Goal: Task Accomplishment & Management: Use online tool/utility

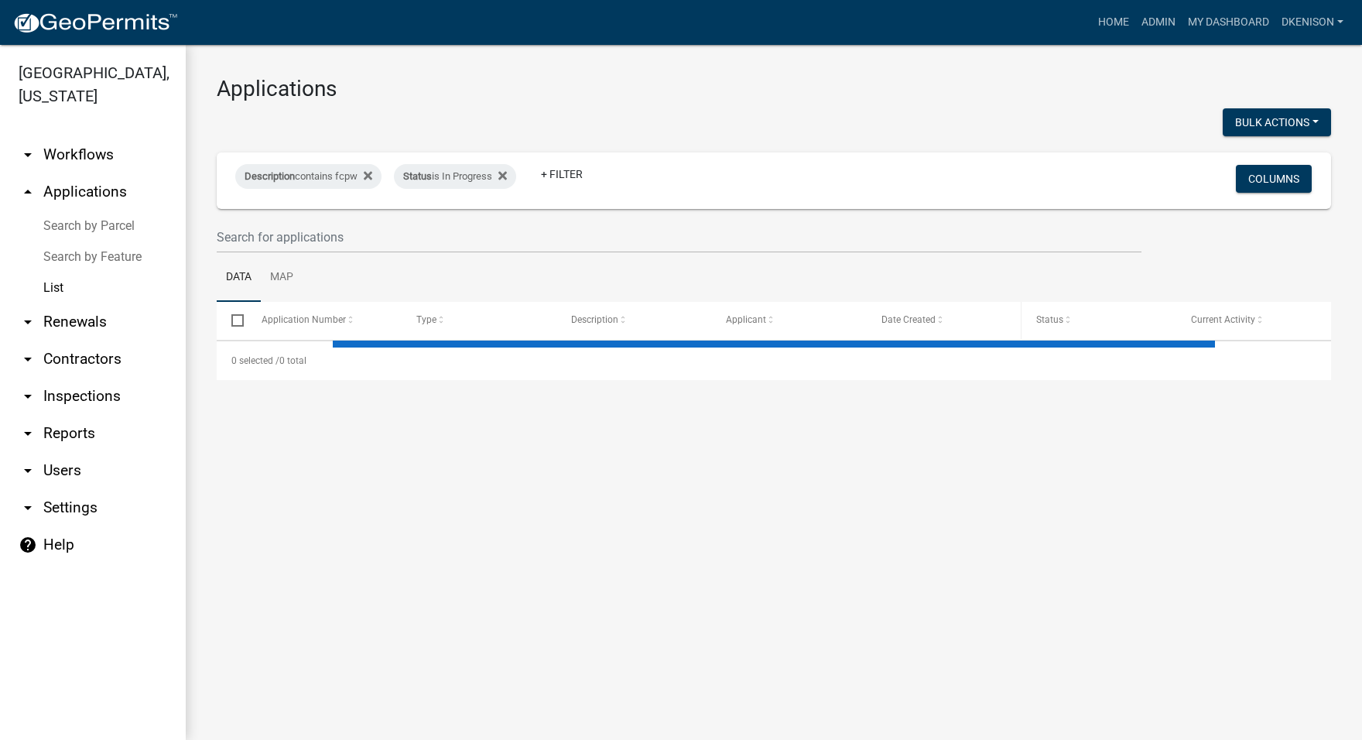
select select "3: 100"
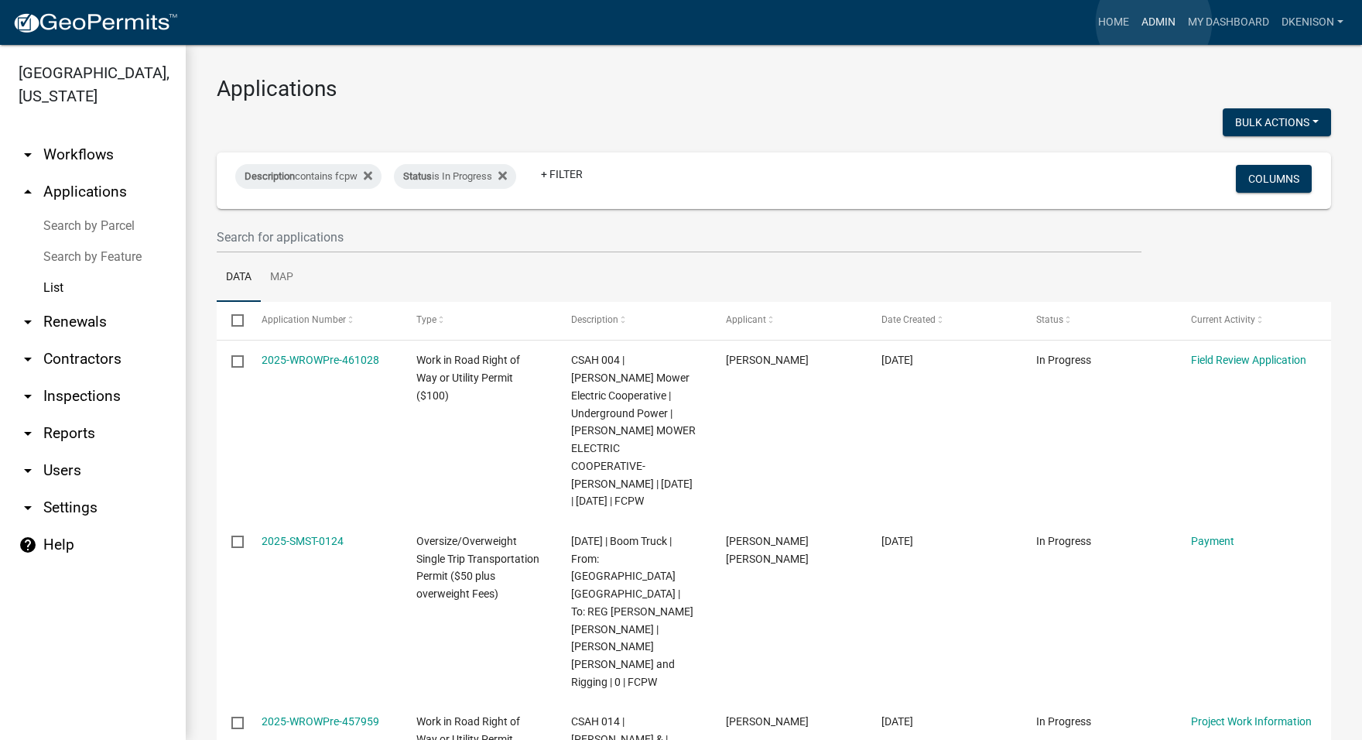
click at [1154, 22] on link "Admin" at bounding box center [1159, 22] width 46 height 29
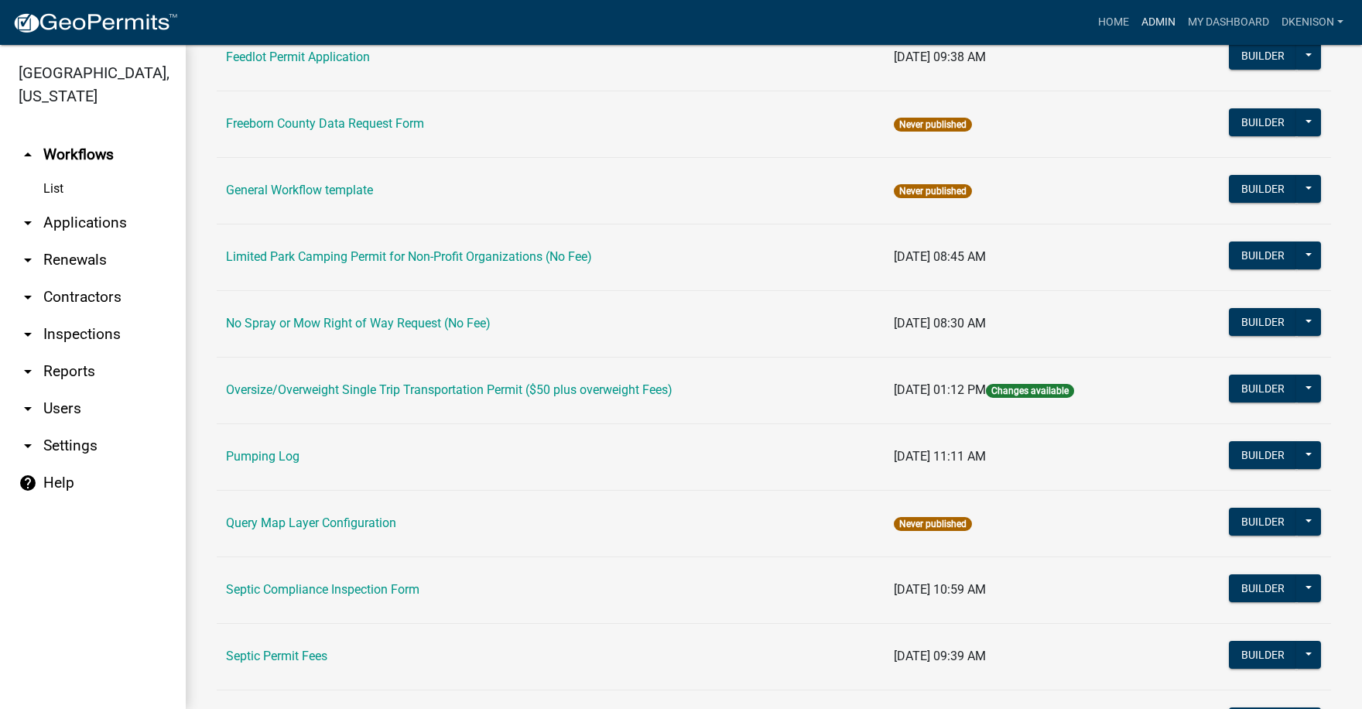
scroll to position [464, 0]
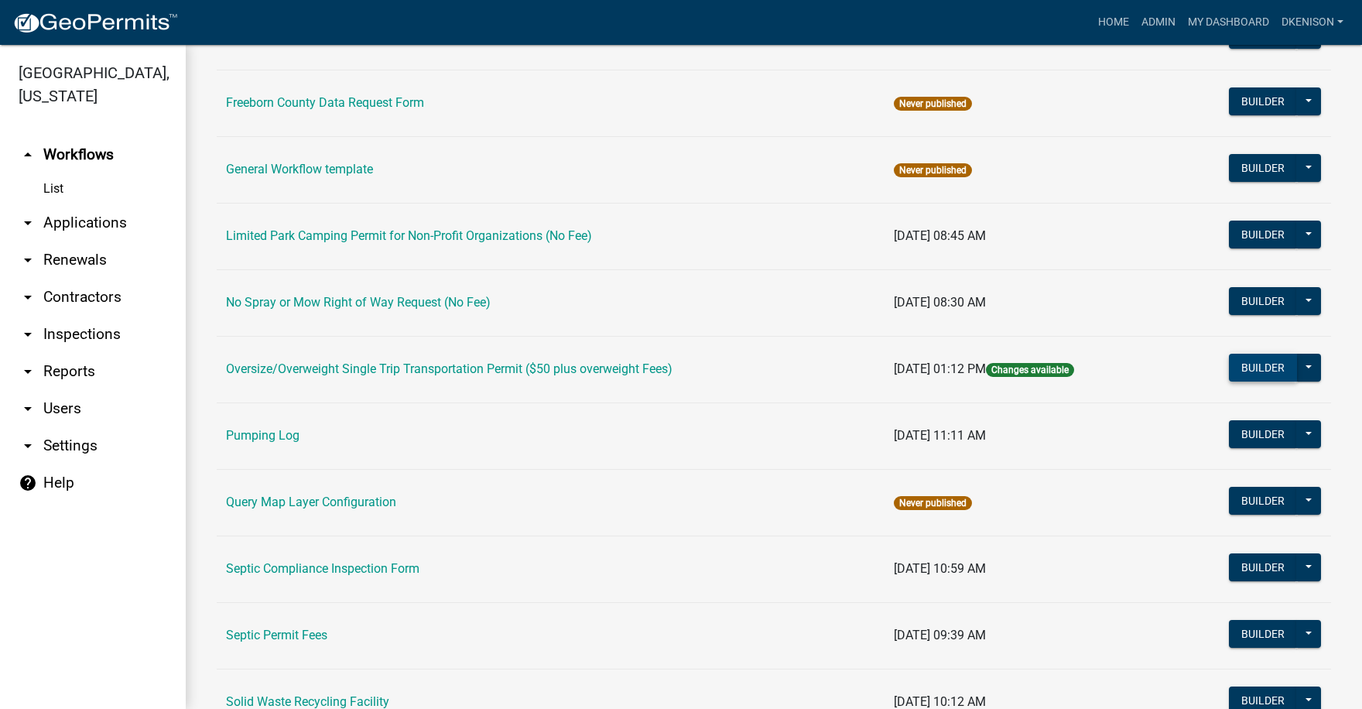
click at [1256, 363] on button "Builder" at bounding box center [1263, 368] width 68 height 28
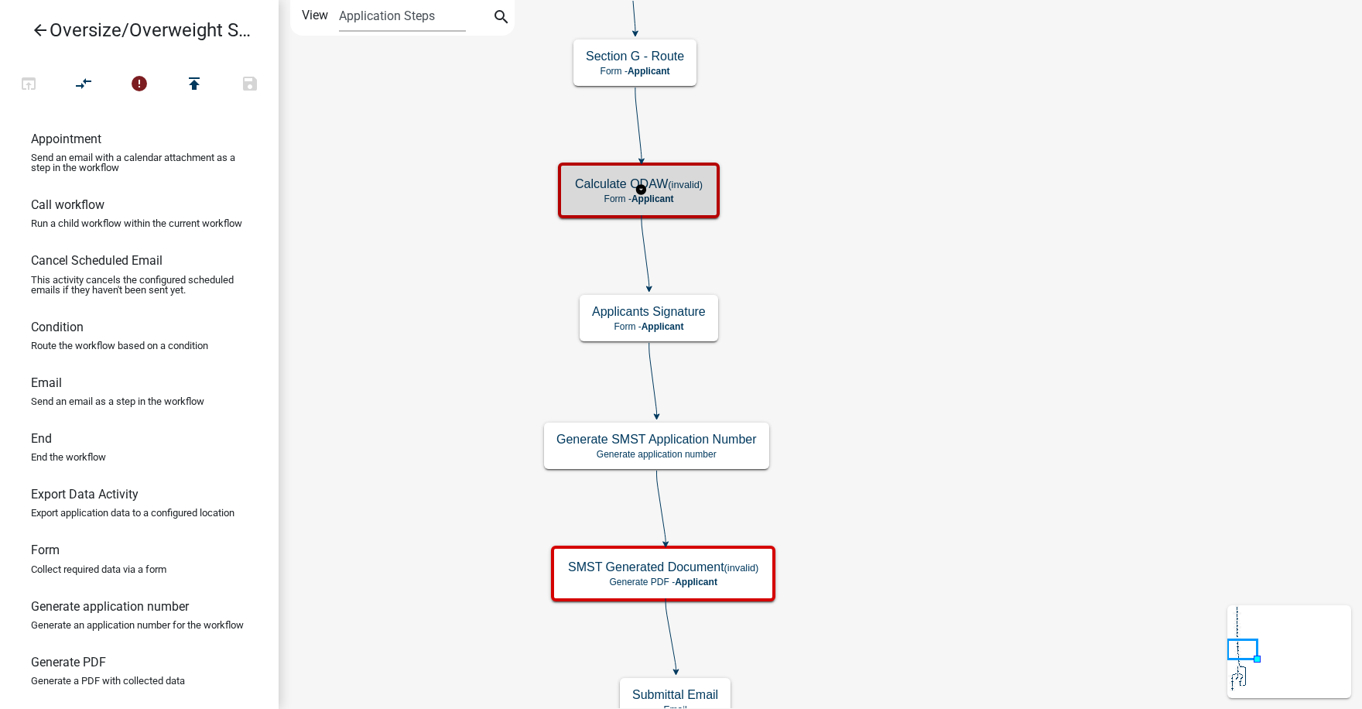
click at [679, 187] on small "(invalid)" at bounding box center [685, 185] width 35 height 12
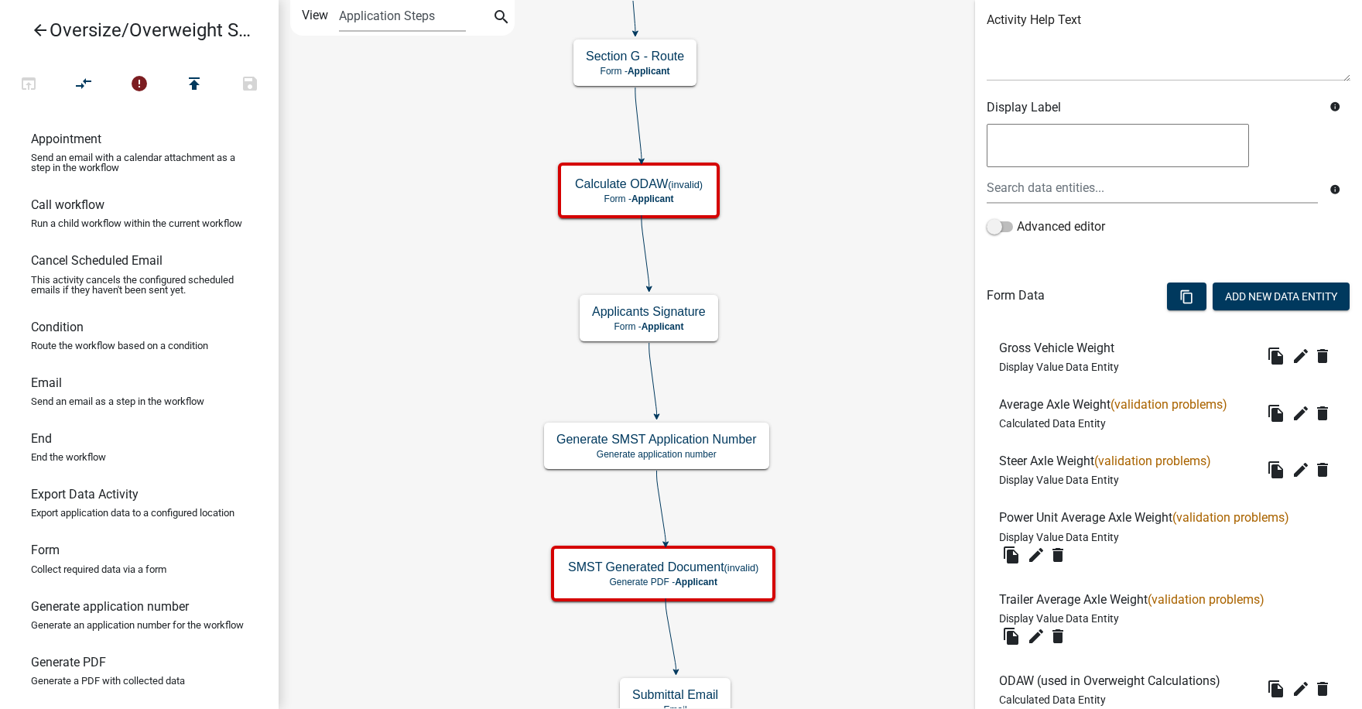
scroll to position [232, 0]
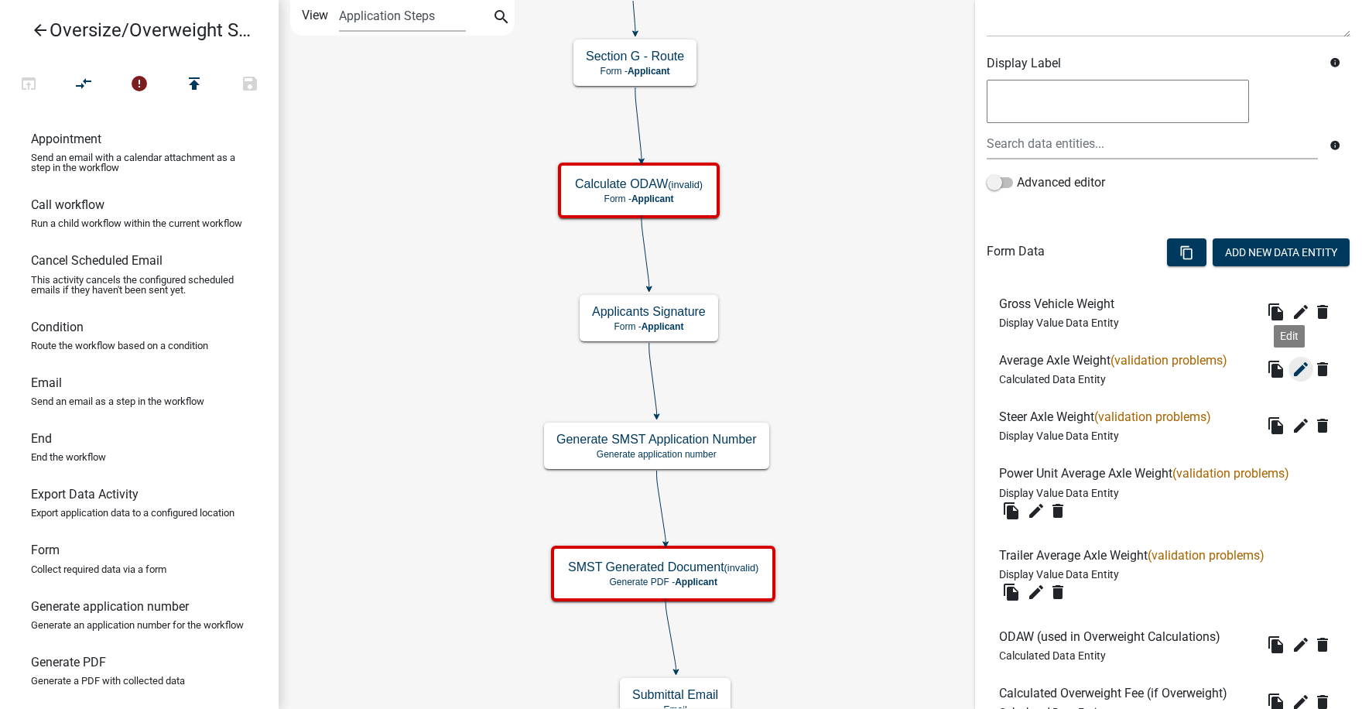
click at [1292, 368] on icon "edit" at bounding box center [1301, 369] width 19 height 19
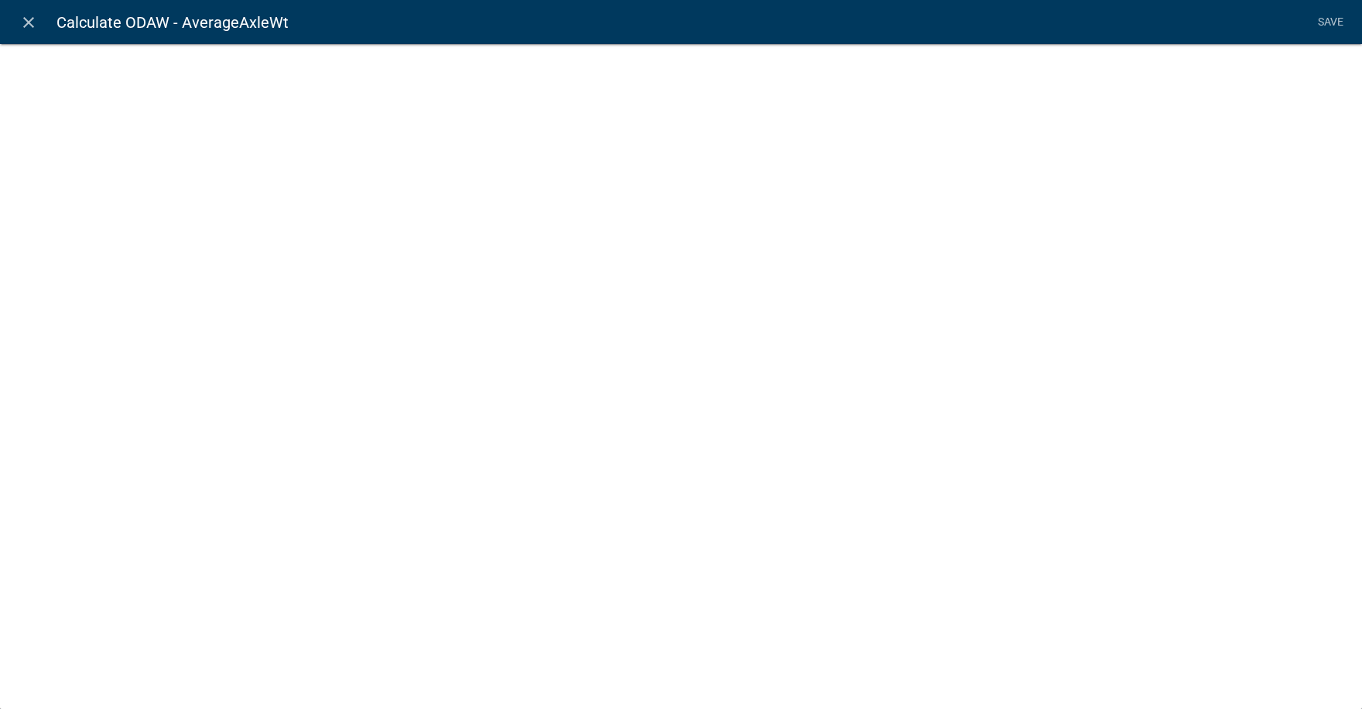
select select "calculated-value"
select select "2"
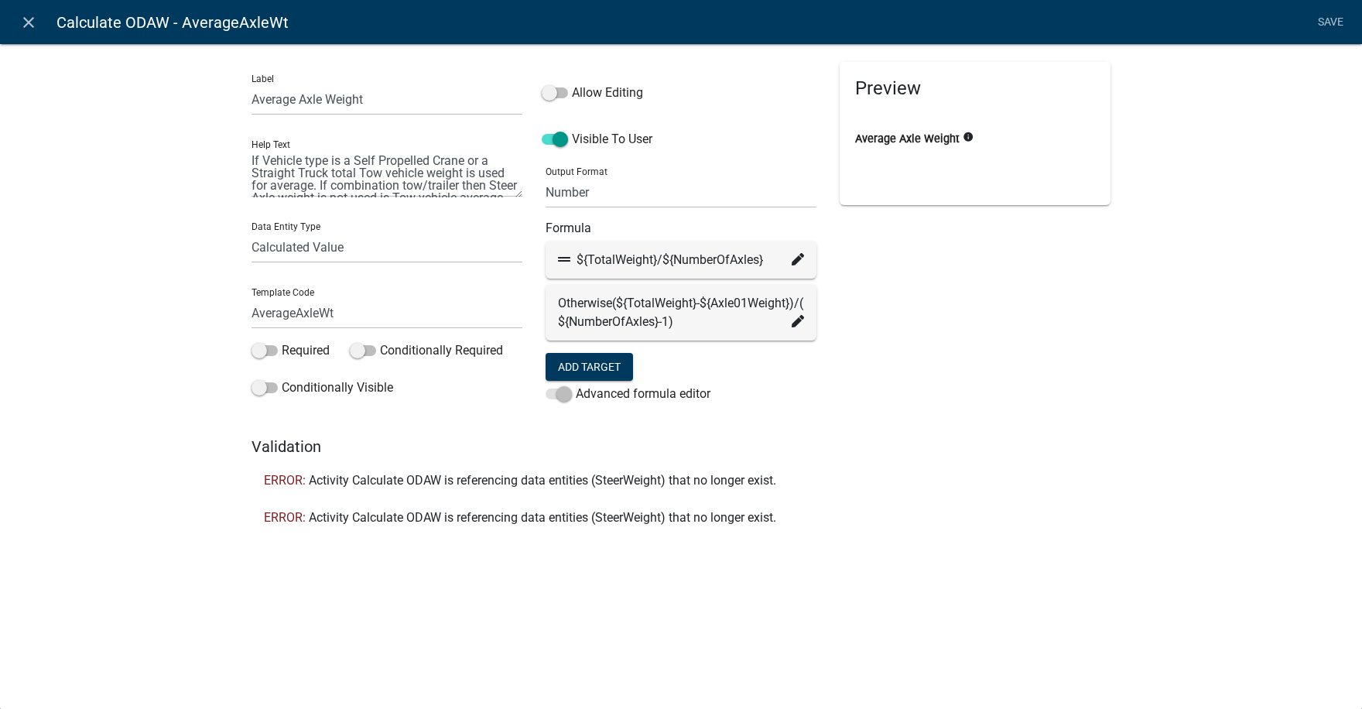
click at [798, 260] on icon at bounding box center [798, 259] width 12 height 12
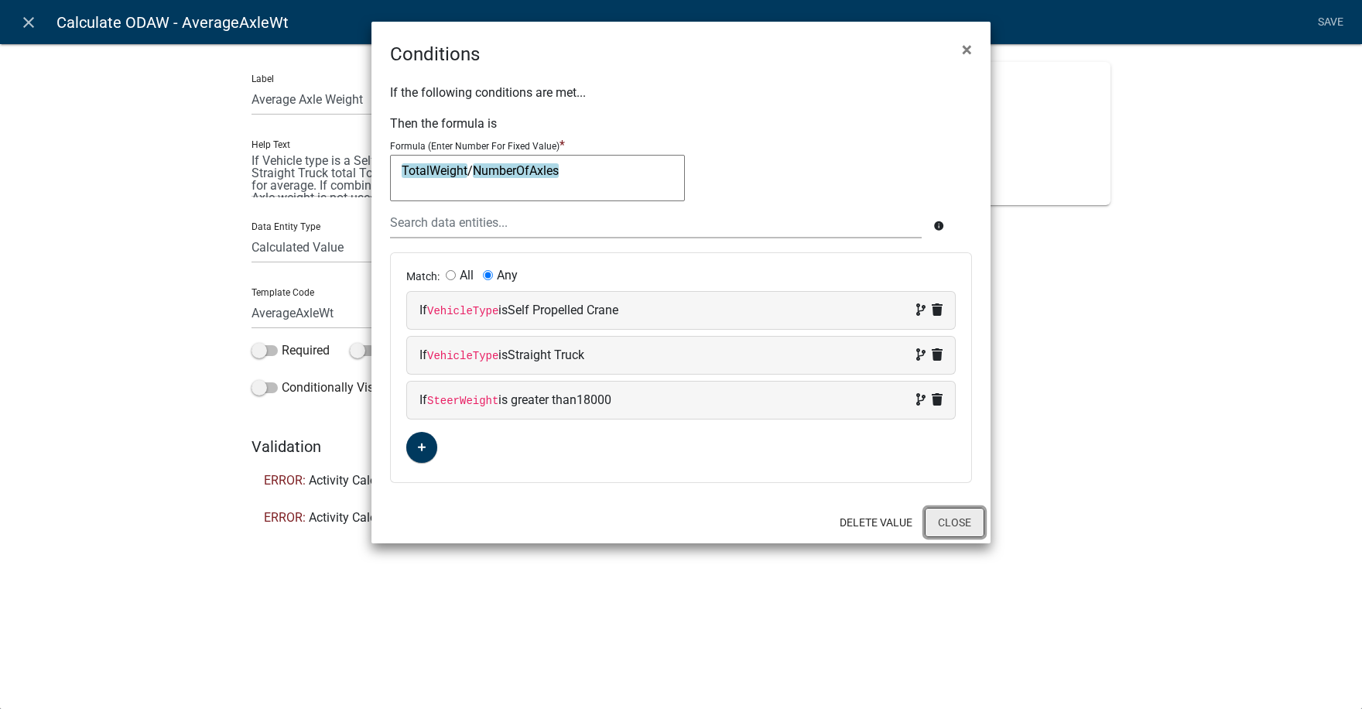
click at [968, 523] on button "Close" at bounding box center [955, 522] width 60 height 29
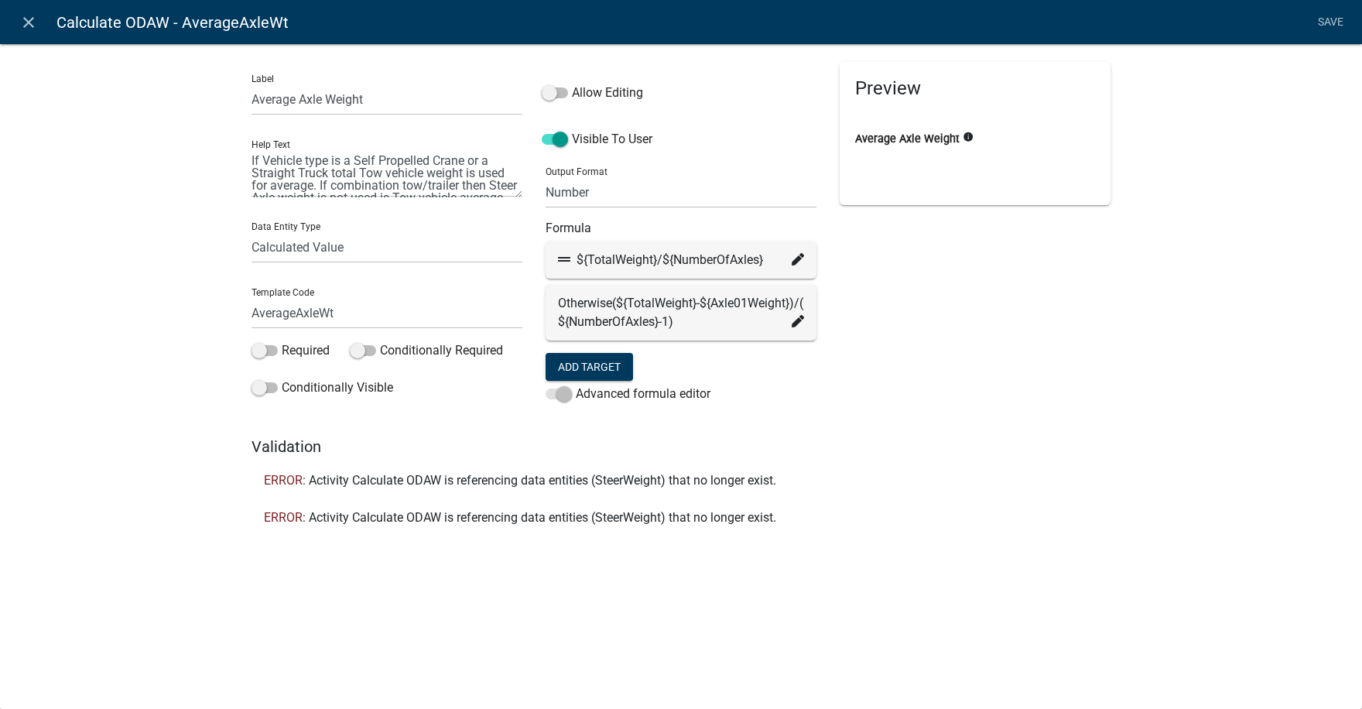
click at [800, 327] on icon at bounding box center [798, 321] width 12 height 12
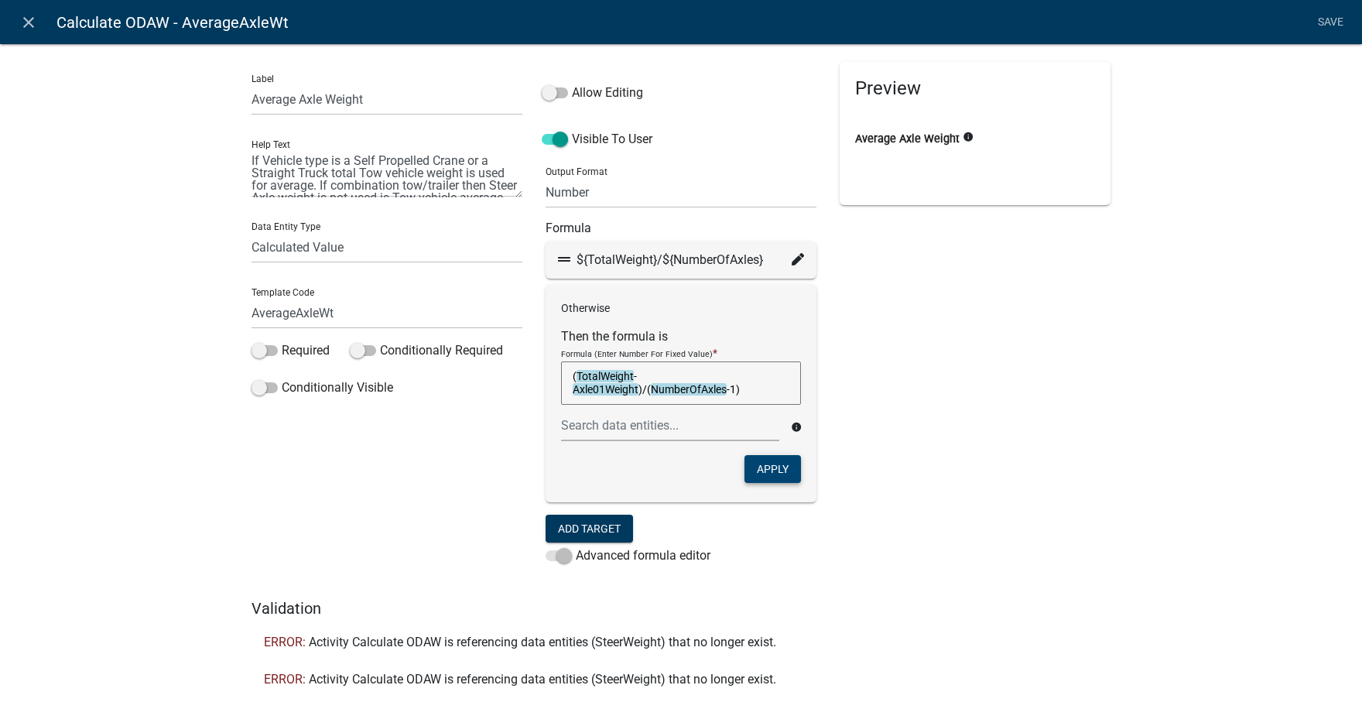
click at [765, 461] on button "Apply" at bounding box center [773, 469] width 57 height 28
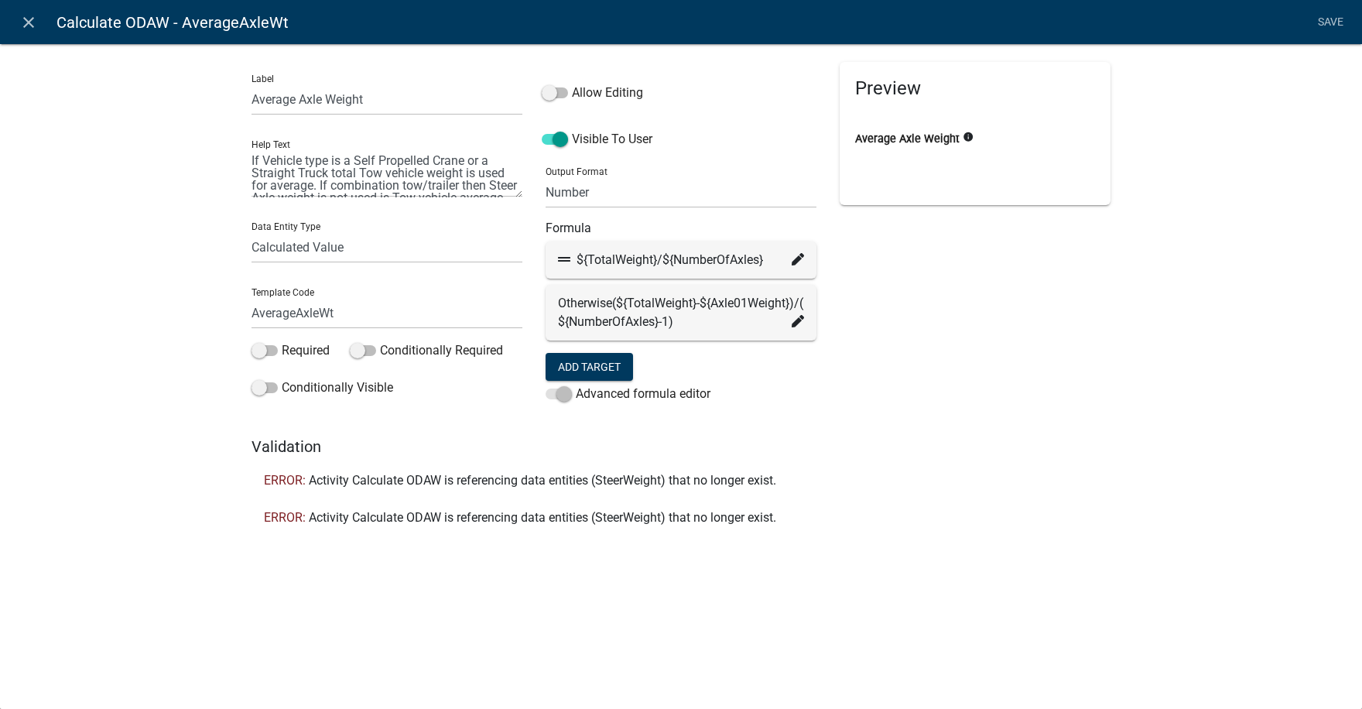
click at [795, 258] on icon at bounding box center [798, 259] width 12 height 12
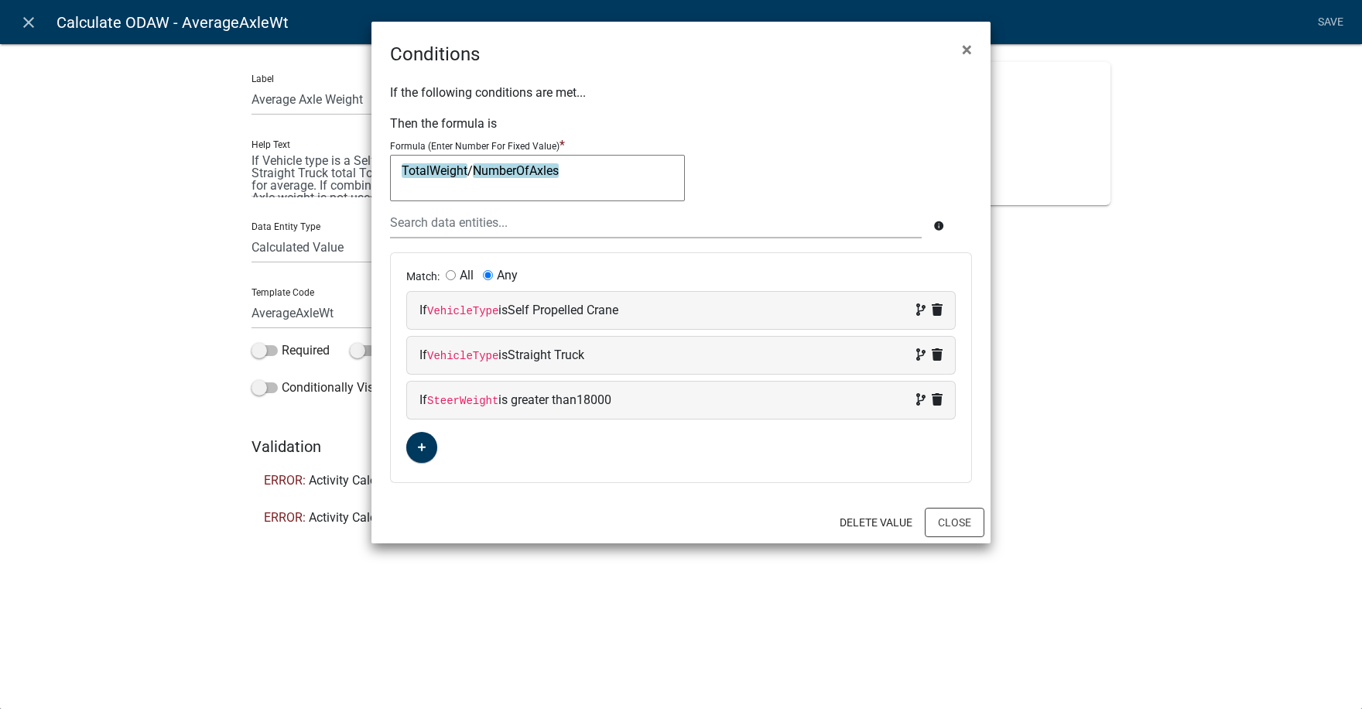
click at [567, 396] on div "If SteerWeight is greater than 18000" at bounding box center [681, 400] width 523 height 19
select select
select select "2: >"
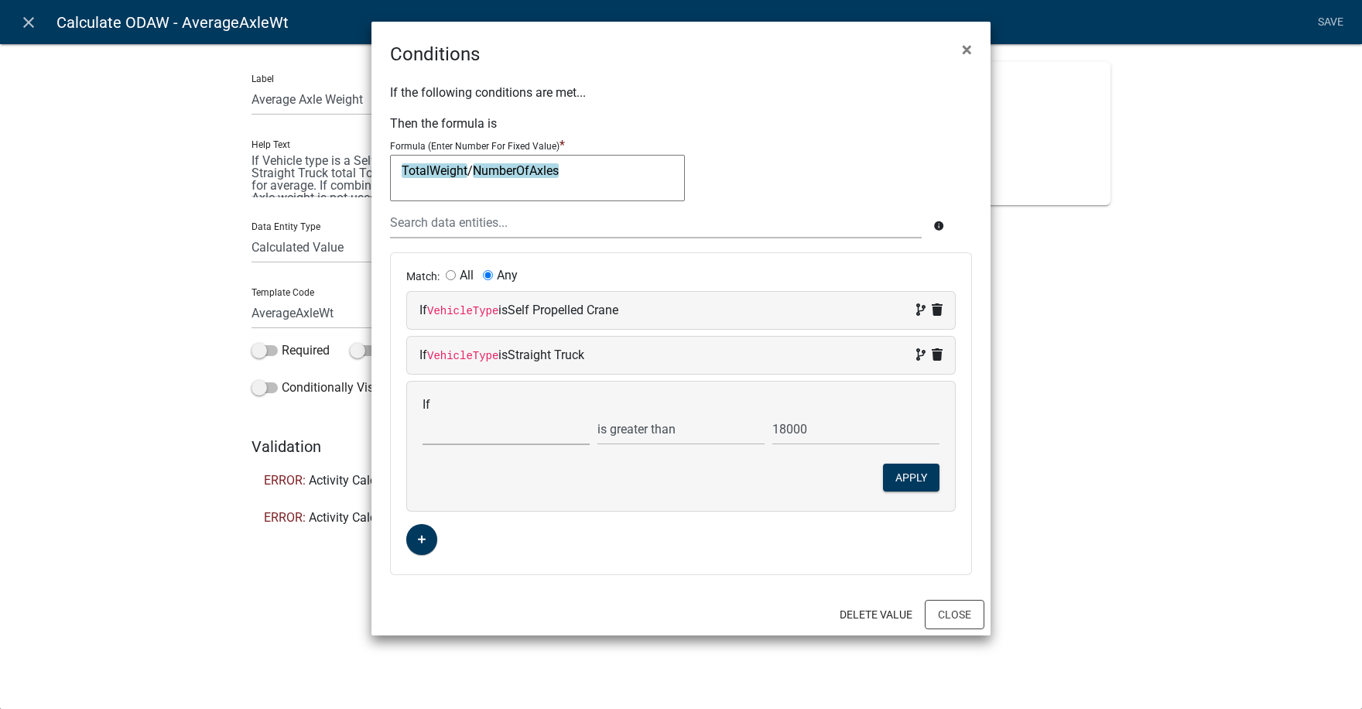
click at [496, 430] on select "Choose... AcceptTerms ALL_FEE_RECIPIENTS AllAxleGroupLength AppAddress AppEmail…" at bounding box center [506, 429] width 167 height 32
select select "26: Axle01Weight"
click at [423, 413] on select "Choose... AcceptTerms ALL_FEE_RECIPIENTS AllAxleGroupLength AppAddress AppEmail…" at bounding box center [506, 429] width 167 height 32
click at [915, 473] on button "Apply" at bounding box center [911, 478] width 57 height 28
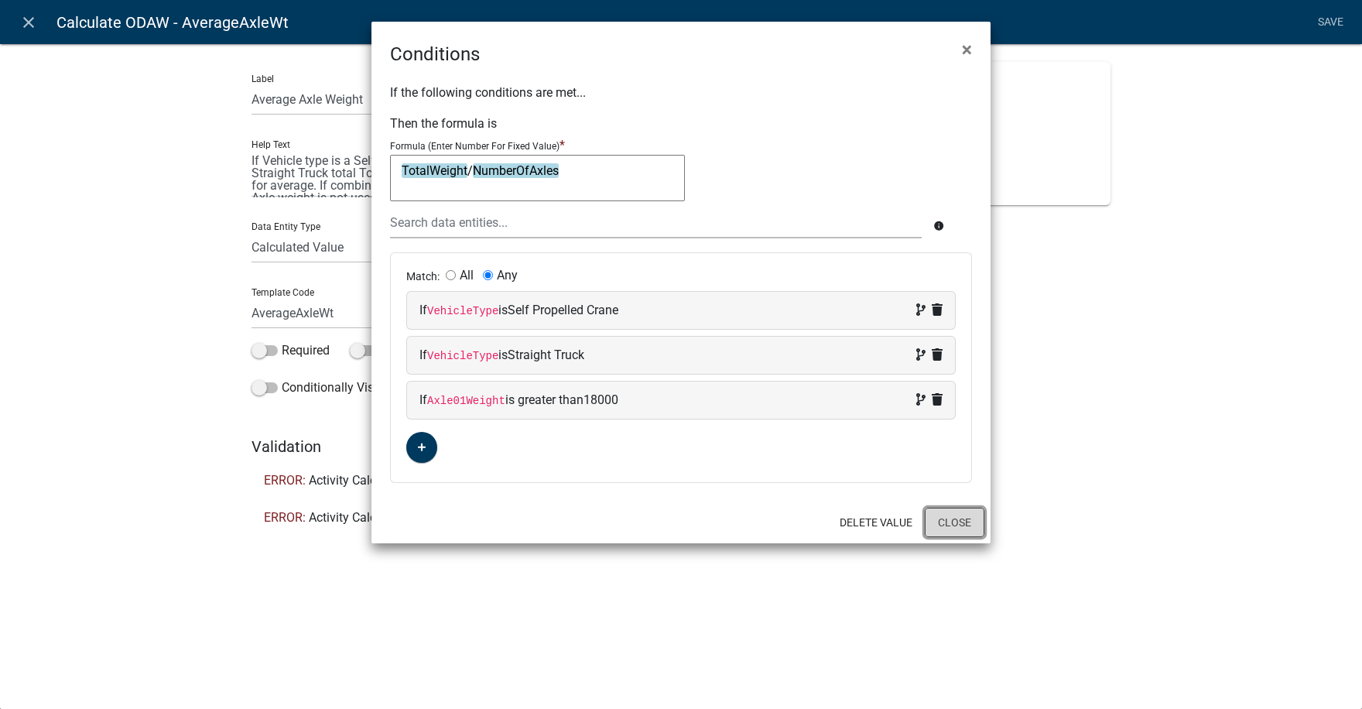
click at [962, 520] on button "Close" at bounding box center [955, 522] width 60 height 29
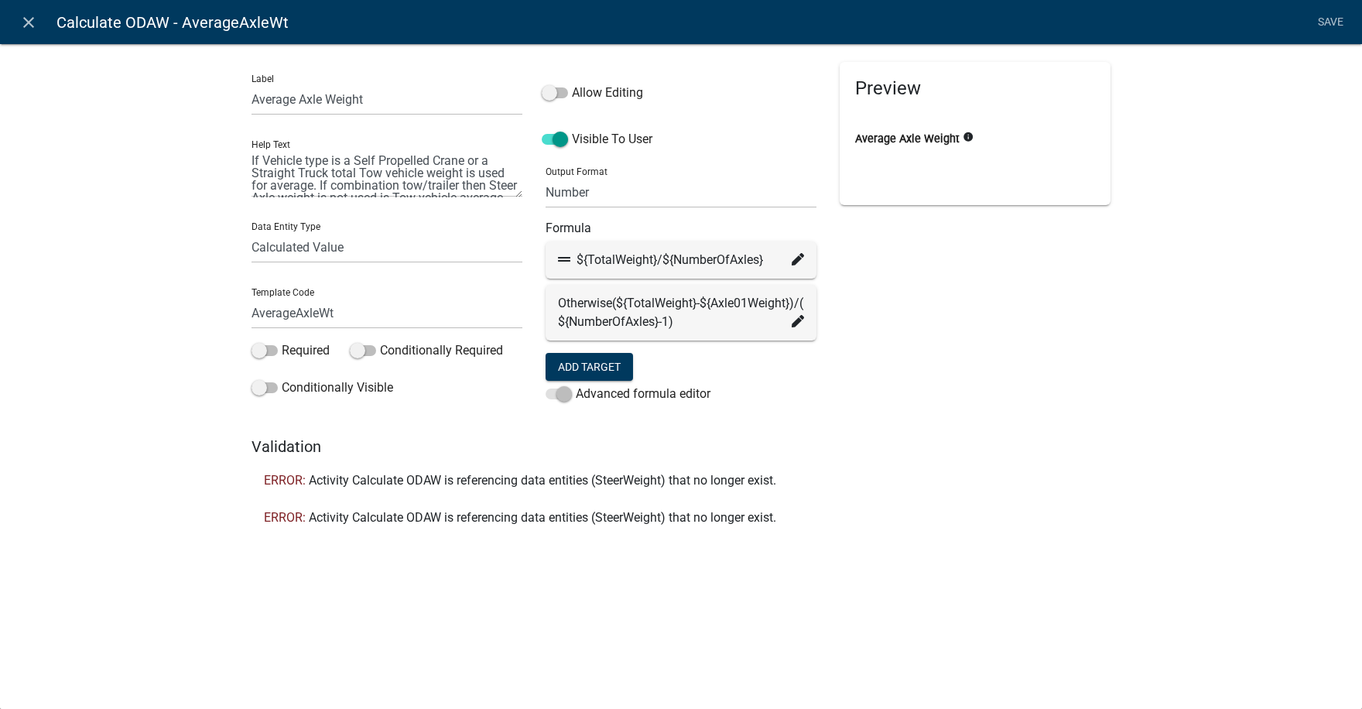
click at [797, 327] on icon at bounding box center [798, 321] width 12 height 12
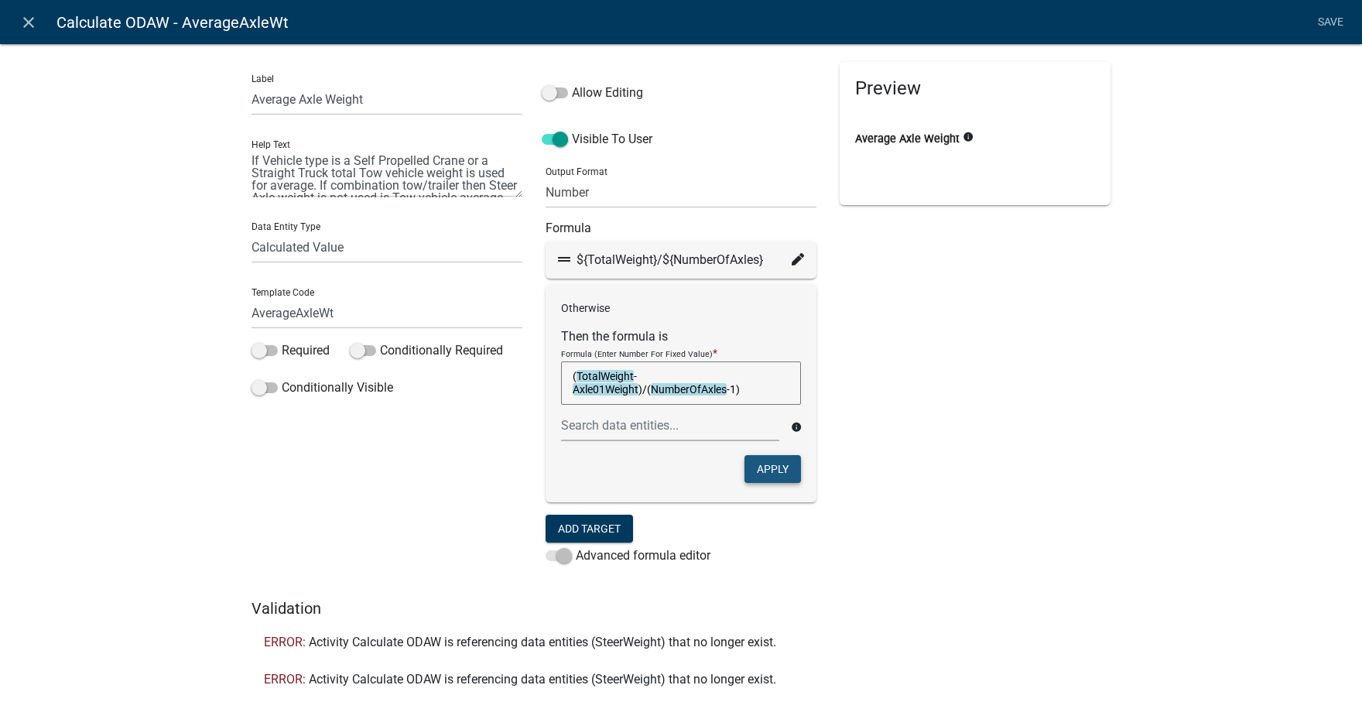
click at [777, 471] on button "Apply" at bounding box center [773, 469] width 57 height 28
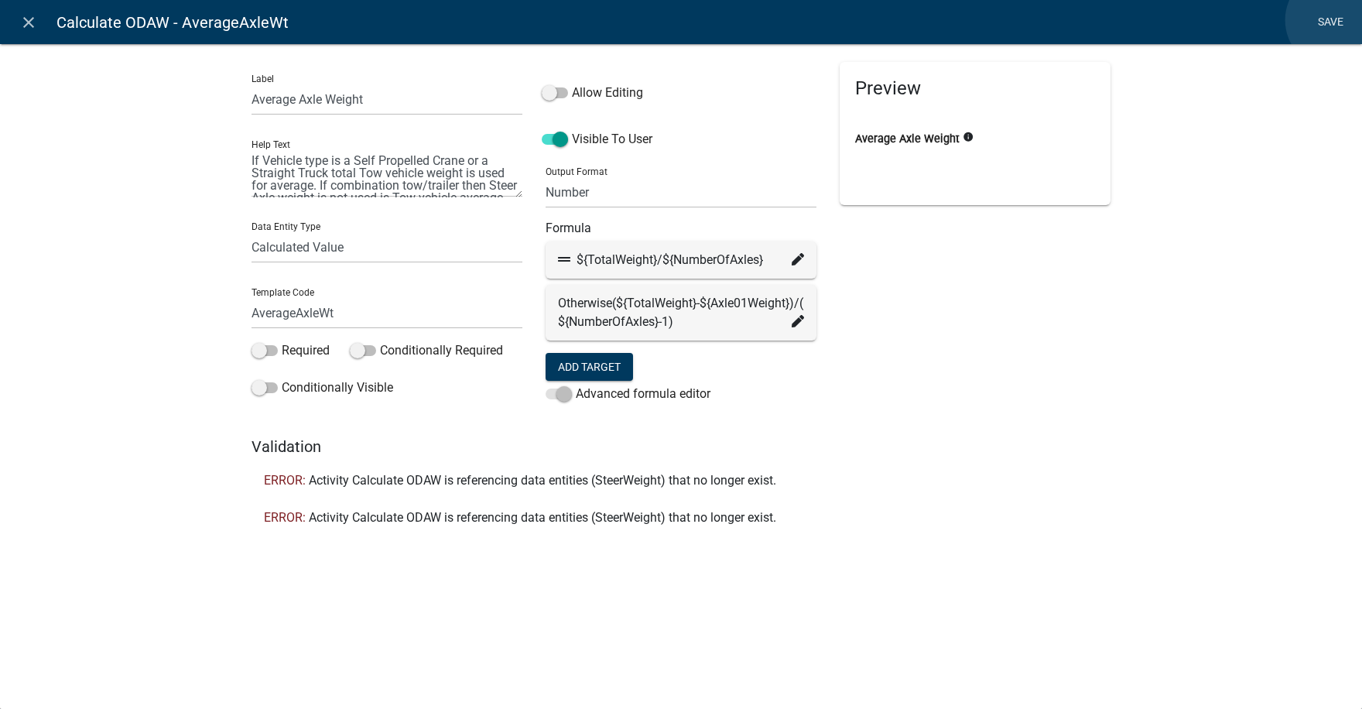
click at [1335, 20] on link "Save" at bounding box center [1330, 22] width 39 height 29
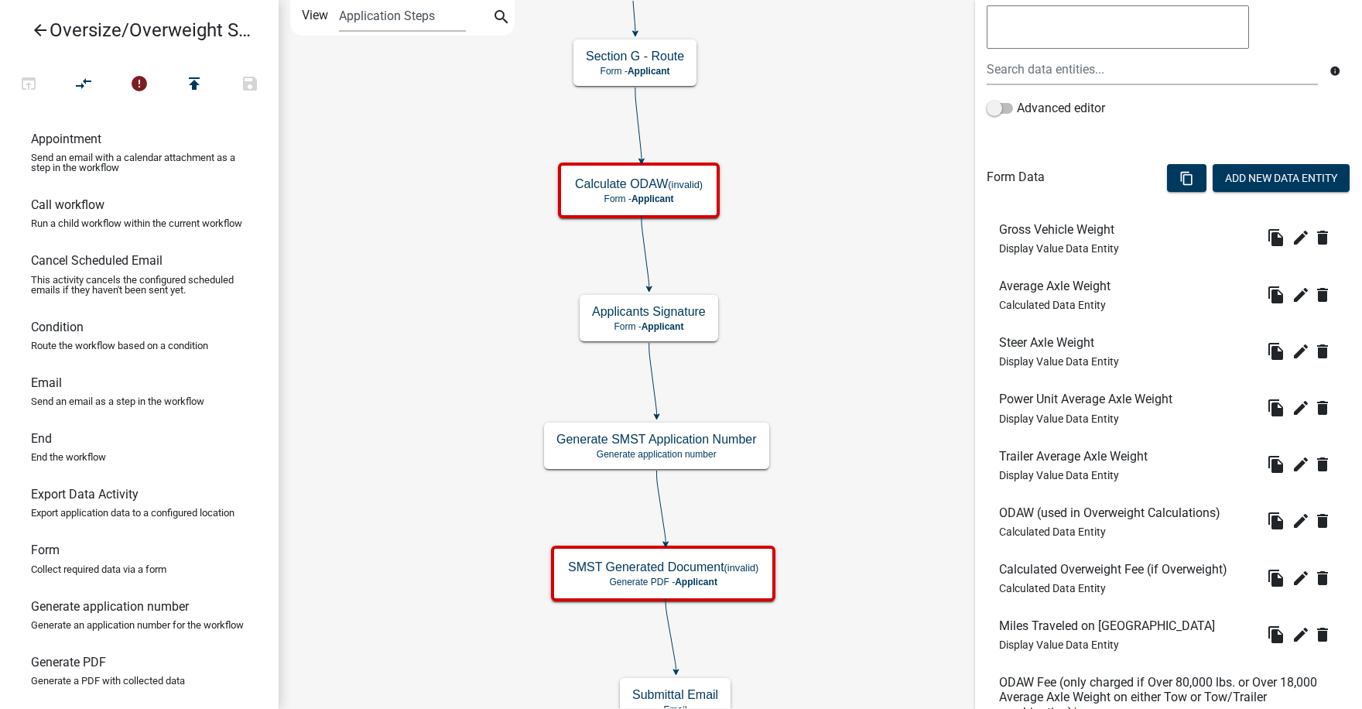
scroll to position [310, 0]
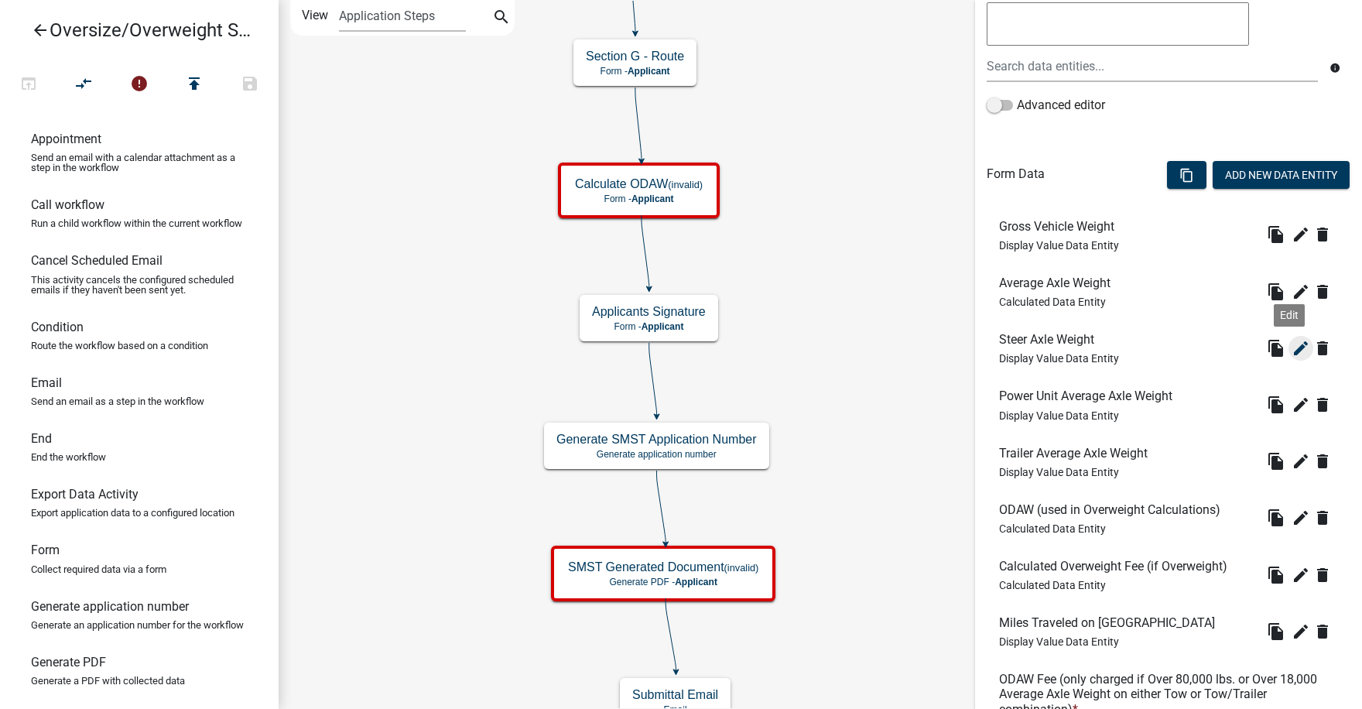
click at [1292, 346] on icon "edit" at bounding box center [1301, 348] width 19 height 19
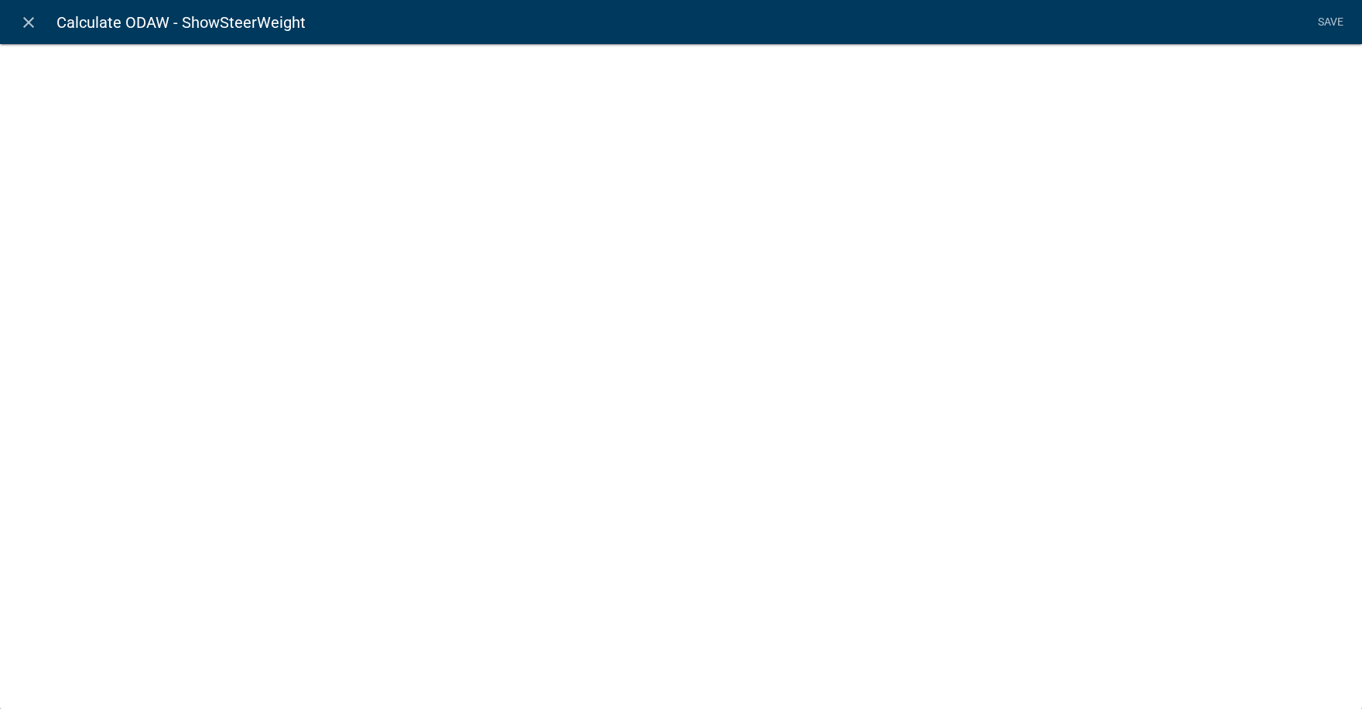
select select "display-entity-value"
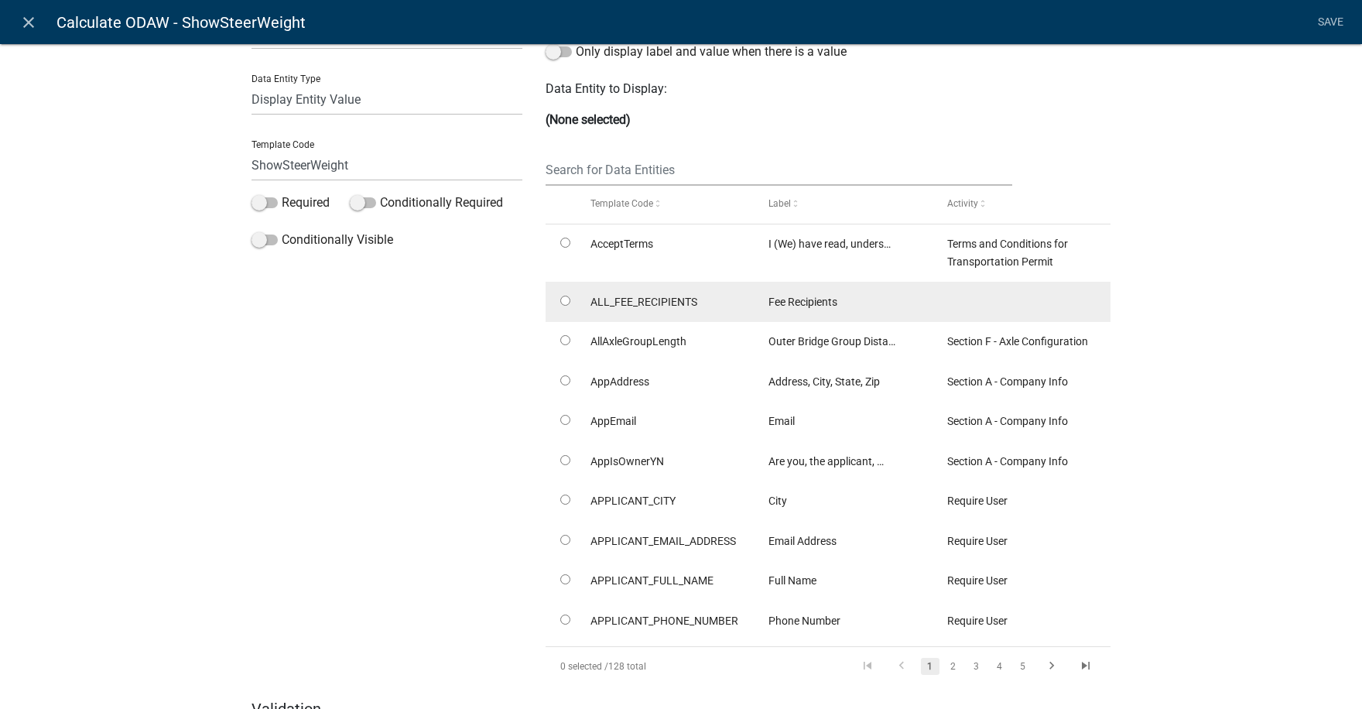
scroll to position [0, 0]
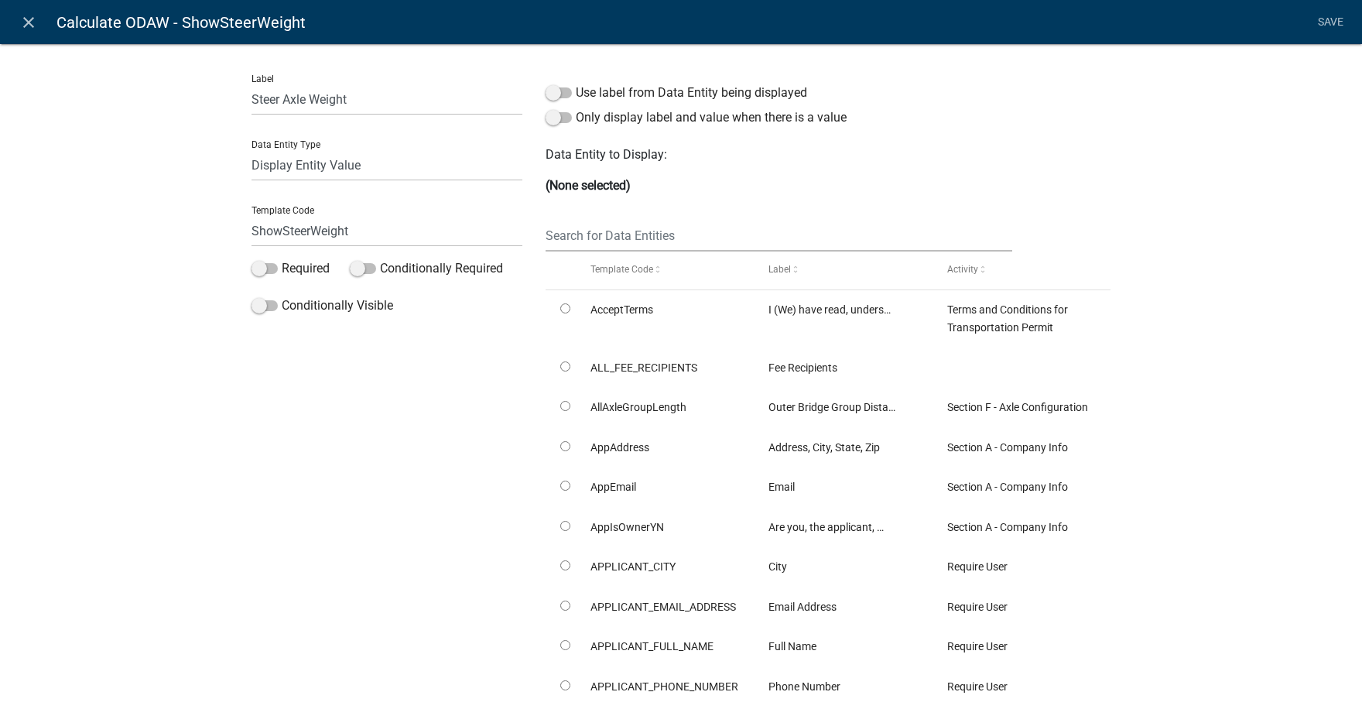
click at [606, 180] on strong "(None selected)" at bounding box center [588, 185] width 85 height 15
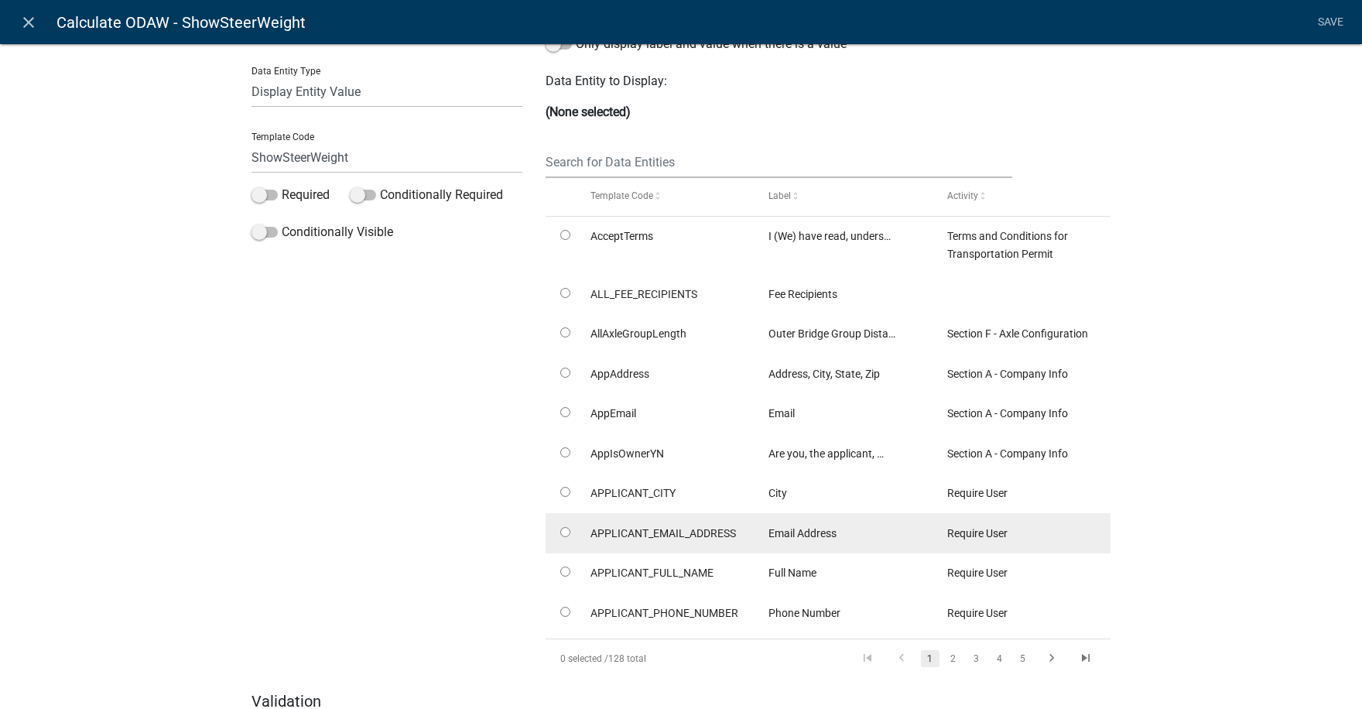
scroll to position [146, 0]
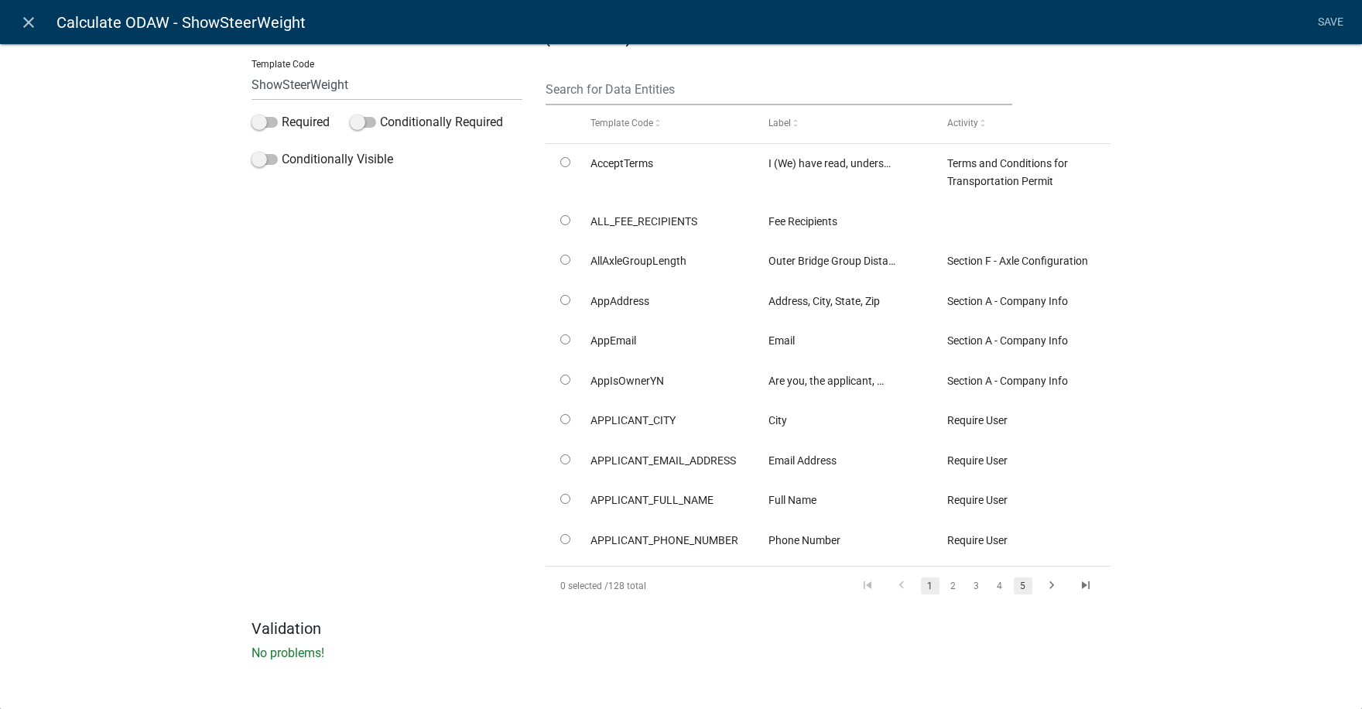
click at [1015, 584] on link "5" at bounding box center [1023, 585] width 19 height 17
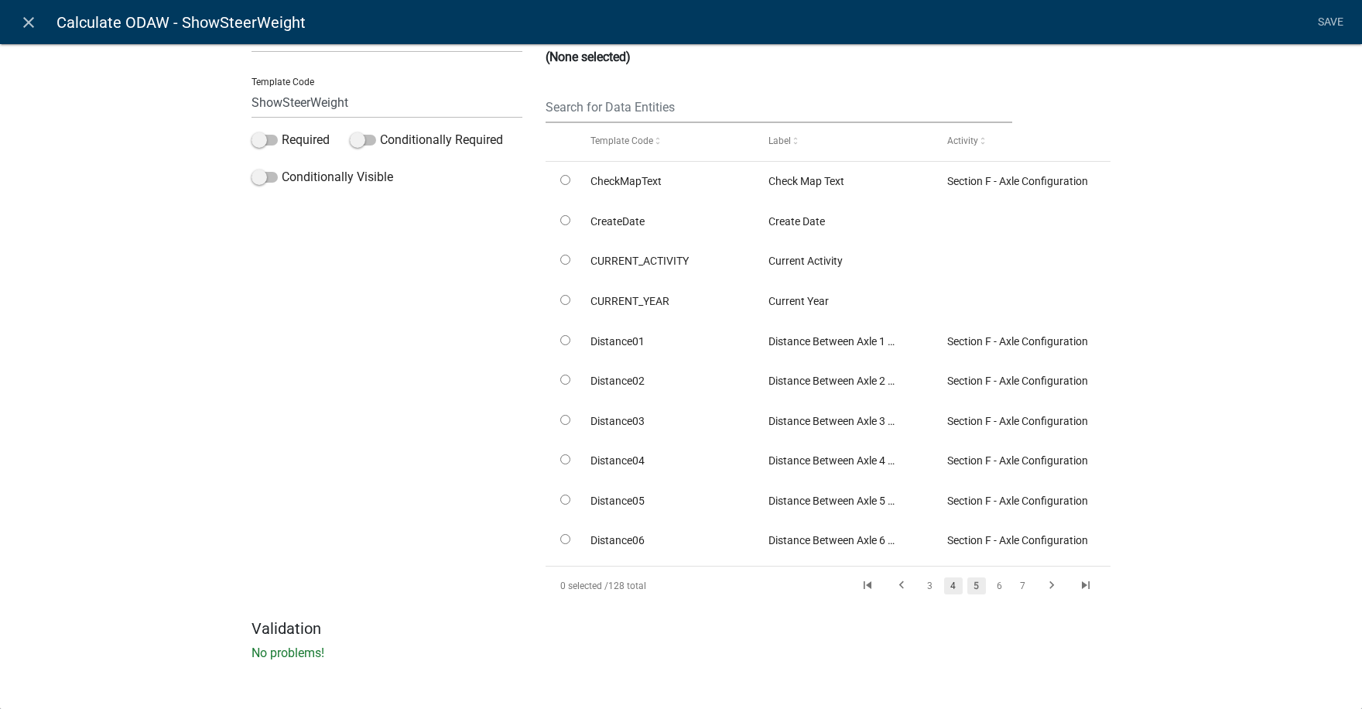
click at [947, 585] on link "4" at bounding box center [953, 585] width 19 height 17
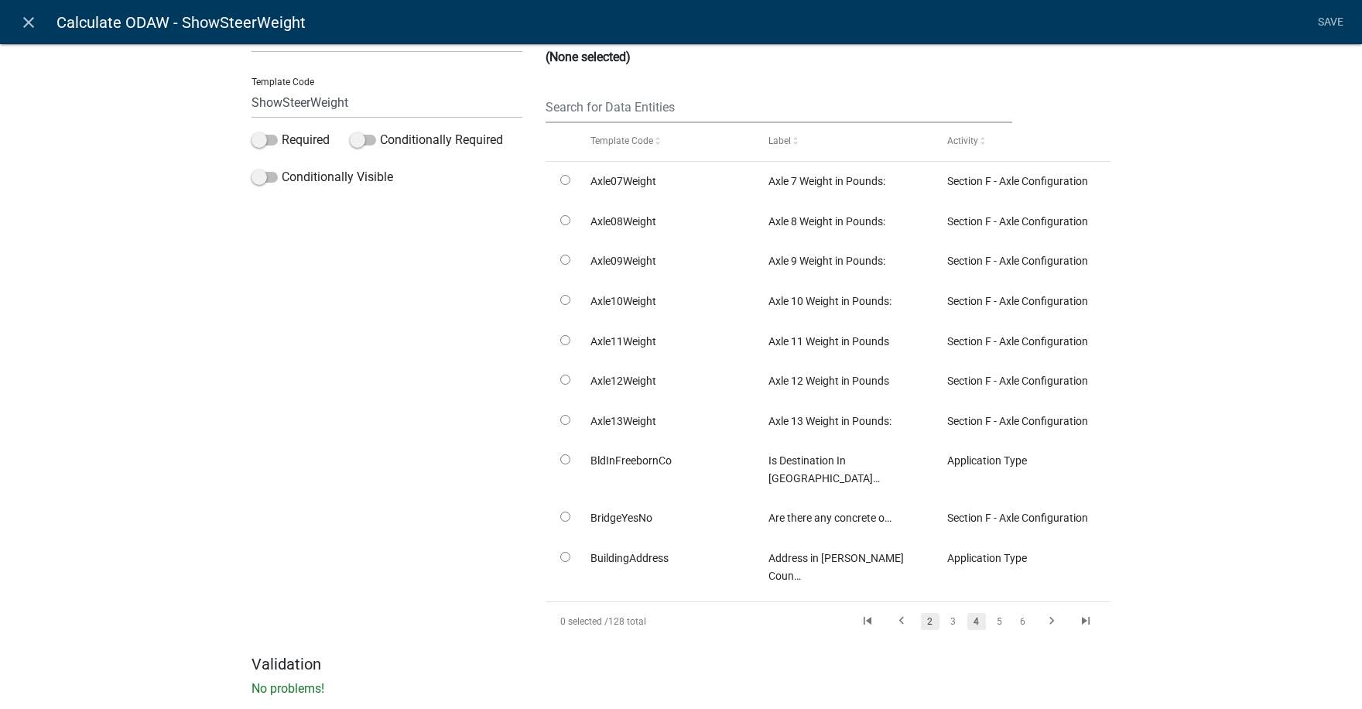
click at [927, 613] on link "2" at bounding box center [930, 621] width 19 height 17
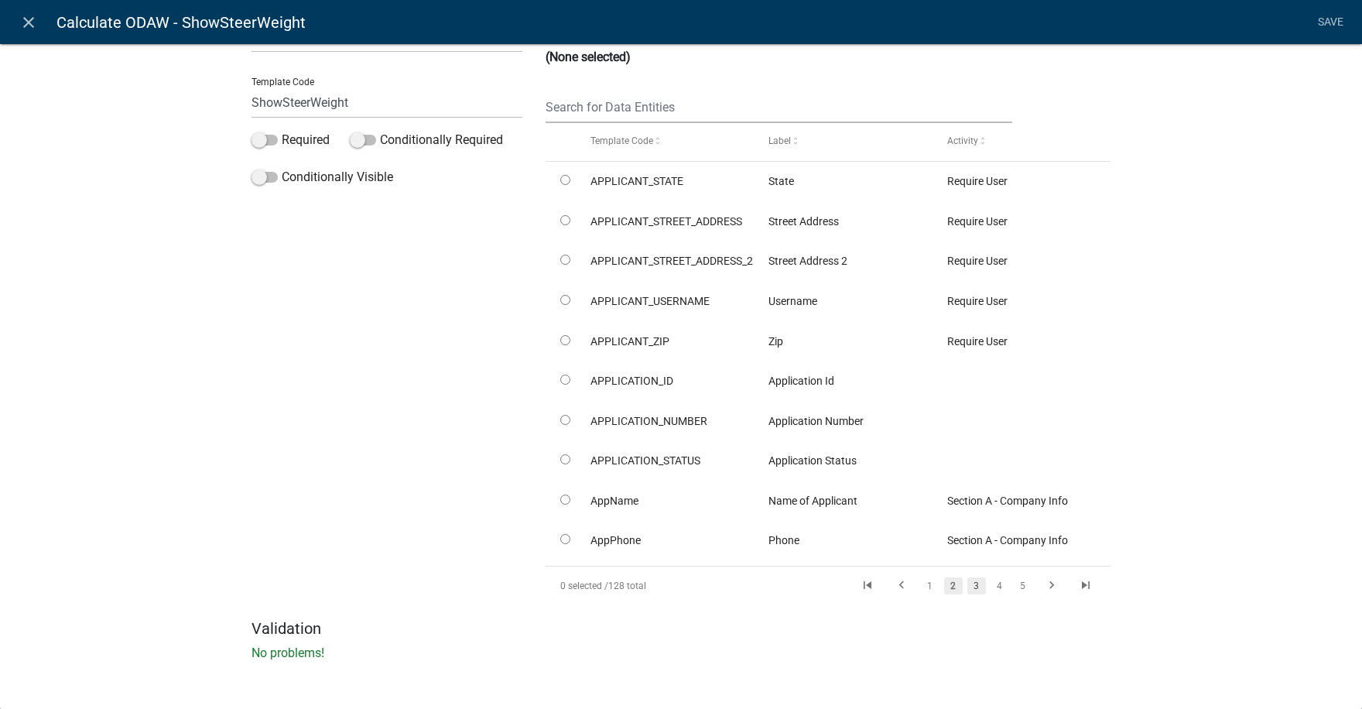
click at [973, 585] on link "3" at bounding box center [977, 585] width 19 height 17
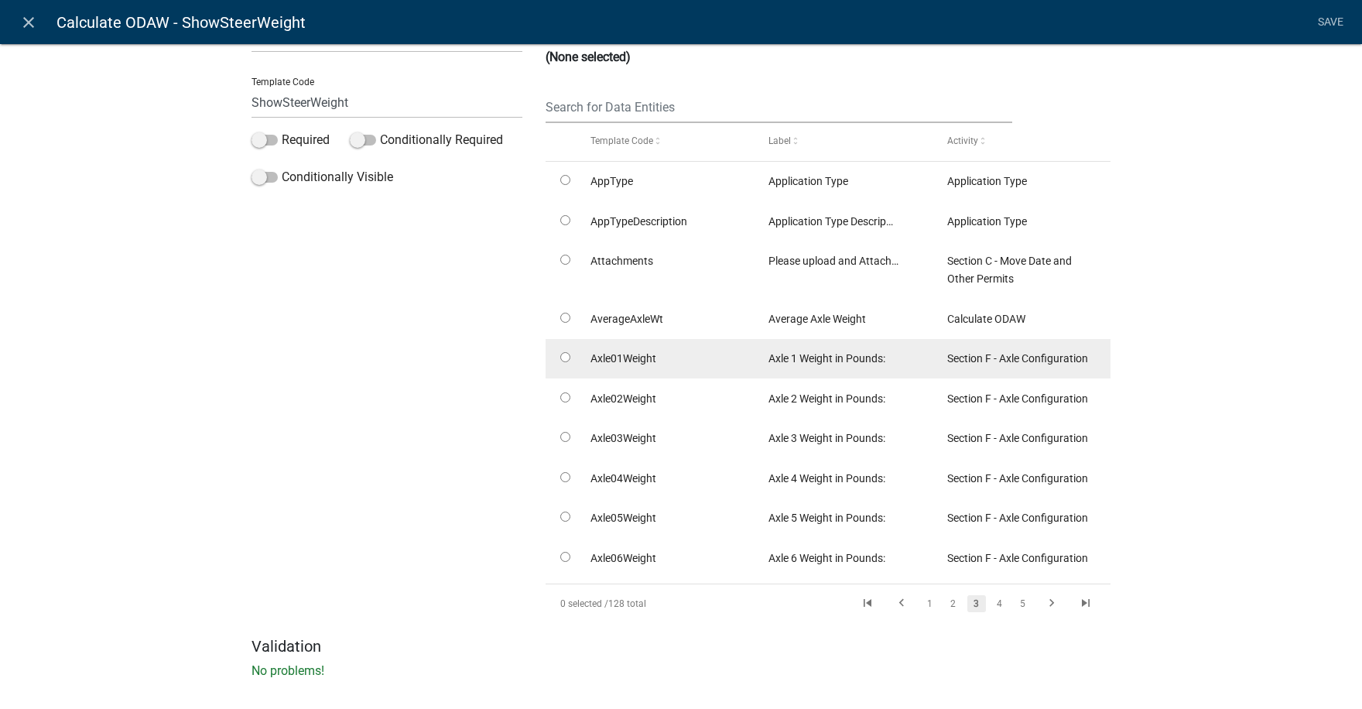
click at [561, 357] on input "radio" at bounding box center [565, 357] width 10 height 10
radio input "true"
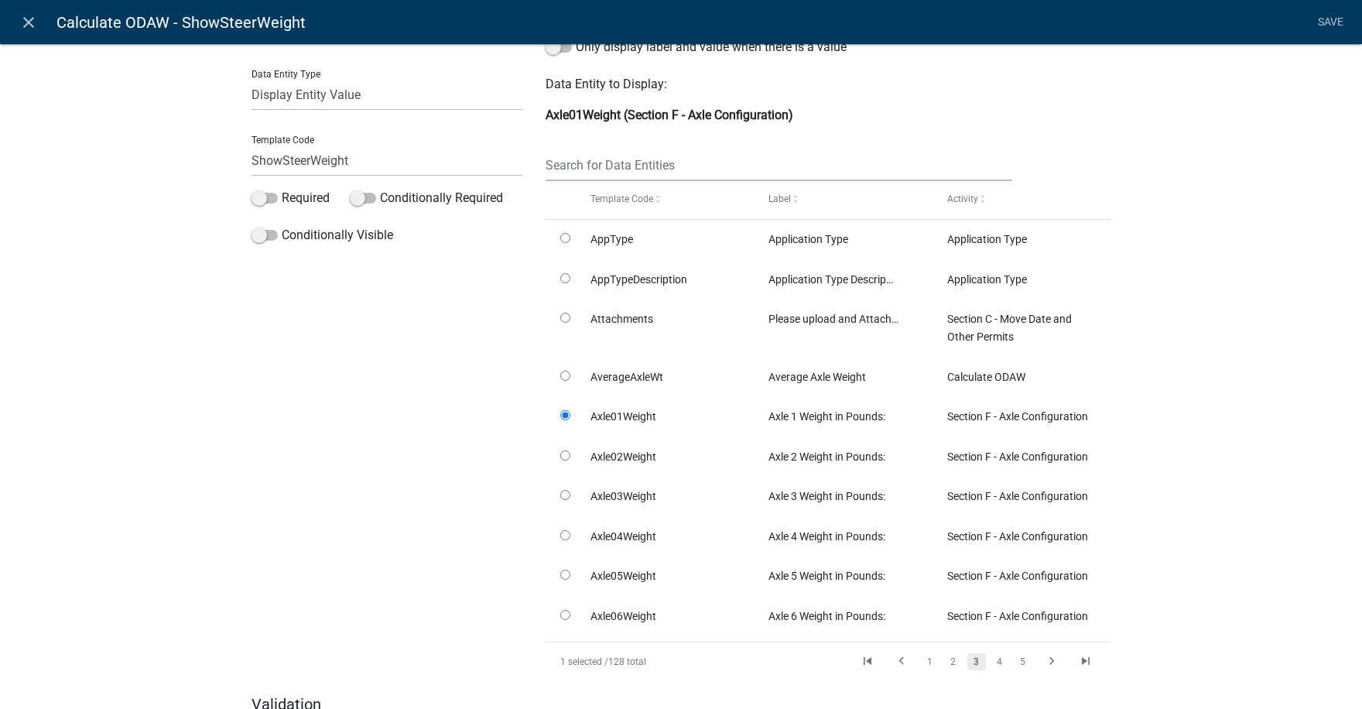
scroll to position [0, 0]
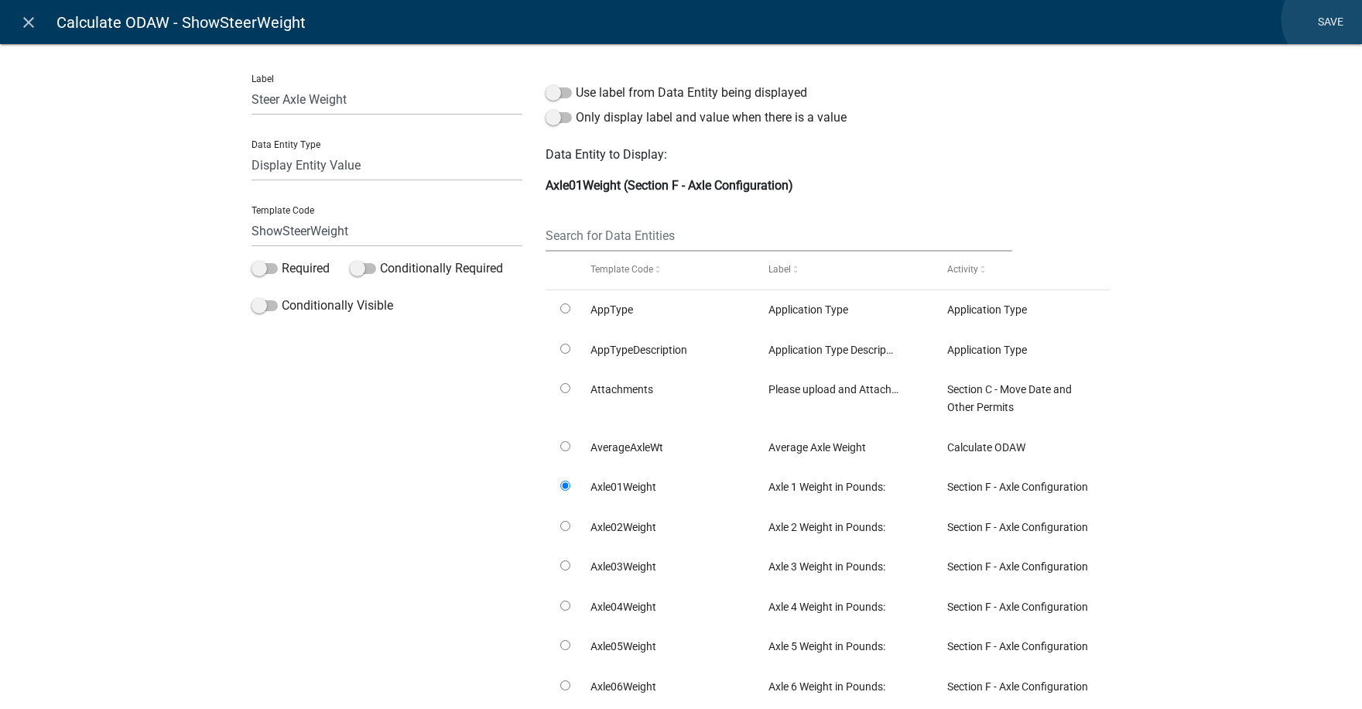
click at [1331, 19] on link "Save" at bounding box center [1330, 22] width 39 height 29
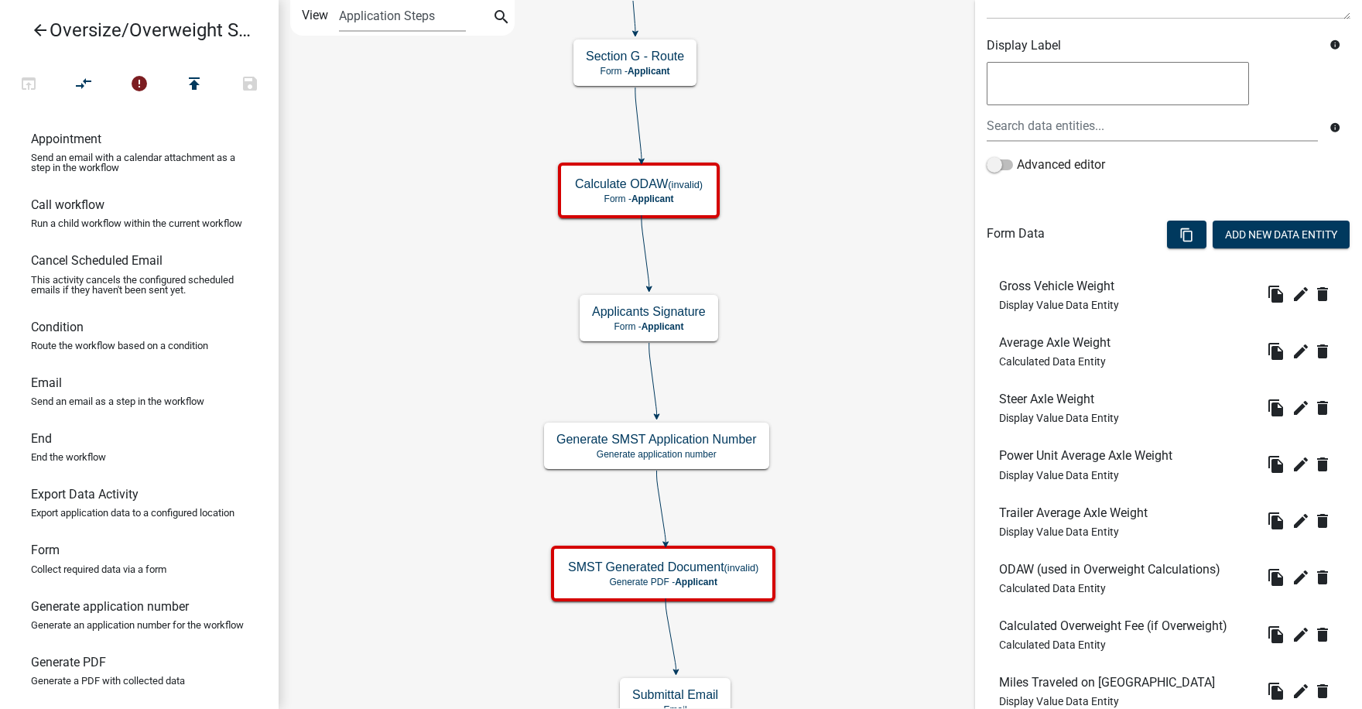
scroll to position [310, 0]
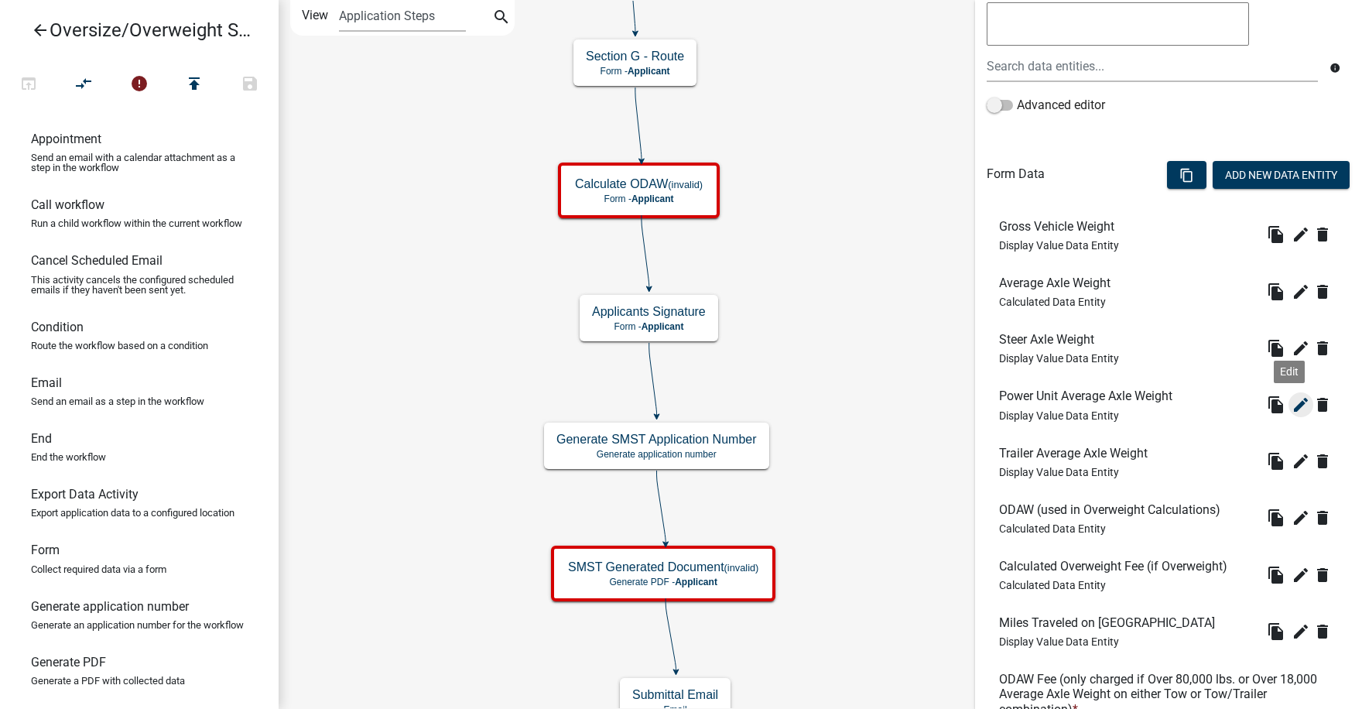
click at [1292, 407] on icon "edit" at bounding box center [1301, 405] width 19 height 19
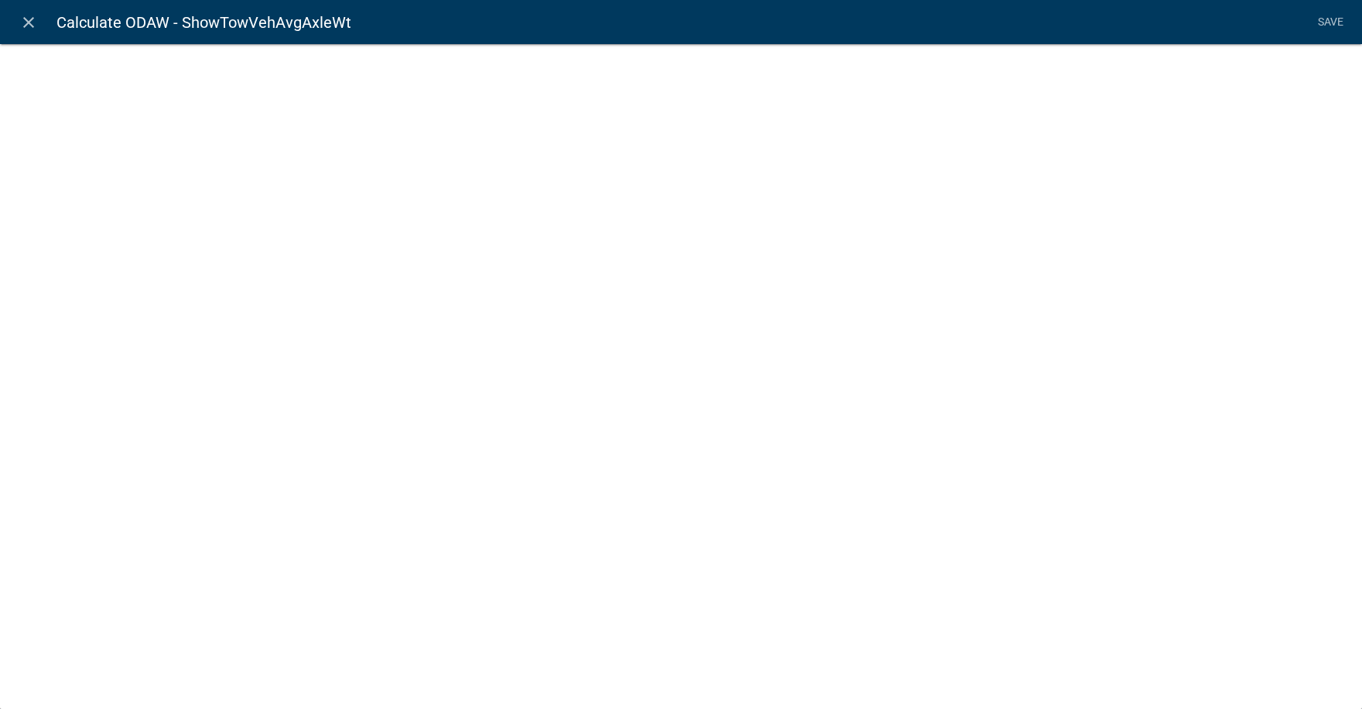
select select "display-entity-value"
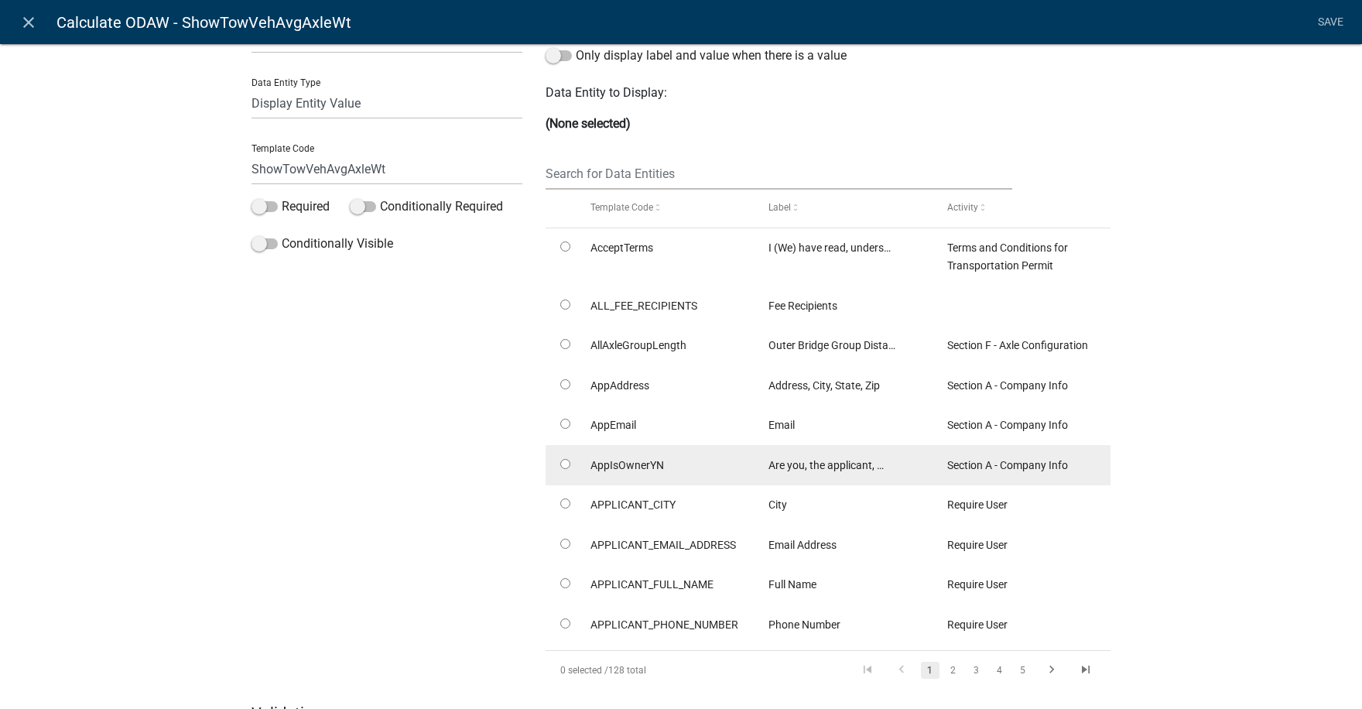
scroll to position [146, 0]
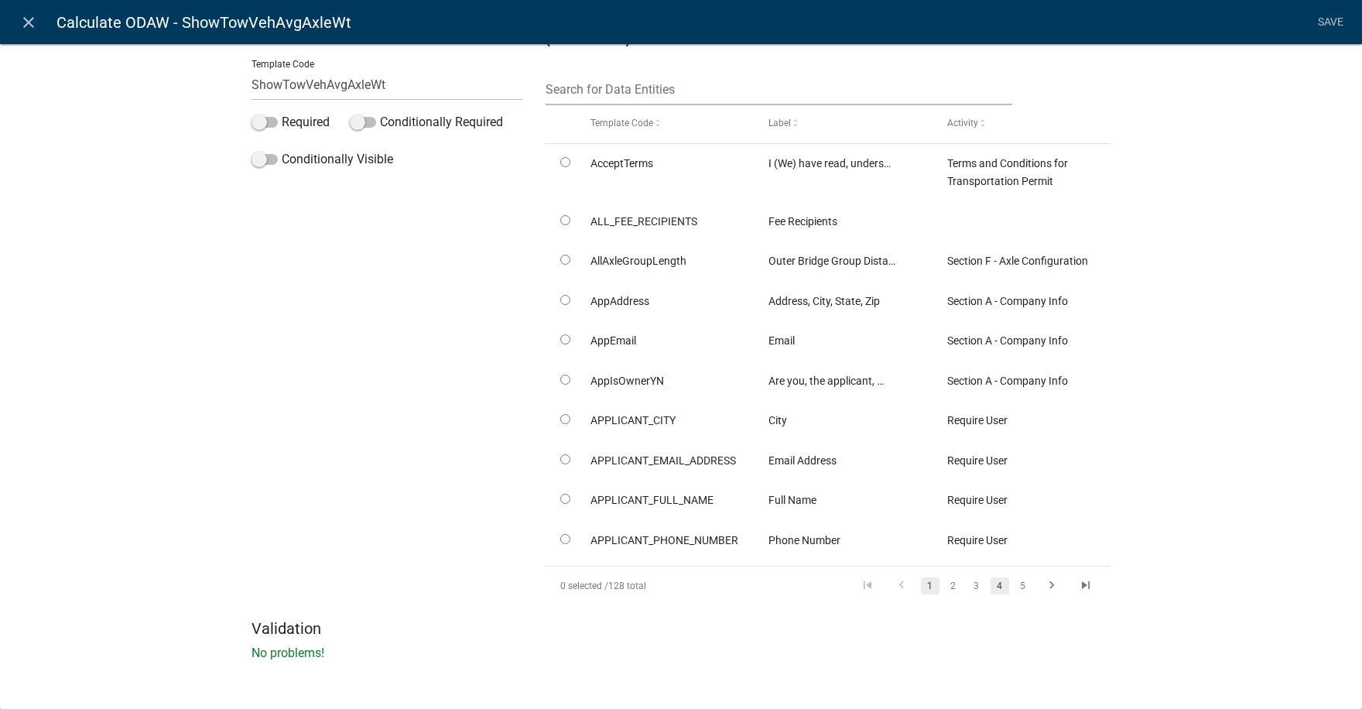
click at [994, 587] on link "4" at bounding box center [1000, 585] width 19 height 17
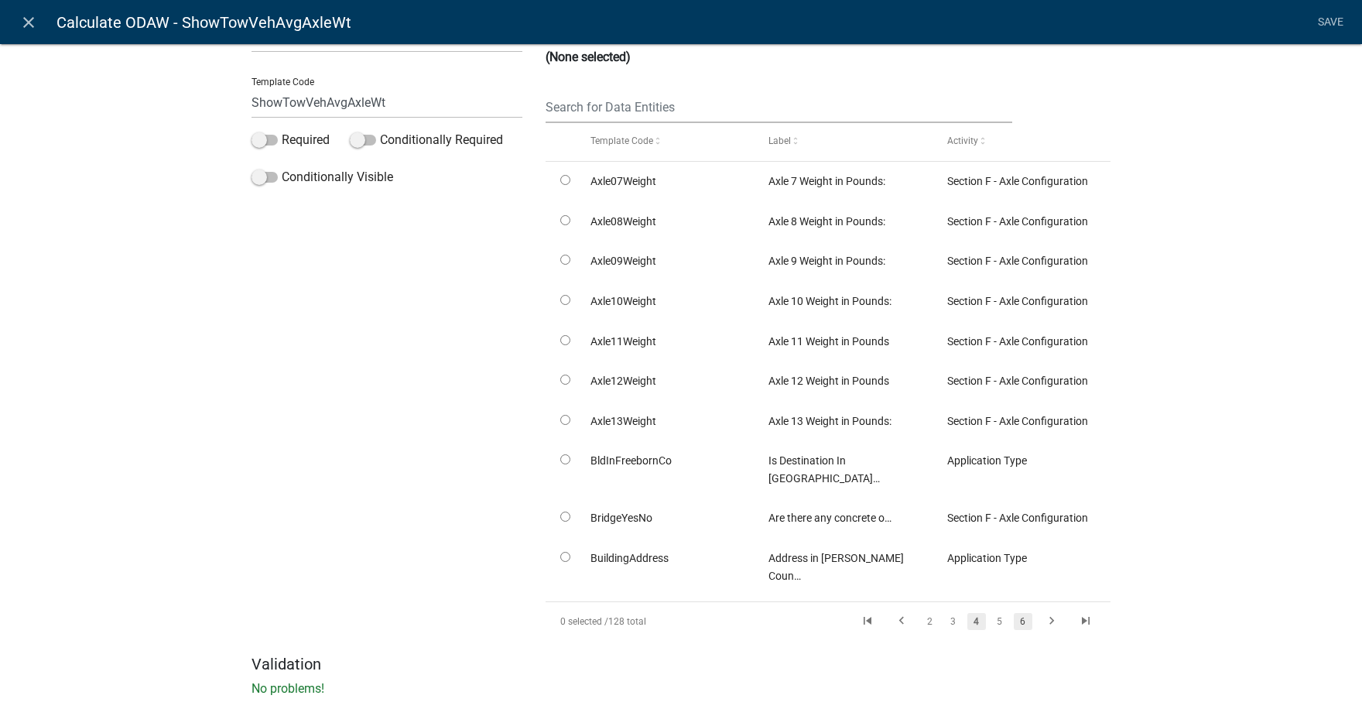
click at [1015, 613] on link "6" at bounding box center [1023, 621] width 19 height 17
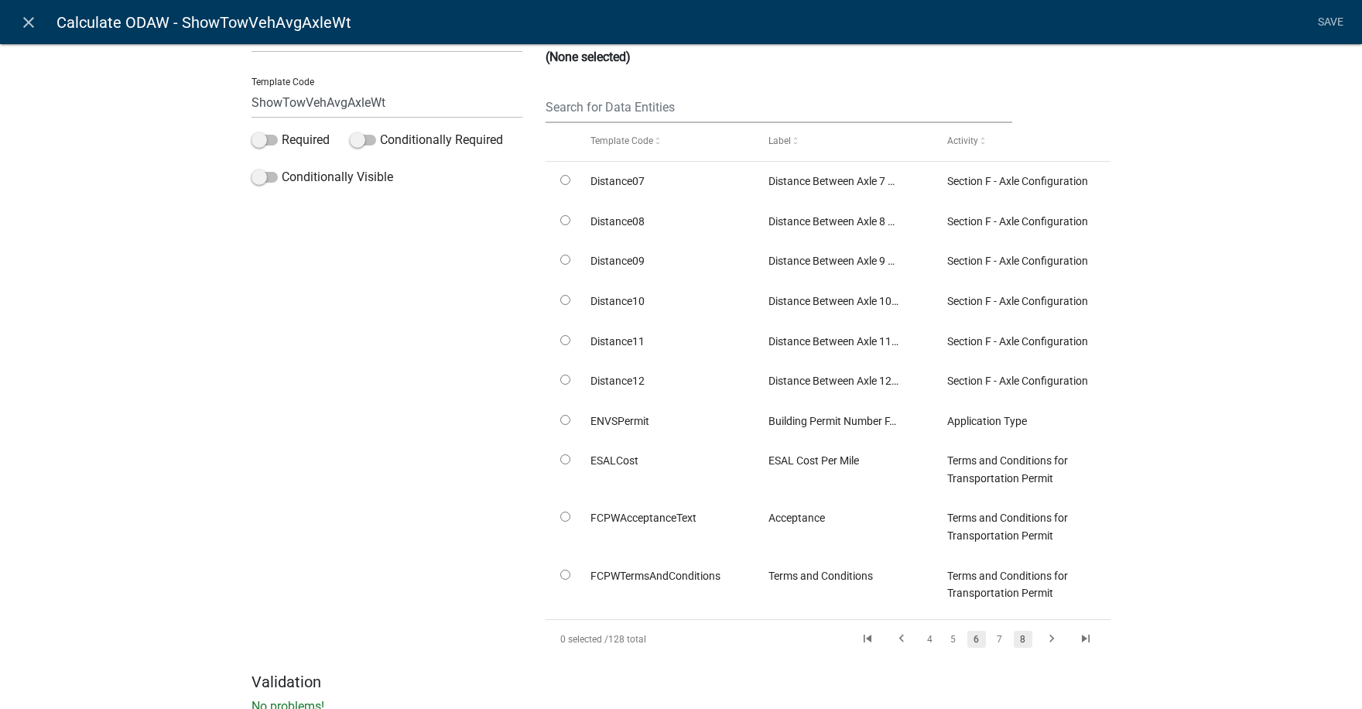
click at [1014, 638] on link "8" at bounding box center [1023, 639] width 19 height 17
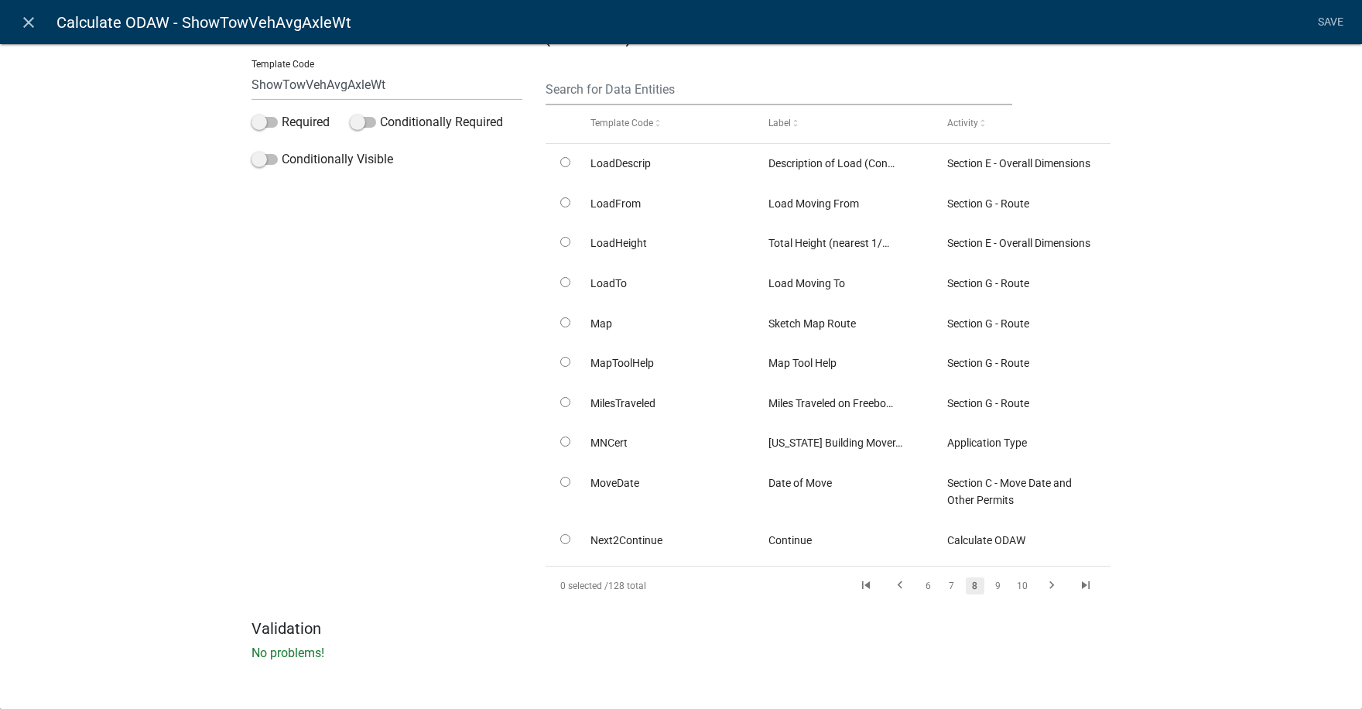
scroll to position [0, 0]
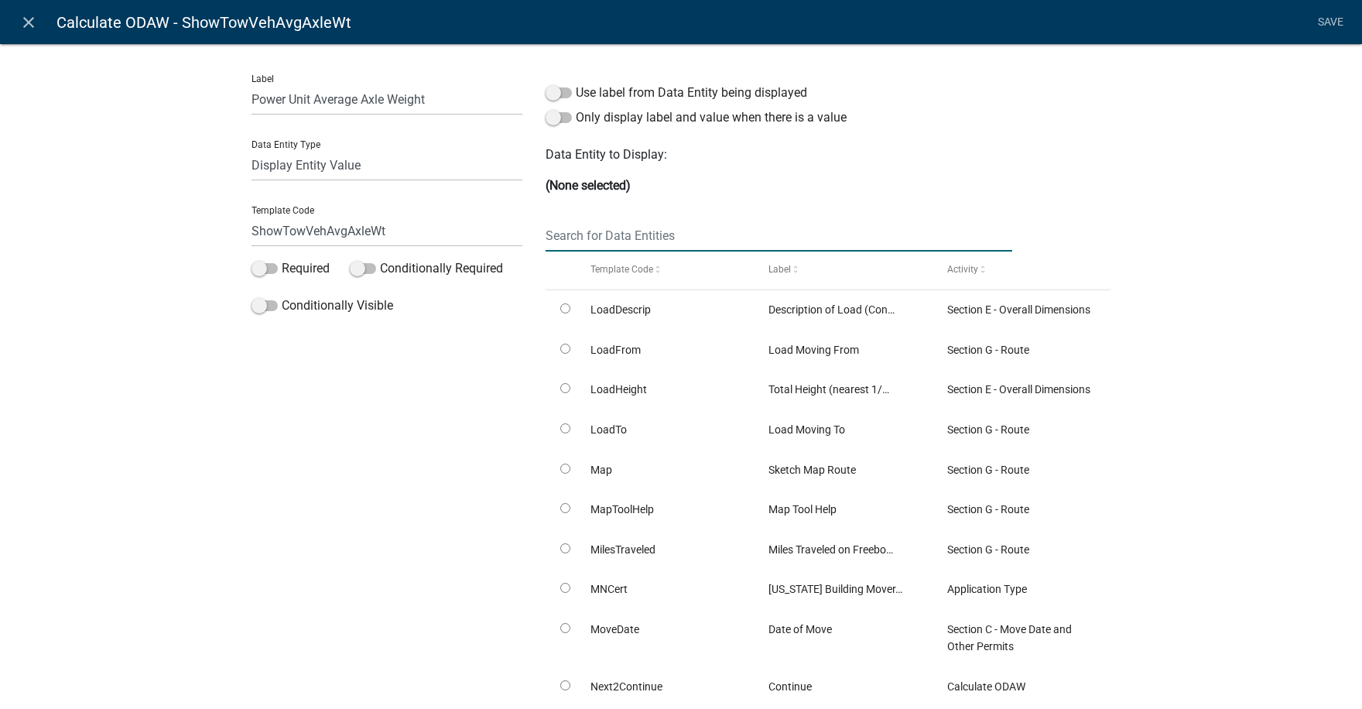
click at [613, 239] on input "text" at bounding box center [779, 236] width 467 height 32
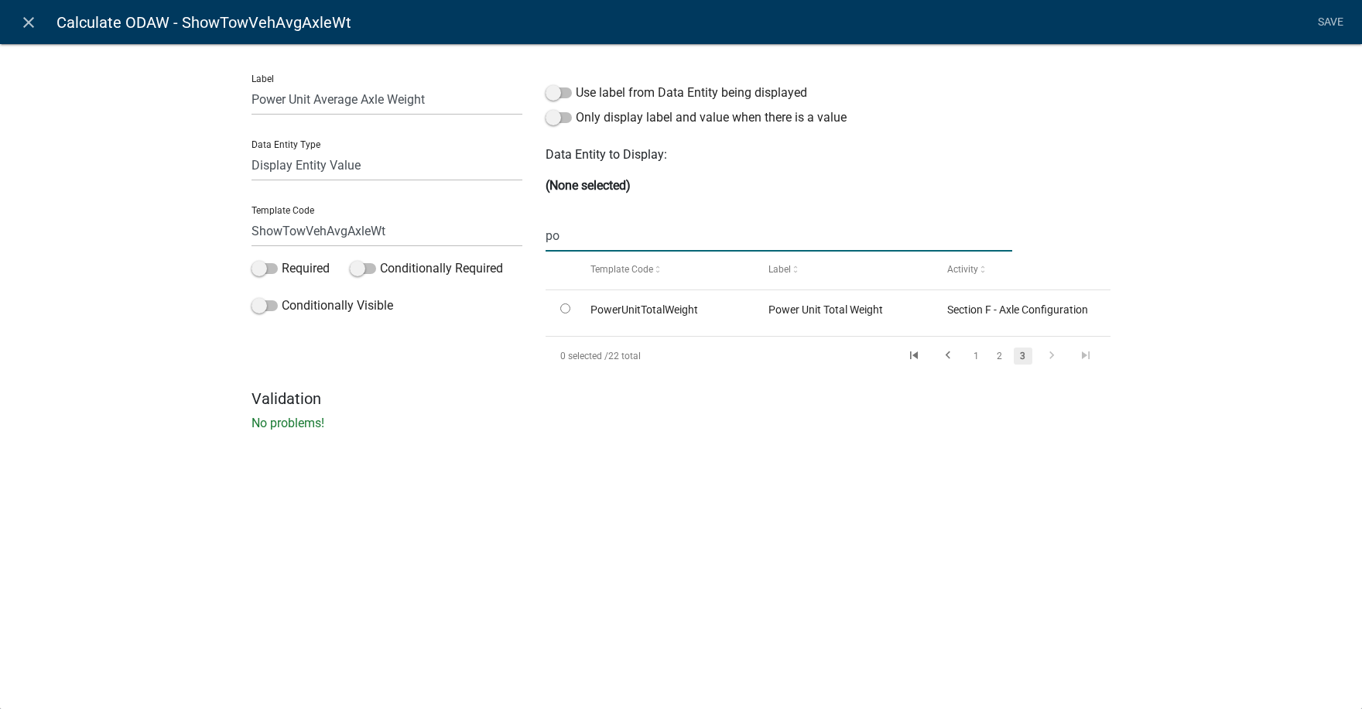
type input "p"
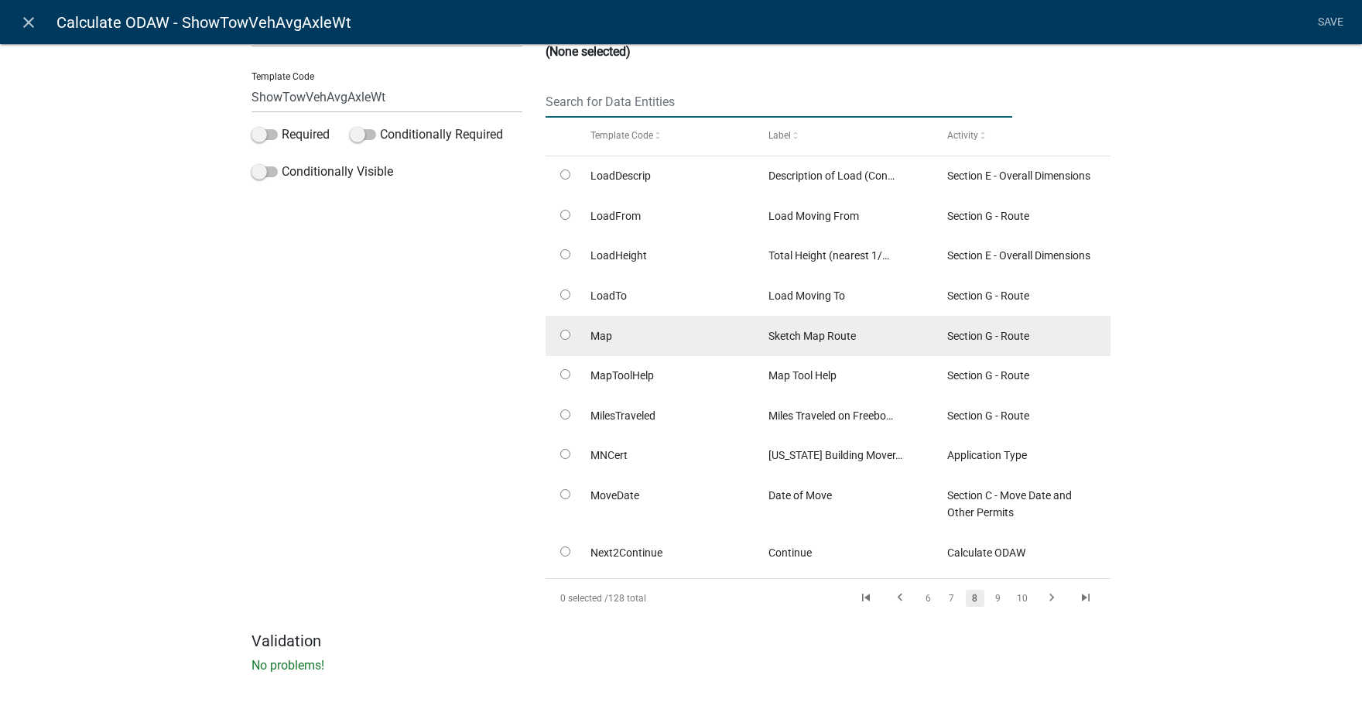
scroll to position [146, 0]
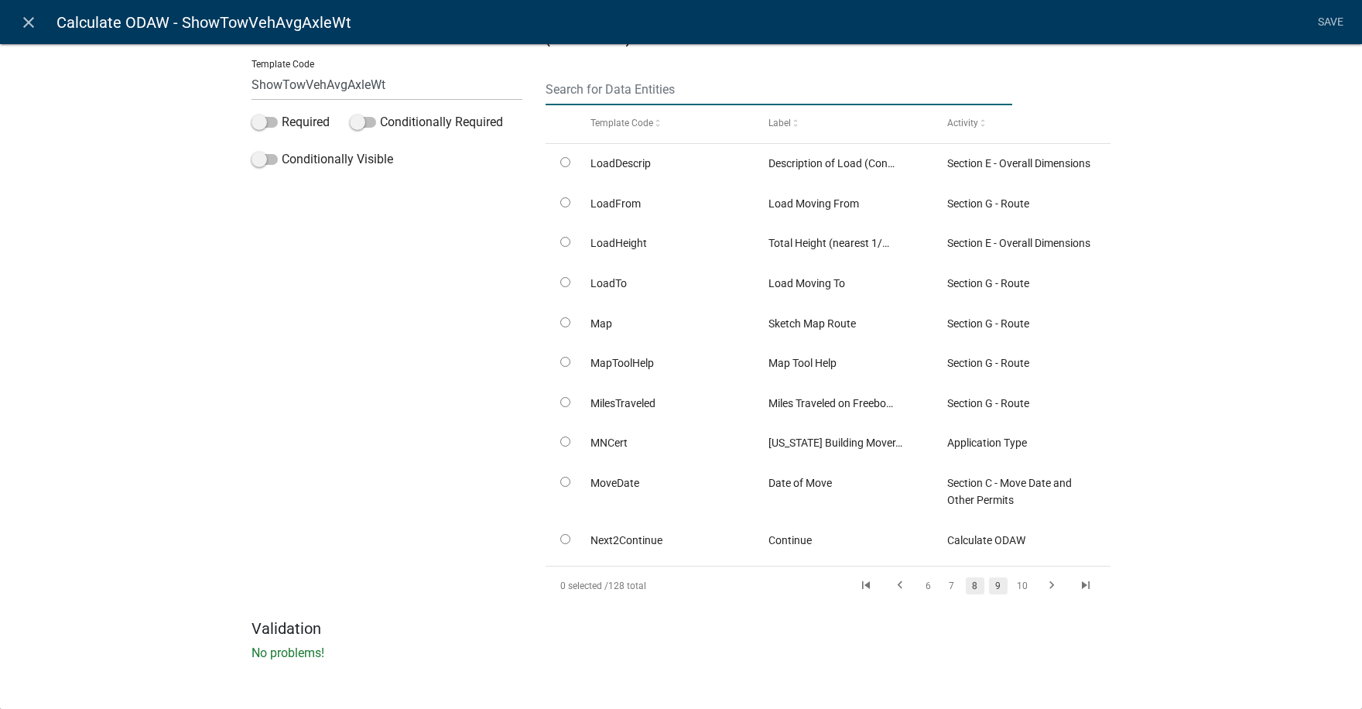
click at [996, 584] on link "9" at bounding box center [998, 585] width 19 height 17
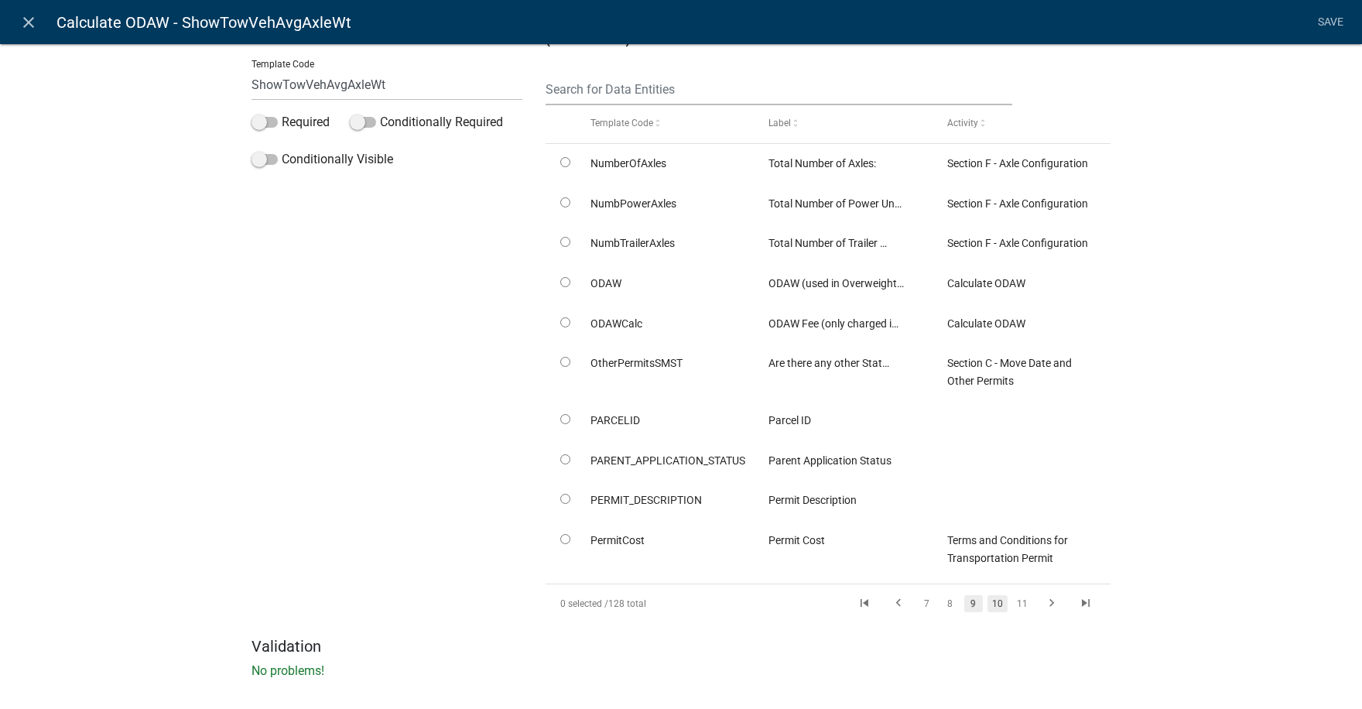
click at [994, 604] on link "10" at bounding box center [998, 603] width 20 height 17
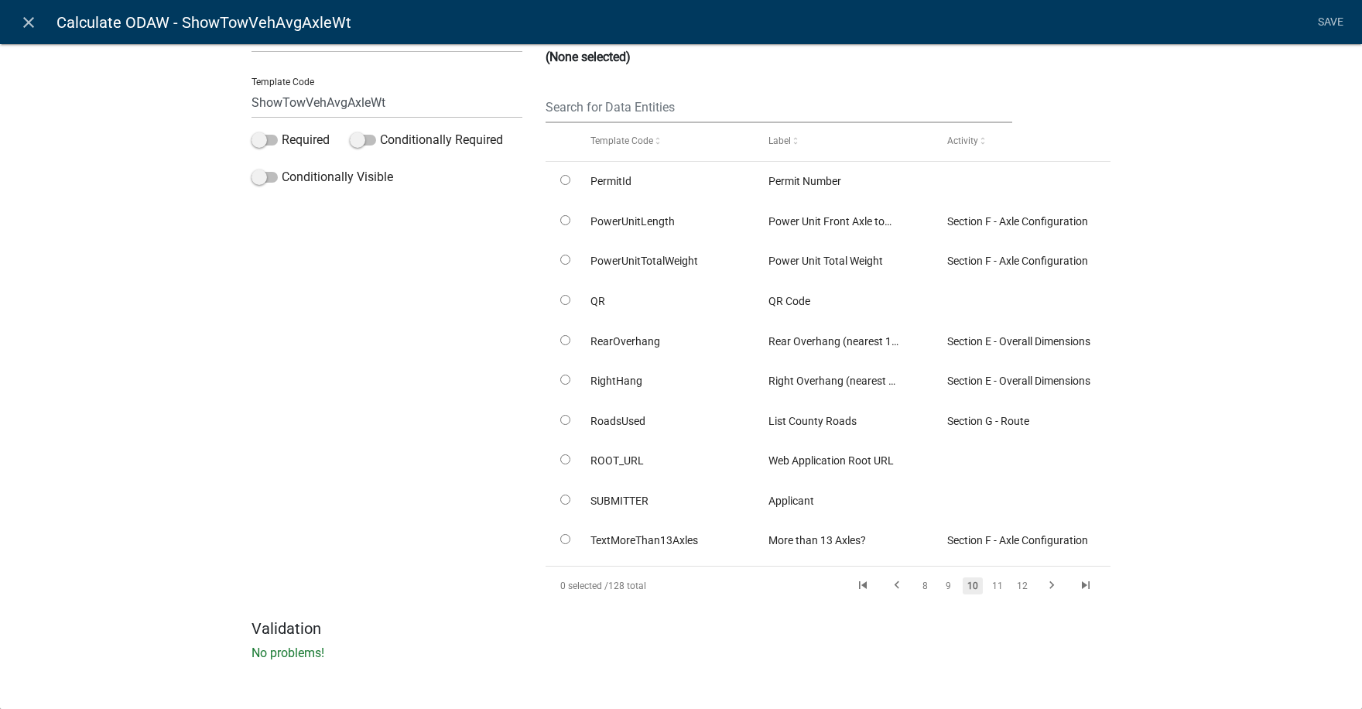
scroll to position [128, 0]
click at [892, 588] on icon "go to previous page" at bounding box center [897, 587] width 20 height 19
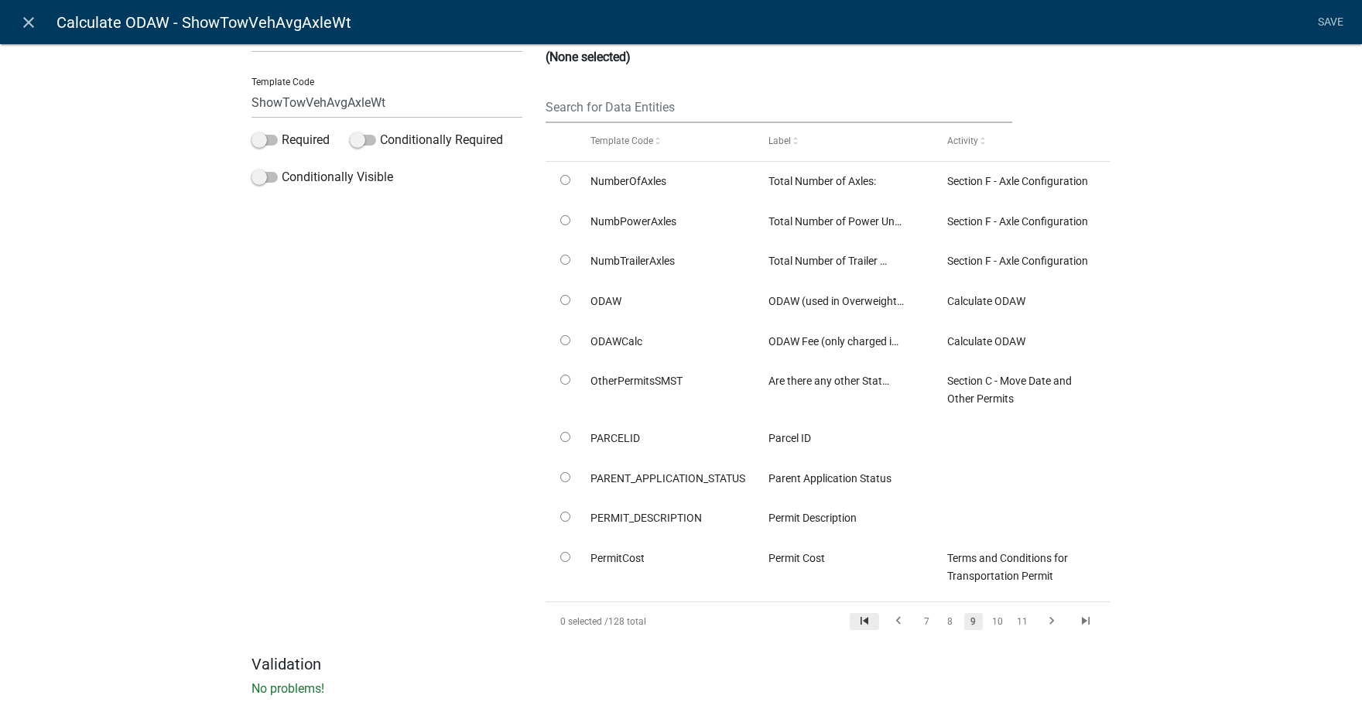
click at [859, 622] on icon "go to first page" at bounding box center [865, 623] width 20 height 19
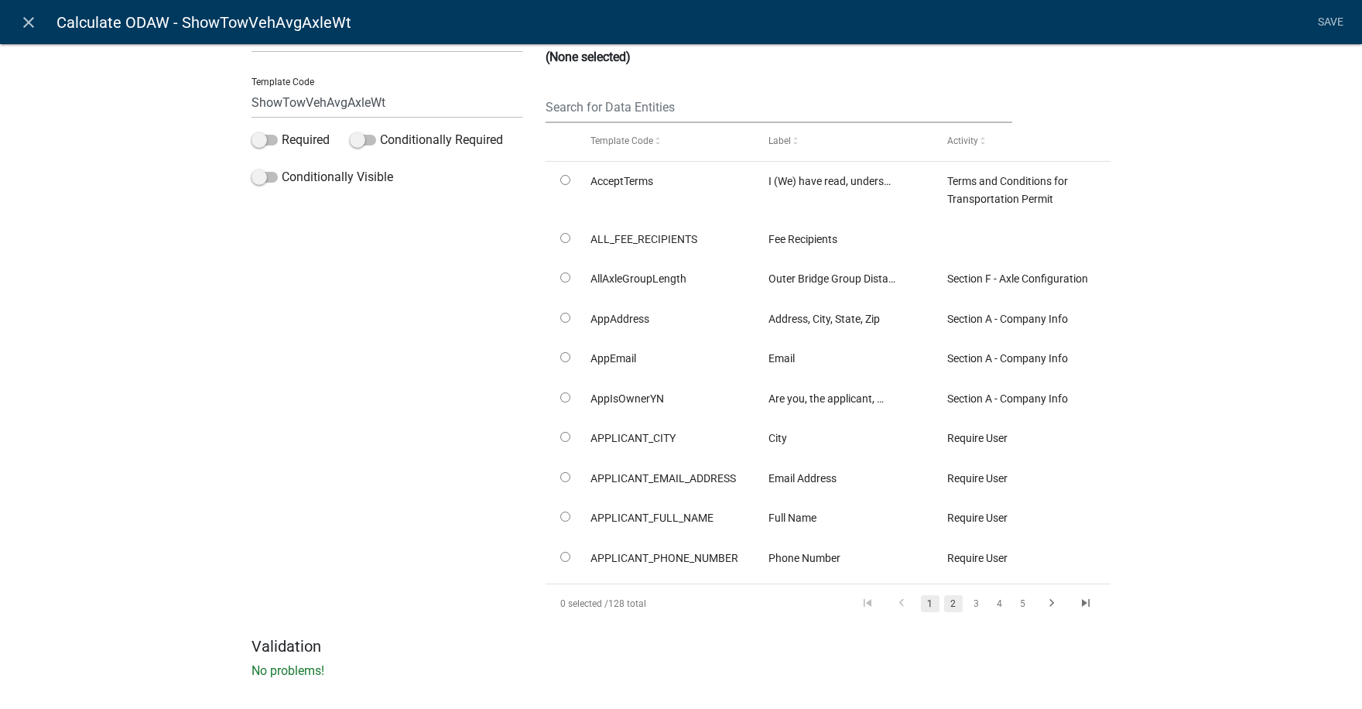
click at [949, 605] on link "2" at bounding box center [953, 603] width 19 height 17
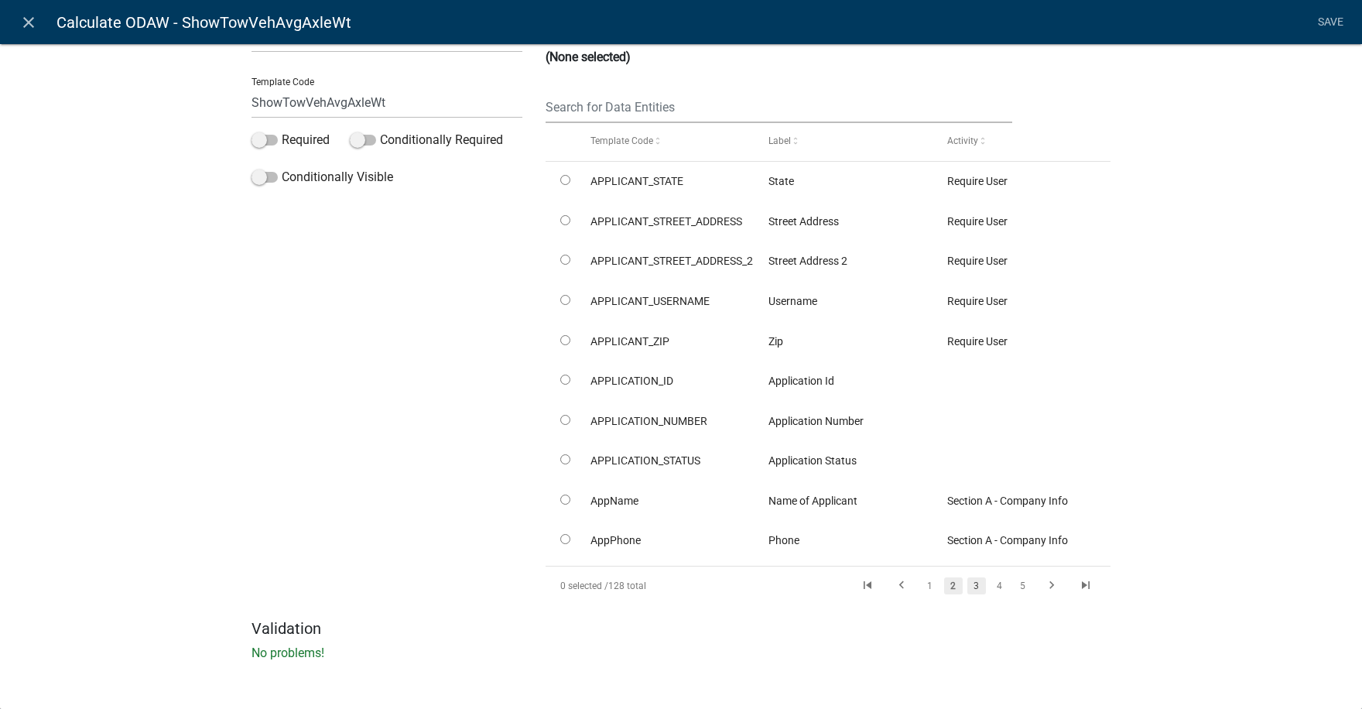
click at [971, 584] on link "3" at bounding box center [977, 585] width 19 height 17
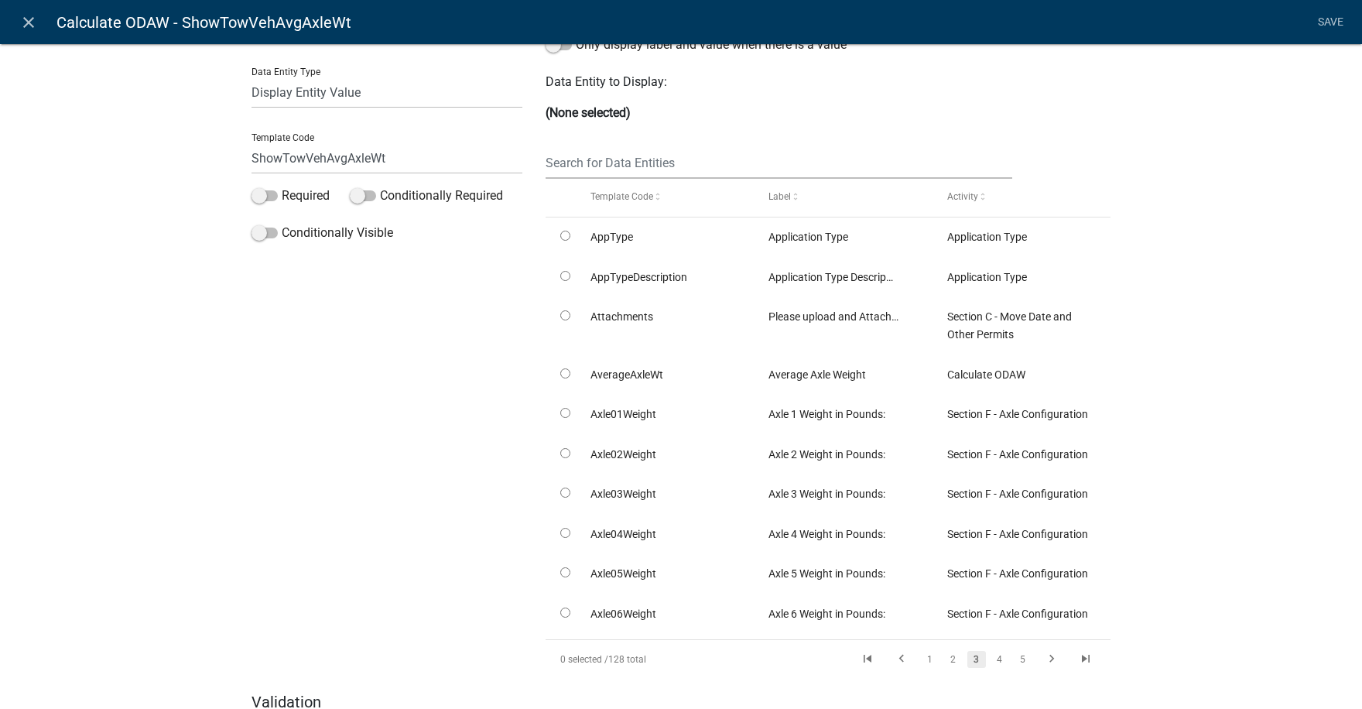
scroll to position [0, 0]
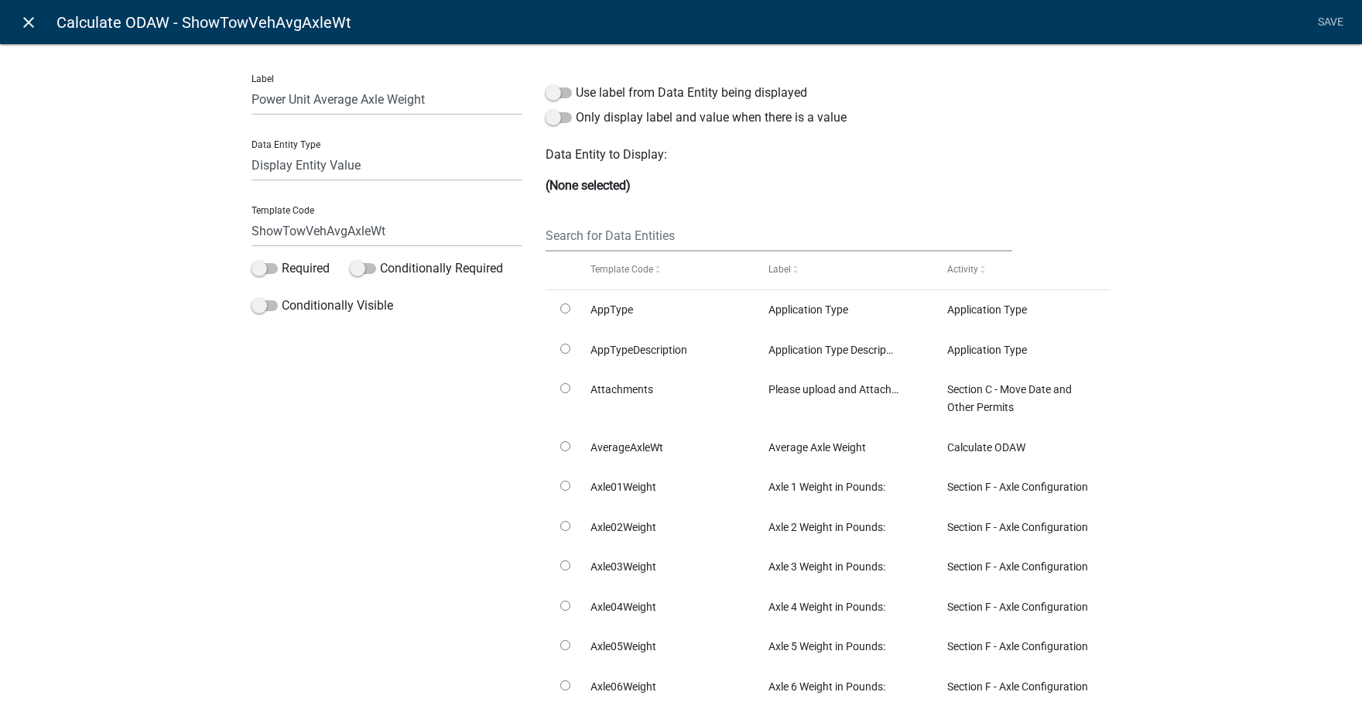
click at [36, 19] on icon "close" at bounding box center [28, 22] width 19 height 19
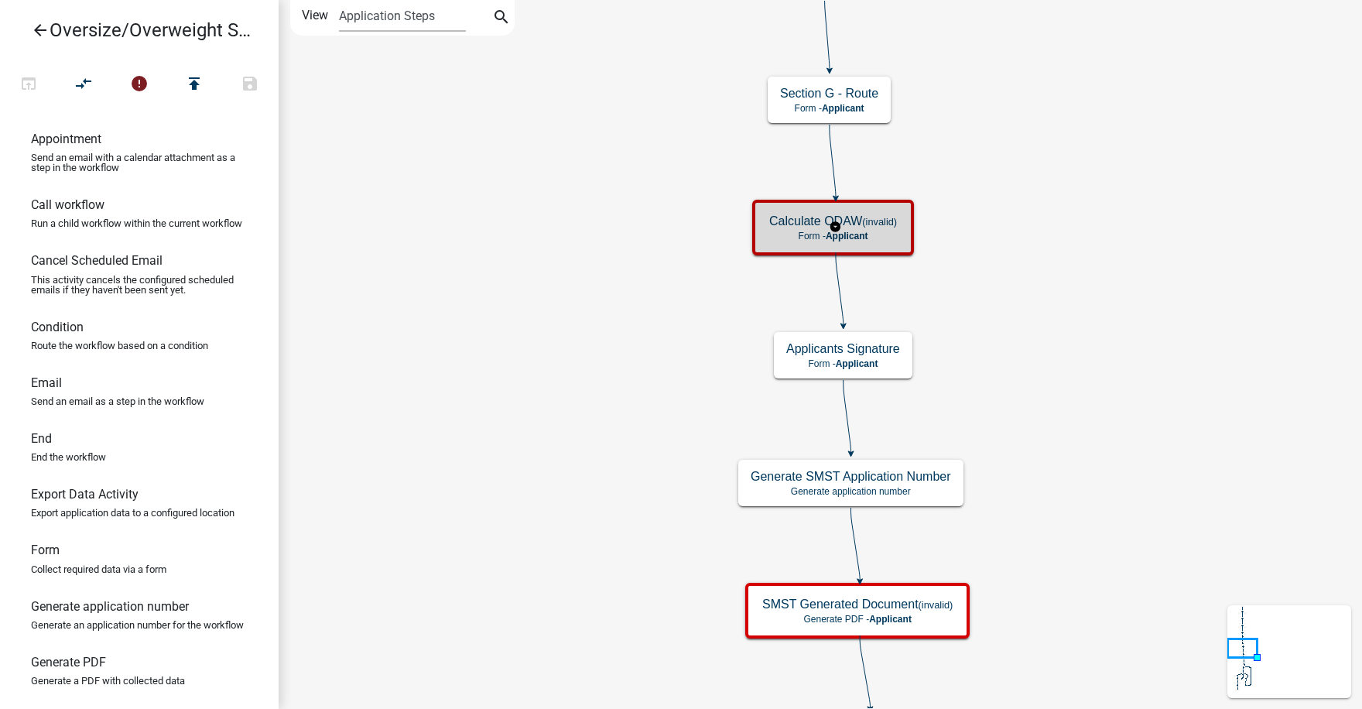
click at [895, 228] on h5 "Calculate ODAW (invalid)" at bounding box center [833, 221] width 128 height 15
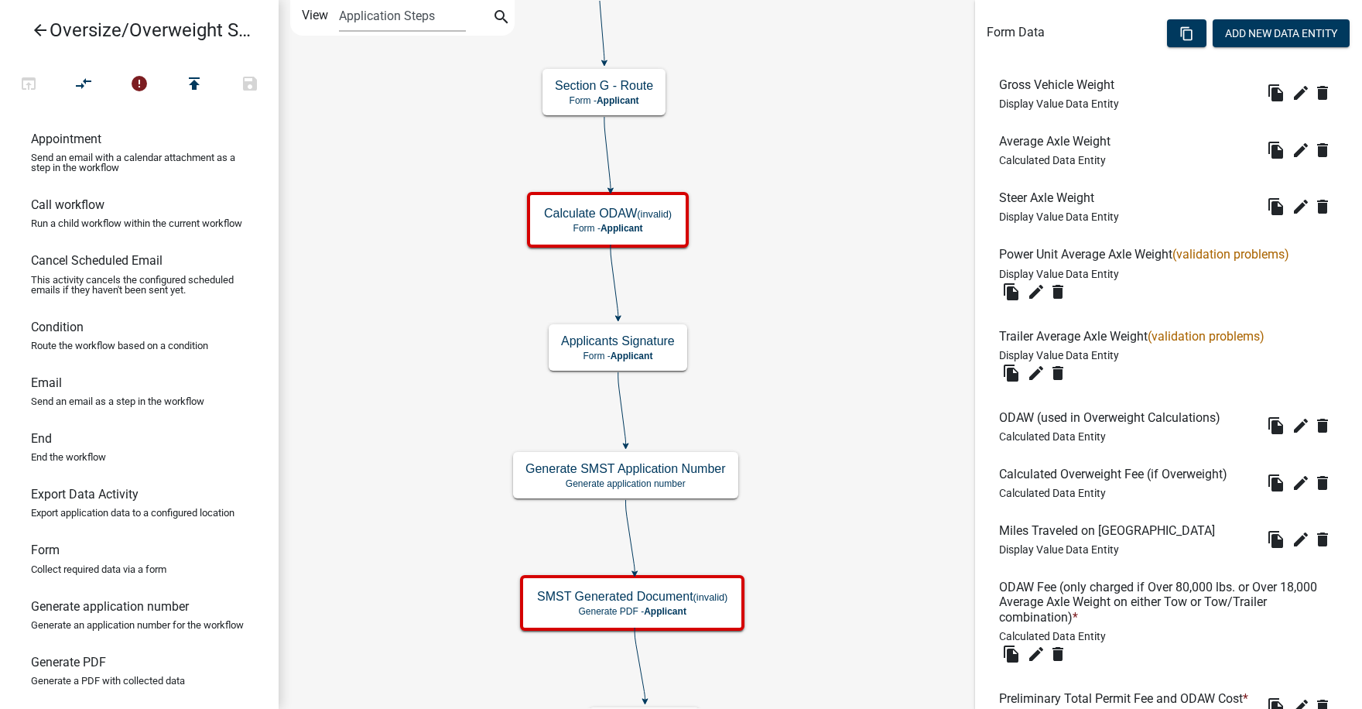
scroll to position [464, 0]
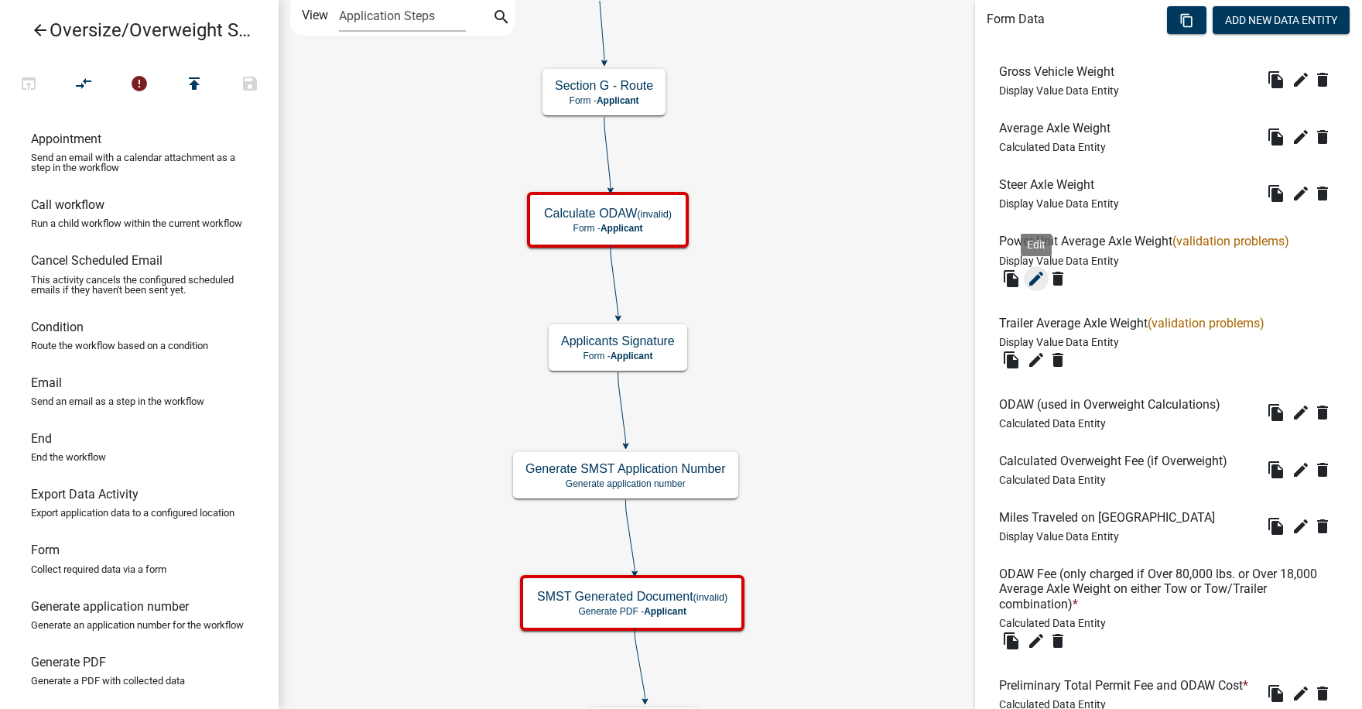
click at [1035, 277] on icon "edit" at bounding box center [1036, 278] width 19 height 19
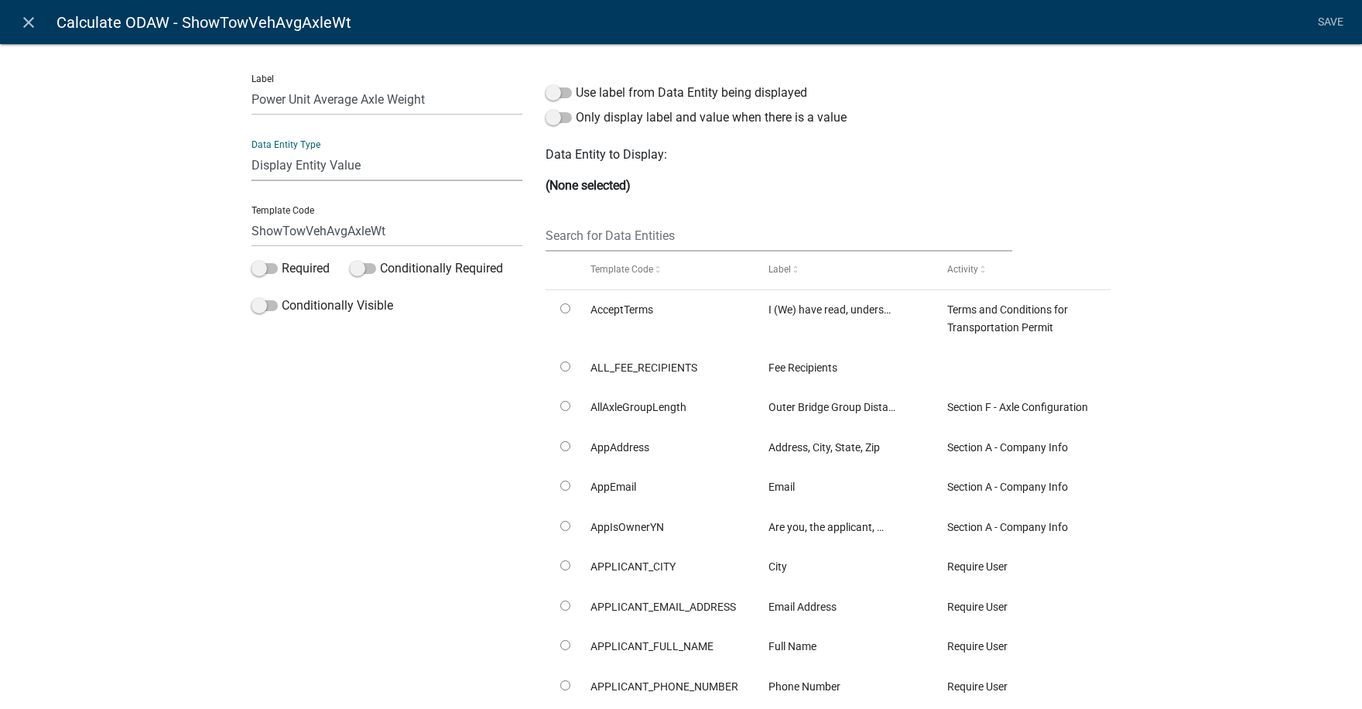
click at [329, 159] on select "Free Form Text Document Display Entity Value Fee Numeric Data Date Map Sketch D…" at bounding box center [387, 165] width 271 height 32
select select "calculated-value"
click at [252, 149] on select "Free Form Text Document Display Entity Value Fee Numeric Data Date Map Sketch D…" at bounding box center [387, 165] width 271 height 32
select select "calculated-value"
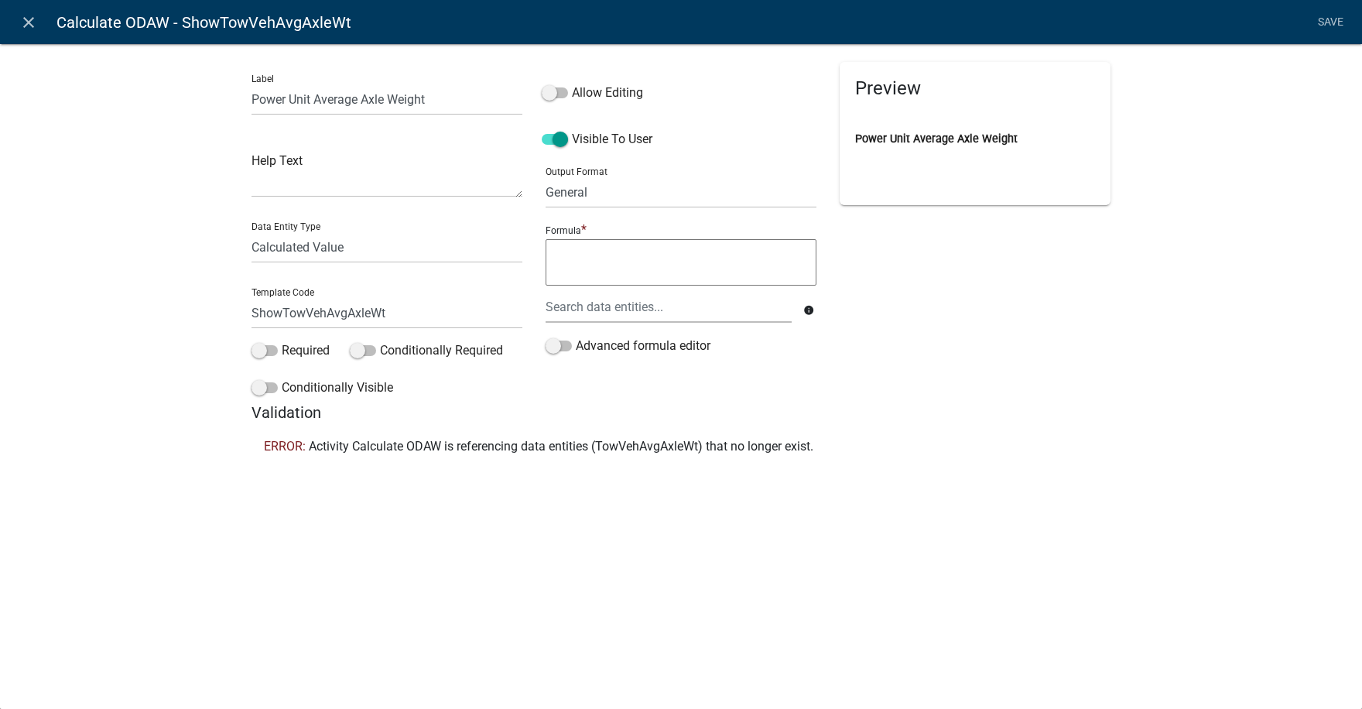
click at [573, 256] on textarea at bounding box center [681, 262] width 271 height 46
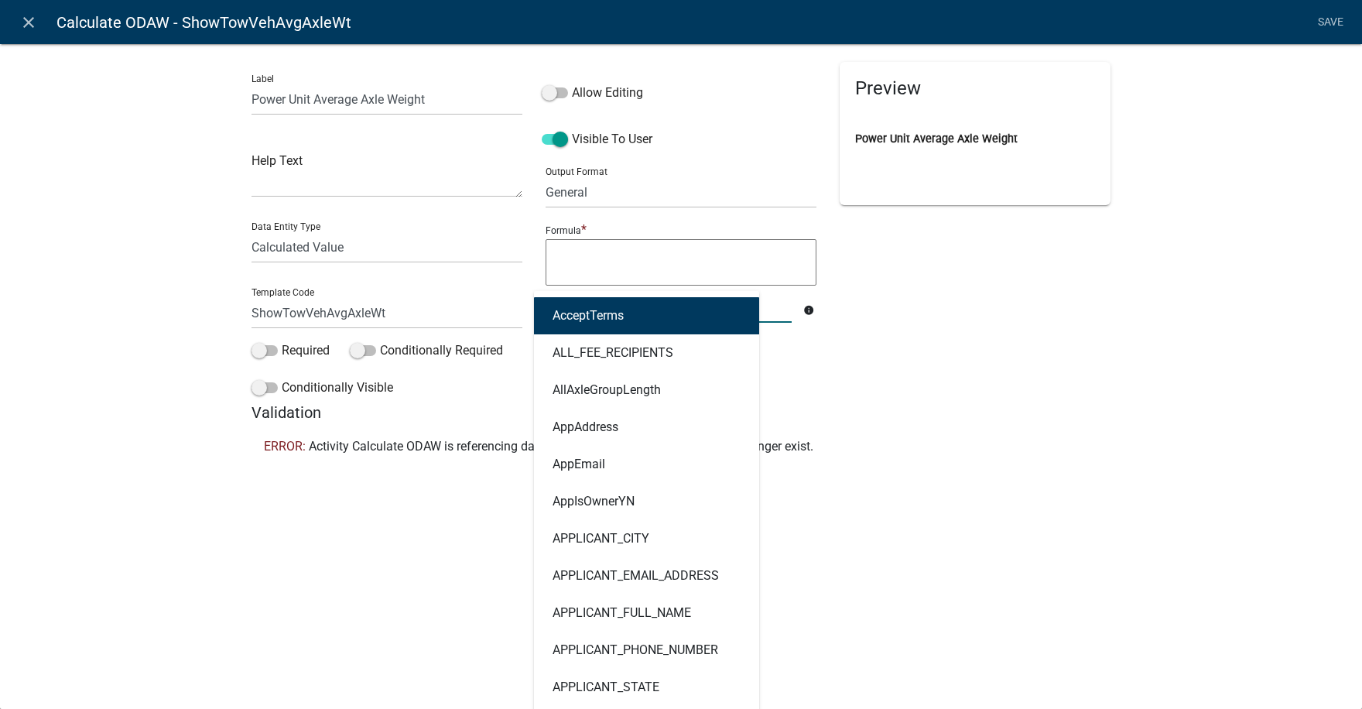
click at [580, 310] on div "AcceptTerms ALL_FEE_RECIPIENTS AllAxleGroupLength AppAddress AppEmail AppIsOwne…" at bounding box center [668, 307] width 269 height 32
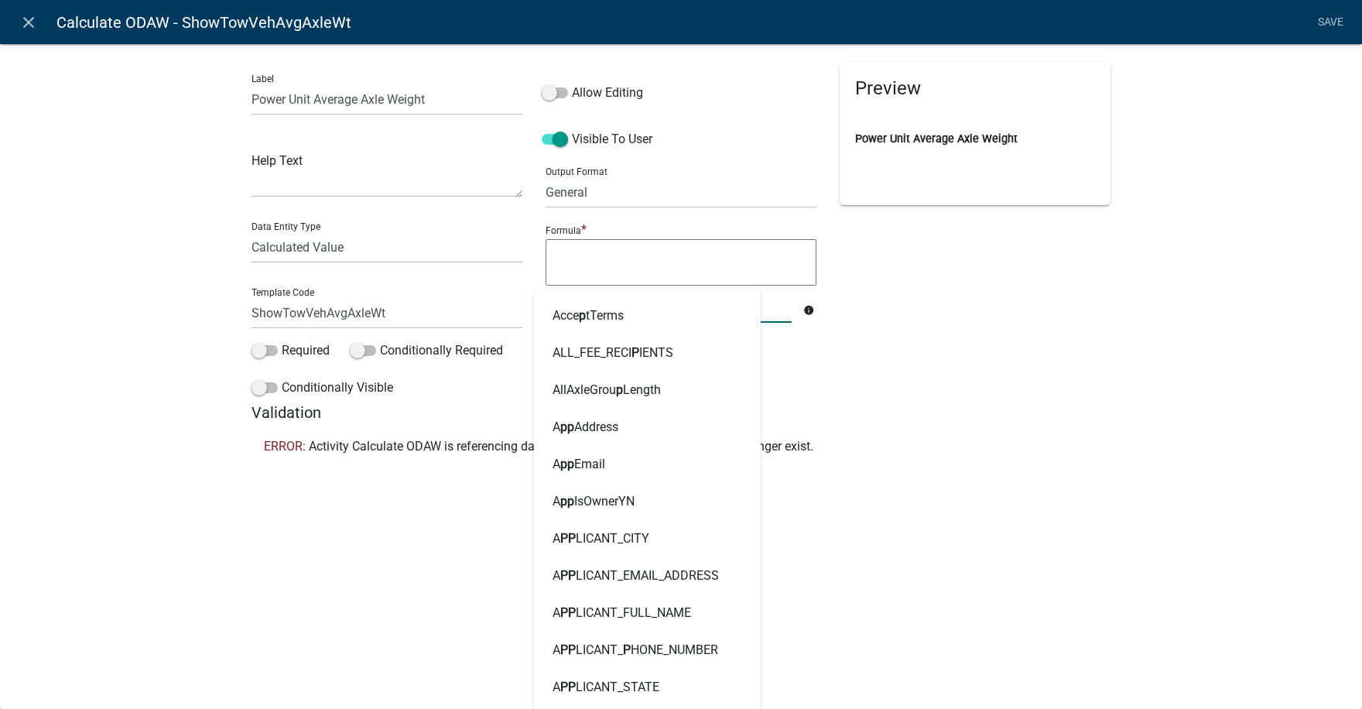
type input "pow"
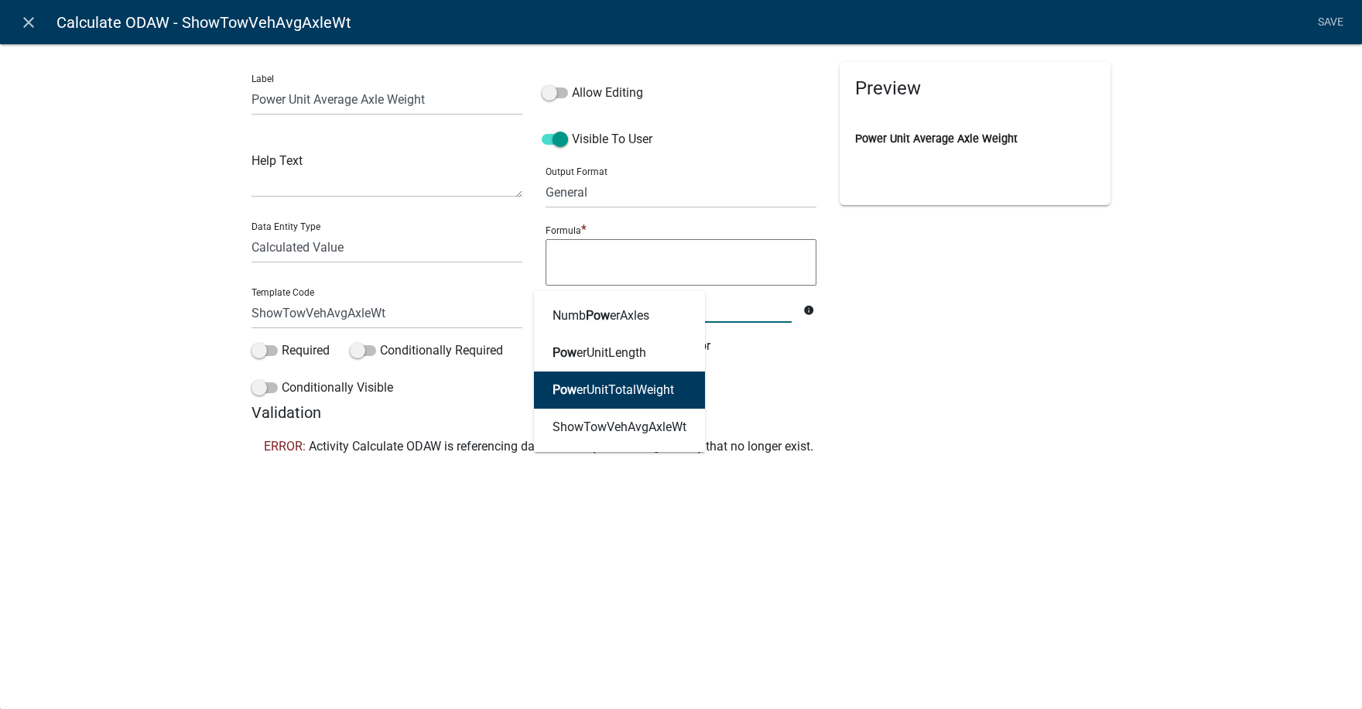
click at [594, 392] on ngb-highlight "Pow erUnitTotalWeight" at bounding box center [614, 390] width 122 height 12
type textarea "PowerUnitTotalWeight"
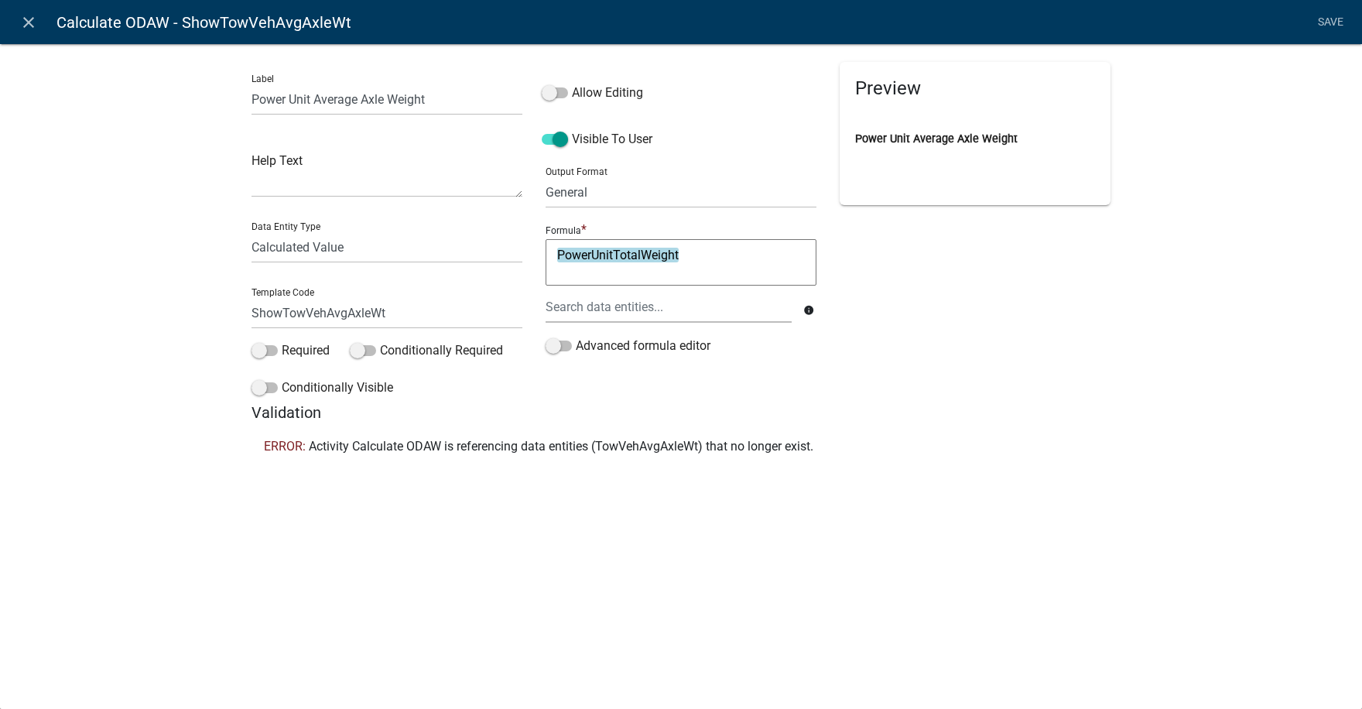
click at [687, 255] on textarea "PowerUnitTotalWeight" at bounding box center [681, 262] width 271 height 46
type textarea "PowerUnitTotalWeight/"
click at [615, 308] on div at bounding box center [668, 307] width 269 height 32
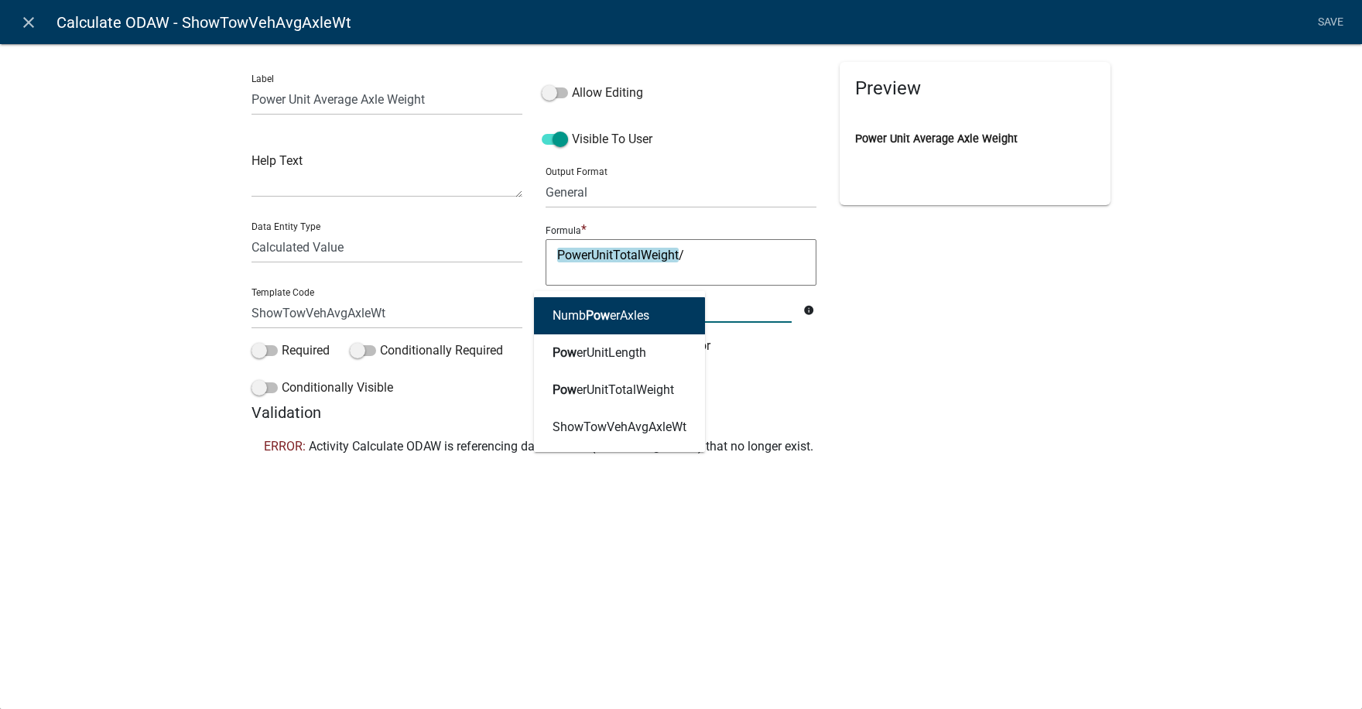
type input "powe"
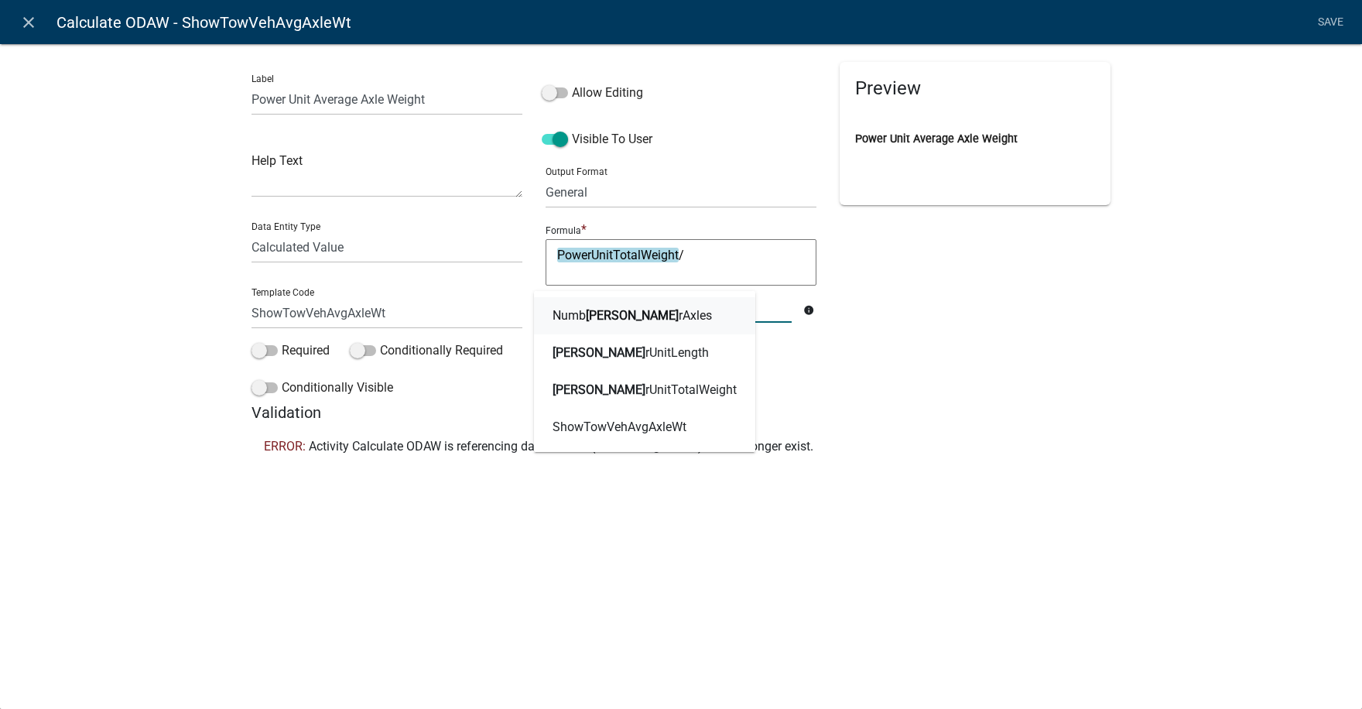
click at [595, 316] on span "Powe" at bounding box center [632, 315] width 93 height 15
type textarea "PowerUnitTotalWeight/NumbPowerAxles"
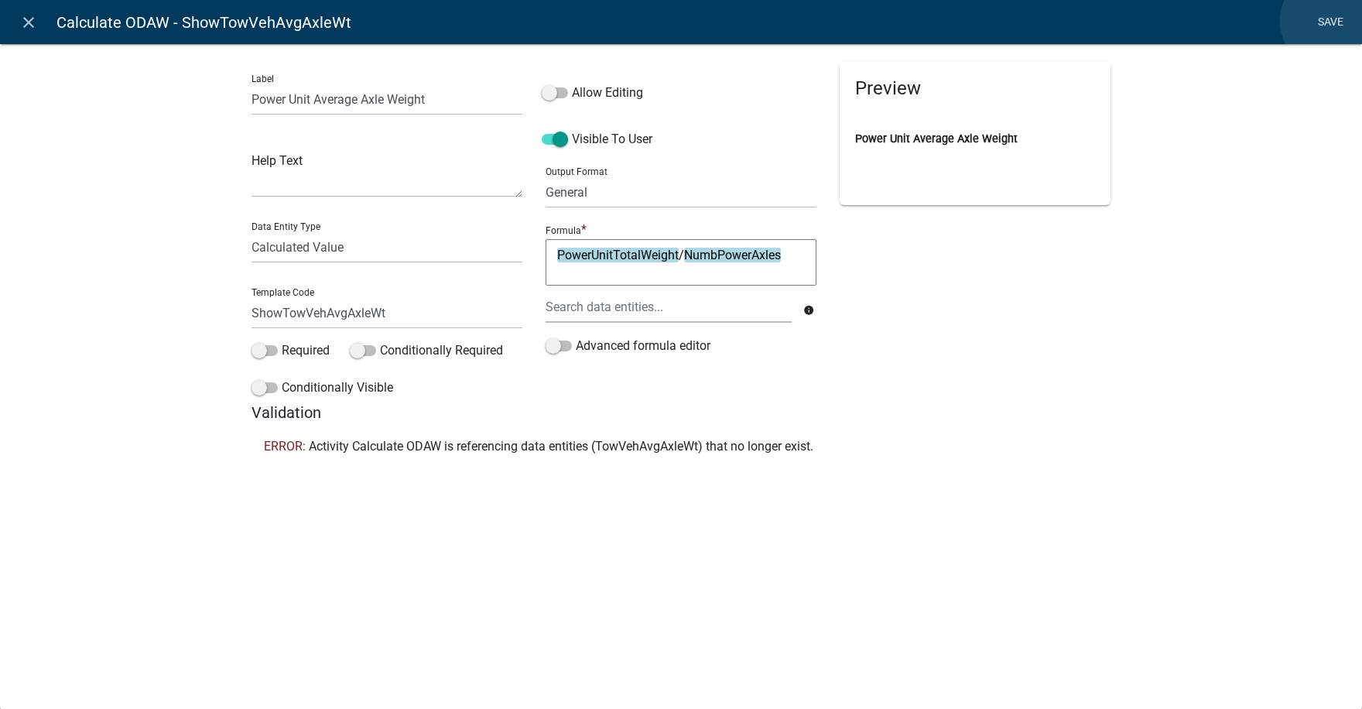
click at [1329, 21] on link "Save" at bounding box center [1330, 22] width 39 height 29
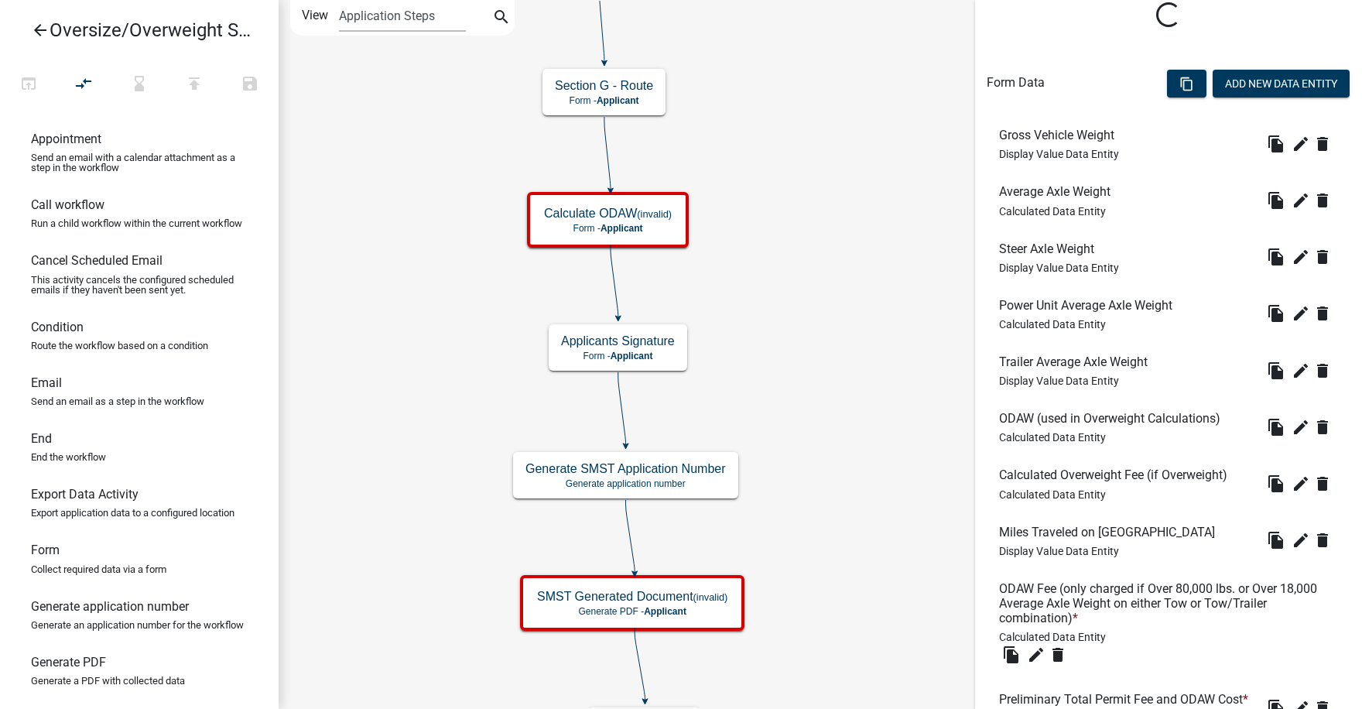
scroll to position [310, 0]
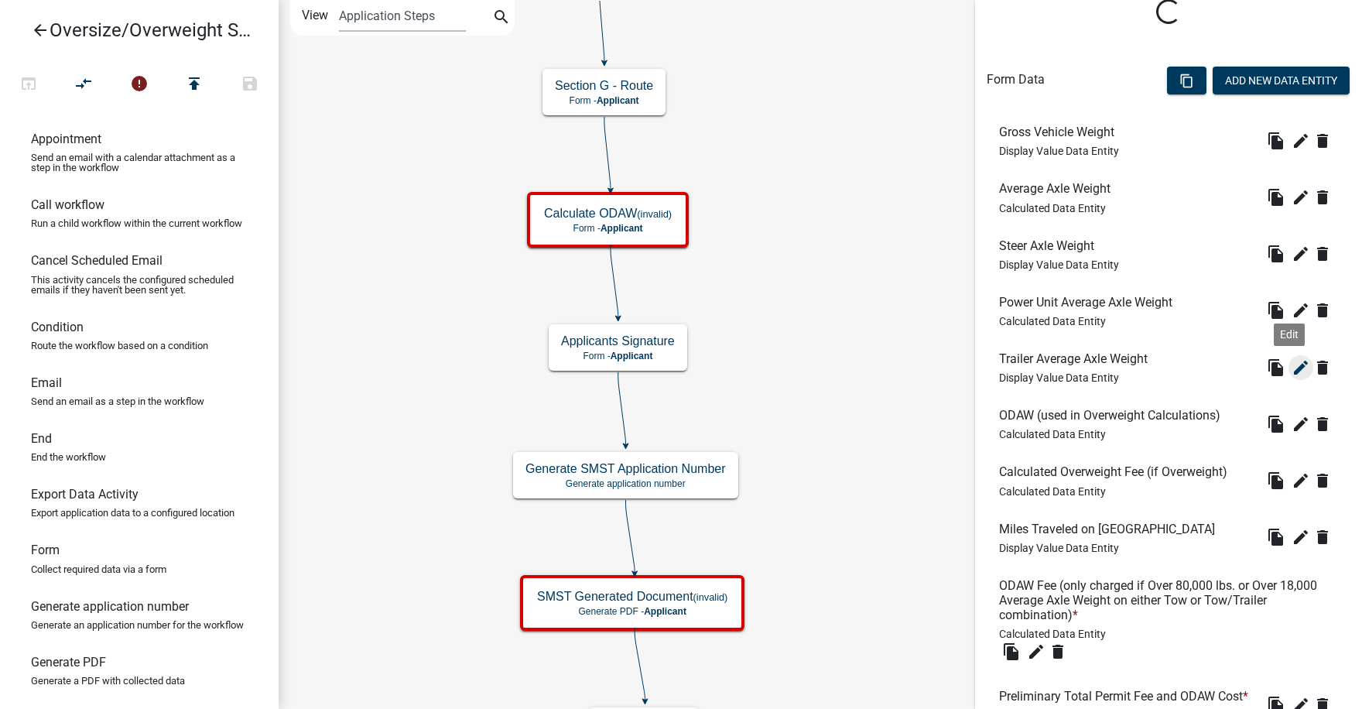
click at [1292, 362] on icon "edit" at bounding box center [1301, 367] width 19 height 19
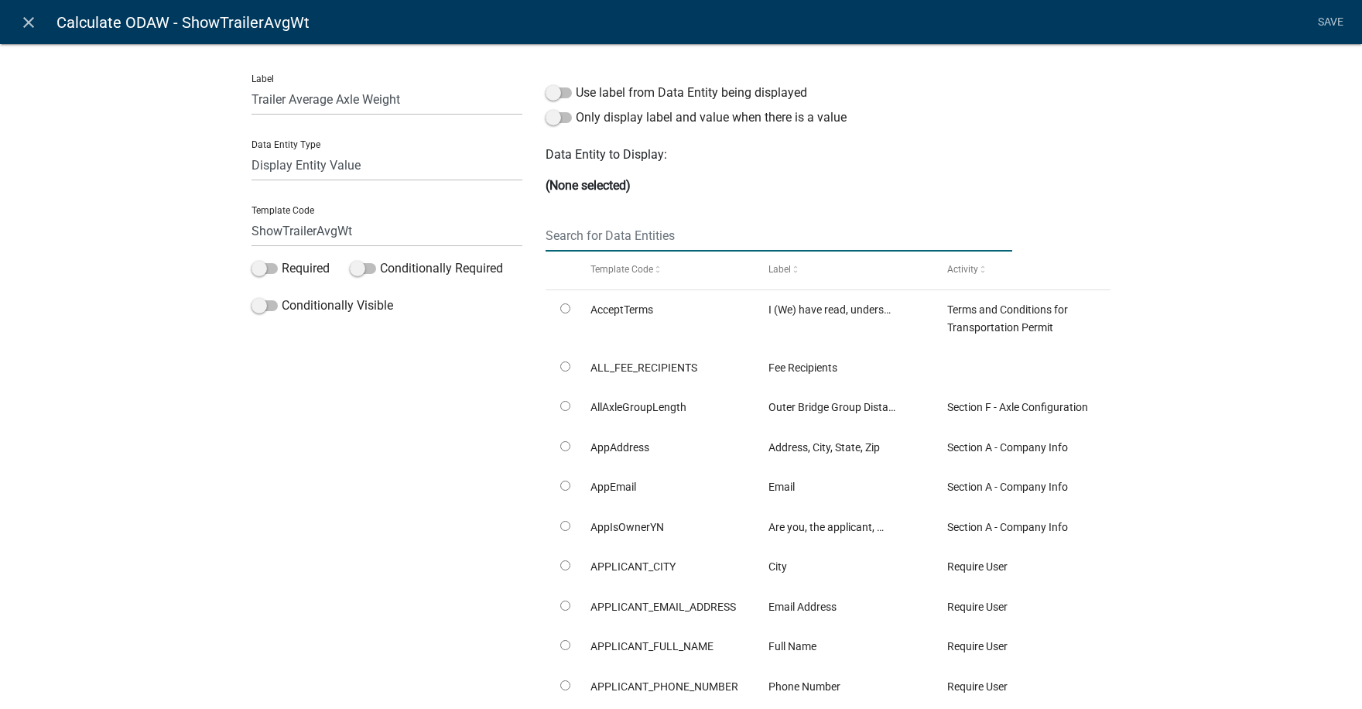
click at [550, 235] on input "text" at bounding box center [779, 236] width 467 height 32
click at [290, 159] on select "Free Form Text Document Display Entity Value Fee Numeric Data Date Map Sketch D…" at bounding box center [387, 165] width 271 height 32
select select "calculated-value"
click at [252, 149] on select "Free Form Text Document Display Entity Value Fee Numeric Data Date Map Sketch D…" at bounding box center [387, 165] width 271 height 32
select select "calculated-value"
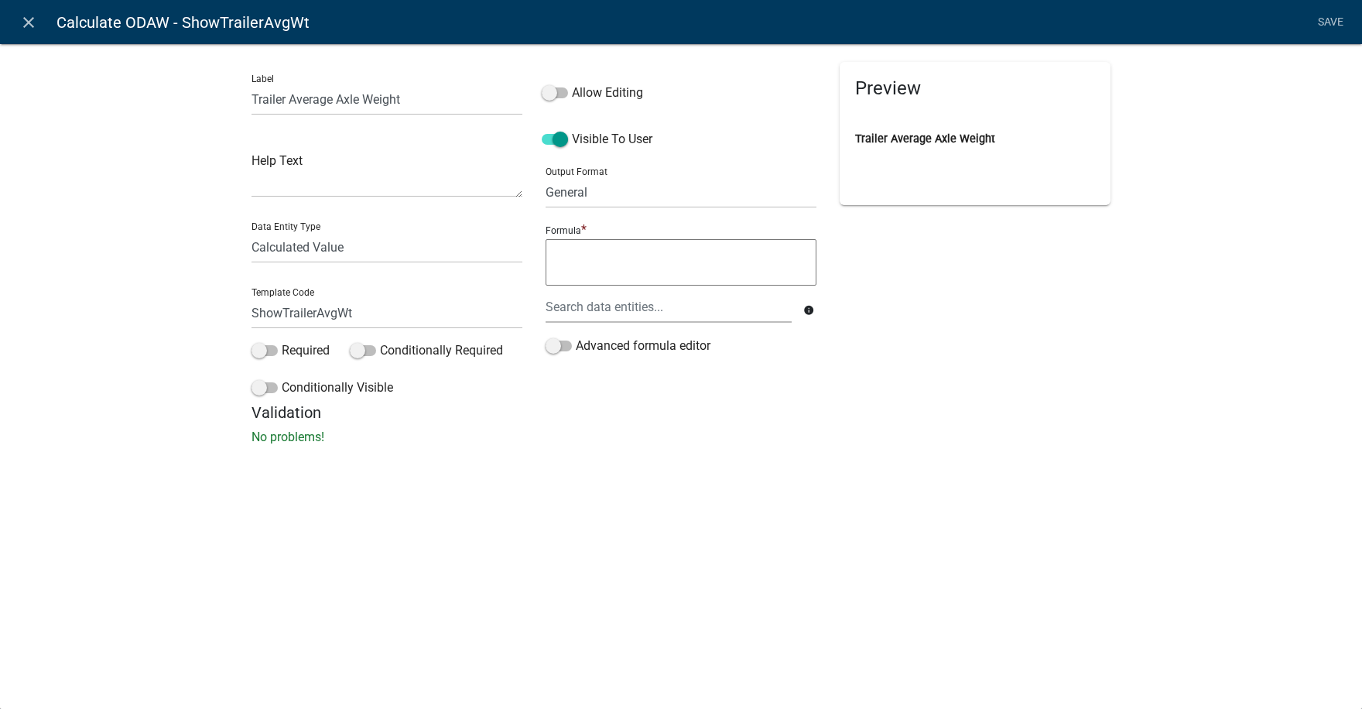
click at [566, 255] on textarea at bounding box center [681, 262] width 271 height 46
click at [575, 307] on div at bounding box center [668, 307] width 269 height 32
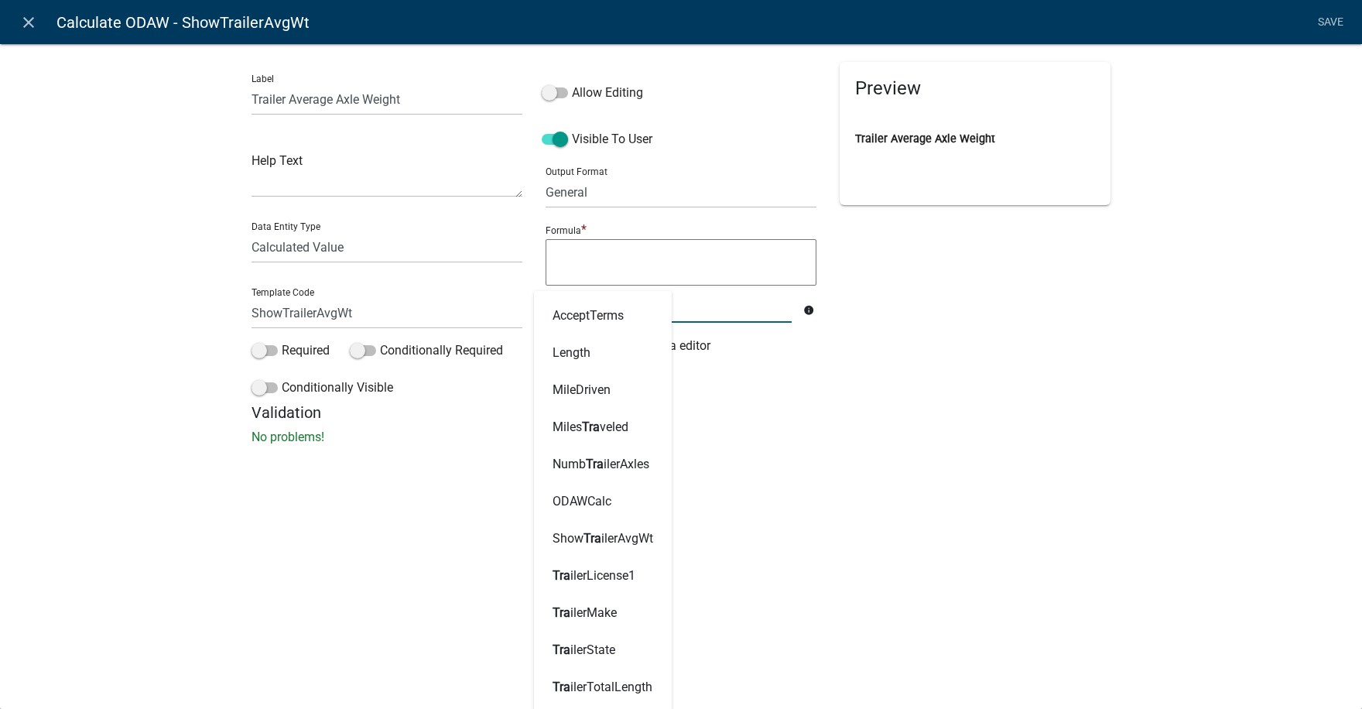
type input "trai"
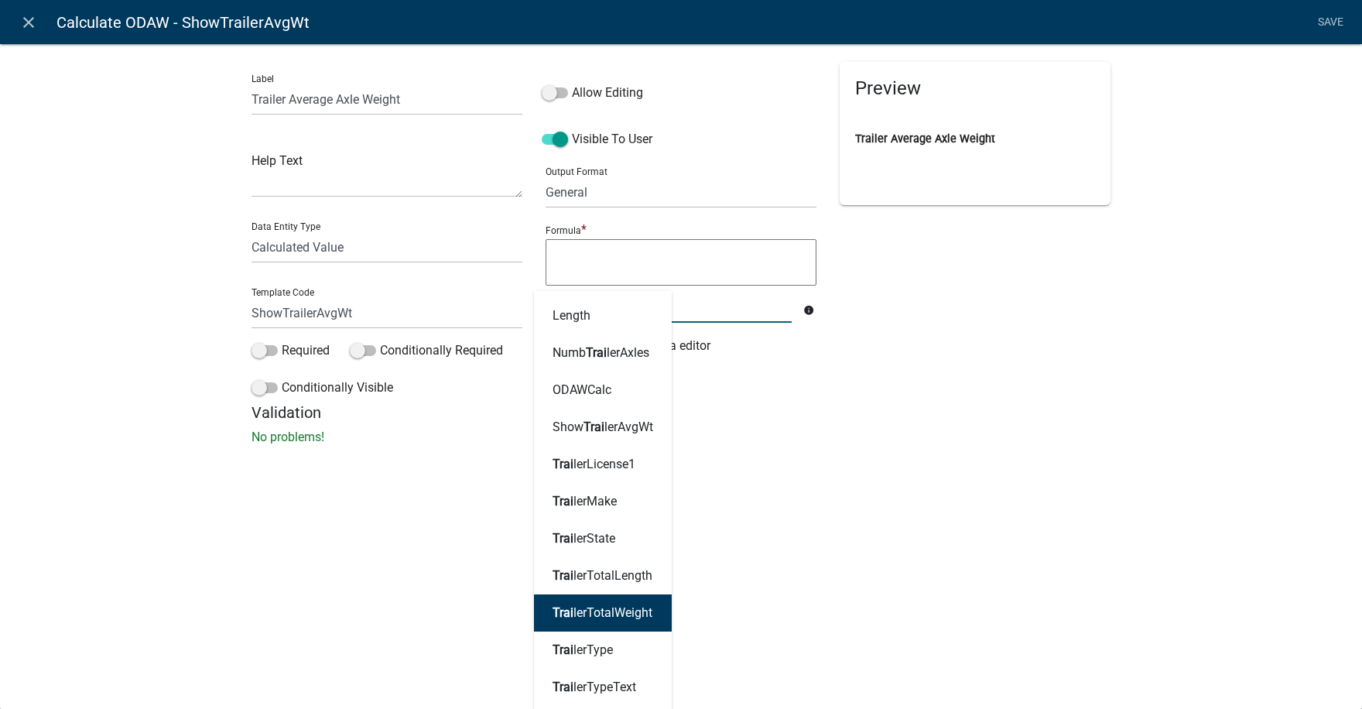
click at [622, 615] on ngb-highlight "Trai lerTotalWeight" at bounding box center [603, 613] width 100 height 12
type textarea "TrailerTotalWeight"
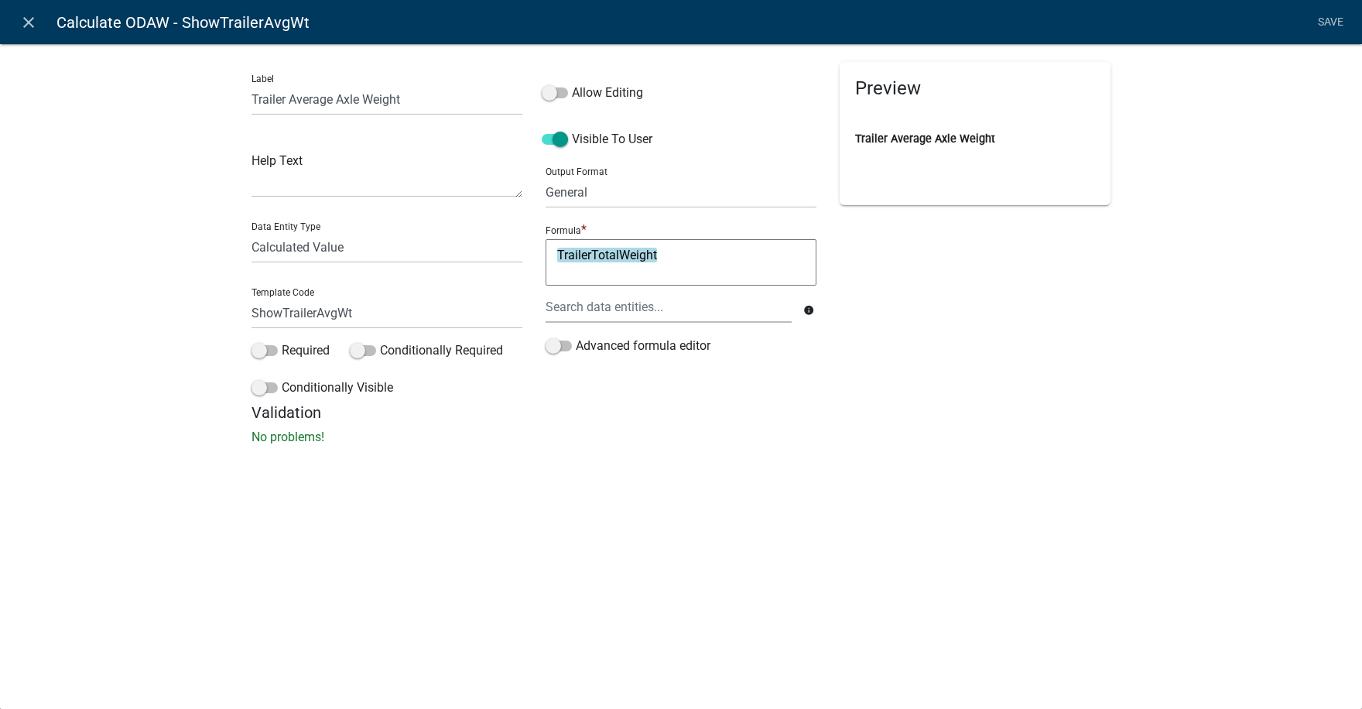
click at [684, 255] on textarea "TrailerTotalWeight" at bounding box center [681, 262] width 271 height 46
type textarea "TrailerTotalWeight/"
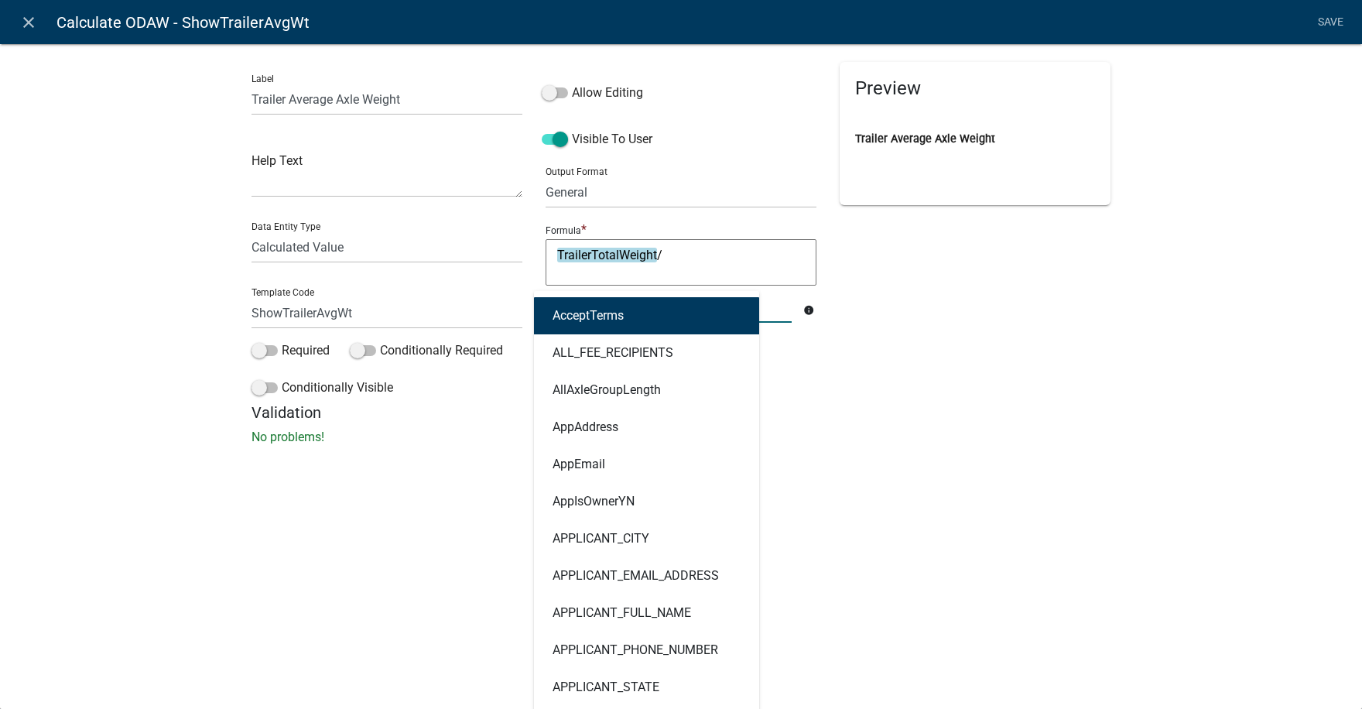
click at [594, 309] on div "AcceptTerms ALL_FEE_RECIPIENTS AllAxleGroupLength AppAddress AppEmail AppIsOwne…" at bounding box center [668, 307] width 269 height 32
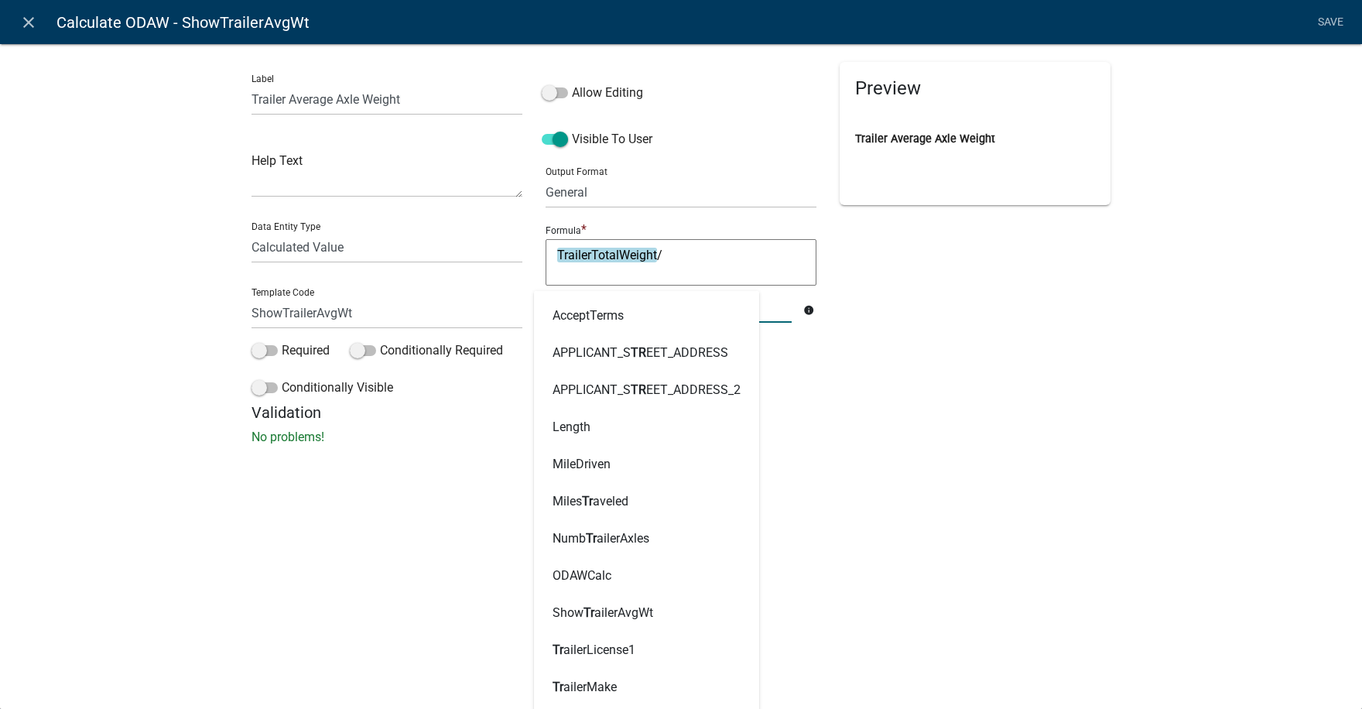
type input "trai"
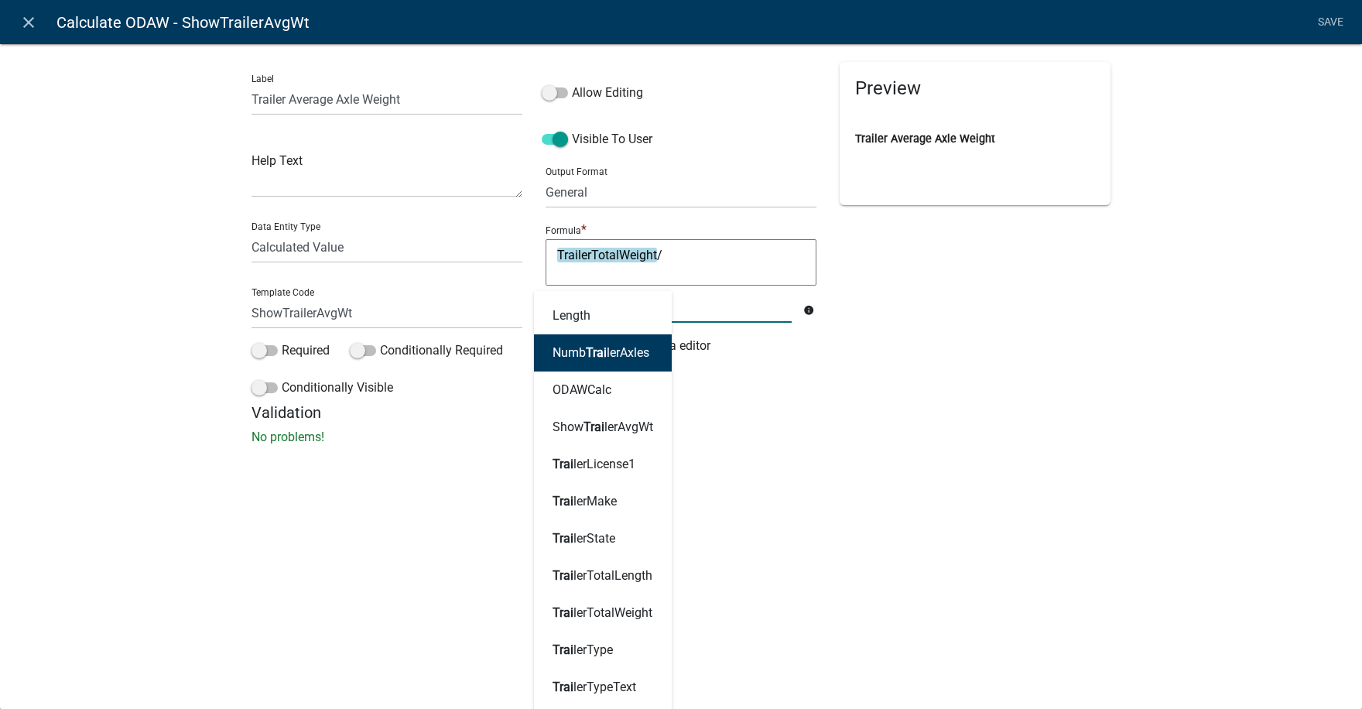
click at [598, 355] on span "Trai" at bounding box center [596, 352] width 21 height 15
type textarea "TrailerTotalWeight/NumbTrailerAxles"
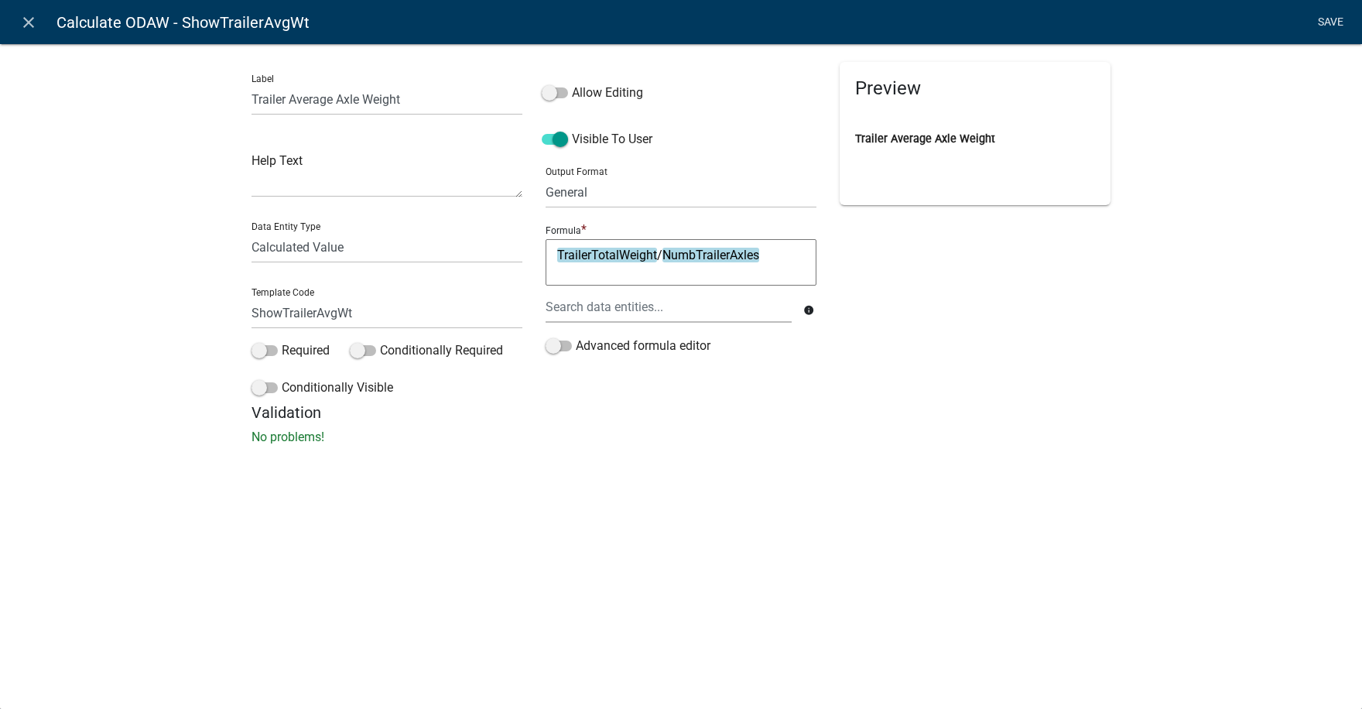
click at [1330, 21] on link "Save" at bounding box center [1330, 22] width 39 height 29
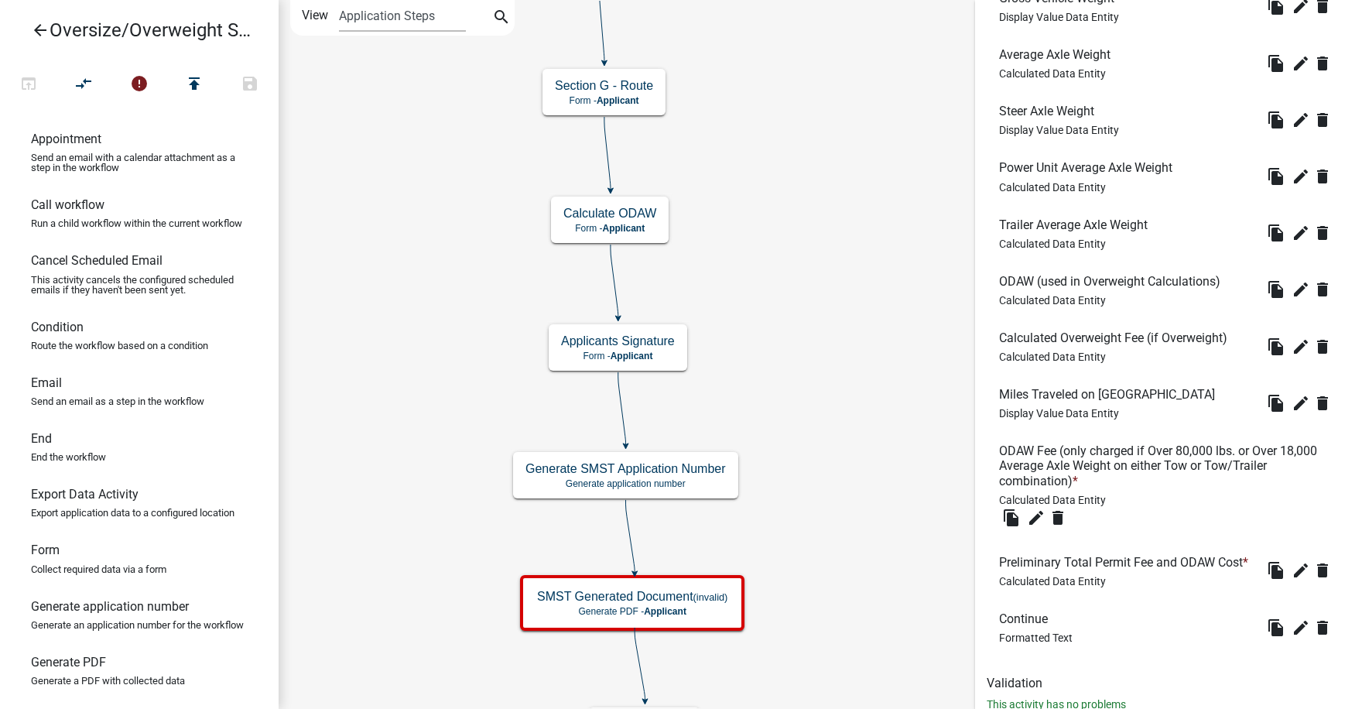
scroll to position [611, 0]
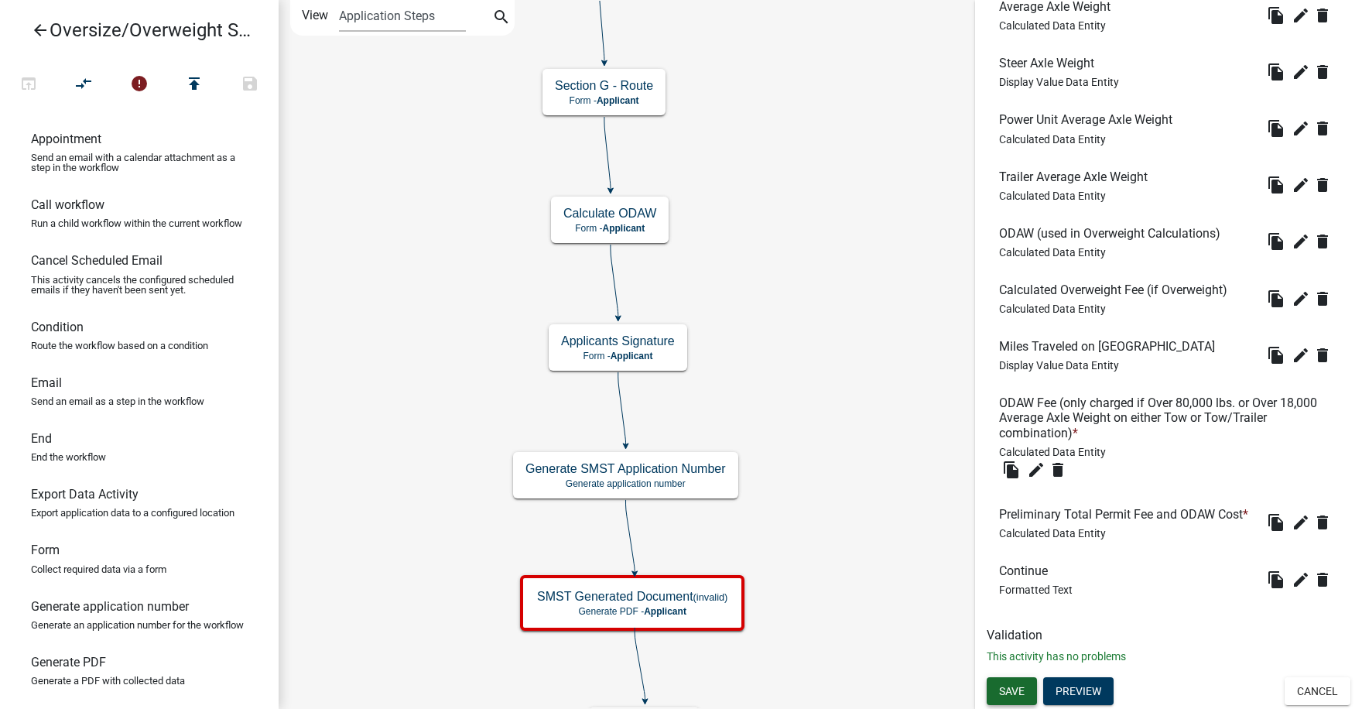
click at [1018, 690] on span "Save" at bounding box center [1012, 691] width 26 height 12
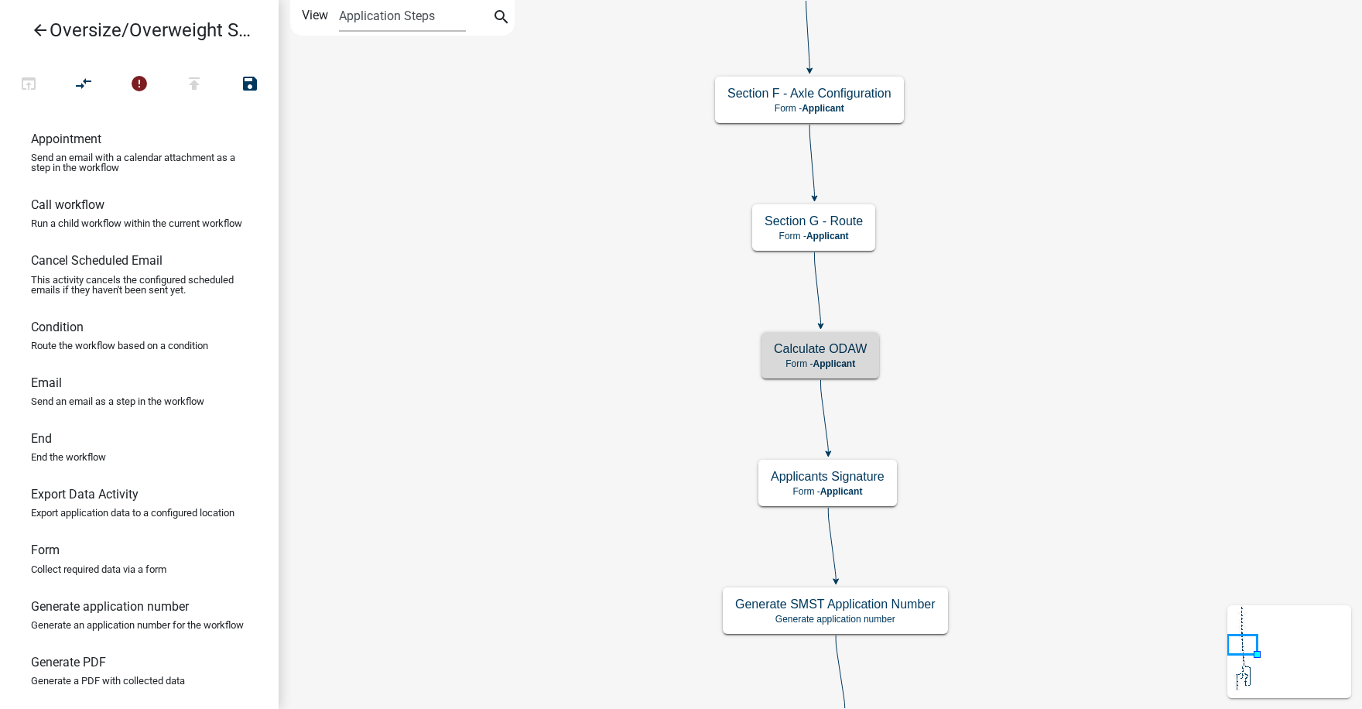
scroll to position [0, 0]
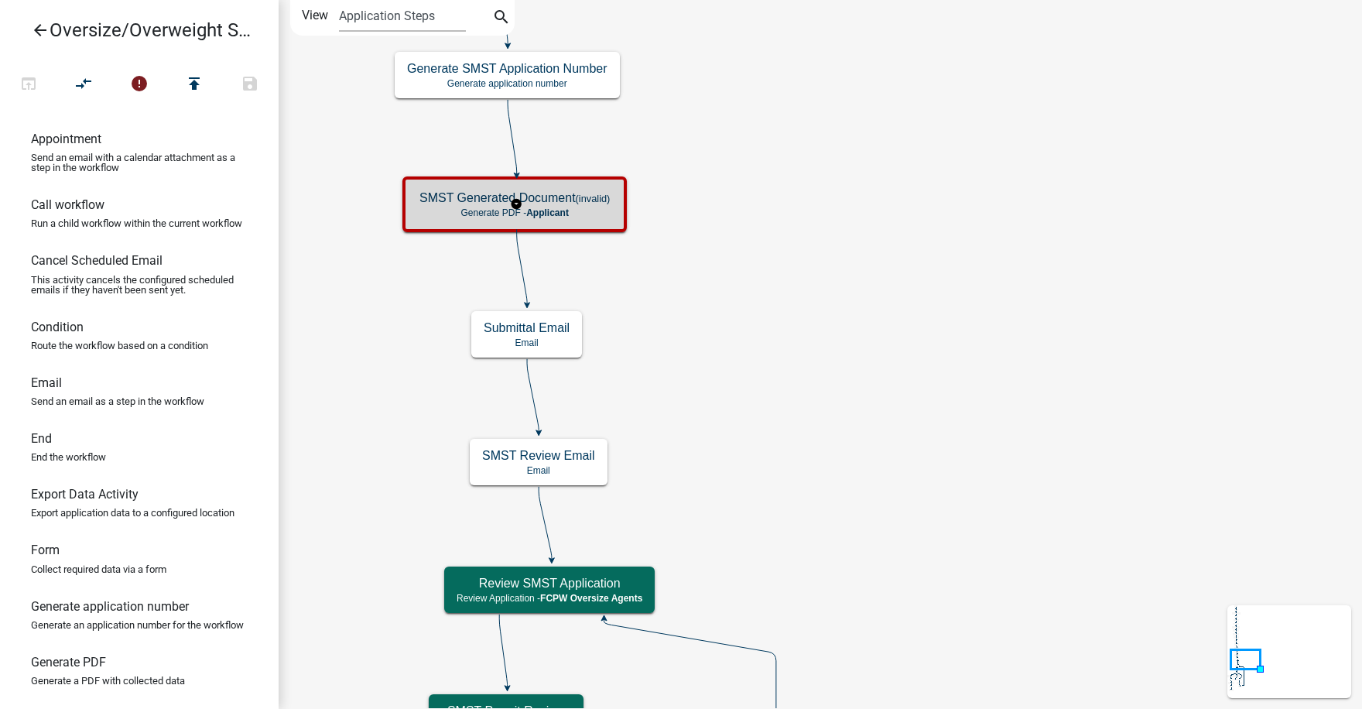
click at [534, 207] on span "Applicant" at bounding box center [547, 212] width 43 height 11
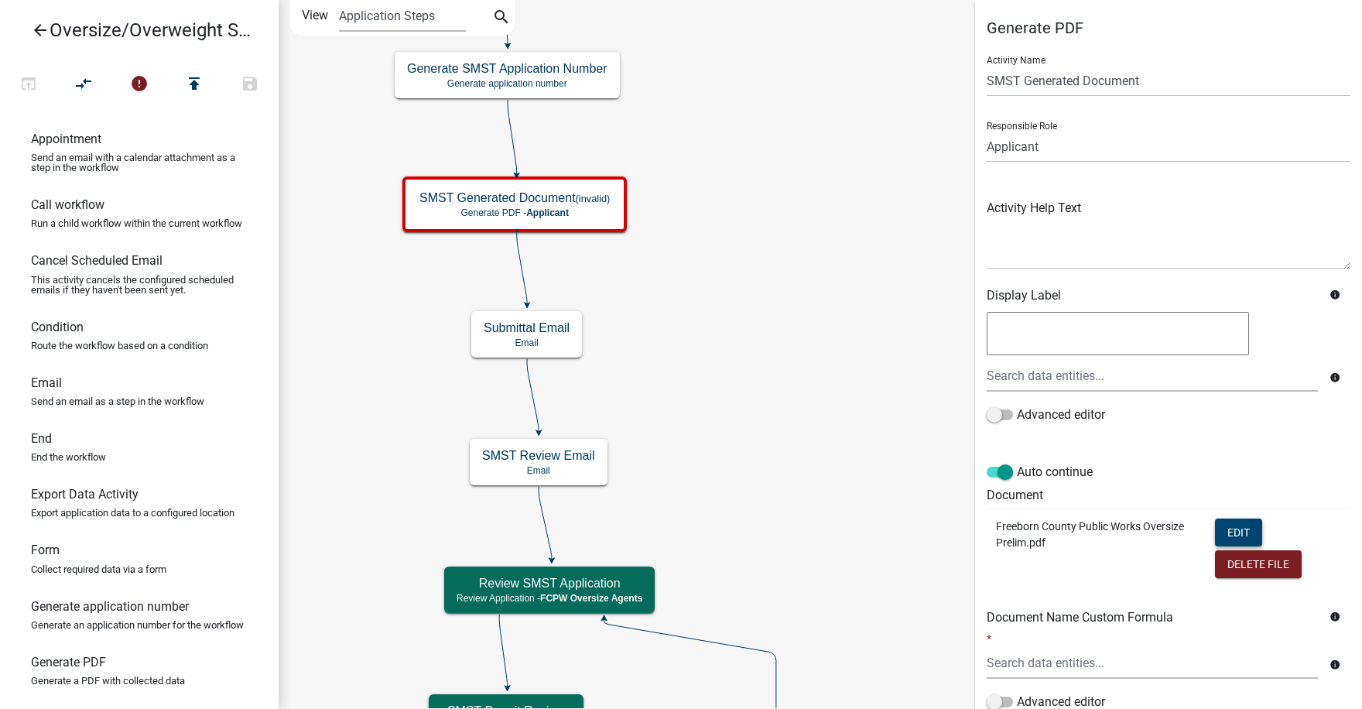
click at [1233, 527] on button "Edit" at bounding box center [1238, 533] width 47 height 28
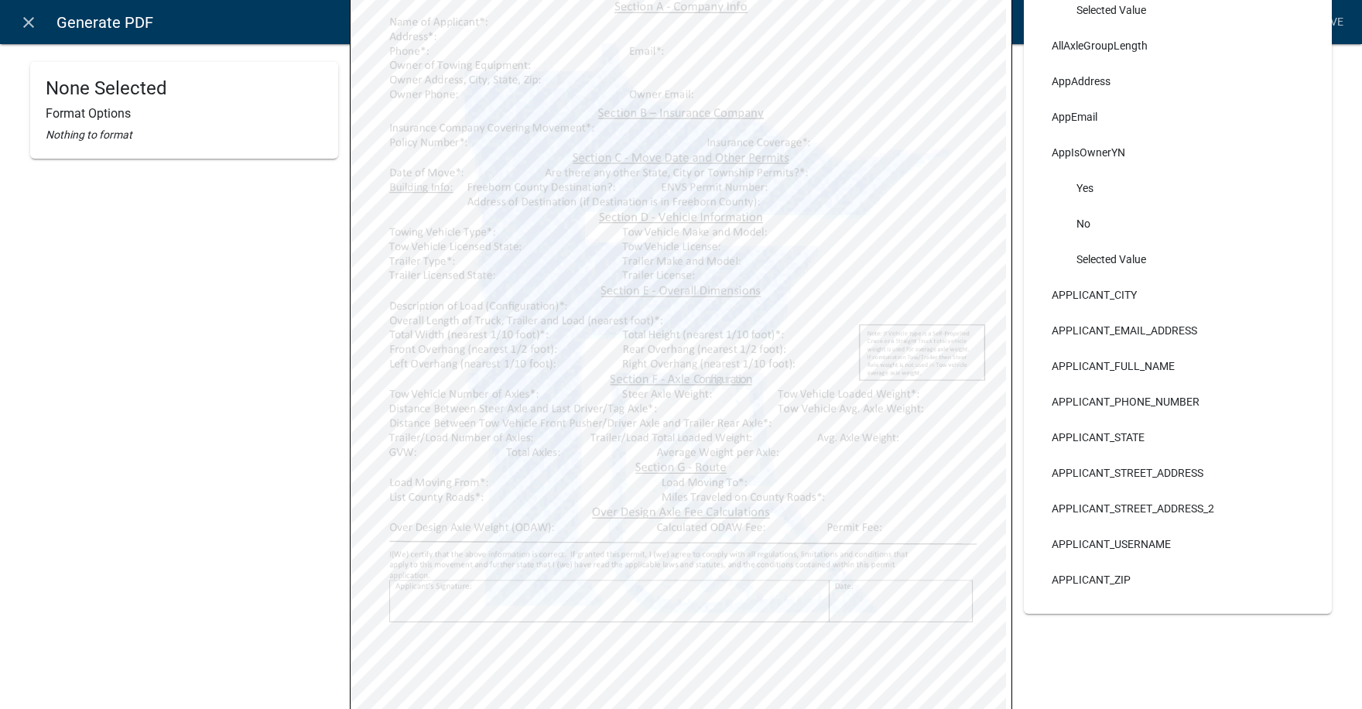
scroll to position [387, 0]
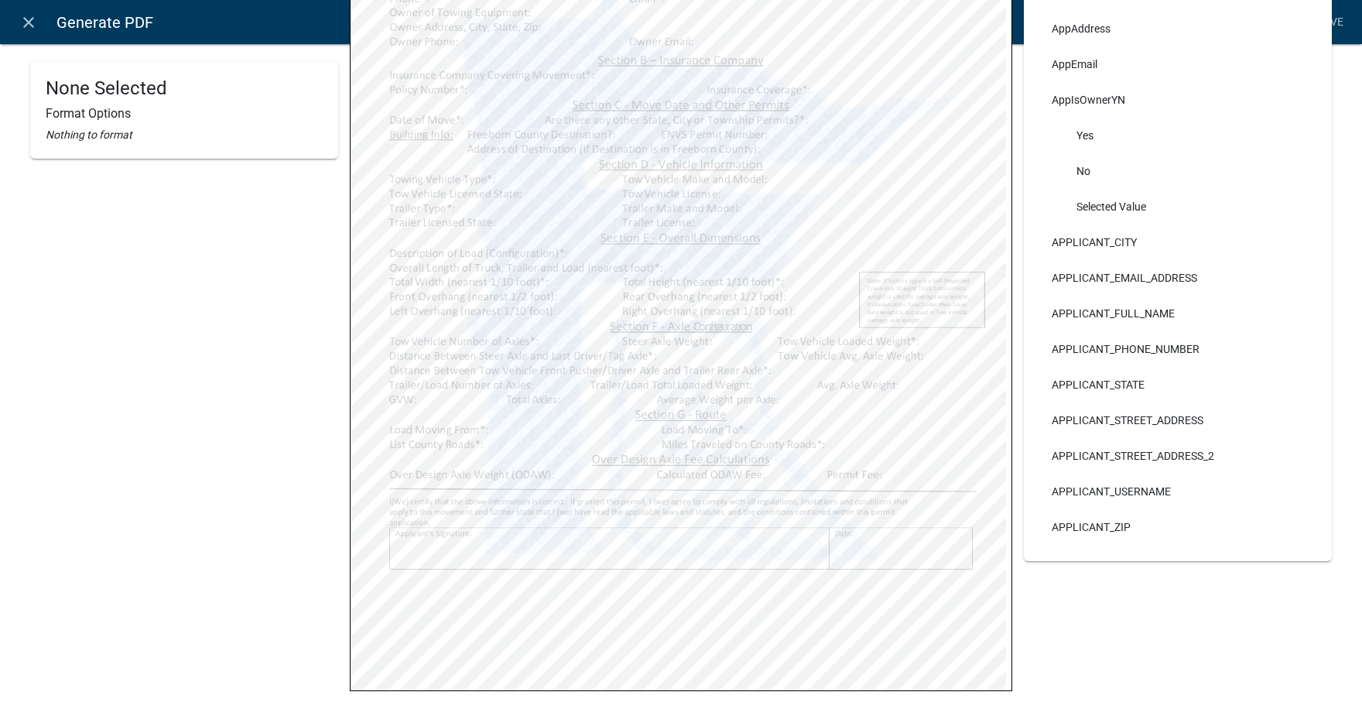
select select
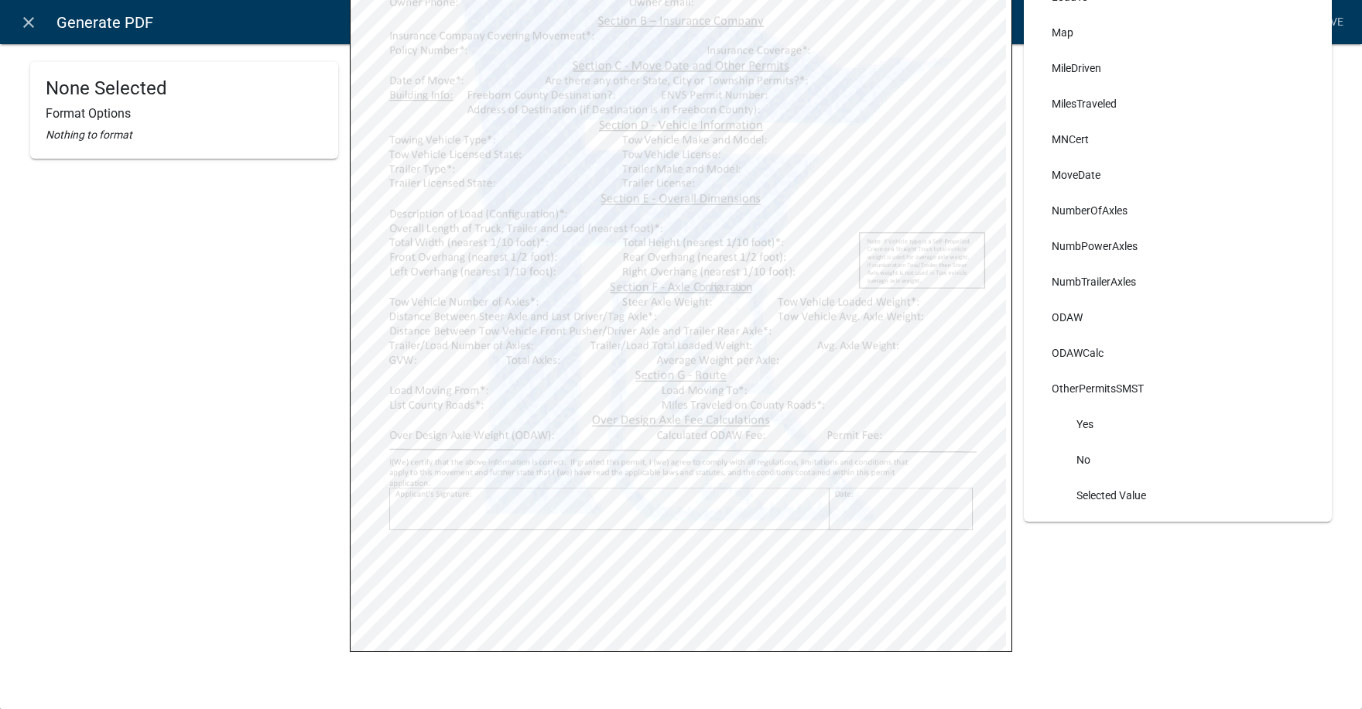
scroll to position [4180, 0]
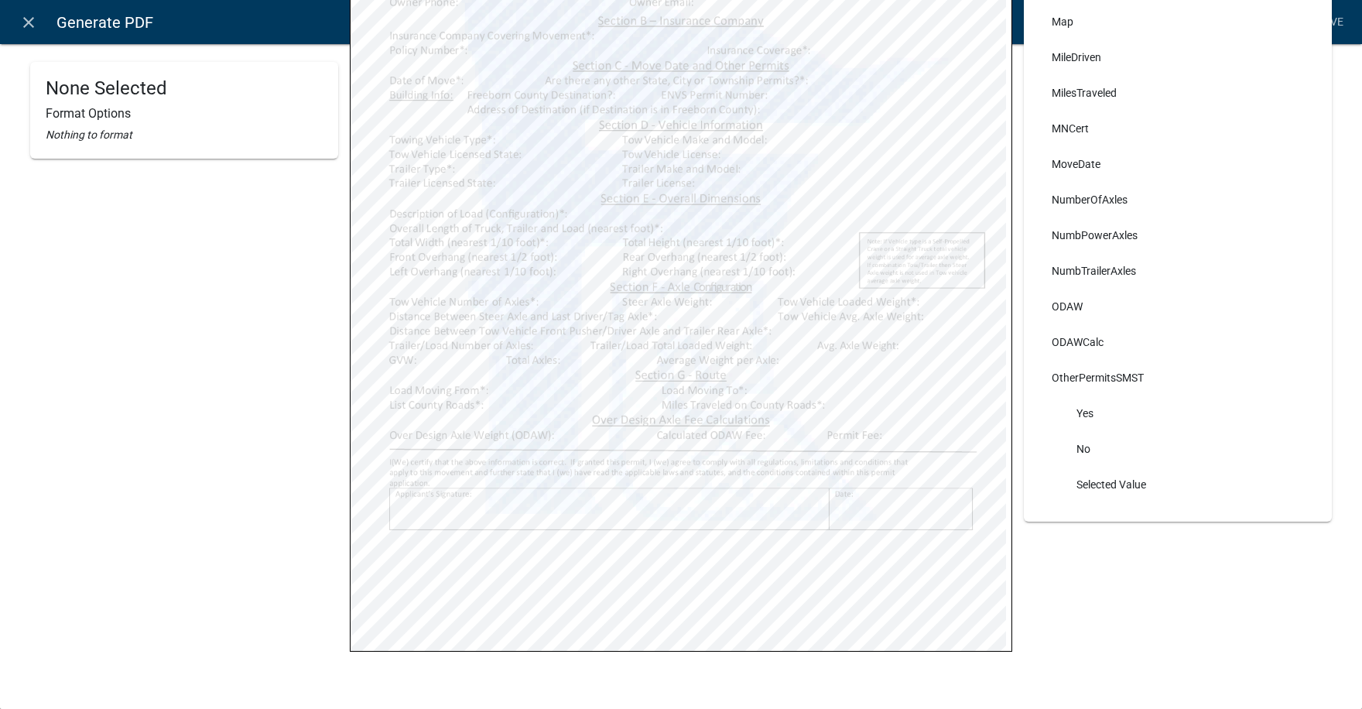
click at [1093, 237] on li "NumbPowerAxles" at bounding box center [1178, 236] width 277 height 36
select select
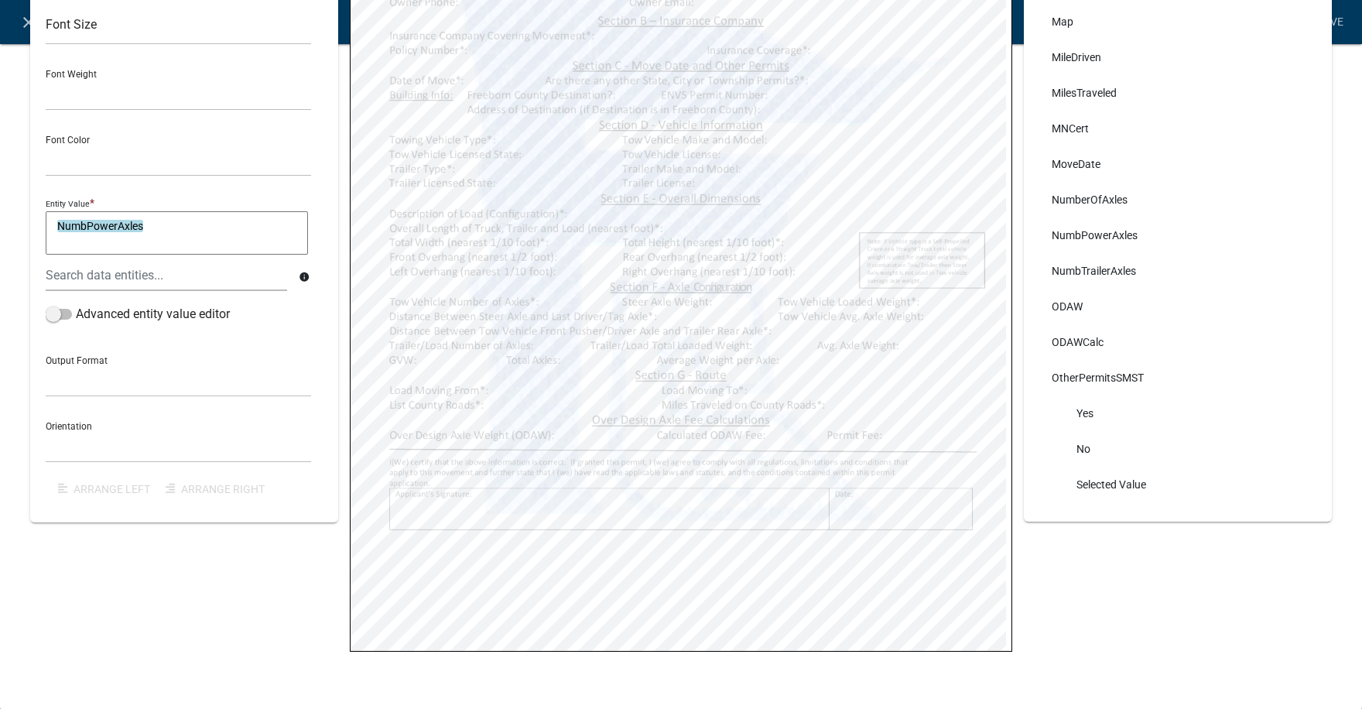
select select
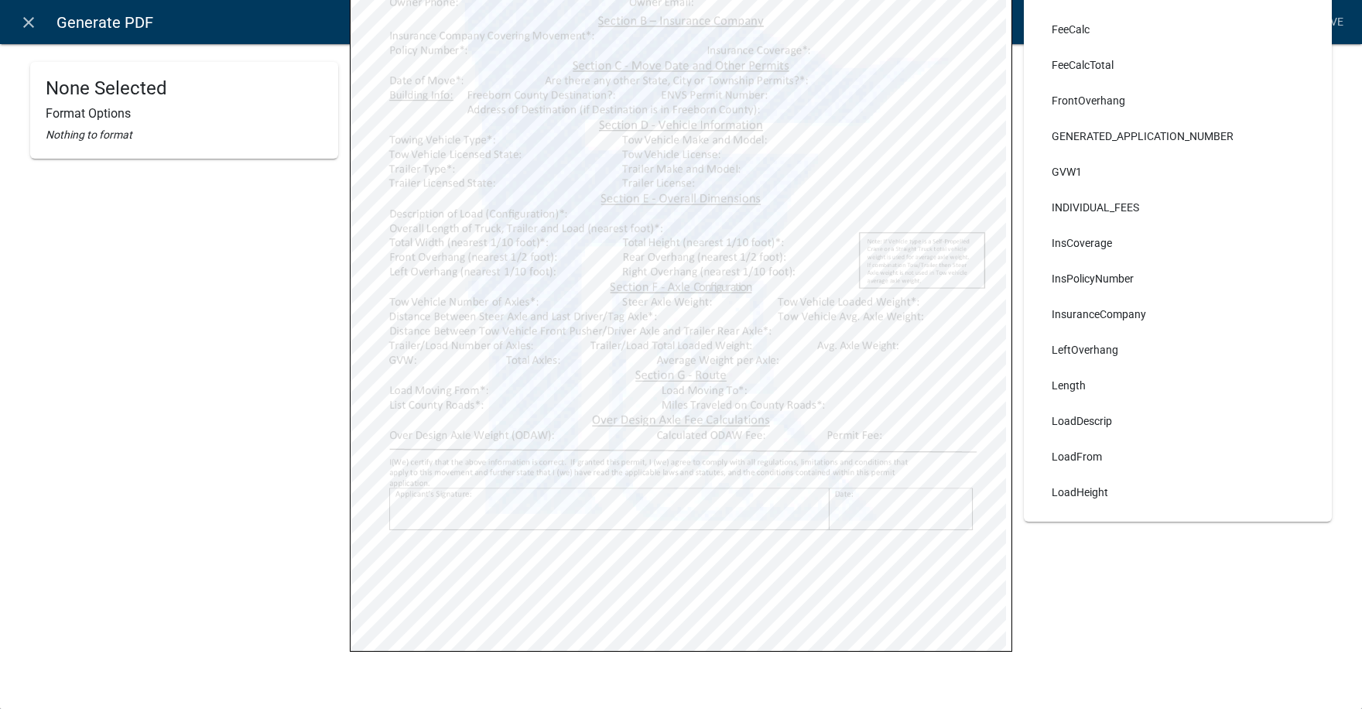
drag, startPoint x: 1105, startPoint y: 283, endPoint x: 1115, endPoint y: 281, distance: 10.3
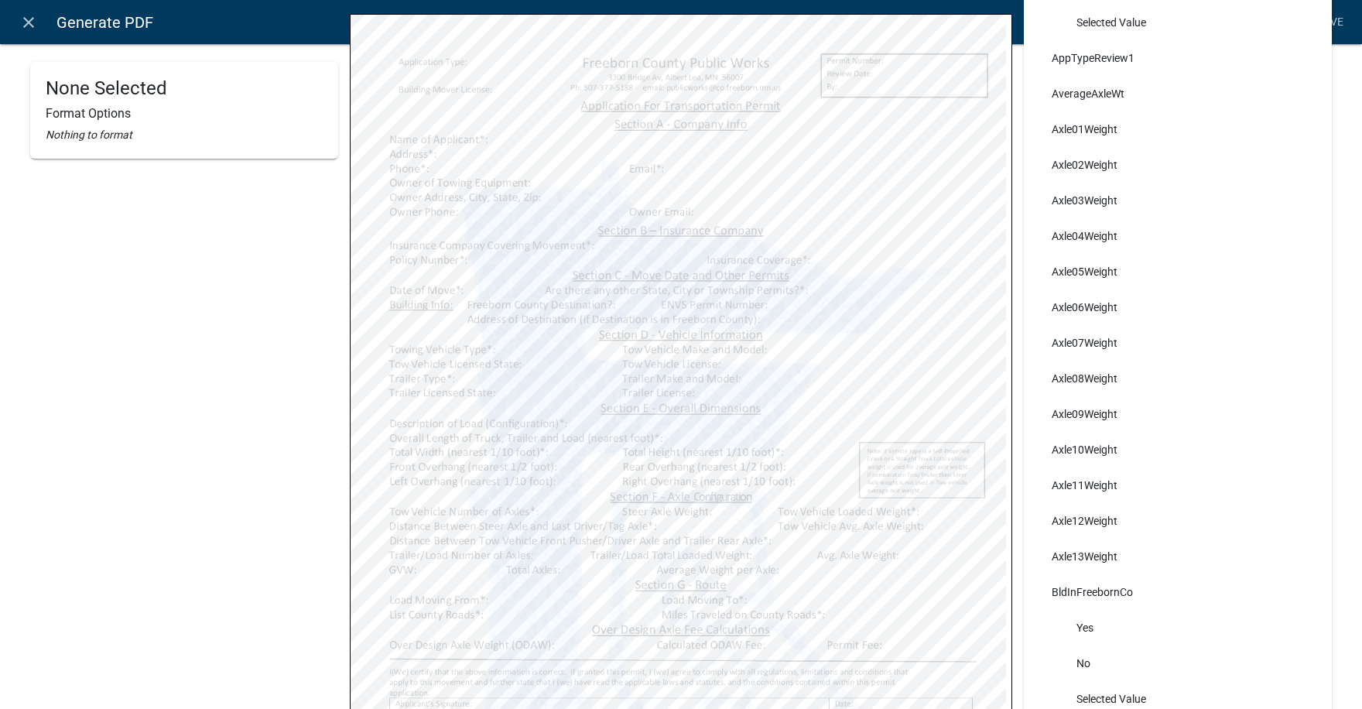
scroll to position [1174, 0]
select select
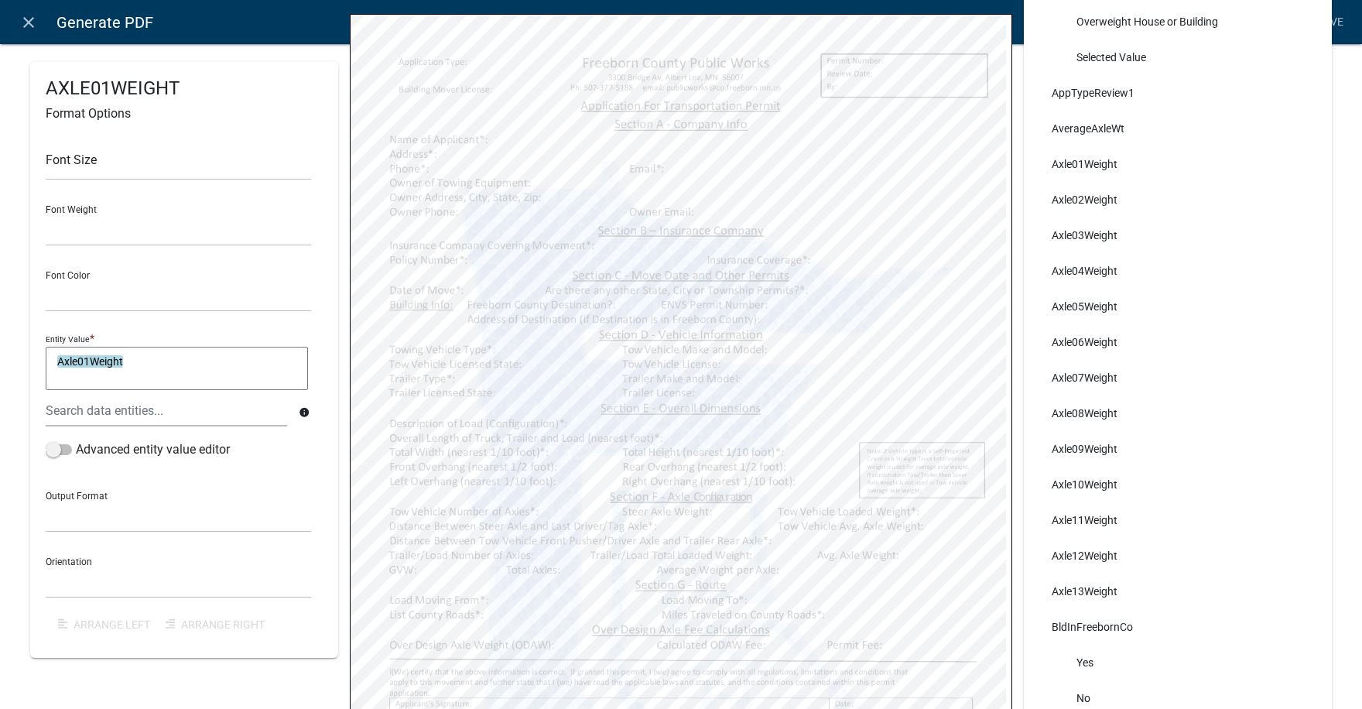
select select
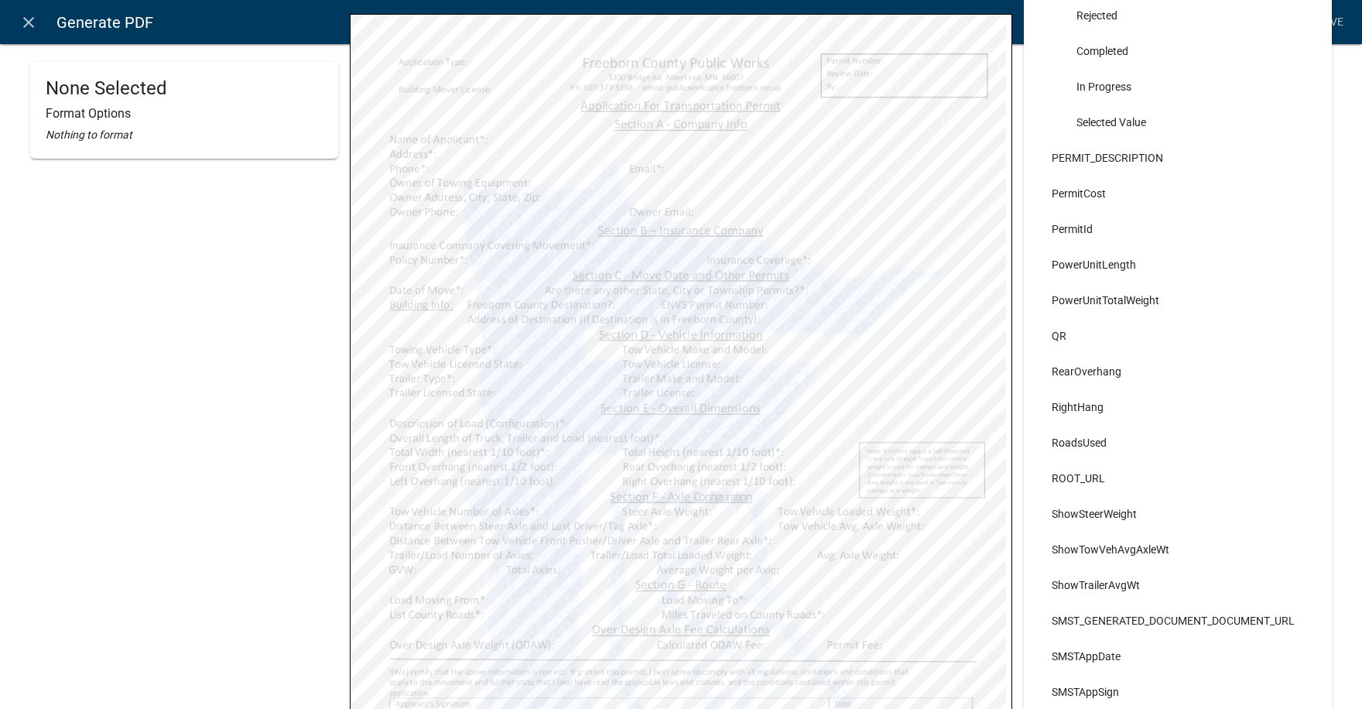
scroll to position [4954, 0]
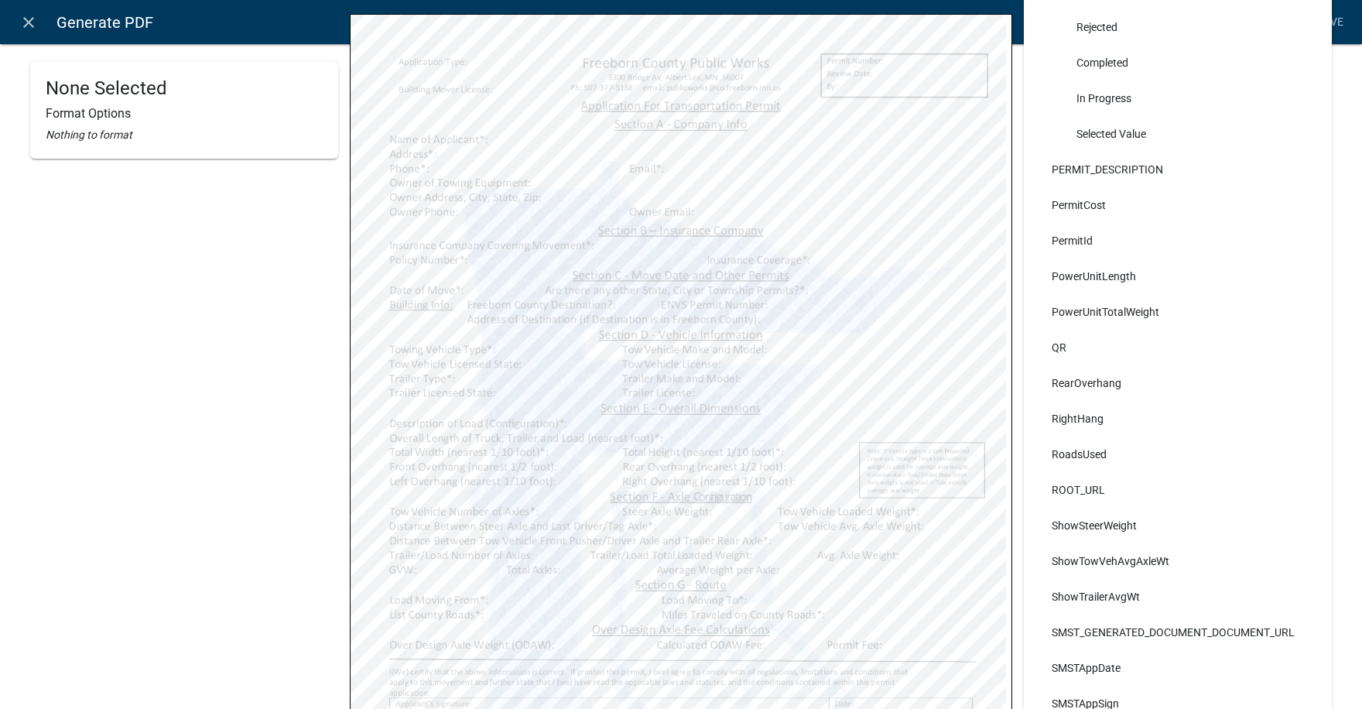
select select
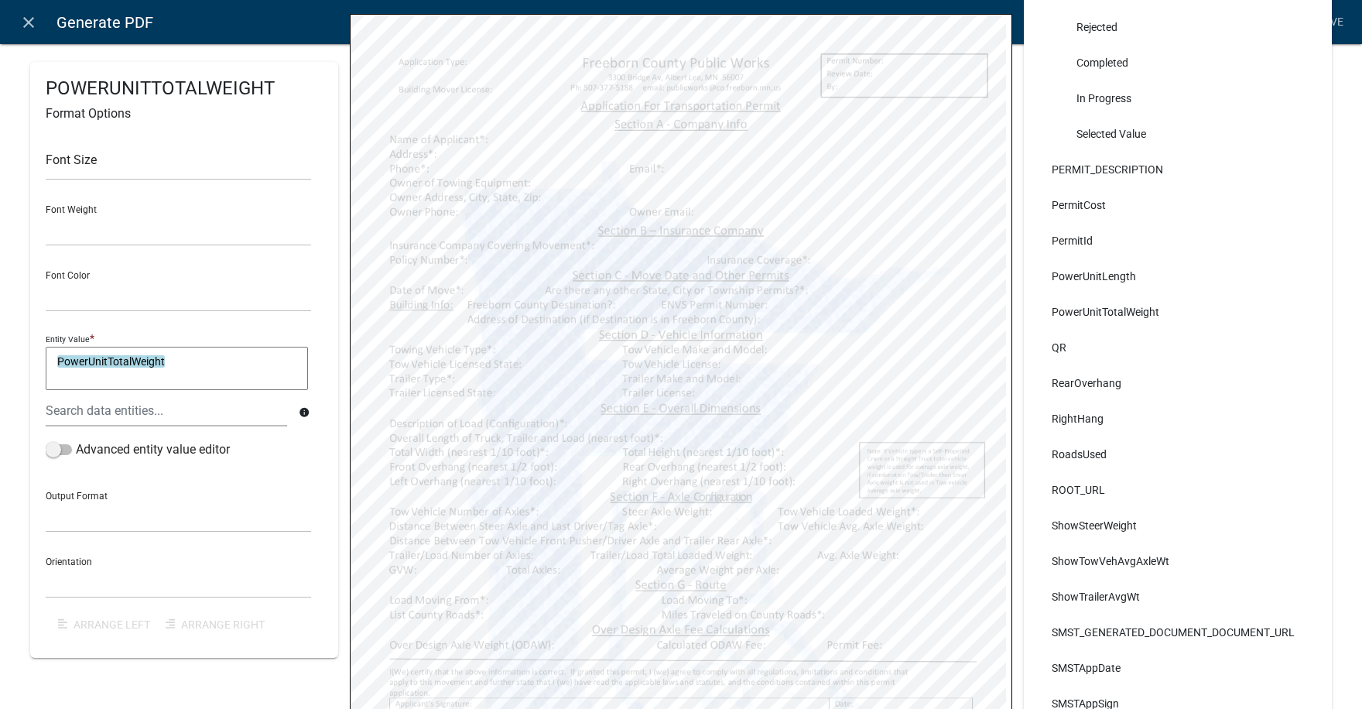
select select
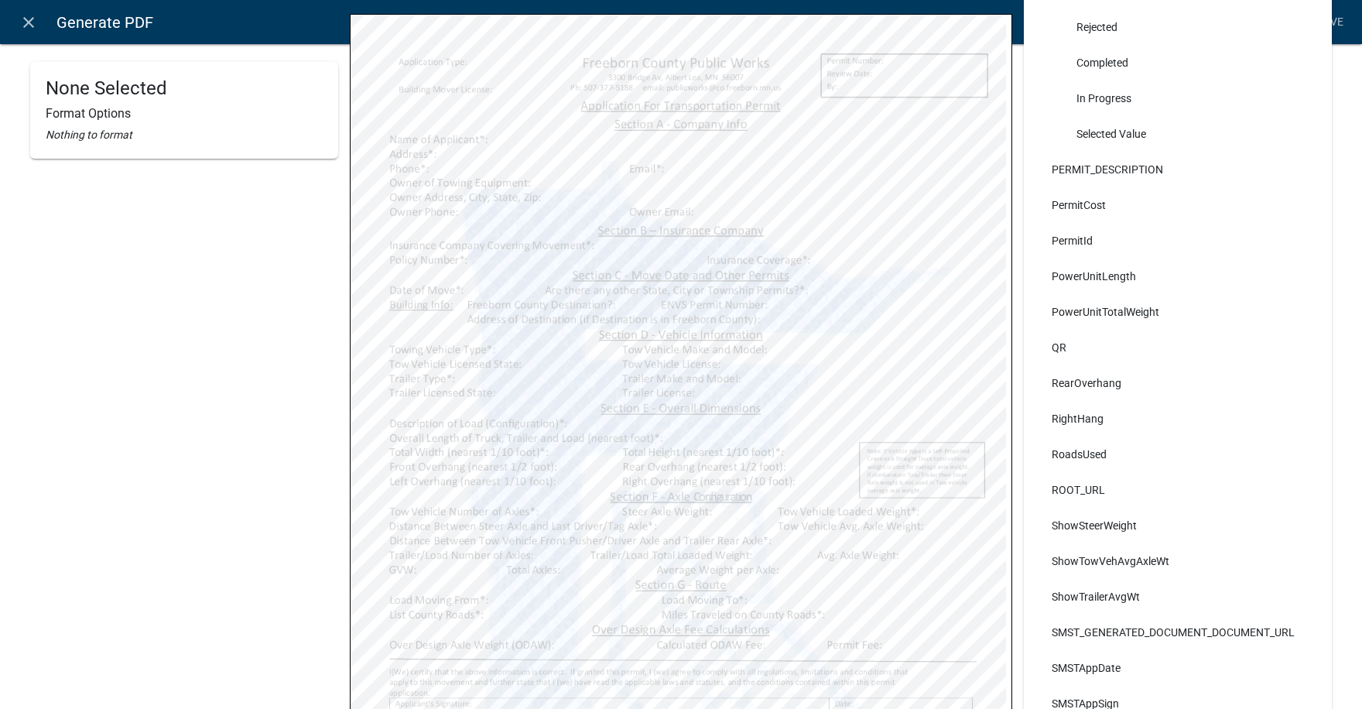
select select
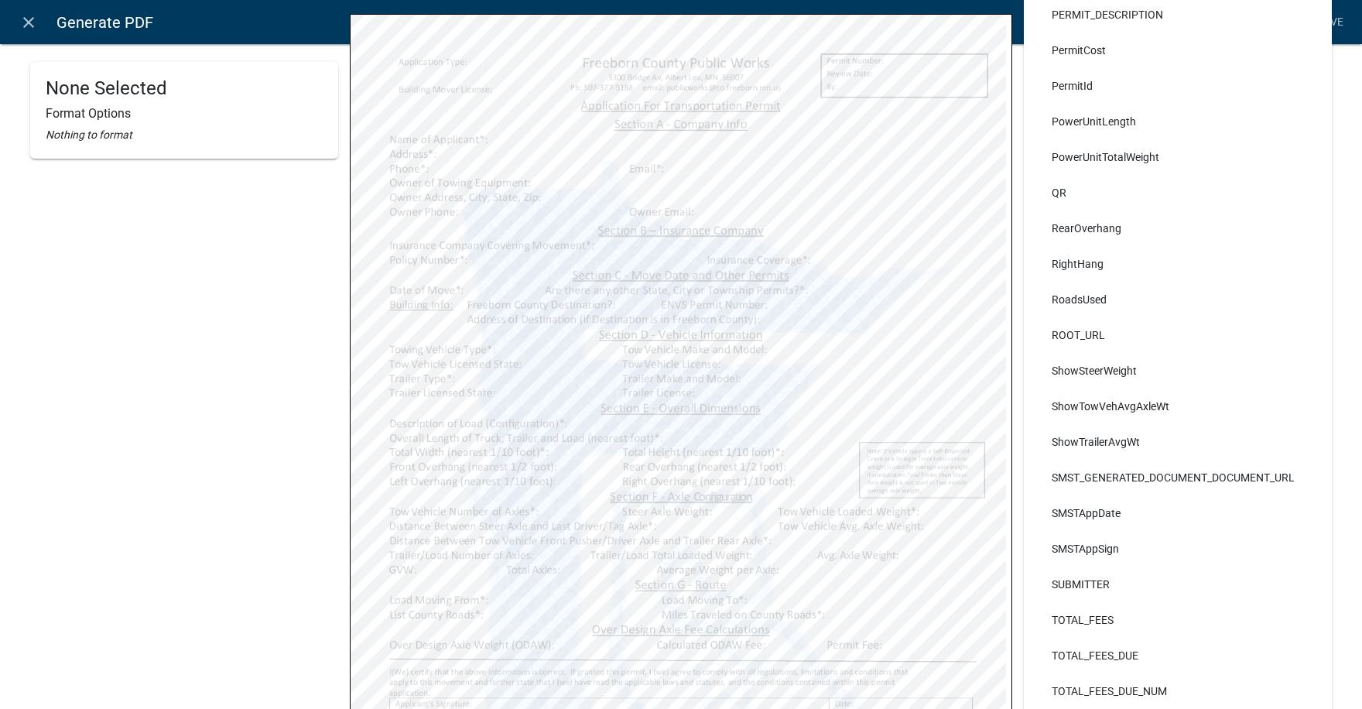
select select
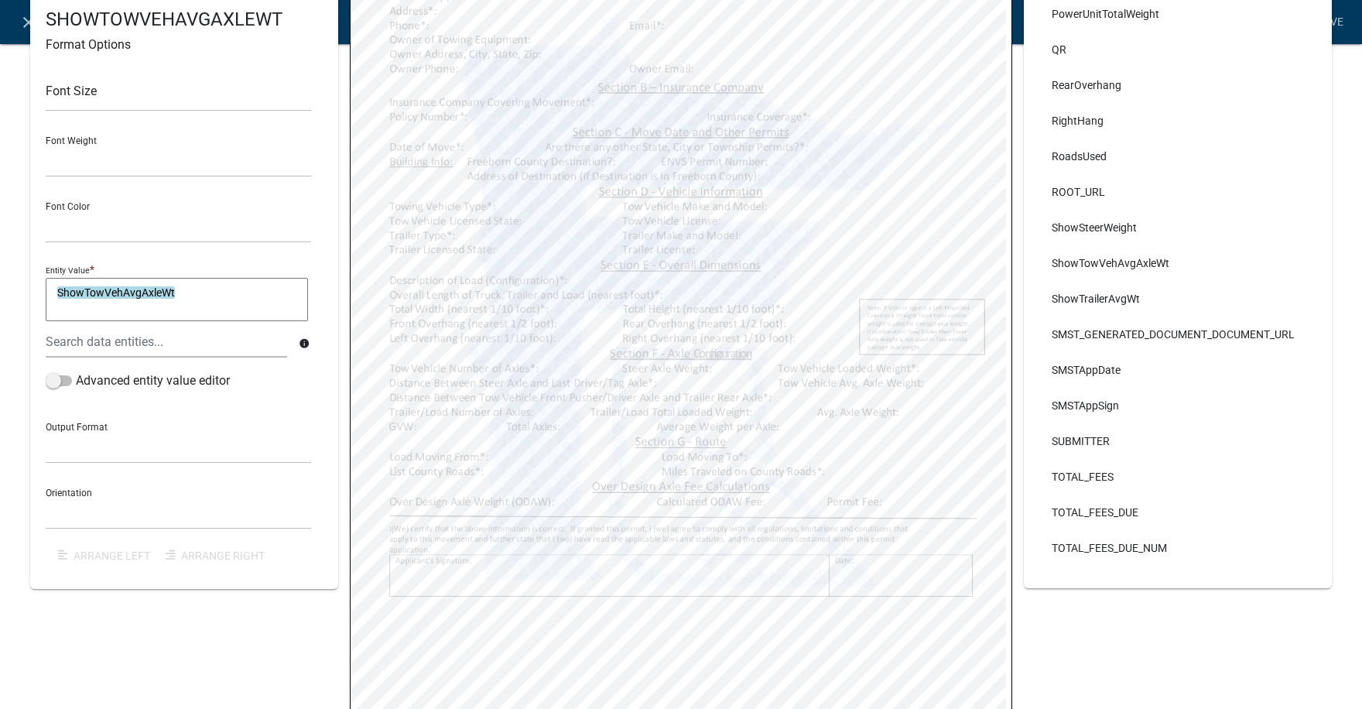
scroll to position [427, 0]
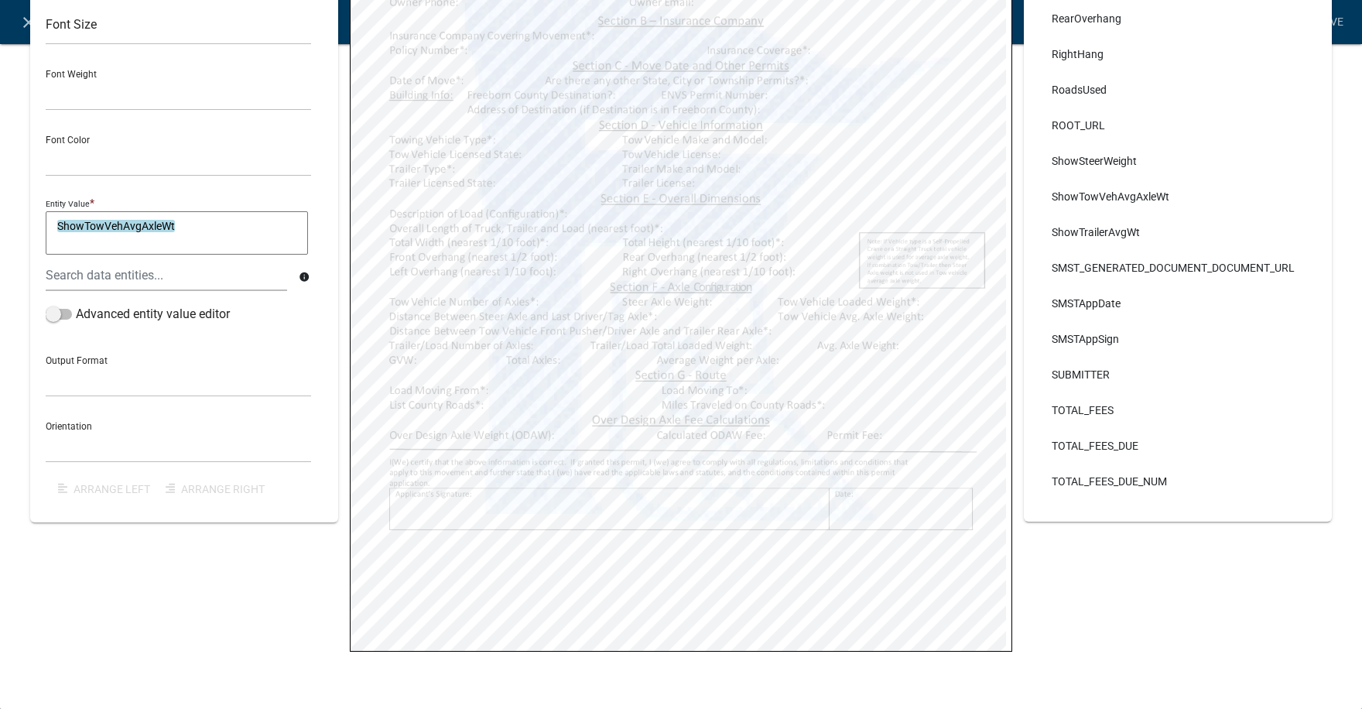
select select
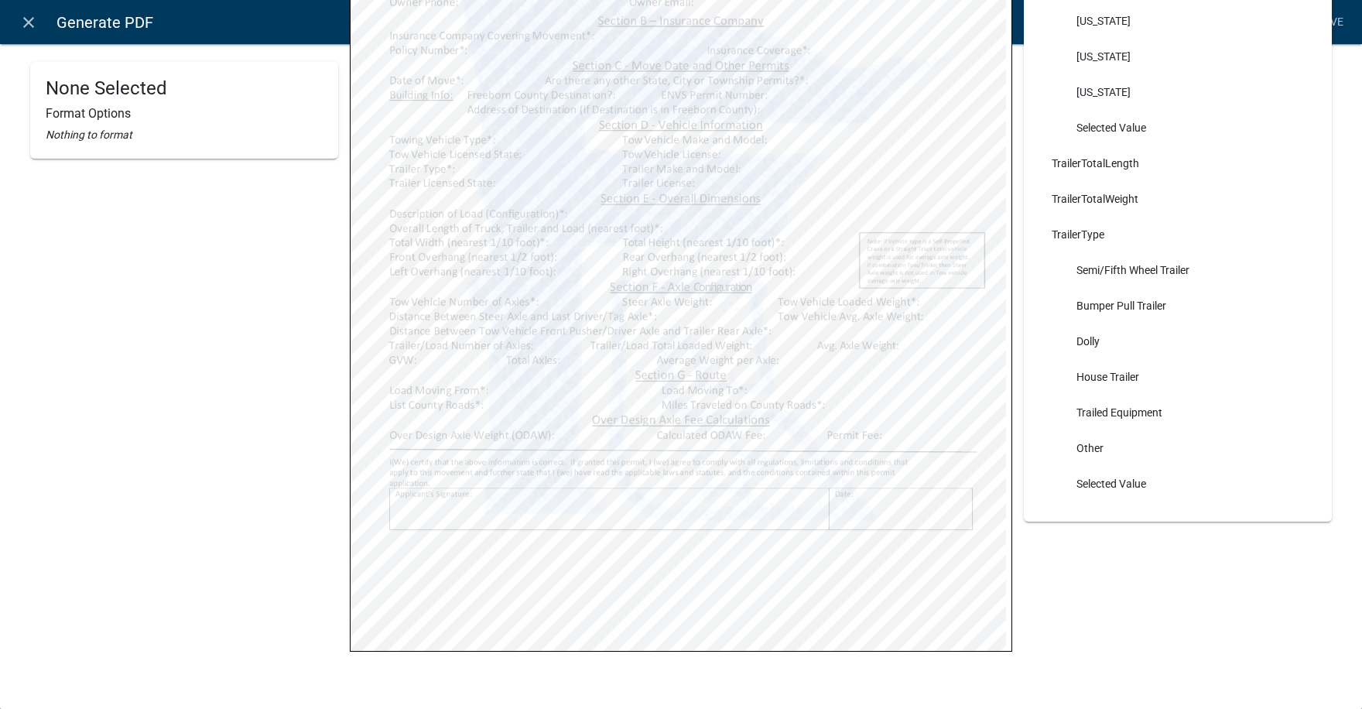
scroll to position [7741, 0]
select select
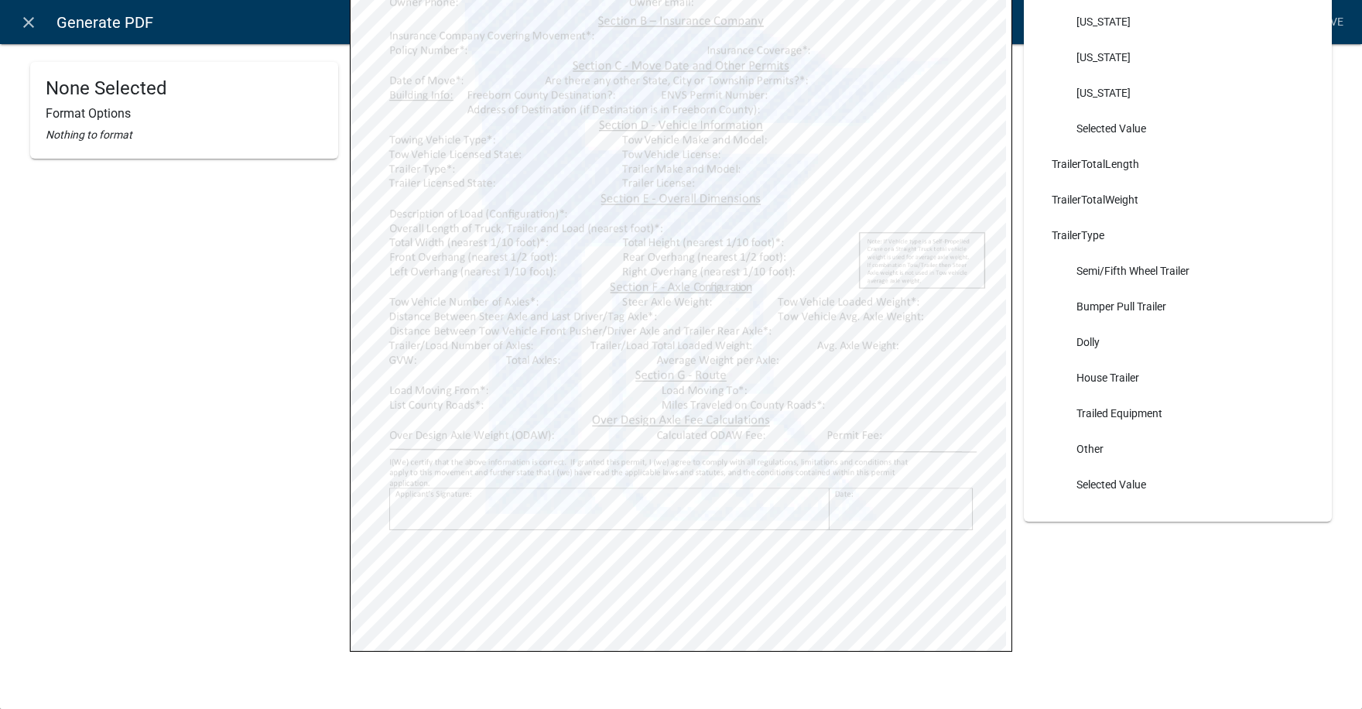
select select
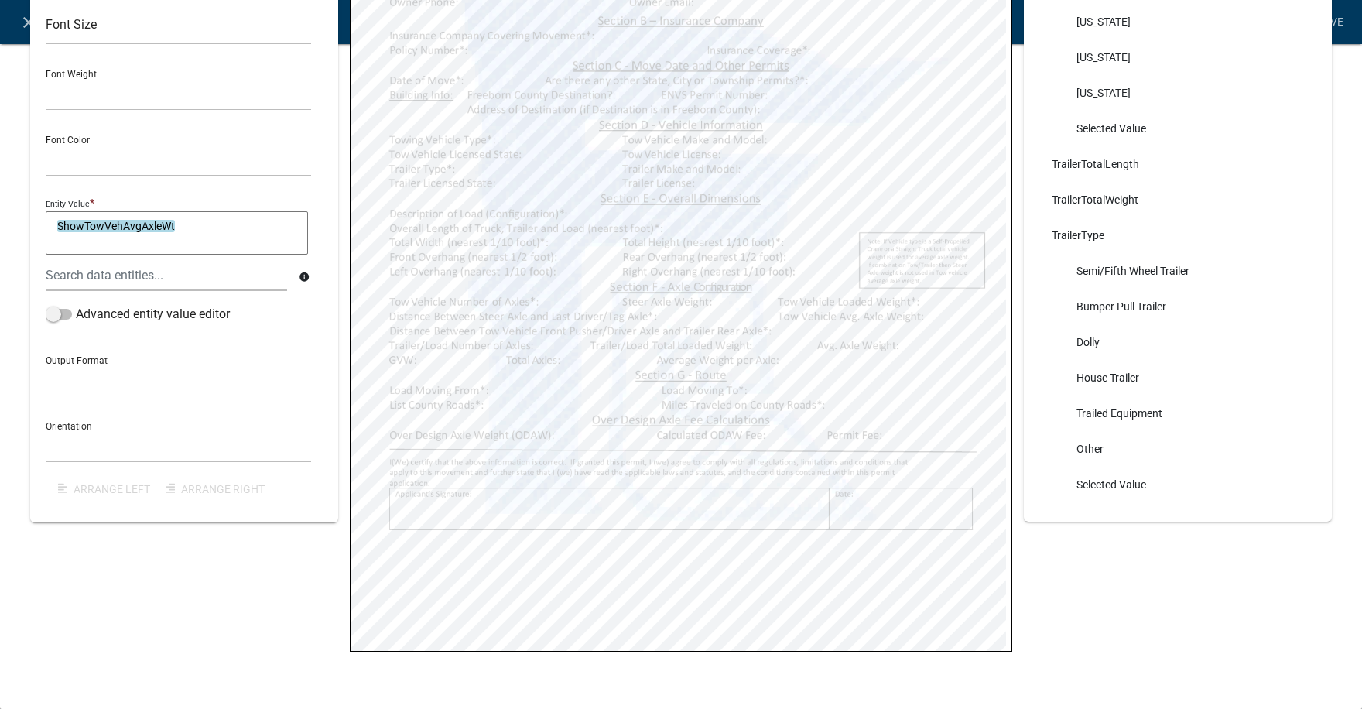
select select
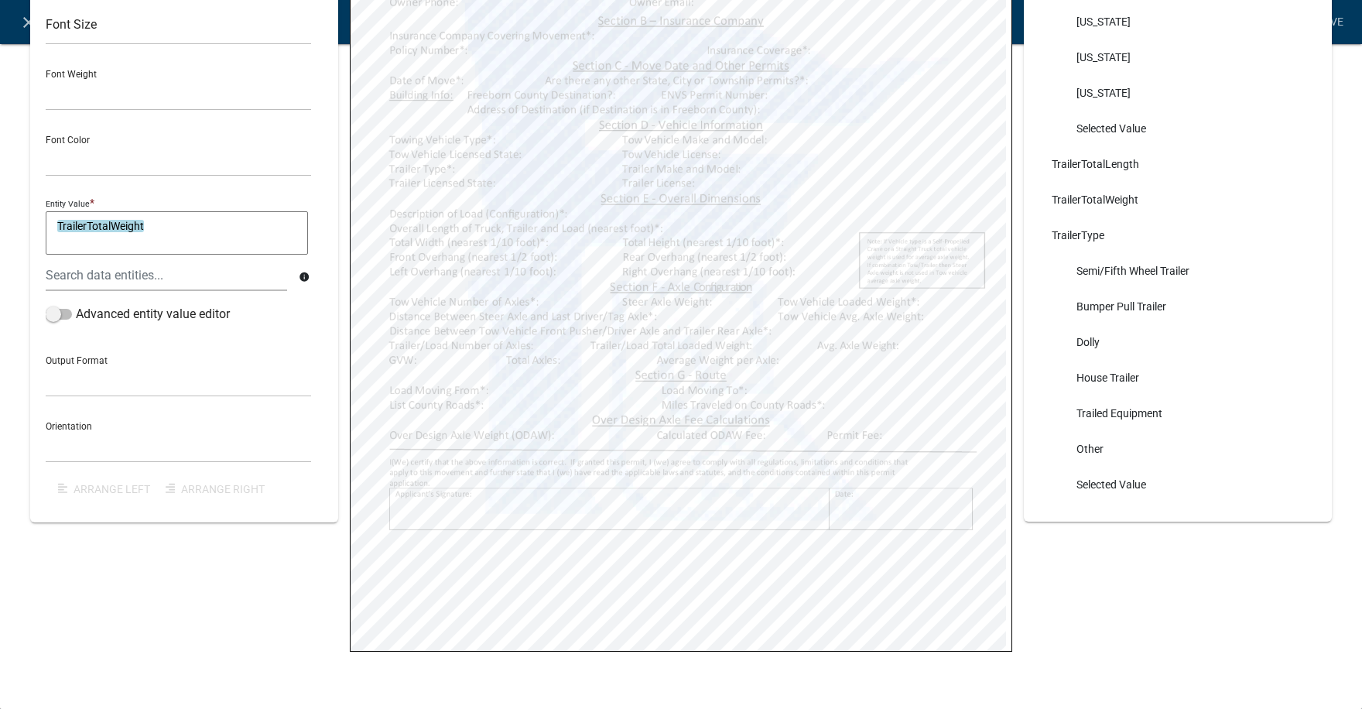
select select
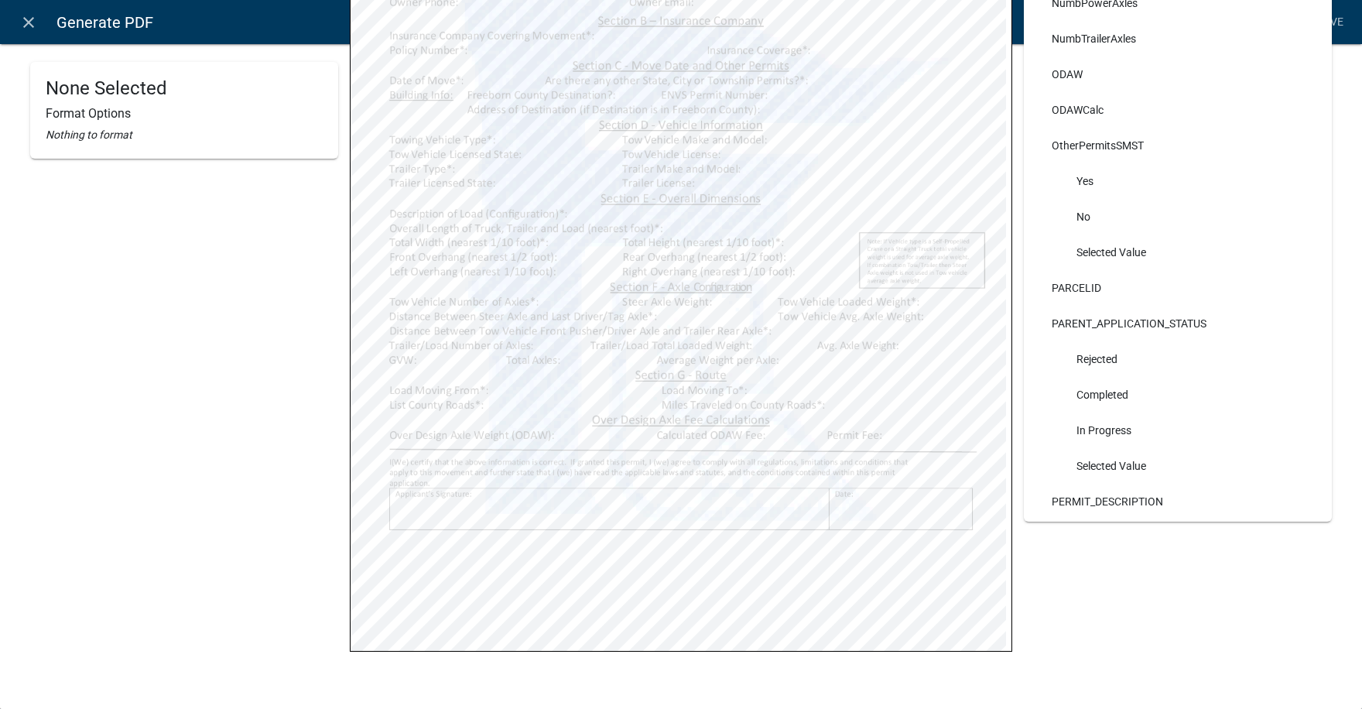
scroll to position [4180, 0]
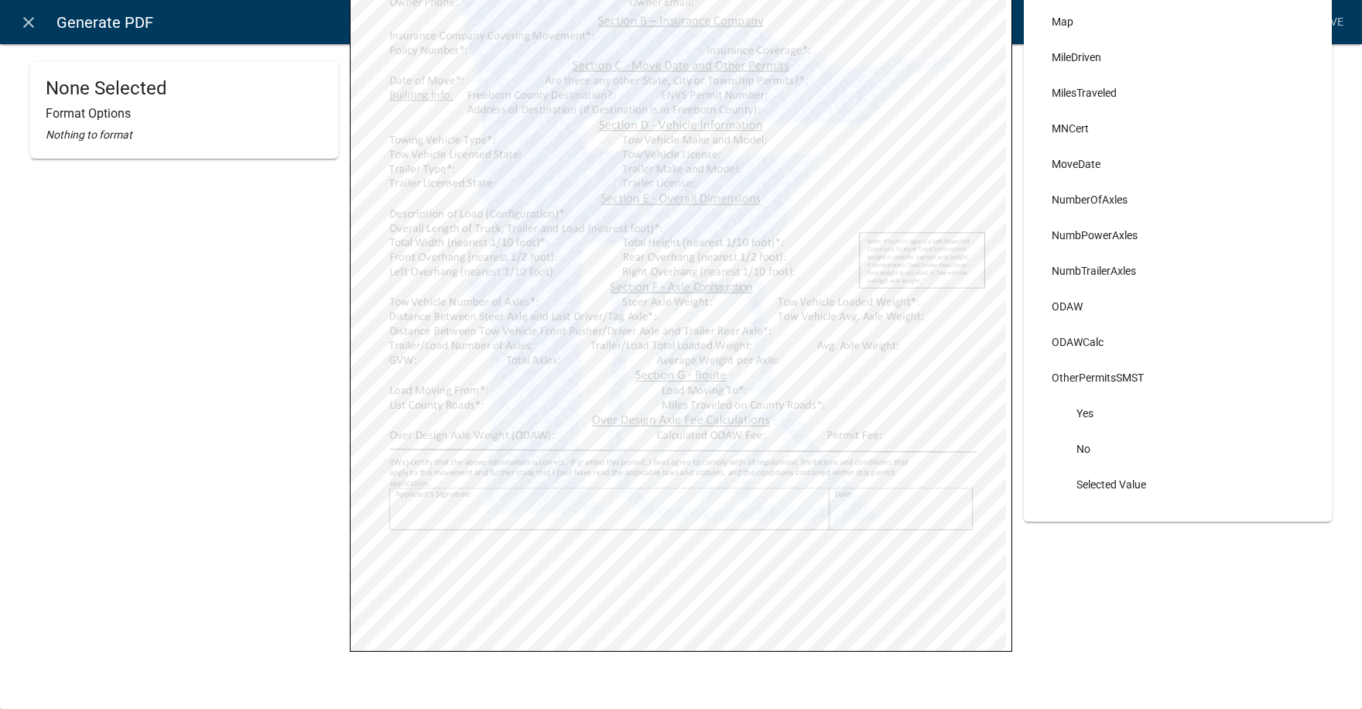
select select
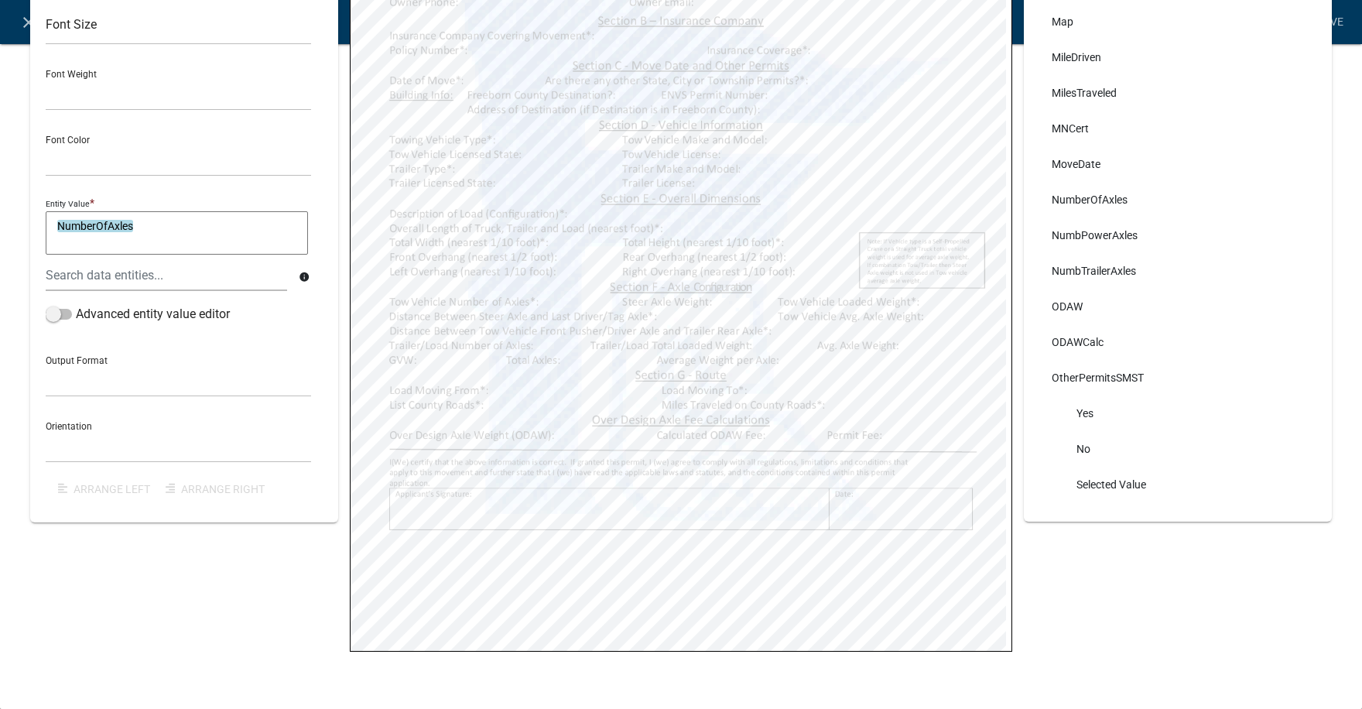
select select
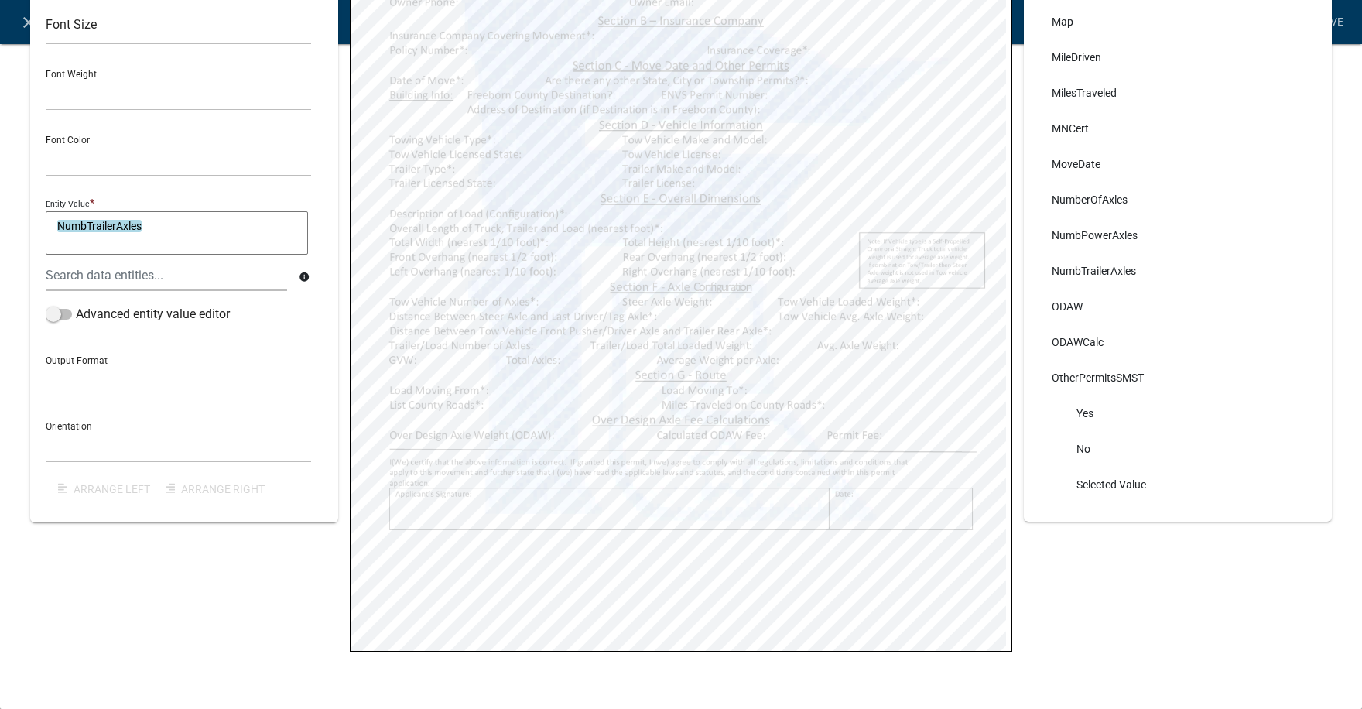
select select
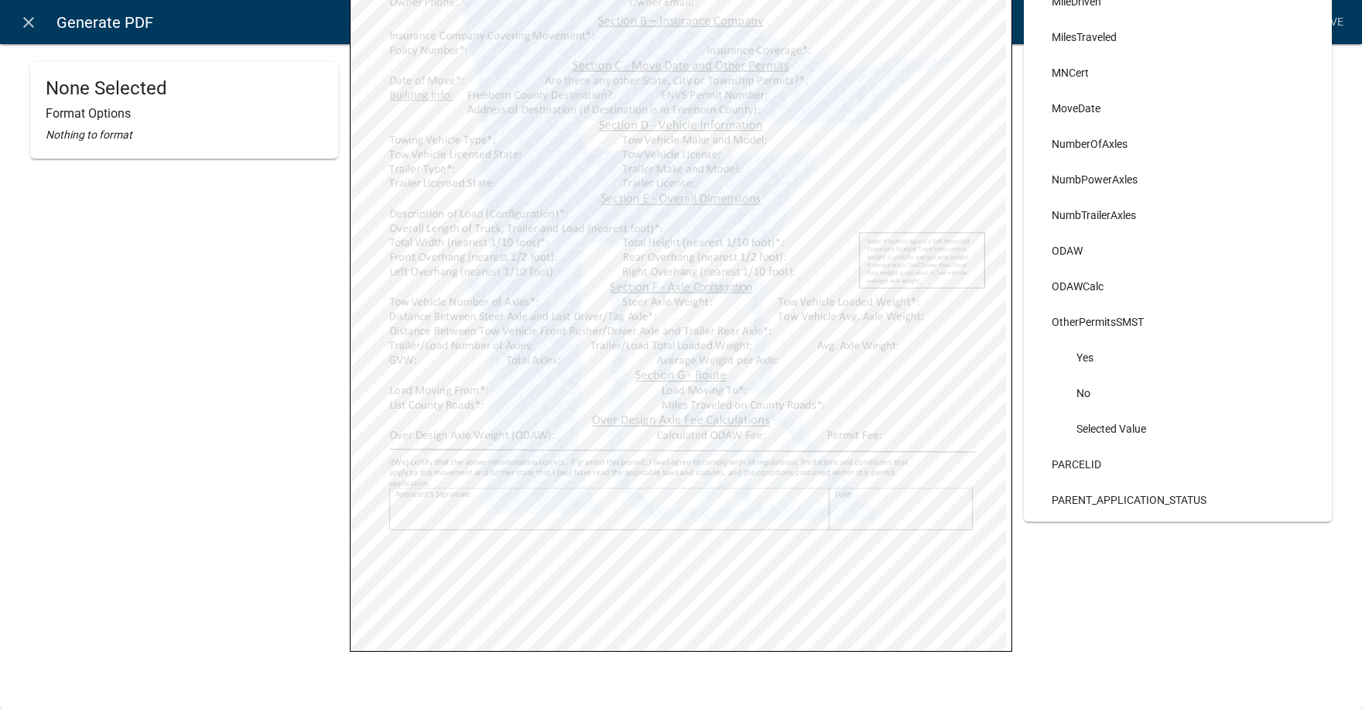
scroll to position [4103, 0]
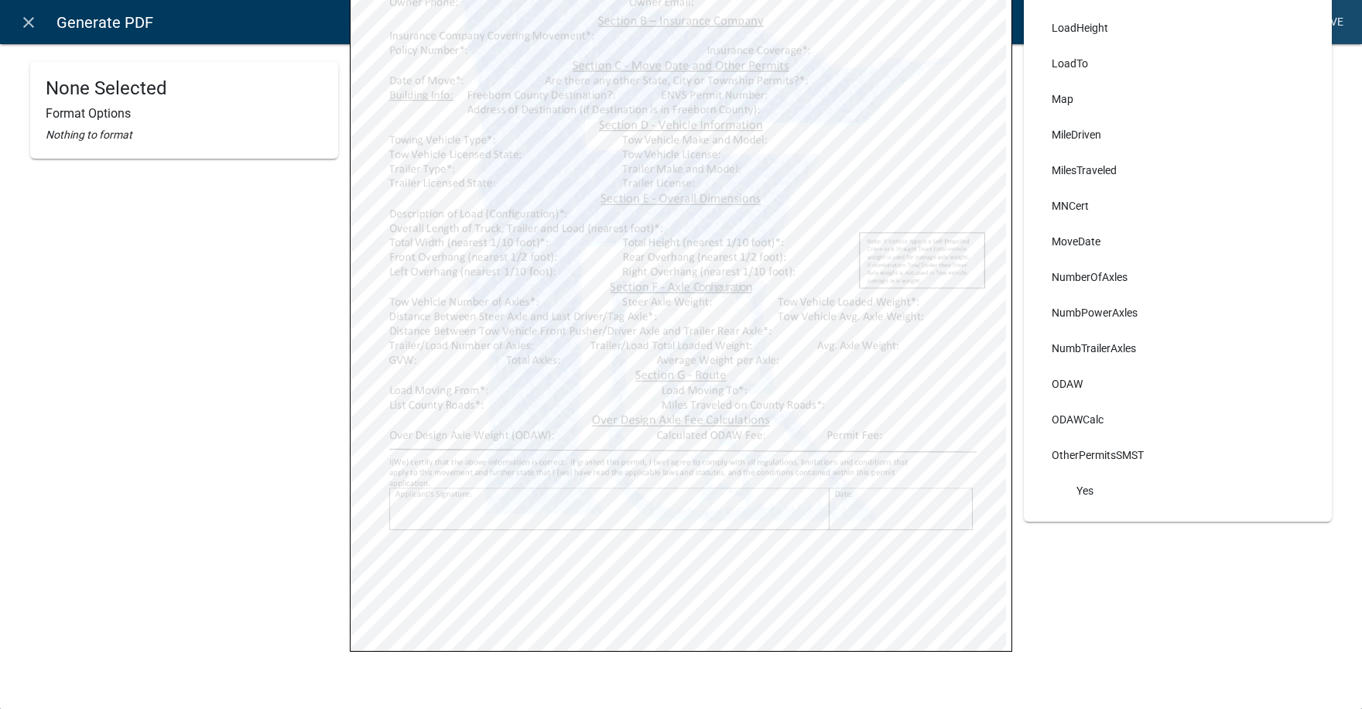
click at [1335, 19] on link "Save" at bounding box center [1330, 22] width 39 height 29
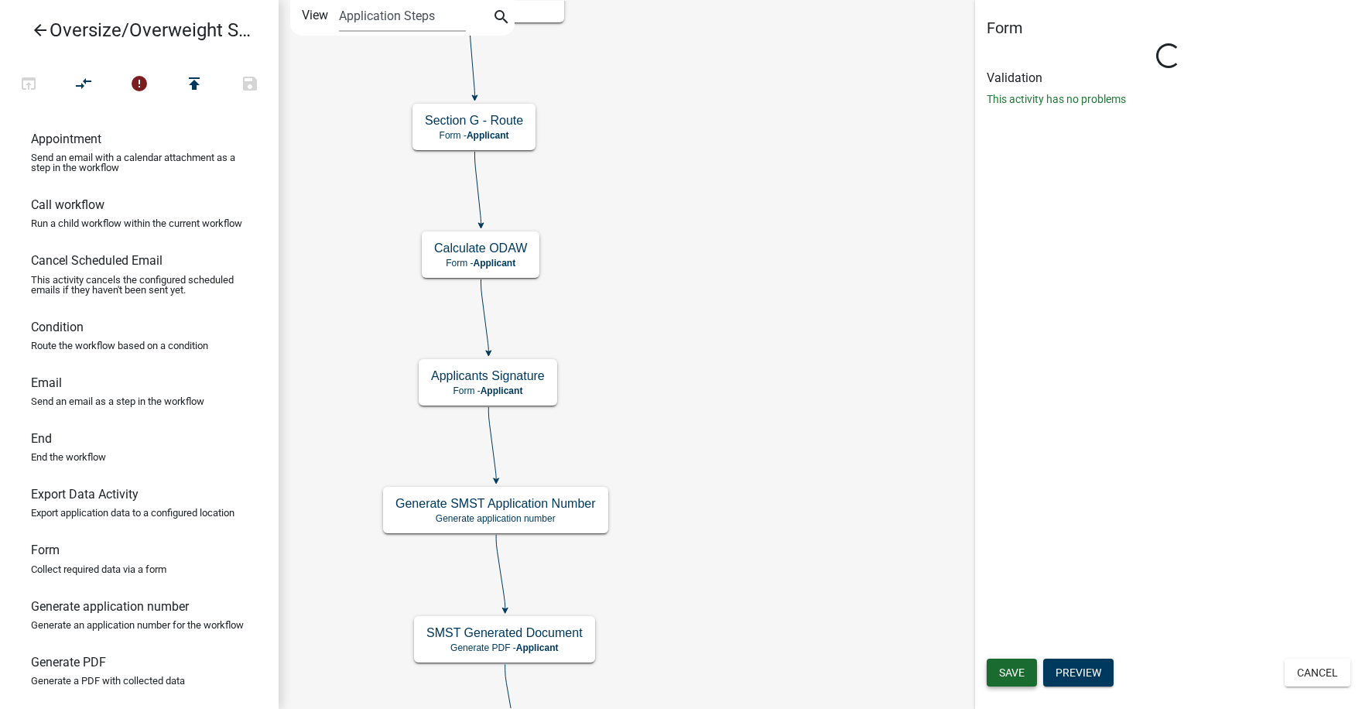
click at [1016, 668] on span "Save" at bounding box center [1012, 672] width 26 height 12
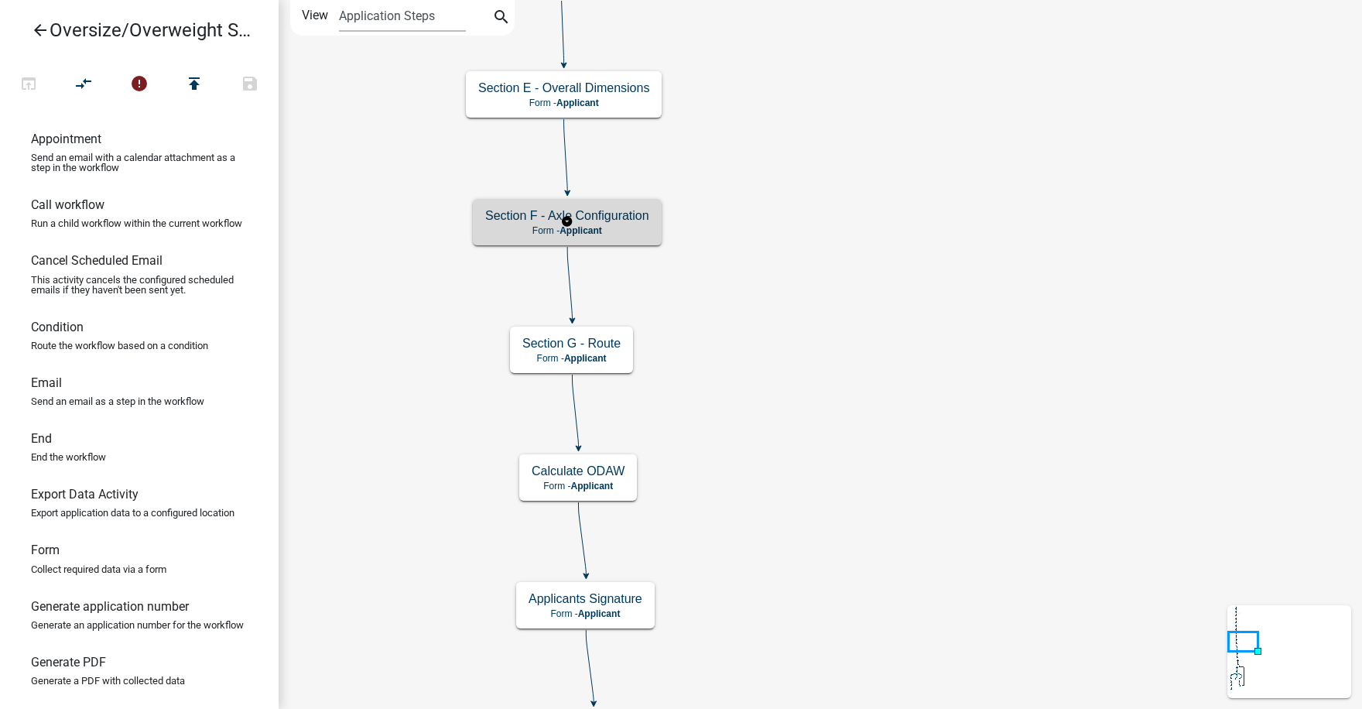
click at [613, 224] on div "Section F - Axle Configuration Form - Applicant" at bounding box center [567, 222] width 189 height 46
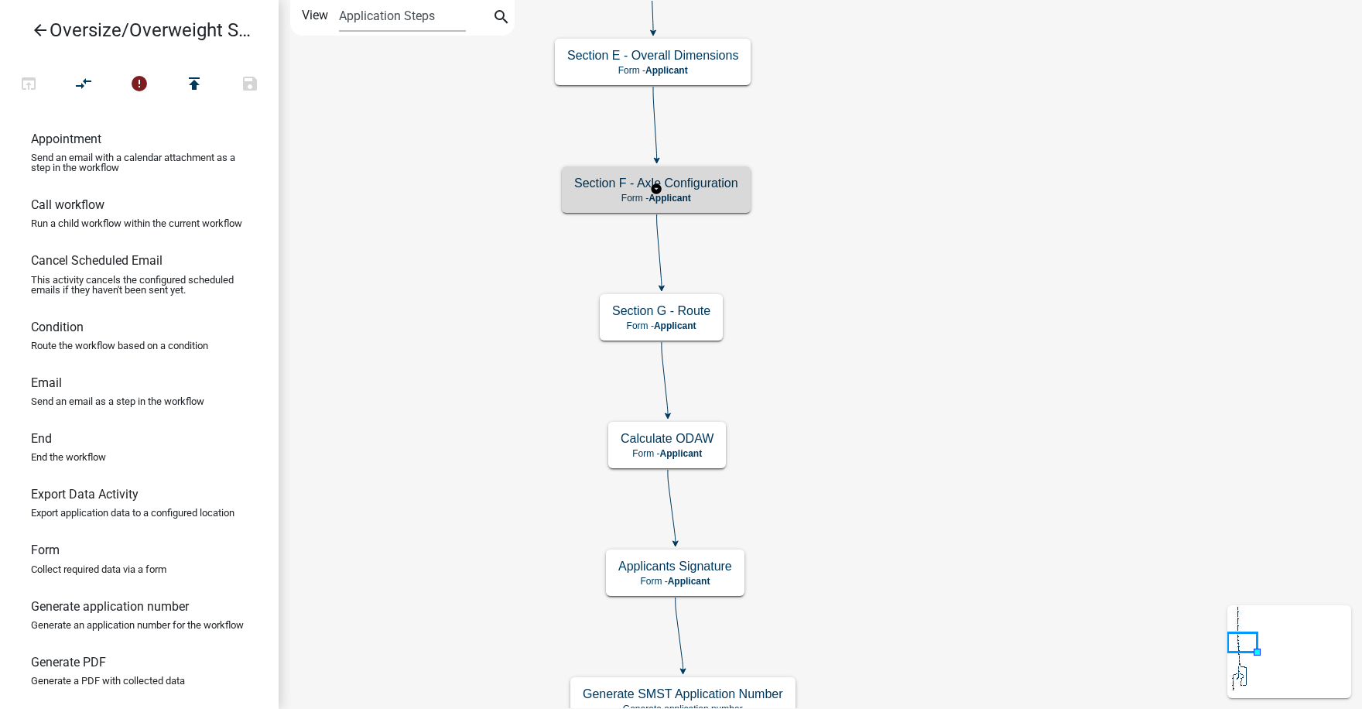
click at [713, 189] on h5 "Section F - Axle Configuration" at bounding box center [656, 183] width 164 height 15
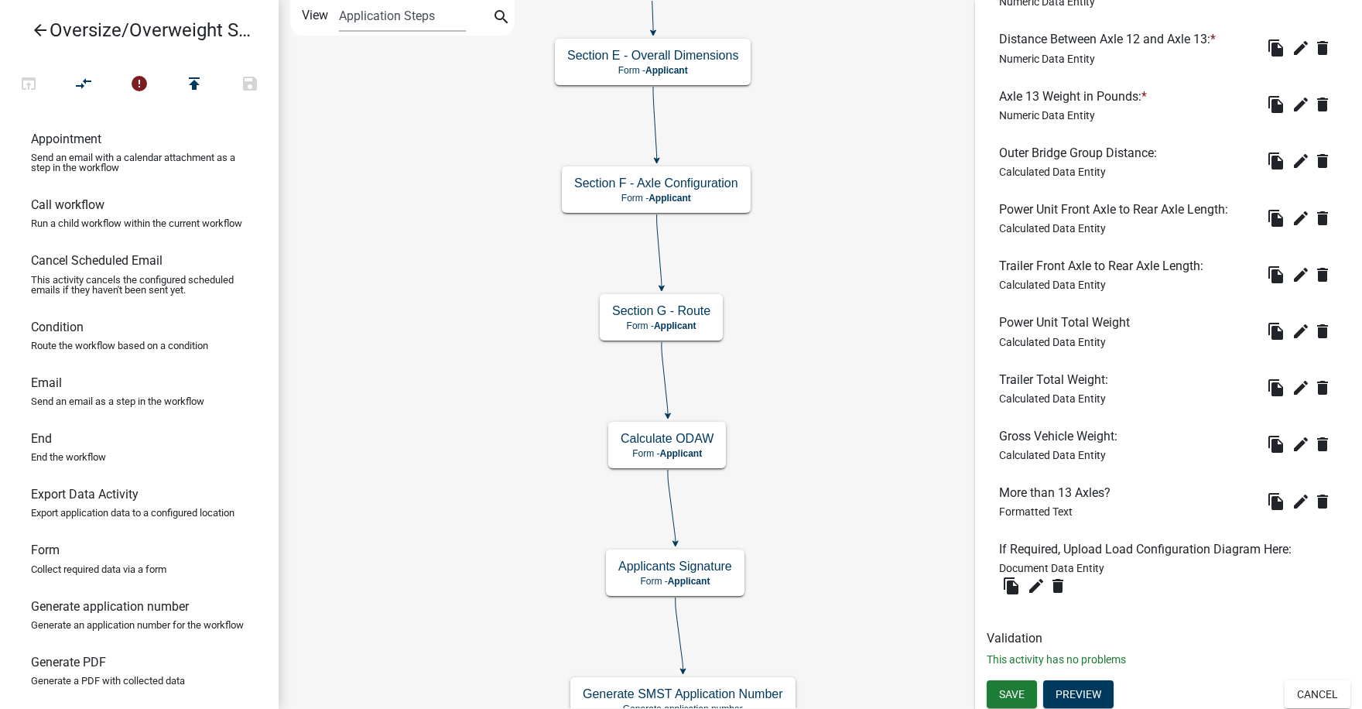
scroll to position [2207, 0]
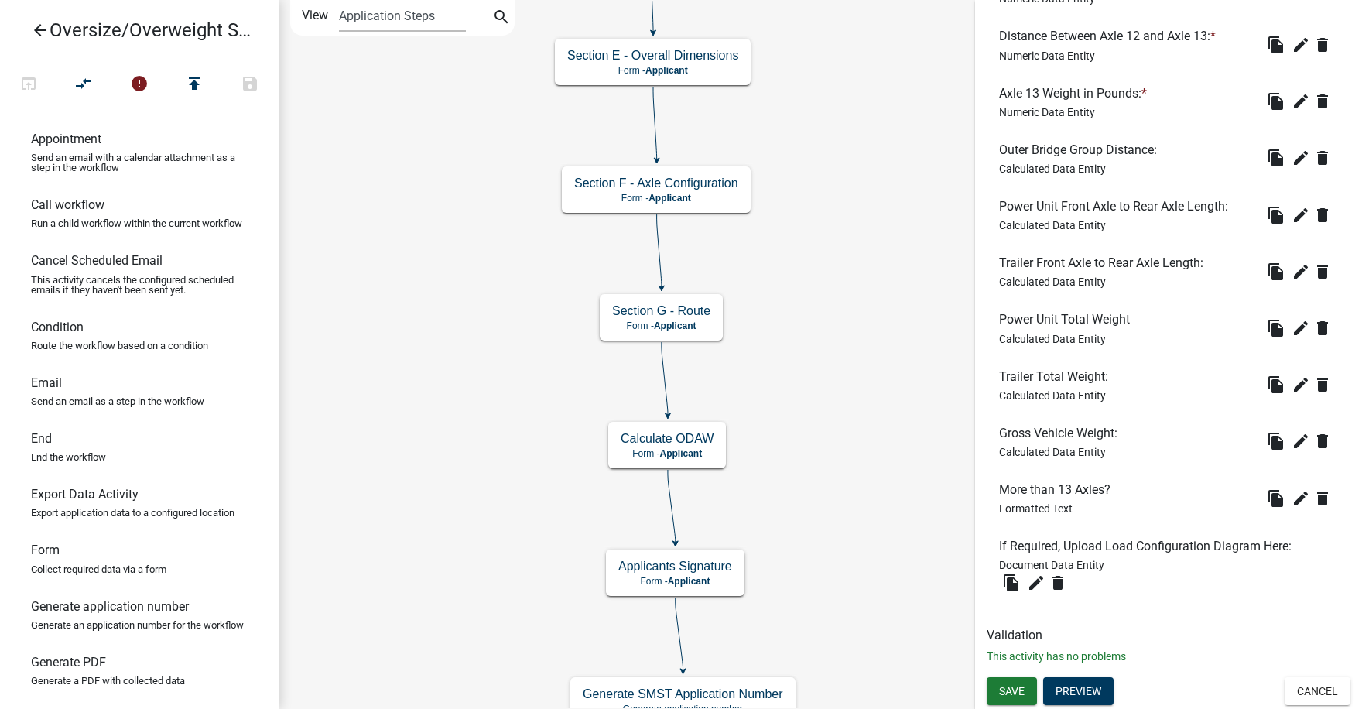
click at [39, 30] on icon "arrow_back" at bounding box center [40, 32] width 19 height 22
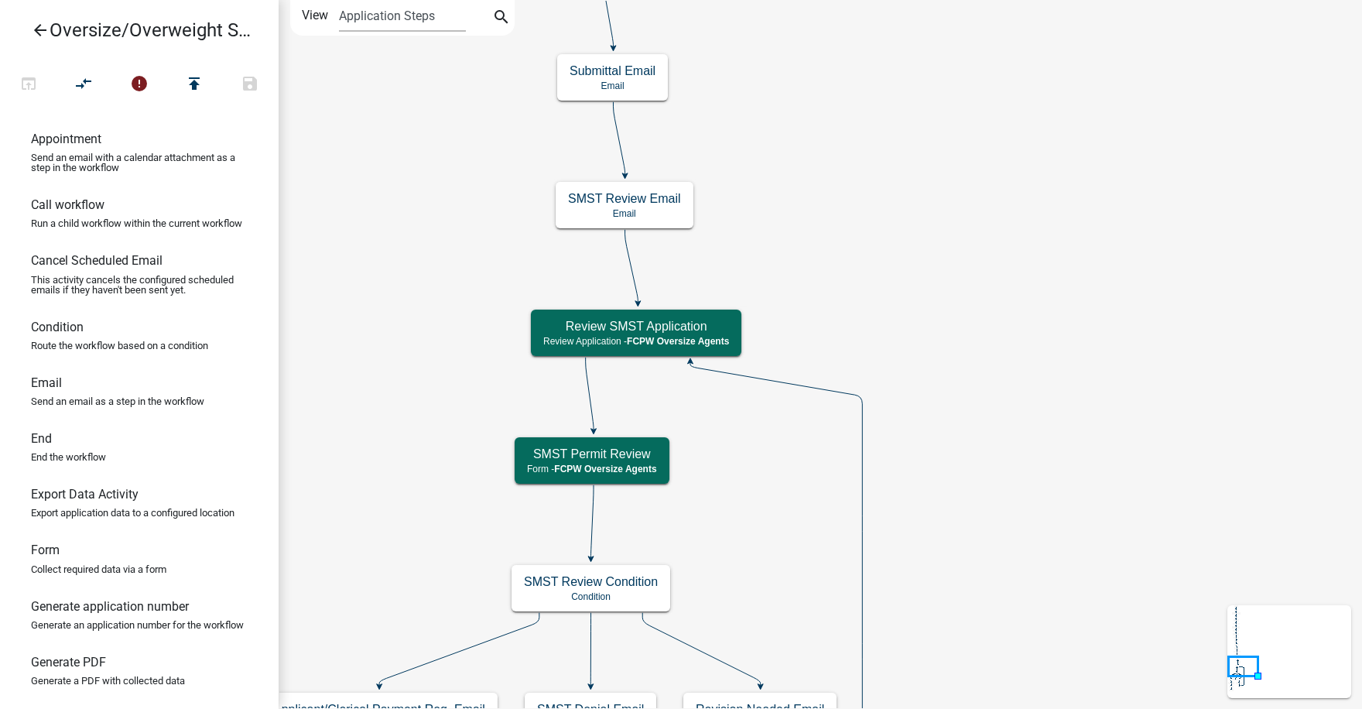
click at [39, 27] on icon "arrow_back" at bounding box center [40, 32] width 19 height 22
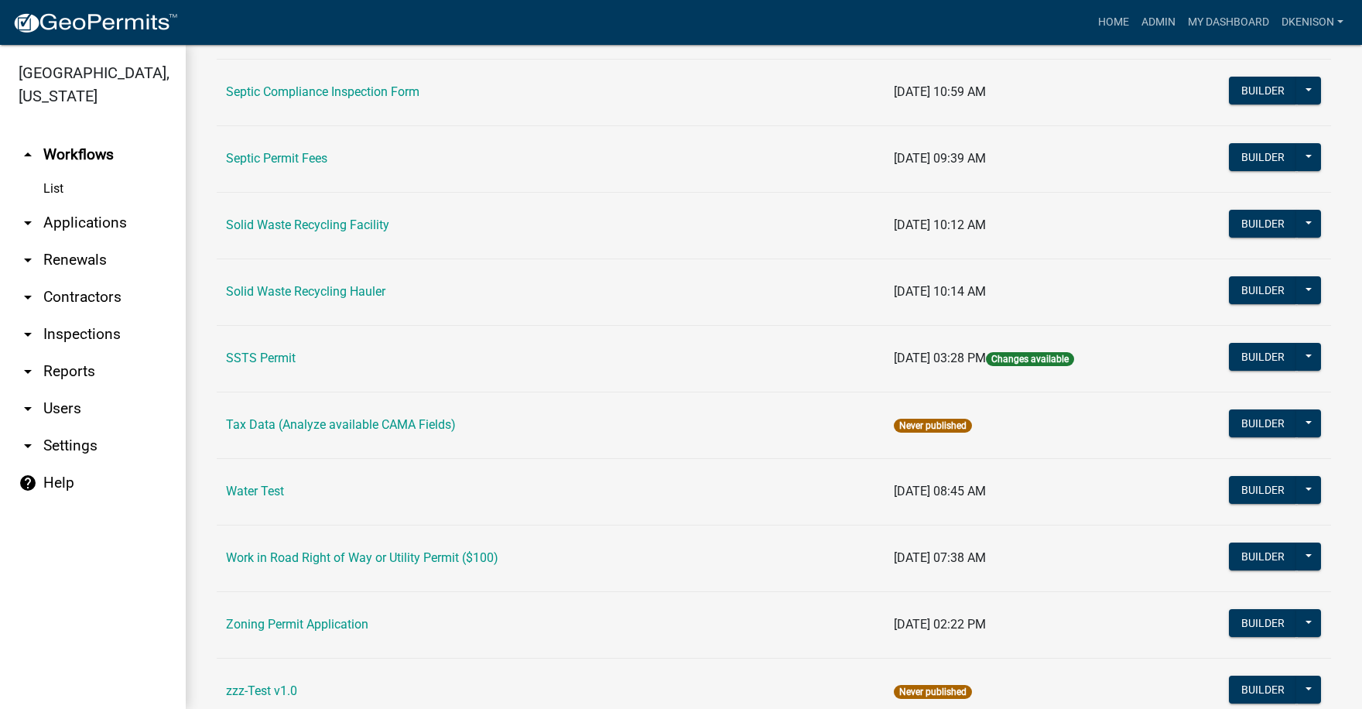
scroll to position [1000, 0]
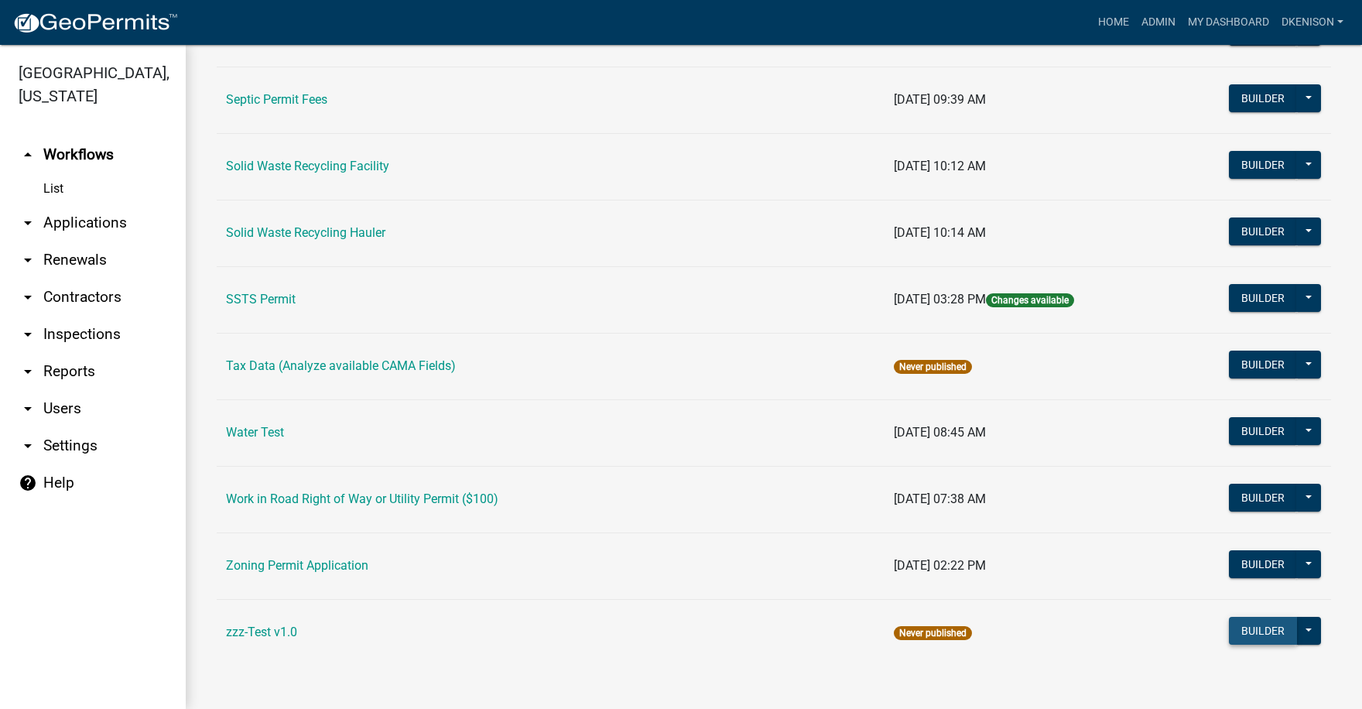
click at [1263, 634] on button "Builder" at bounding box center [1263, 631] width 68 height 28
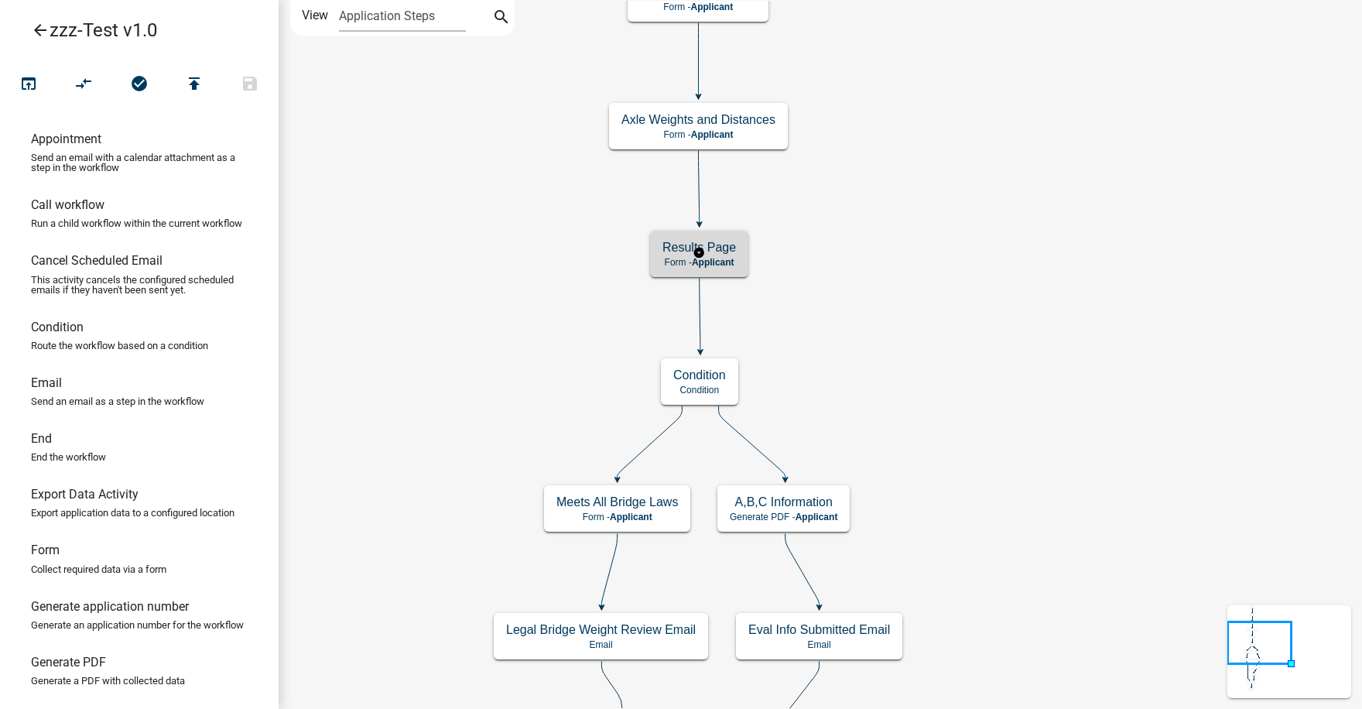
click at [727, 254] on h5 "Results Page" at bounding box center [700, 247] width 74 height 15
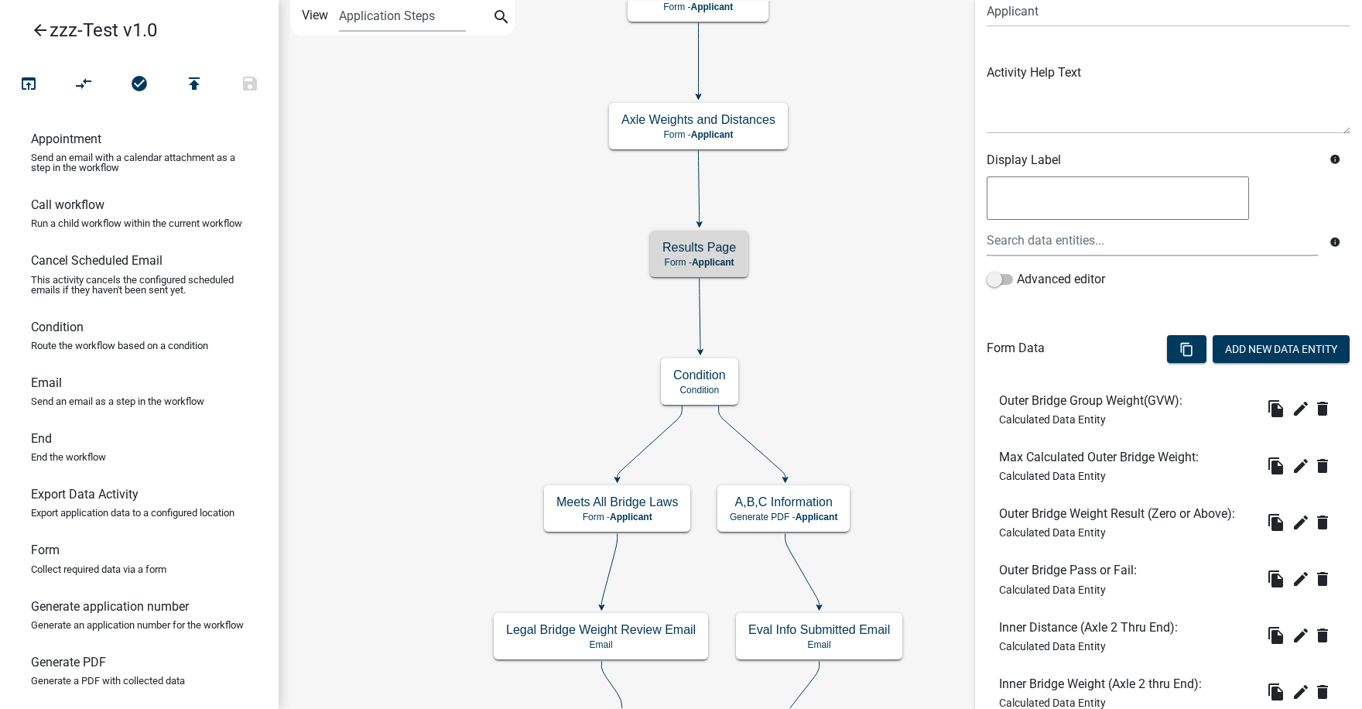
scroll to position [155, 0]
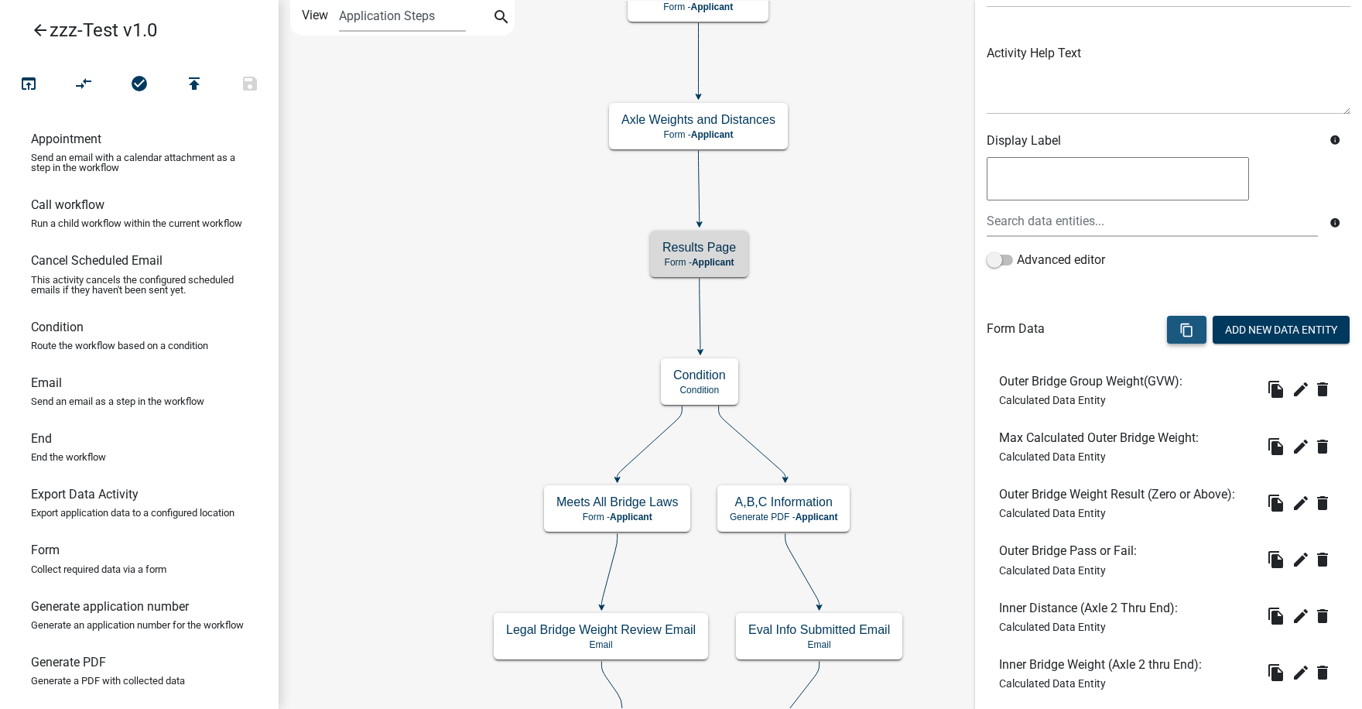
click at [1180, 327] on icon "content_copy" at bounding box center [1187, 330] width 15 height 15
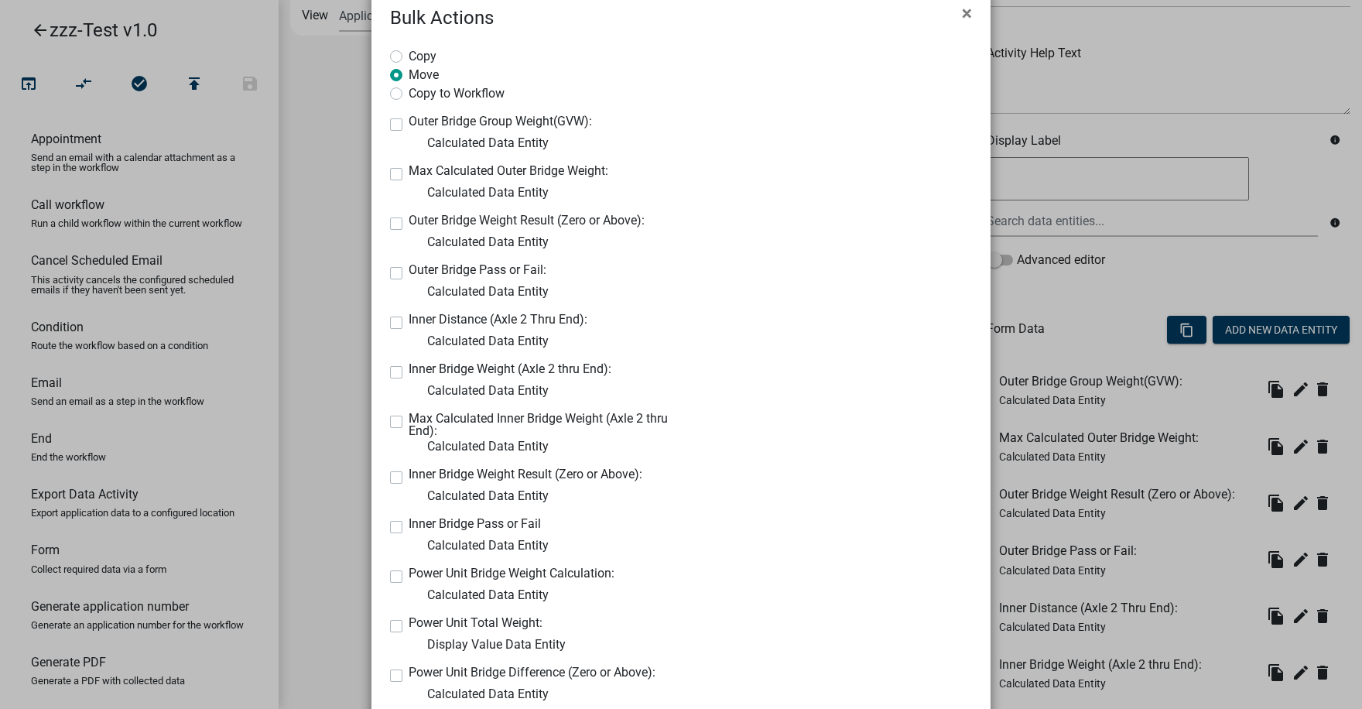
scroll to position [0, 0]
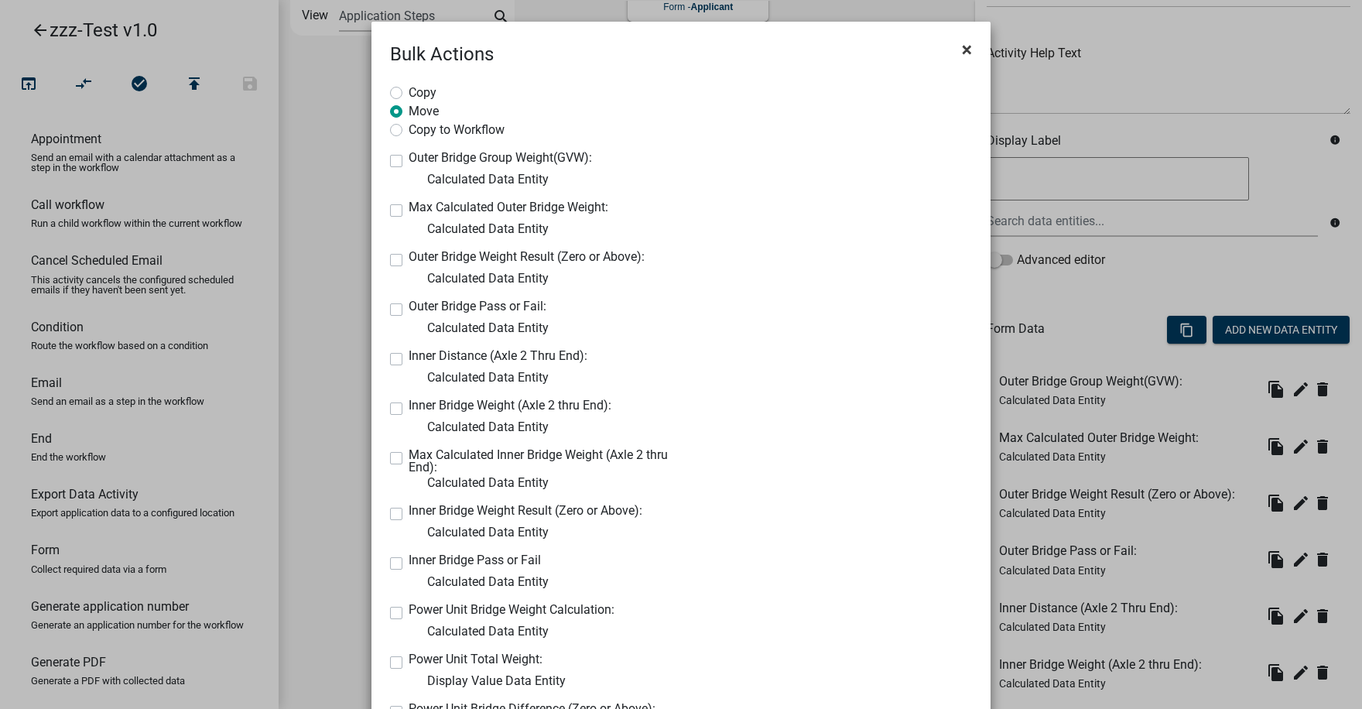
click at [962, 46] on span "×" at bounding box center [967, 50] width 10 height 22
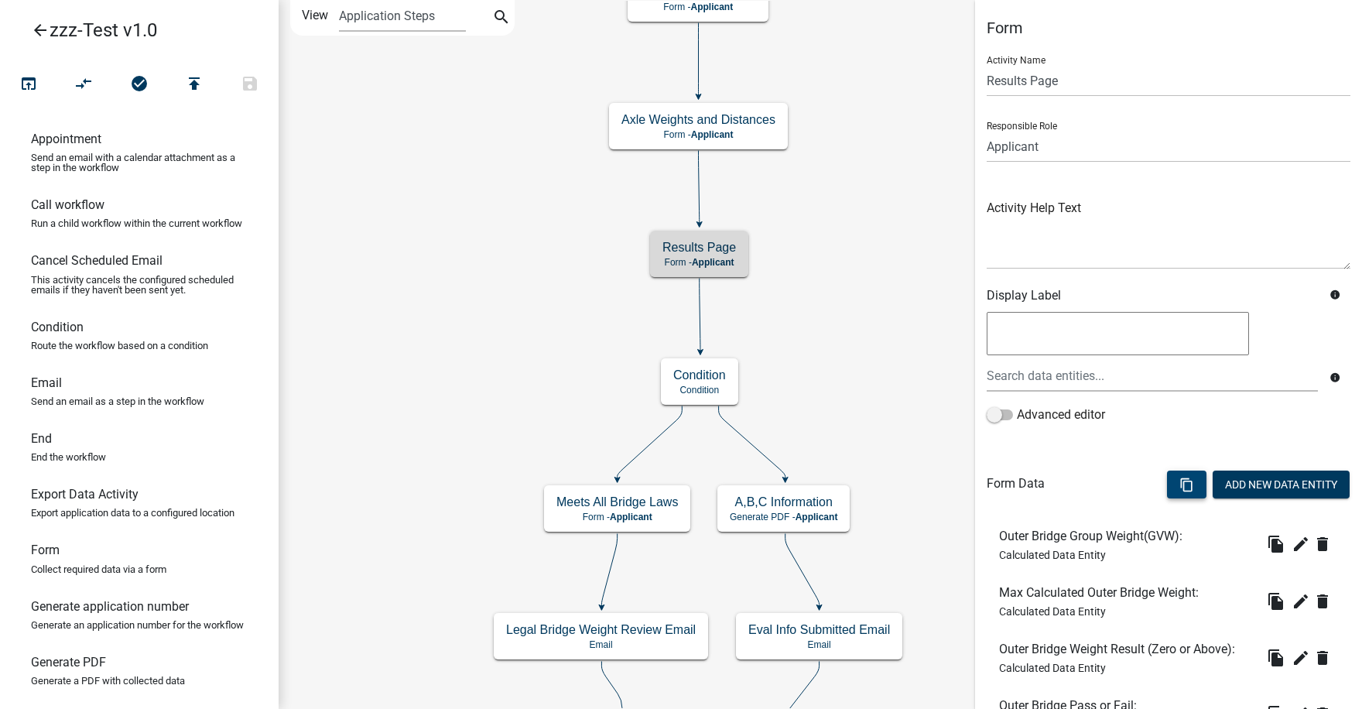
click at [1180, 488] on icon "content_copy" at bounding box center [1187, 485] width 15 height 15
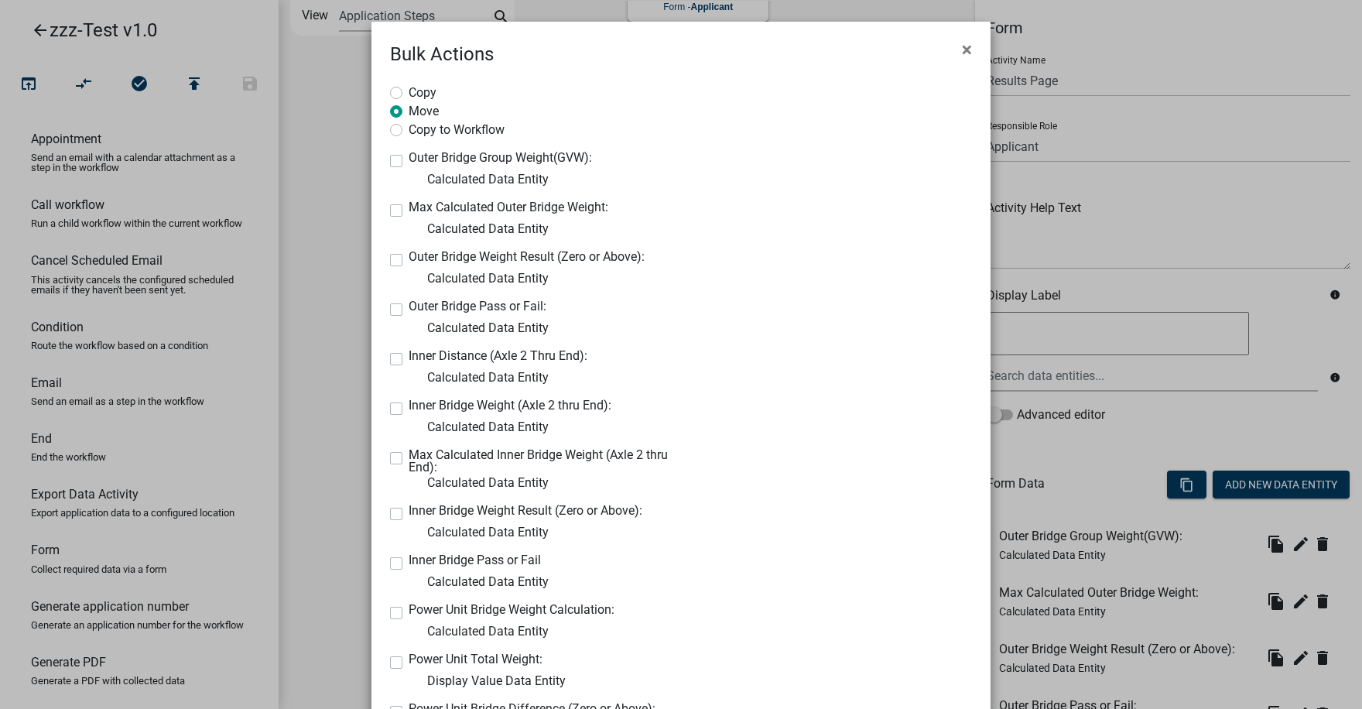
click at [409, 128] on label "Copy to Workflow" at bounding box center [457, 128] width 96 height 15
click at [409, 128] on input "Copy to Workflow" at bounding box center [414, 126] width 10 height 10
radio input "true"
click at [409, 163] on label "Outer Bridge Group Weight(GVW):" at bounding box center [500, 158] width 183 height 12
click at [409, 162] on input "Outer Bridge Group Weight(GVW):" at bounding box center [414, 157] width 10 height 10
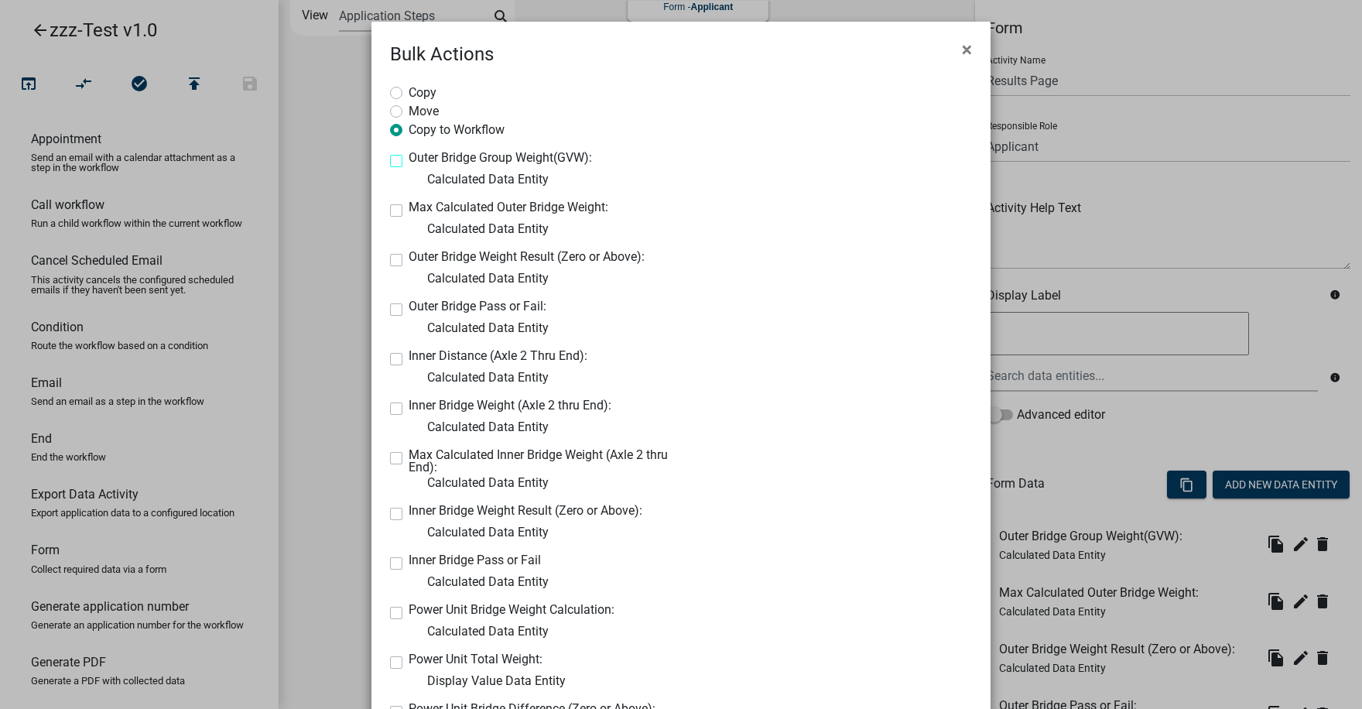
checkbox input "true"
click at [409, 208] on label "Max Calculated Outer Bridge Weight:" at bounding box center [509, 207] width 200 height 12
click at [409, 208] on input "Max Calculated Outer Bridge Weight:" at bounding box center [414, 206] width 10 height 10
checkbox input "true"
click at [409, 255] on label "Outer Bridge Weight Result (Zero or Above):" at bounding box center [527, 257] width 236 height 12
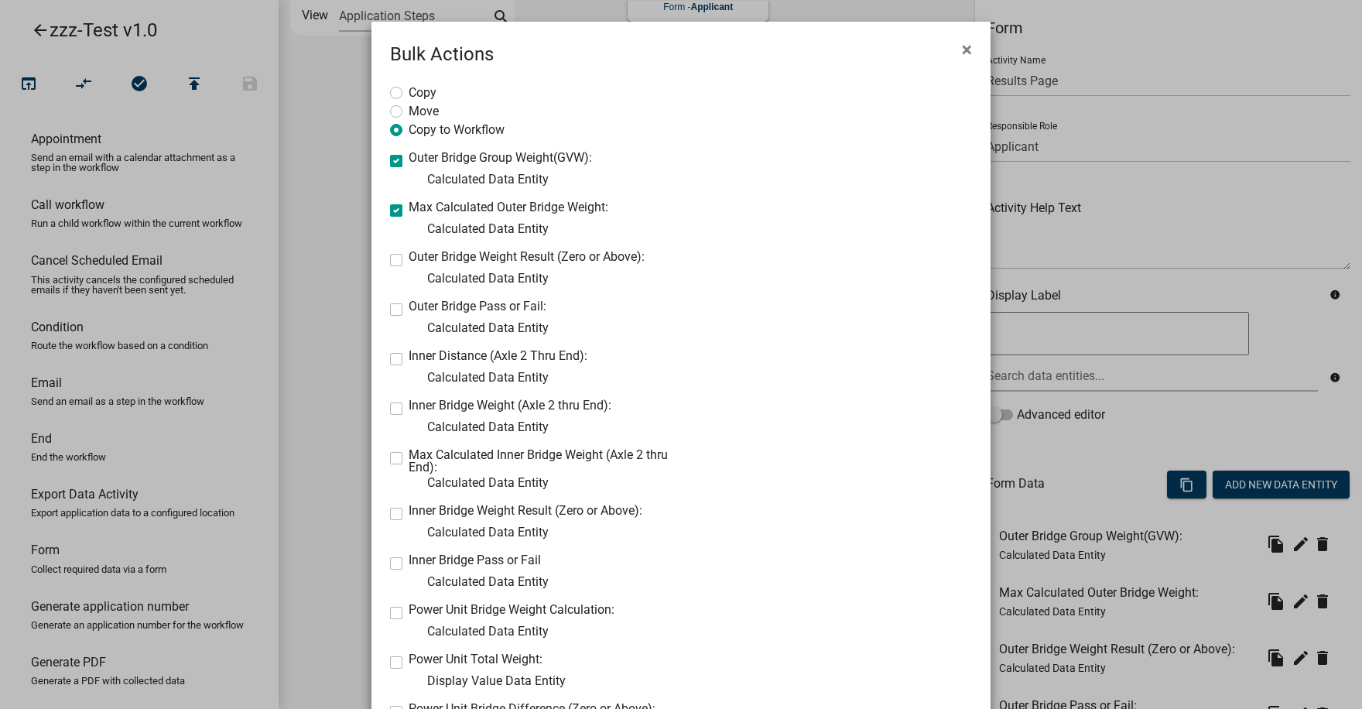
click at [409, 255] on input "Outer Bridge Weight Result (Zero or Above):" at bounding box center [414, 256] width 10 height 10
checkbox input "true"
click at [409, 309] on label "Outer Bridge Pass or Fail:" at bounding box center [478, 306] width 138 height 12
click at [409, 309] on input "Outer Bridge Pass or Fail:" at bounding box center [414, 305] width 10 height 10
checkbox input "true"
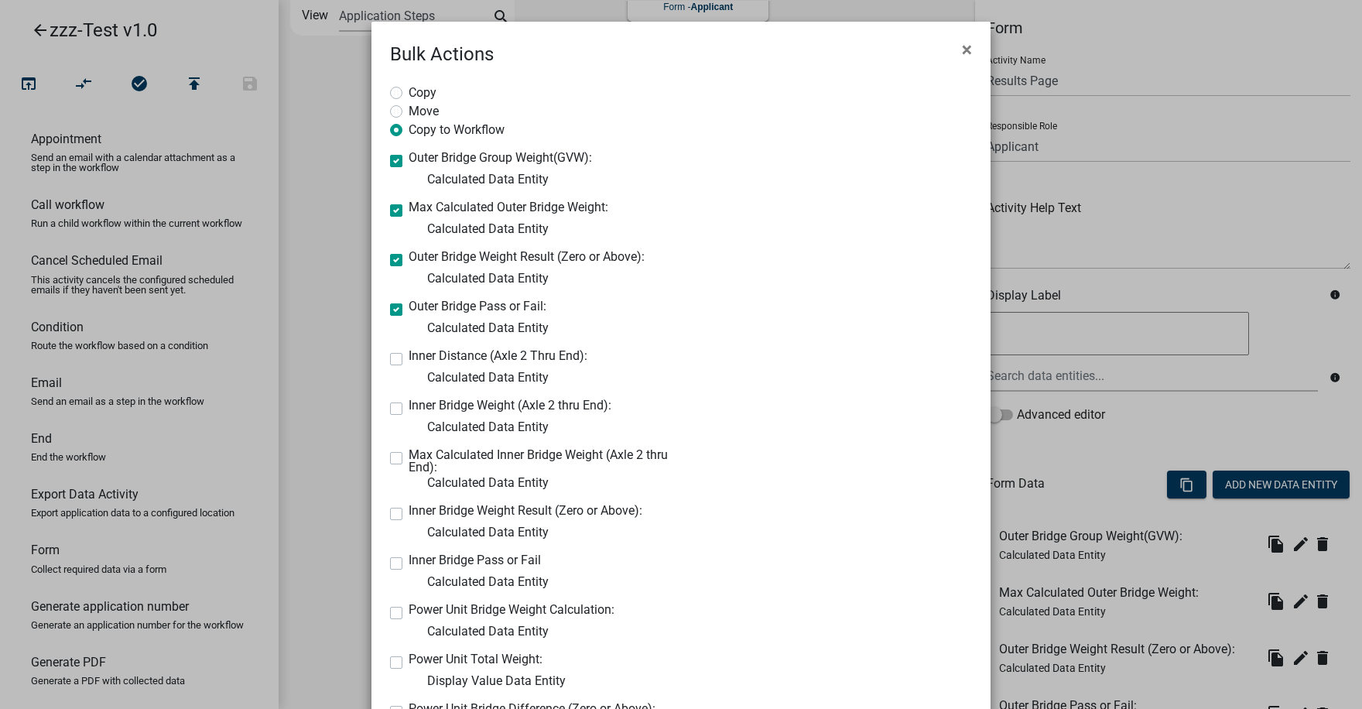
click at [409, 358] on label "Inner Distance (Axle 2 Thru End):" at bounding box center [498, 356] width 179 height 12
click at [409, 358] on input "Inner Distance (Axle 2 Thru End):" at bounding box center [414, 355] width 10 height 10
checkbox input "true"
click at [409, 407] on label "Inner Bridge Weight (Axle 2 thru End):" at bounding box center [510, 405] width 203 height 12
click at [409, 407] on input "Inner Bridge Weight (Axle 2 thru End):" at bounding box center [414, 404] width 10 height 10
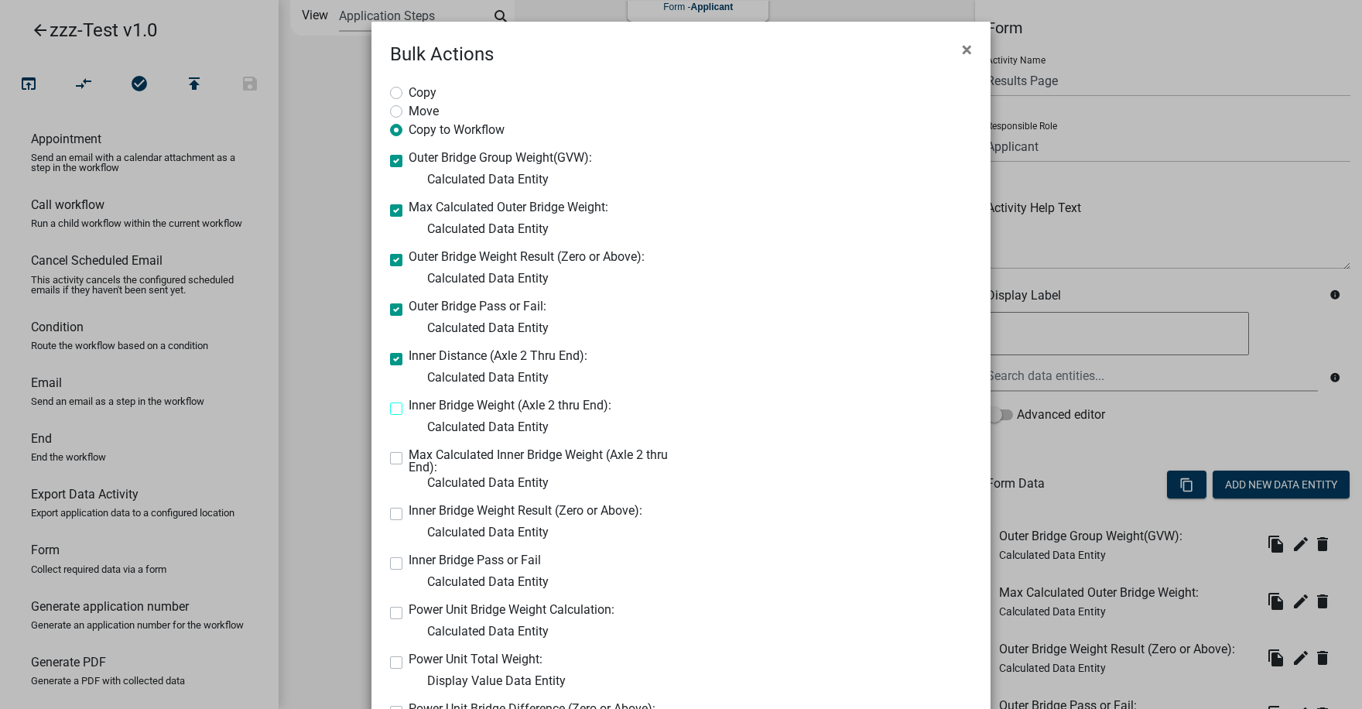
checkbox input "true"
click at [409, 454] on label "Max Calculated Inner Bridge Weight (Axle 2 thru End):" at bounding box center [539, 461] width 261 height 25
click at [409, 454] on input "Max Calculated Inner Bridge Weight (Axle 2 thru End):" at bounding box center [414, 454] width 10 height 10
checkbox input "true"
click at [409, 512] on label "Inner Bridge Weight Result (Zero or Above):" at bounding box center [526, 511] width 234 height 12
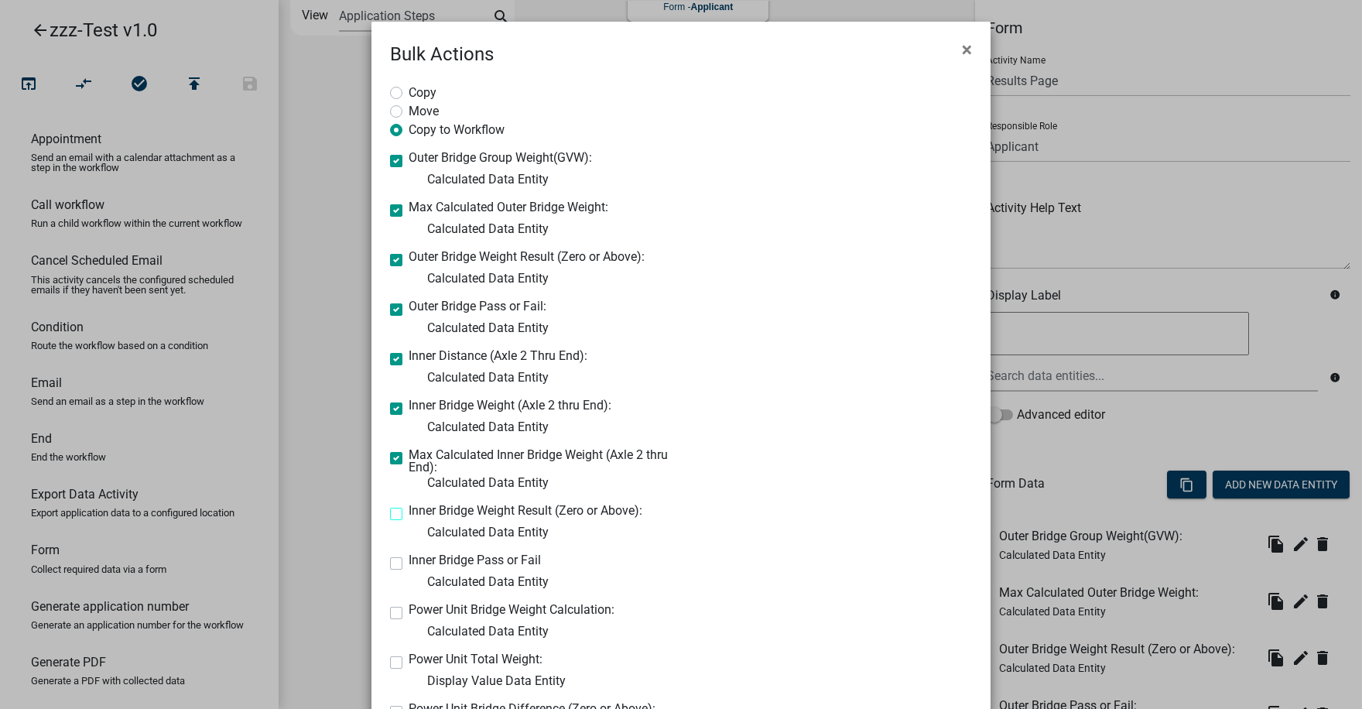
click at [409, 512] on input "Inner Bridge Weight Result (Zero or Above):" at bounding box center [414, 510] width 10 height 10
checkbox input "true"
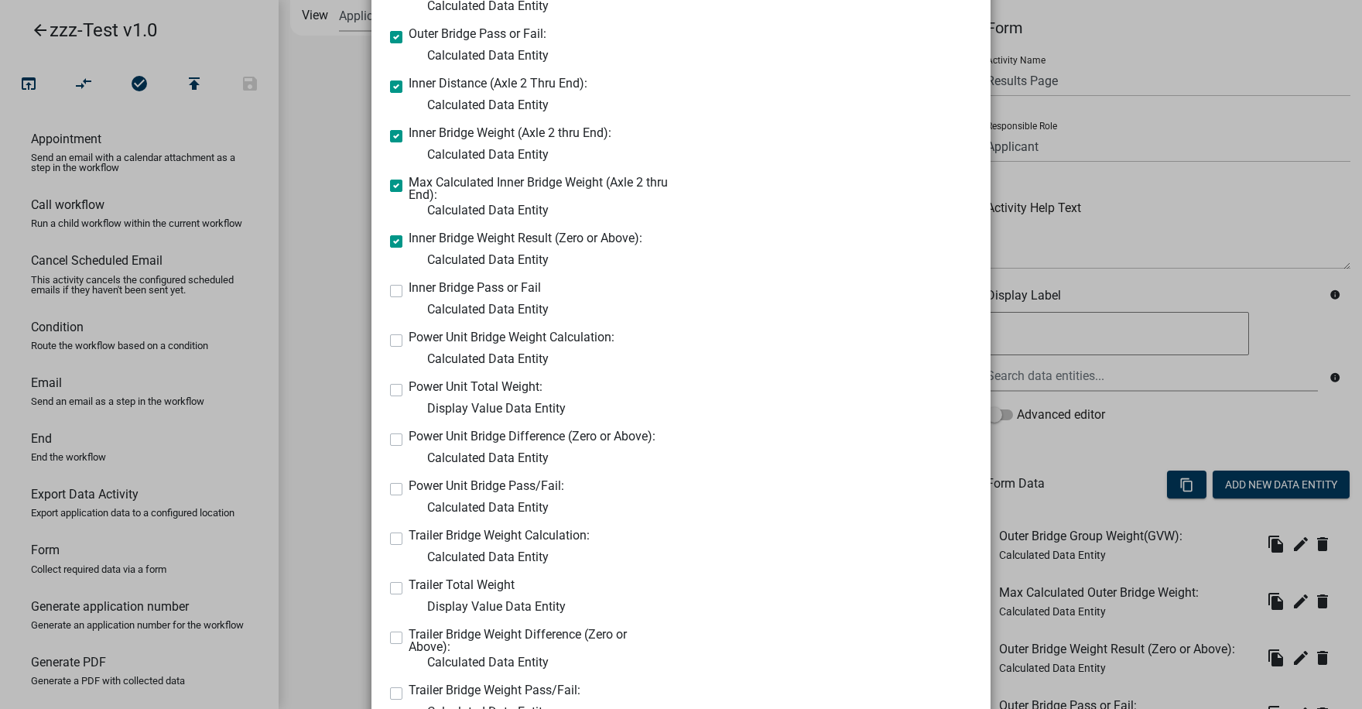
scroll to position [310, 0]
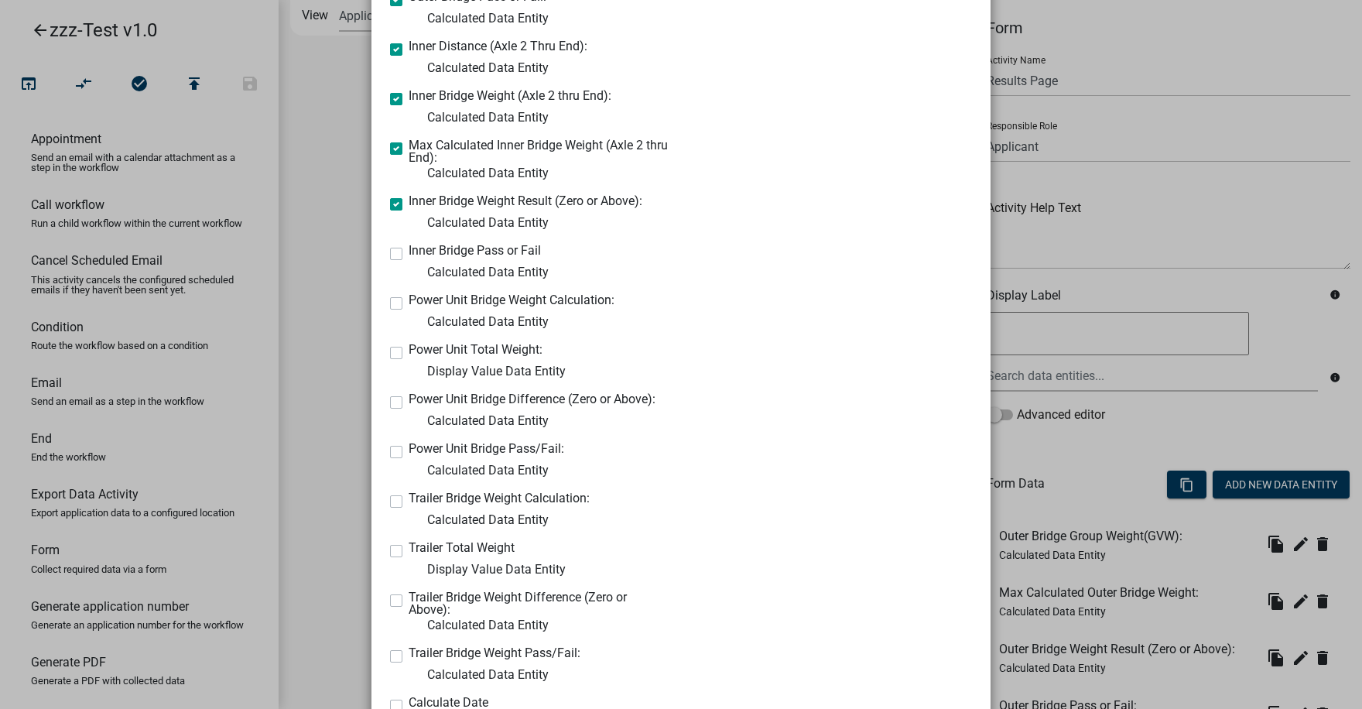
drag, startPoint x: 391, startPoint y: 251, endPoint x: 392, endPoint y: 279, distance: 27.9
click at [409, 252] on label "Inner Bridge Pass or Fail" at bounding box center [475, 251] width 132 height 12
click at [409, 252] on input "Inner Bridge Pass or Fail" at bounding box center [414, 250] width 10 height 10
checkbox input "true"
click at [409, 304] on label "Power Unit Bridge Weight Calculation:" at bounding box center [512, 300] width 206 height 12
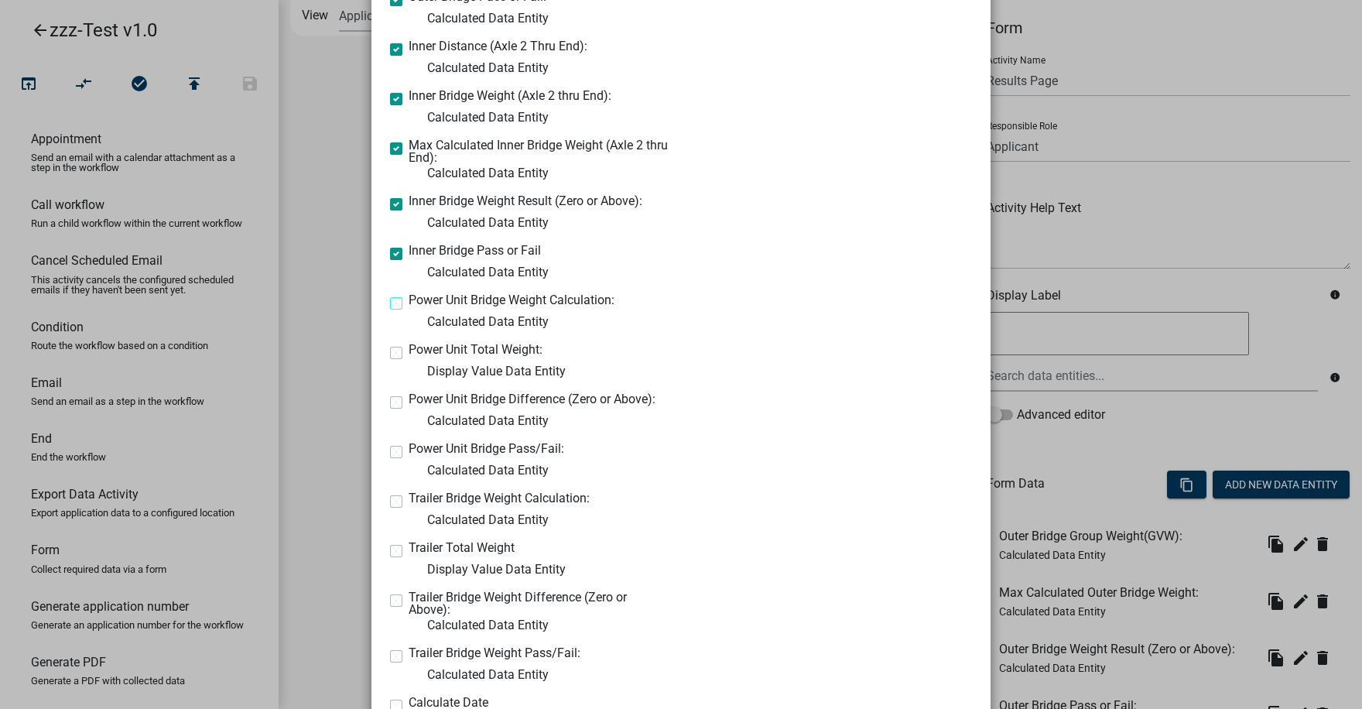
click at [409, 304] on input "Power Unit Bridge Weight Calculation:" at bounding box center [414, 299] width 10 height 10
checkbox input "true"
click at [409, 351] on label "Power Unit Total Weight:" at bounding box center [476, 350] width 134 height 12
click at [409, 351] on input "Power Unit Total Weight:" at bounding box center [414, 349] width 10 height 10
checkbox input "true"
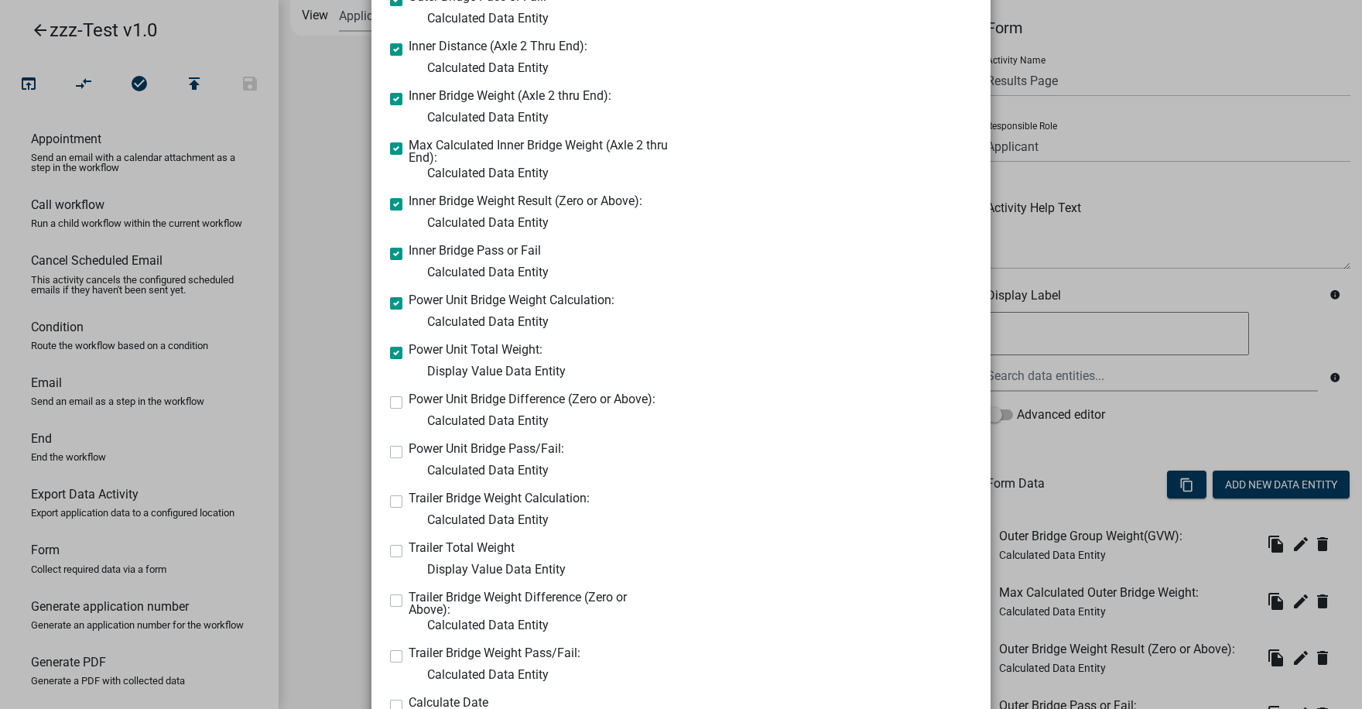
click at [409, 404] on label "Power Unit Bridge Difference (Zero or Above):" at bounding box center [532, 399] width 247 height 12
click at [409, 403] on input "Power Unit Bridge Difference (Zero or Above):" at bounding box center [414, 398] width 10 height 10
checkbox input "true"
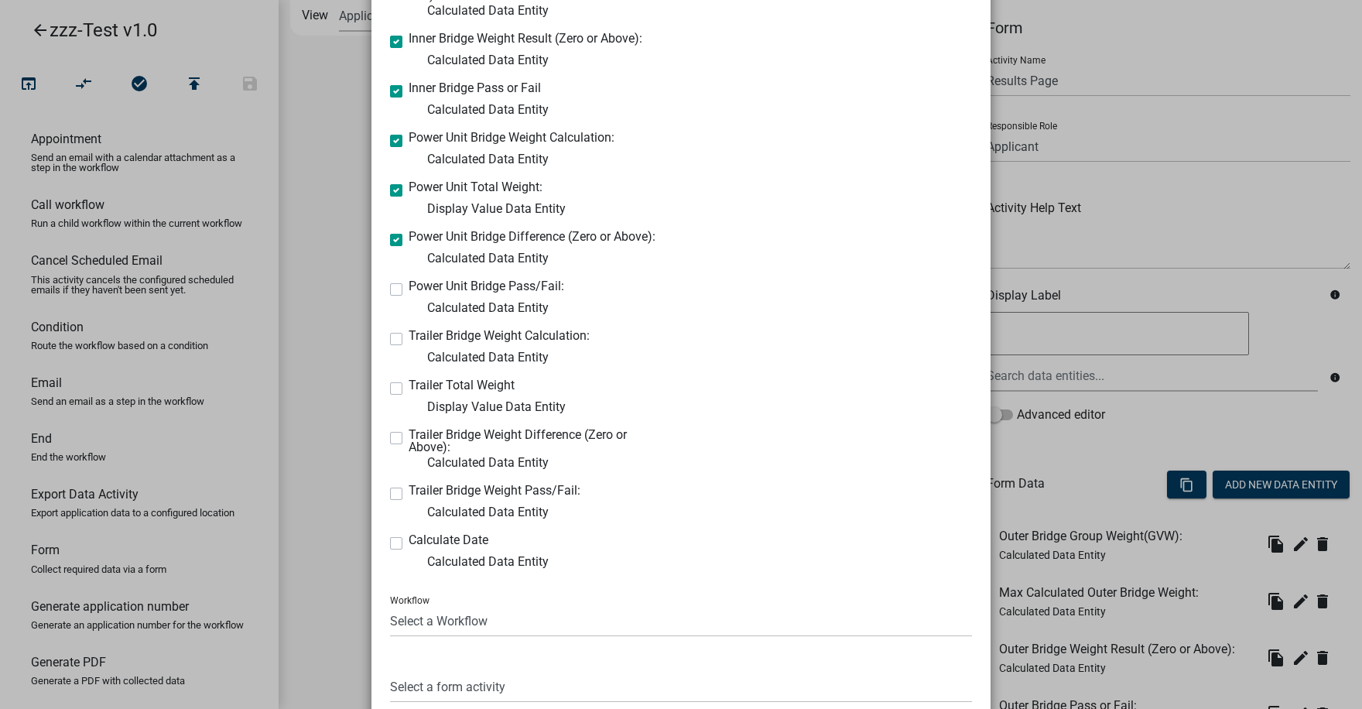
scroll to position [542, 0]
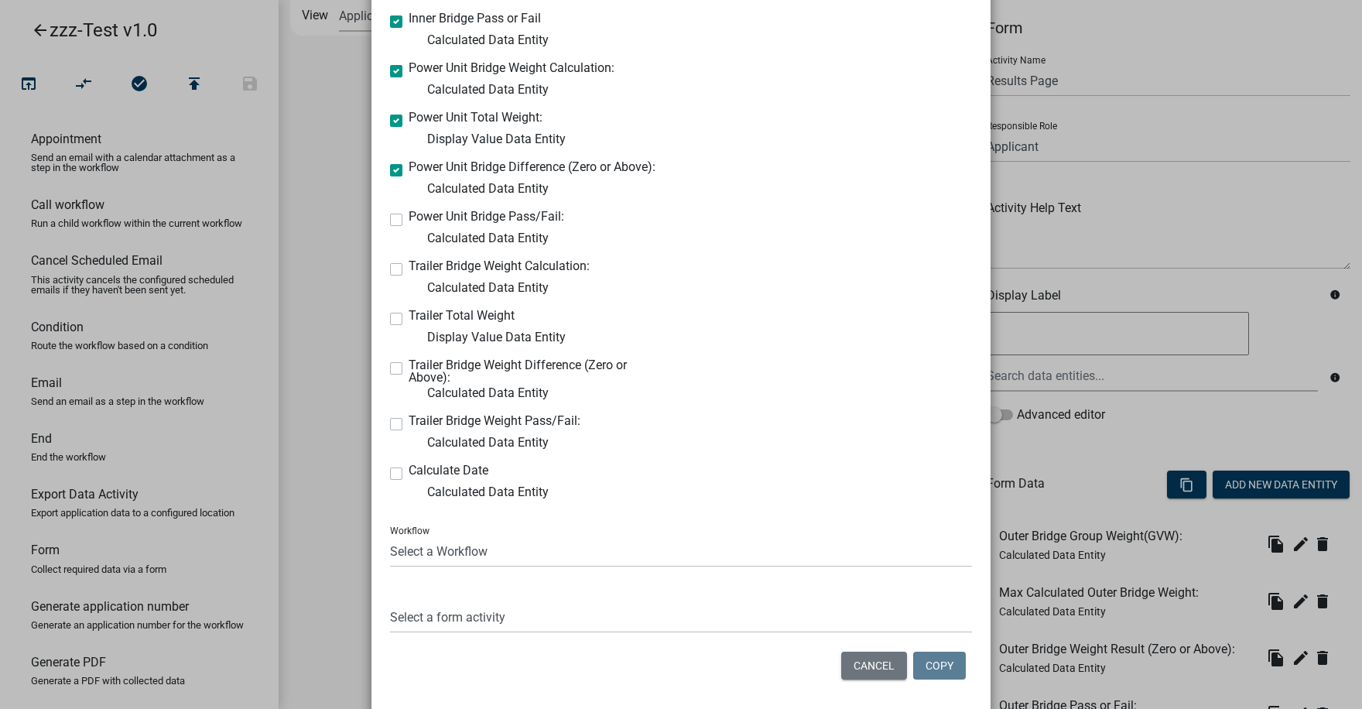
click at [409, 215] on label "Power Unit Bridge Pass/Fail:" at bounding box center [487, 217] width 156 height 12
click at [409, 215] on input "Power Unit Bridge Pass/Fail:" at bounding box center [414, 216] width 10 height 10
checkbox input "true"
click at [409, 267] on label "Trailer Bridge Weight Calculation:" at bounding box center [499, 266] width 181 height 12
click at [409, 267] on input "Trailer Bridge Weight Calculation:" at bounding box center [414, 265] width 10 height 10
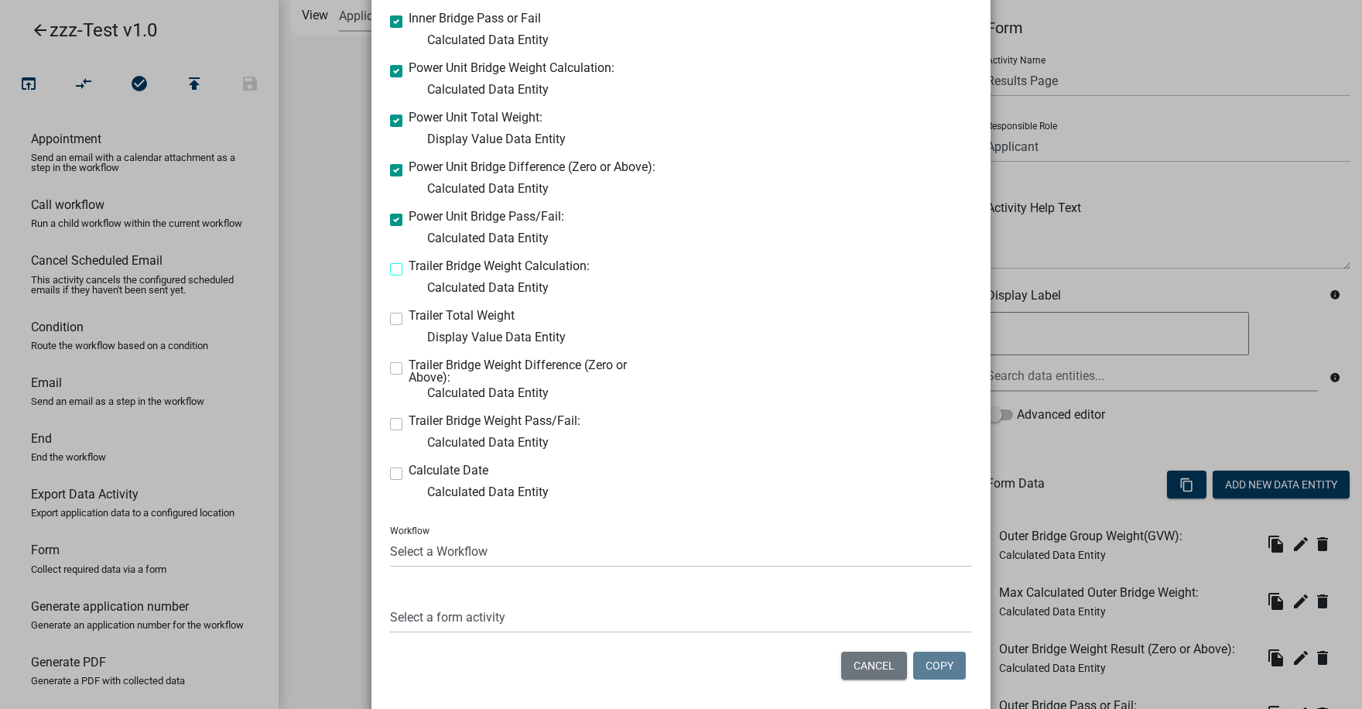
checkbox input "true"
click at [409, 318] on label "Trailer Total Weight" at bounding box center [462, 316] width 106 height 12
click at [409, 318] on input "Trailer Total Weight" at bounding box center [414, 315] width 10 height 10
checkbox input "true"
click at [409, 370] on label "Trailer Bridge Weight Difference (Zero or Above):" at bounding box center [539, 371] width 261 height 25
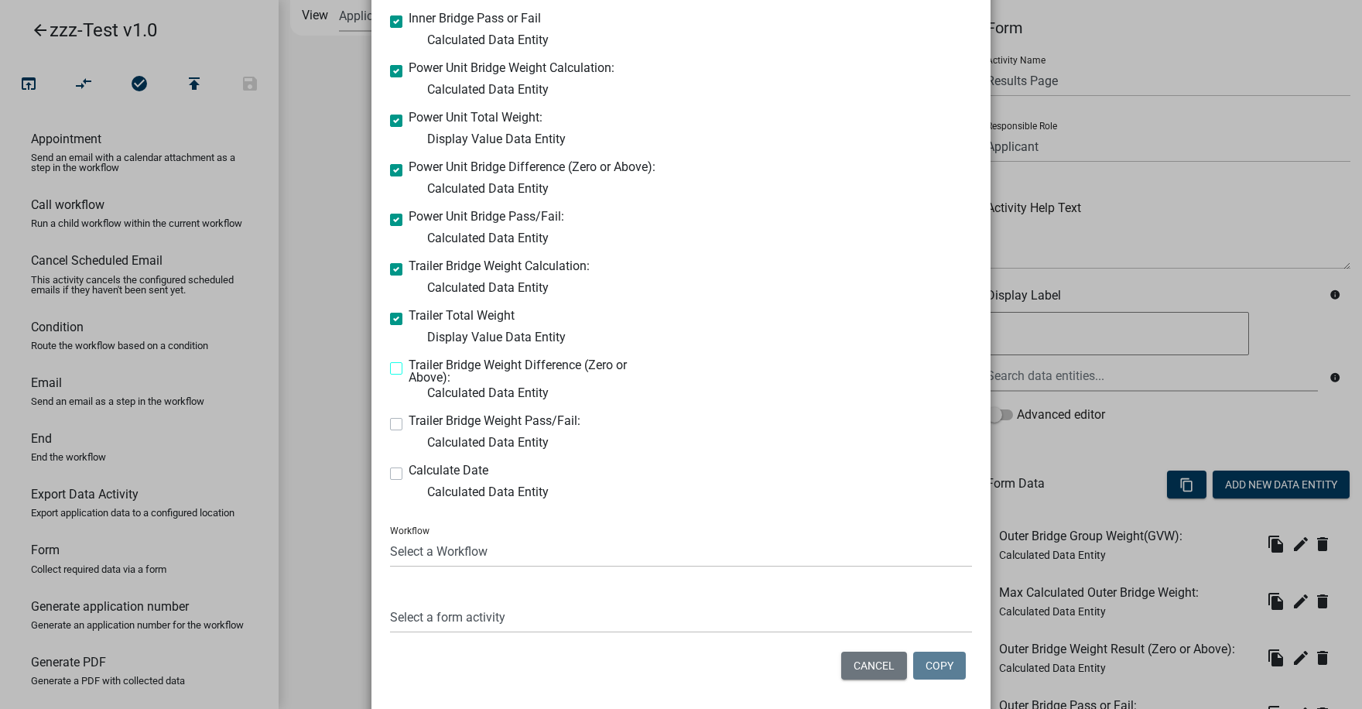
click at [409, 369] on input "Trailer Bridge Weight Difference (Zero or Above):" at bounding box center [414, 364] width 10 height 10
checkbox input "true"
click at [409, 420] on label "Trailer Bridge Weight Pass/Fail:" at bounding box center [495, 421] width 172 height 12
click at [409, 420] on input "Trailer Bridge Weight Pass/Fail:" at bounding box center [414, 420] width 10 height 10
checkbox input "true"
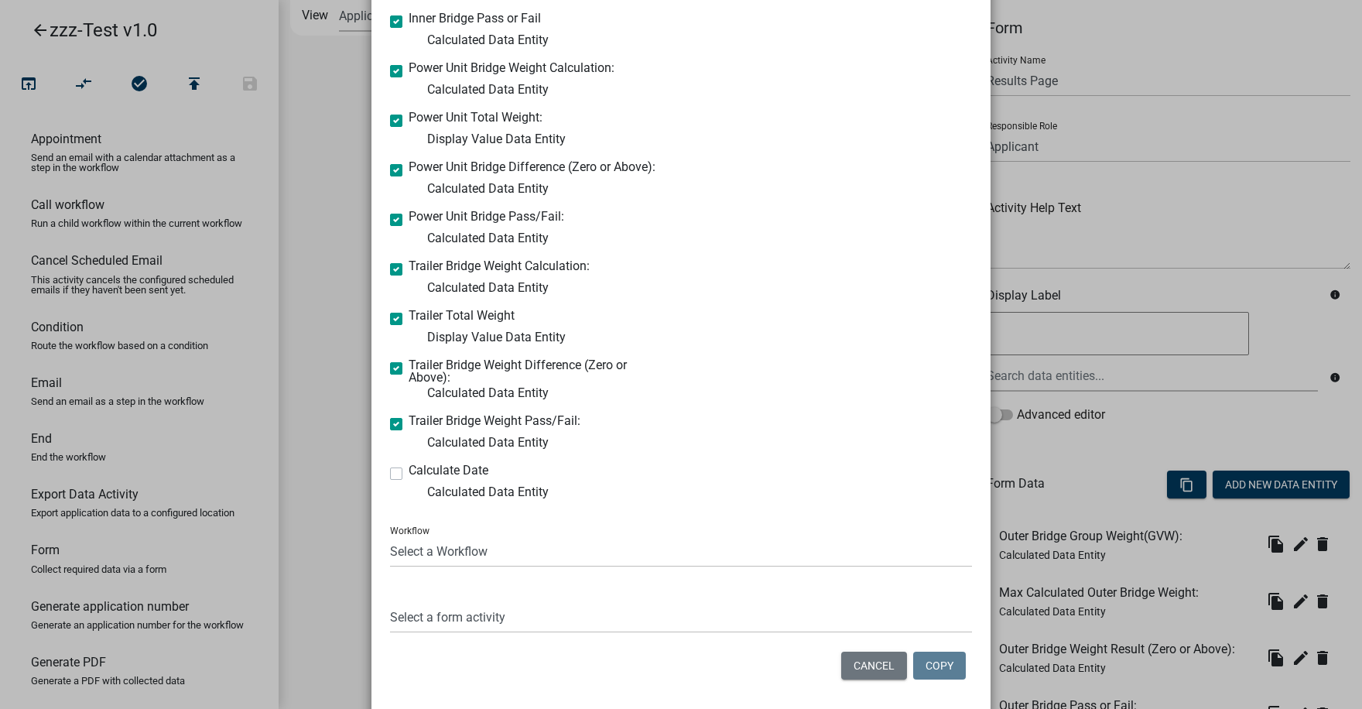
click at [409, 471] on label "Calculate Date" at bounding box center [449, 470] width 80 height 12
click at [409, 471] on input "Calculate Date" at bounding box center [414, 469] width 10 height 10
checkbox input "true"
click at [426, 553] on select "Select a Workflow Access or Driveway Permit ($100 or $200) Annual Permit Weekly…" at bounding box center [681, 552] width 582 height 32
select select "efebdc7a-63f6-4423-97f9-91a3adf20a2b"
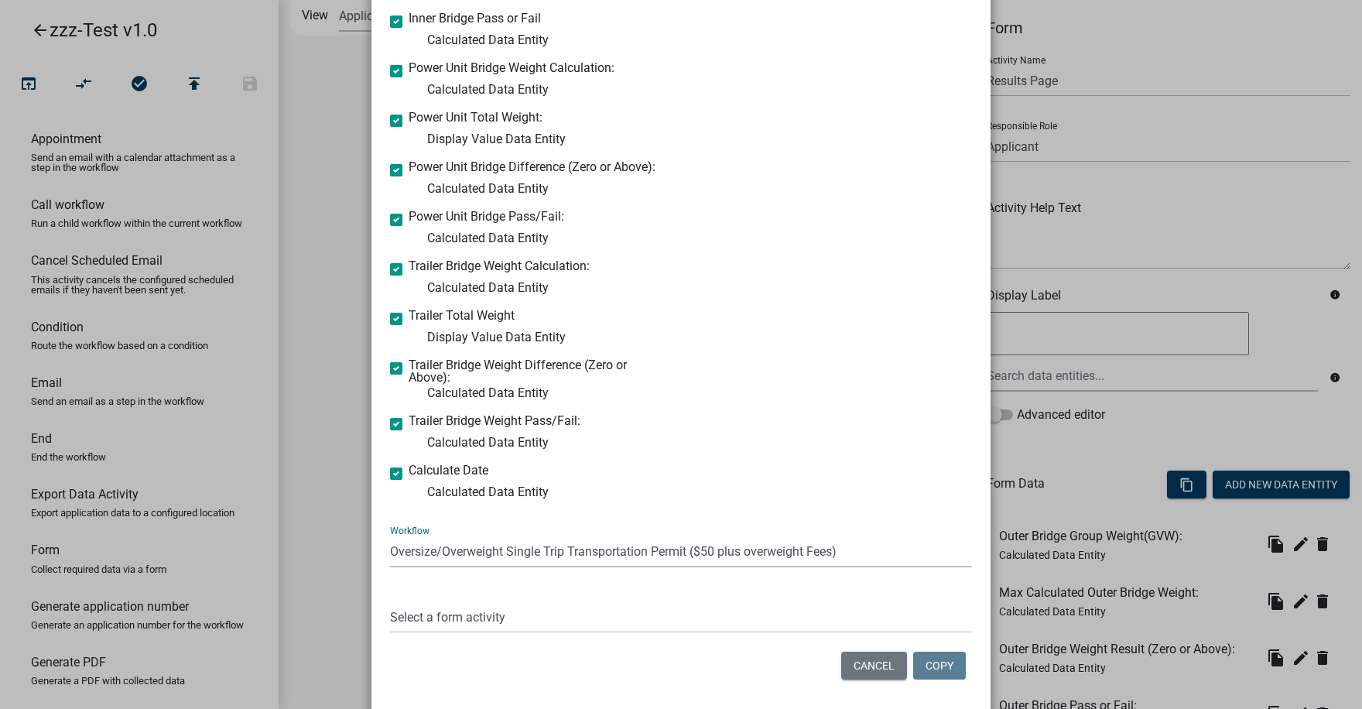
click at [390, 536] on select "Select a Workflow Access or Driveway Permit ($100 or $200) Annual Permit Weekly…" at bounding box center [681, 552] width 582 height 32
click at [433, 618] on select "Select a form activity" at bounding box center [681, 617] width 582 height 32
click at [457, 621] on select "Select a form activity" at bounding box center [681, 617] width 582 height 32
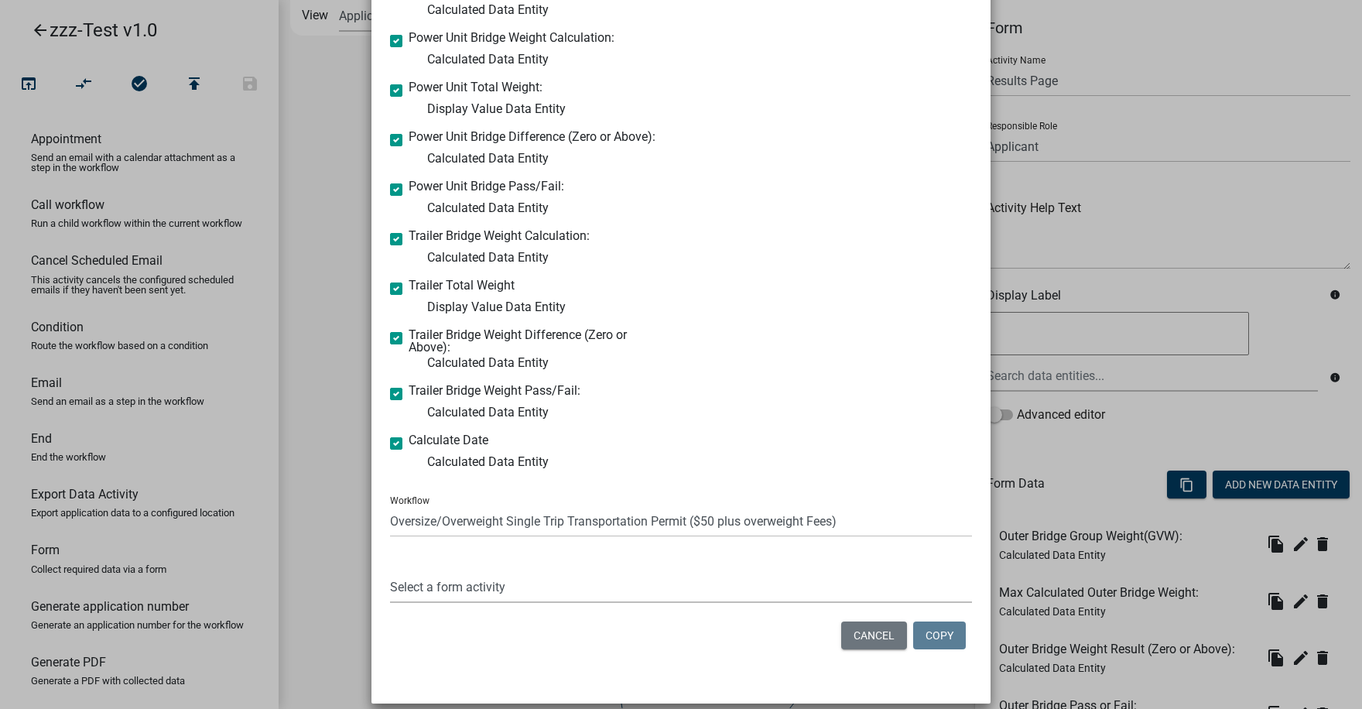
scroll to position [588, 0]
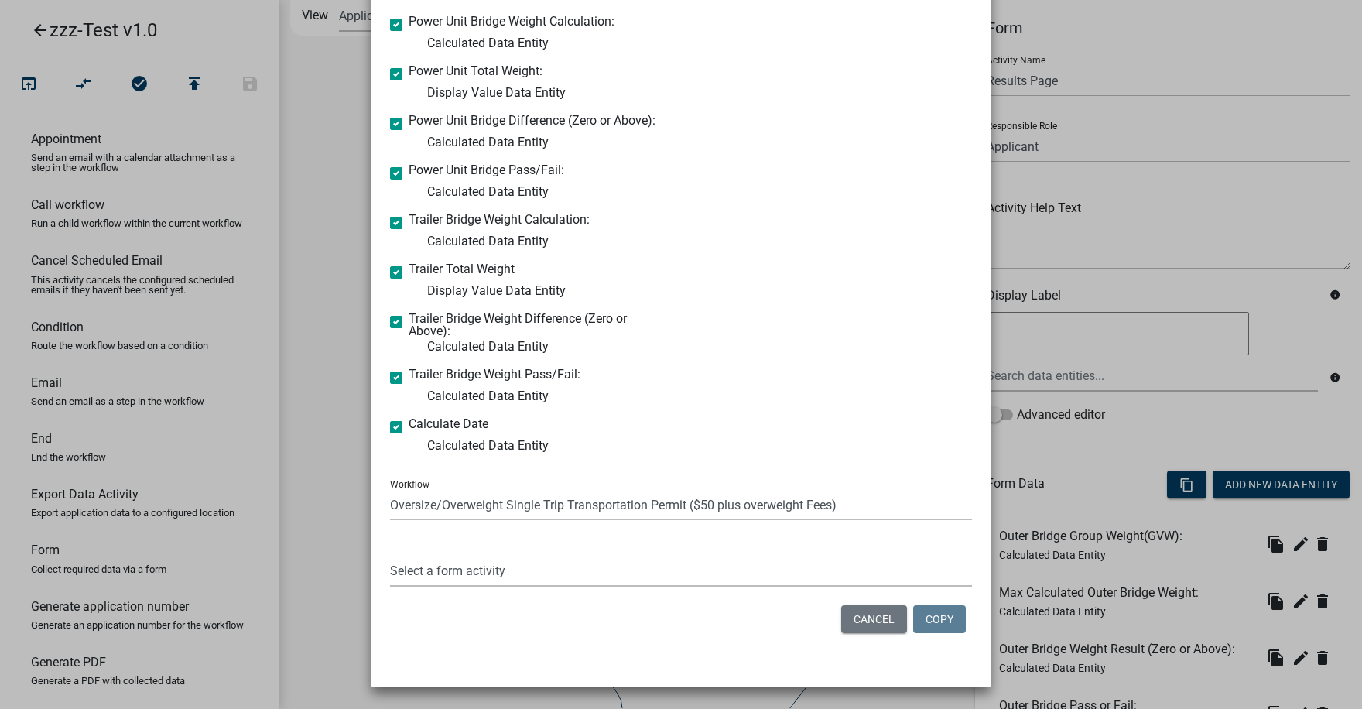
click at [501, 574] on select "Select a form activity Terms and Conditions for Transportation Permit Section A…" at bounding box center [681, 571] width 582 height 32
select select "6af18932-1062-4821-919e-2a8e64cacd1d"
click at [390, 555] on select "Select a form activity Terms and Conditions for Transportation Permit Section A…" at bounding box center [681, 571] width 582 height 32
click at [934, 616] on button "Copy" at bounding box center [939, 619] width 53 height 28
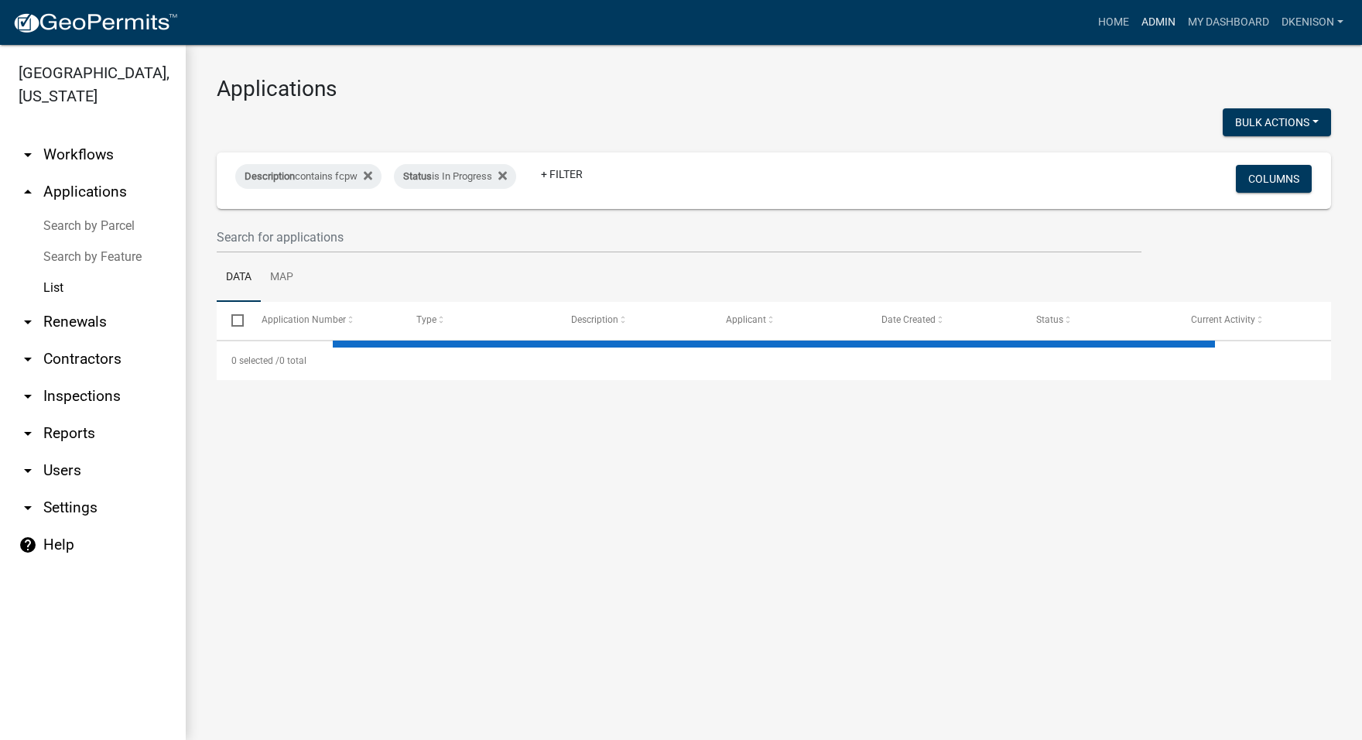
click at [1149, 19] on link "Admin" at bounding box center [1159, 22] width 46 height 29
click at [1156, 25] on link "Admin" at bounding box center [1159, 22] width 46 height 29
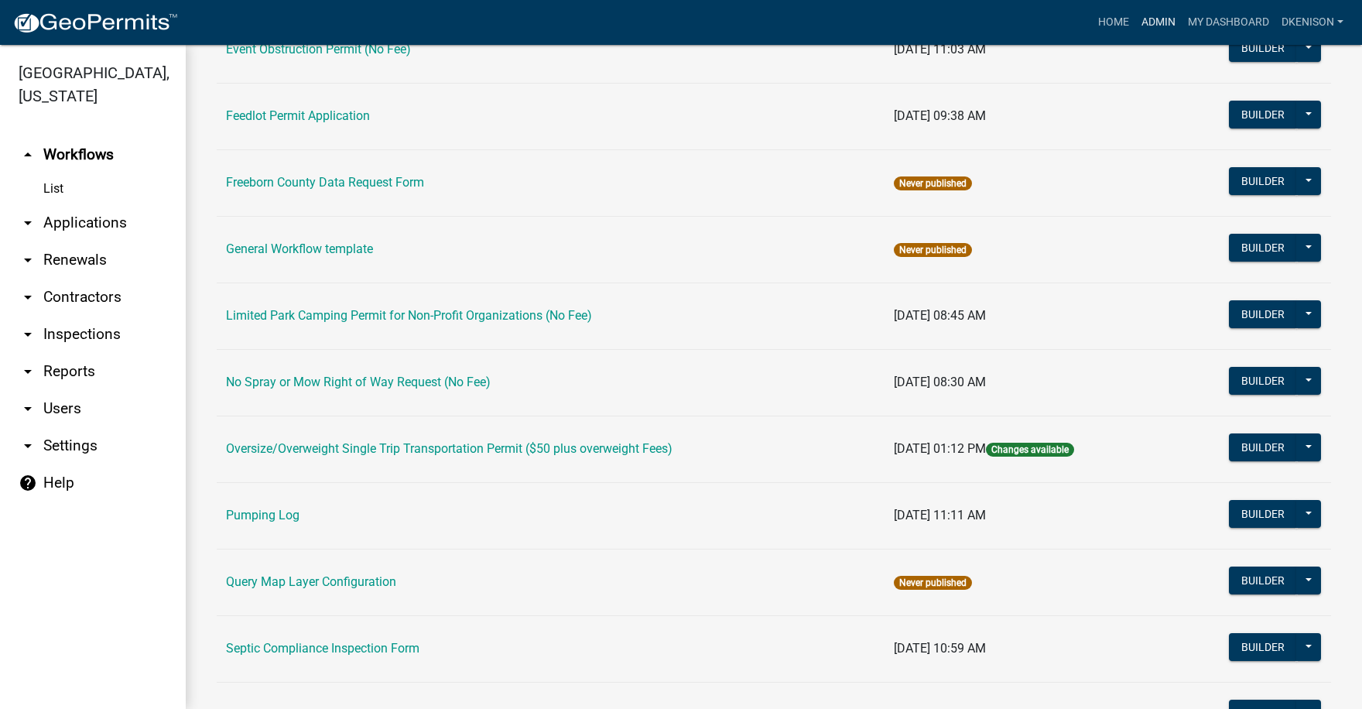
scroll to position [387, 0]
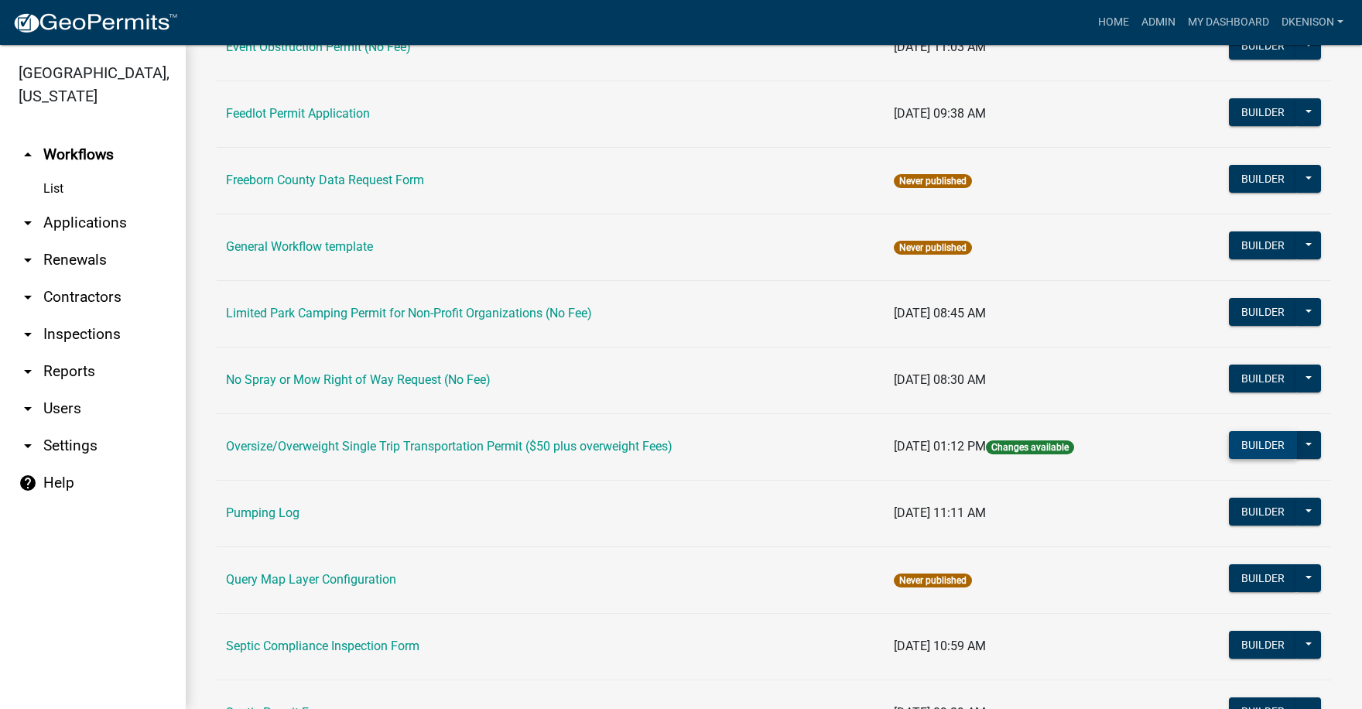
click at [1249, 445] on button "Builder" at bounding box center [1263, 445] width 68 height 28
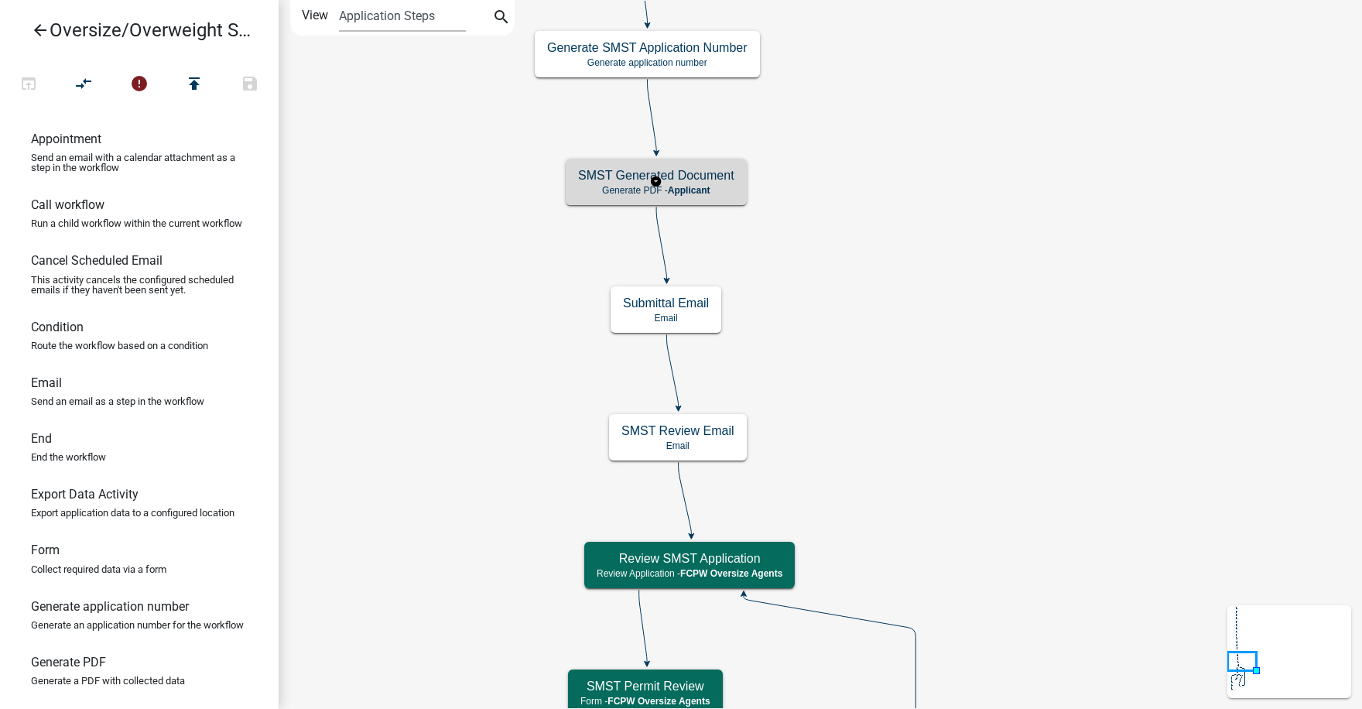
click at [693, 173] on h5 "SMST Generated Document" at bounding box center [656, 175] width 156 height 15
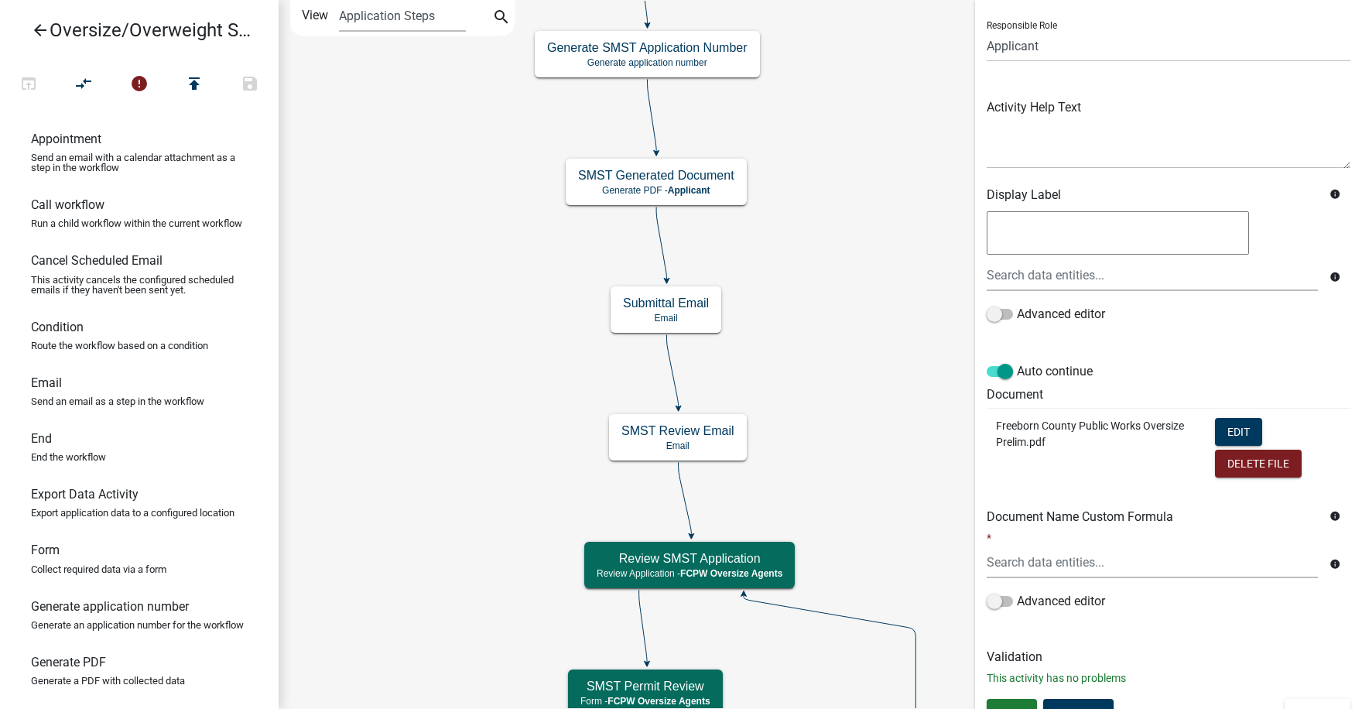
scroll to position [122, 0]
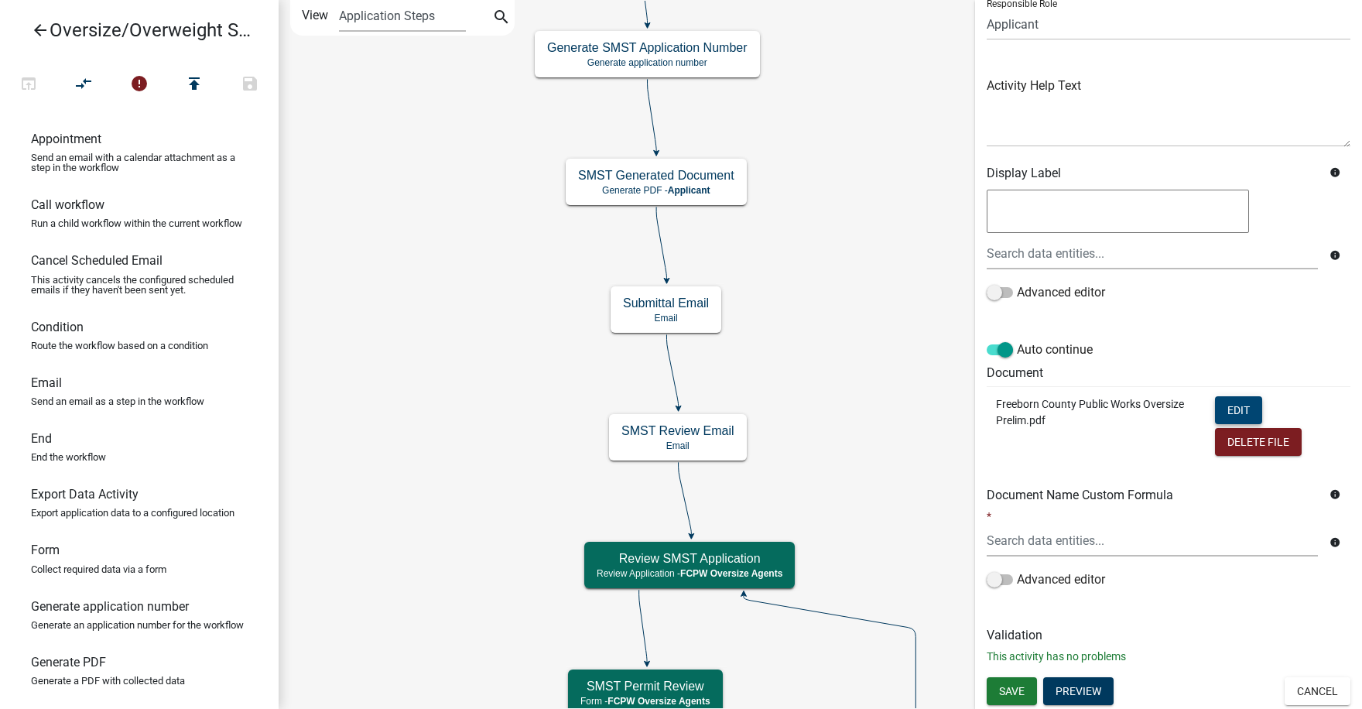
click at [1226, 409] on button "Edit" at bounding box center [1238, 410] width 47 height 28
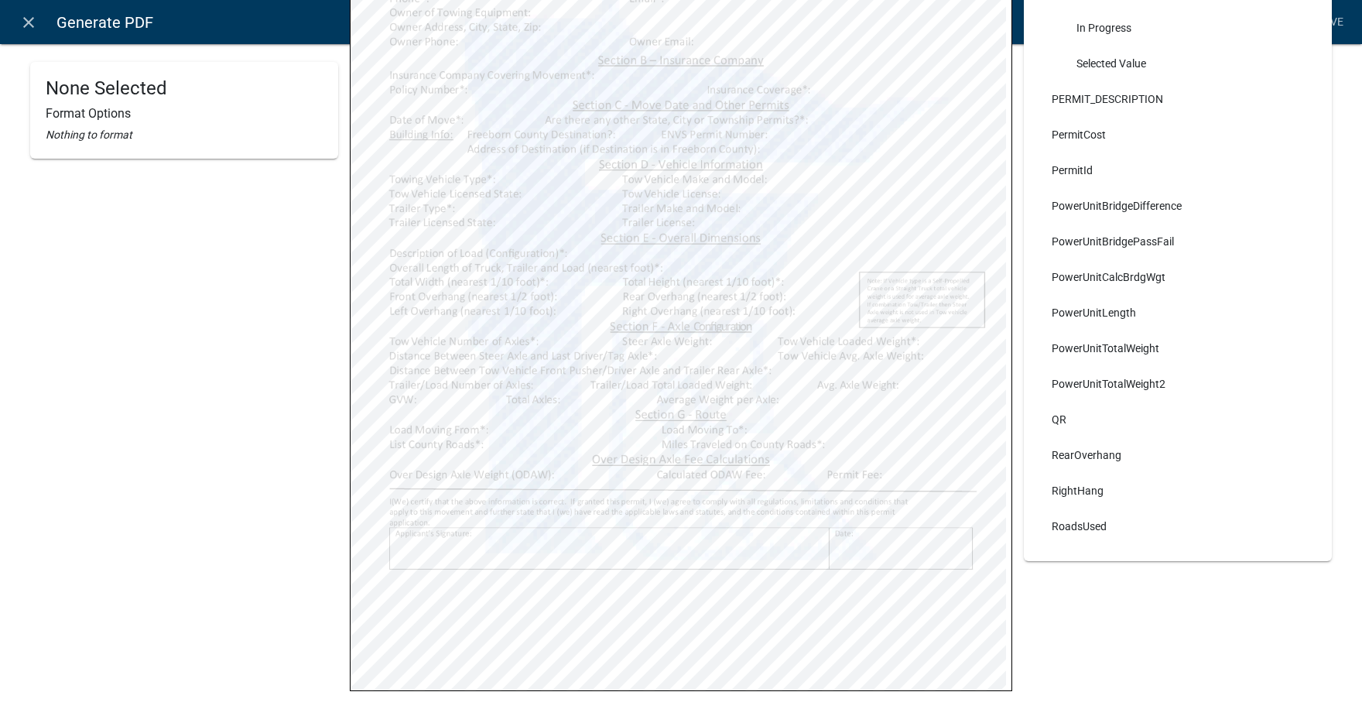
scroll to position [5186, 0]
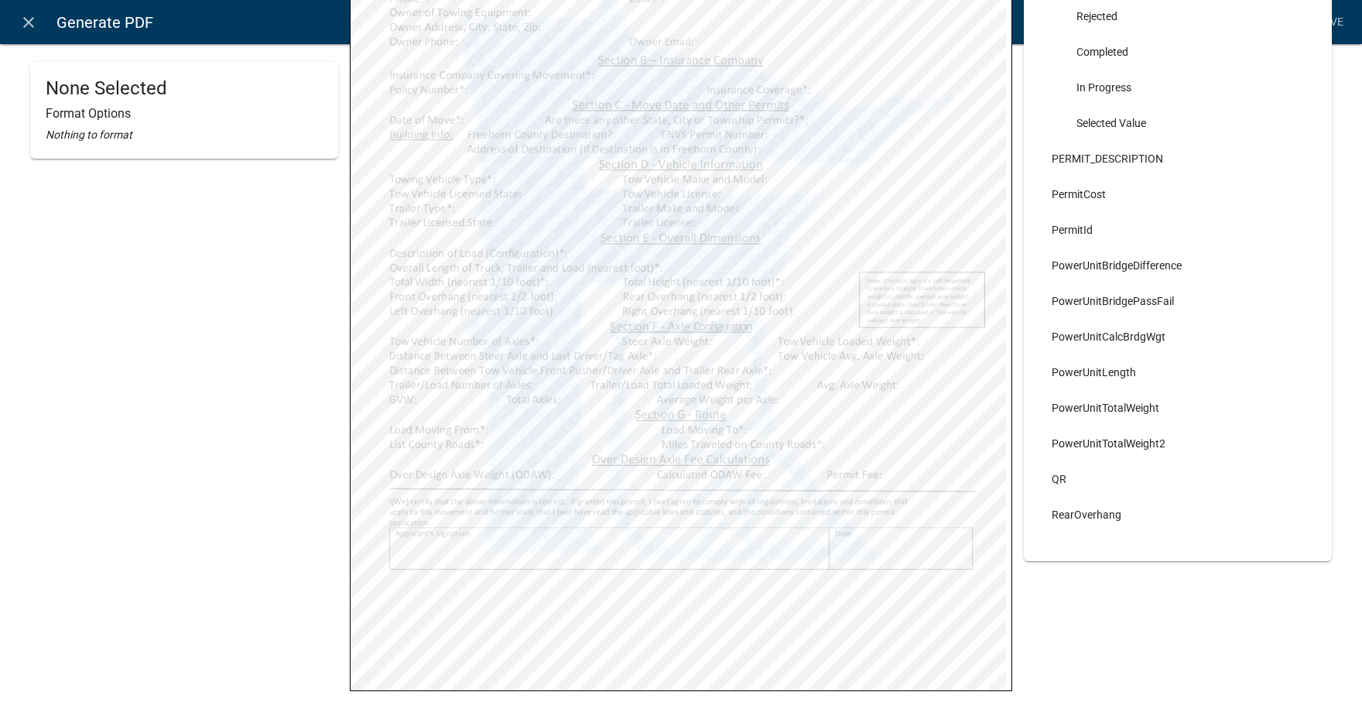
select select
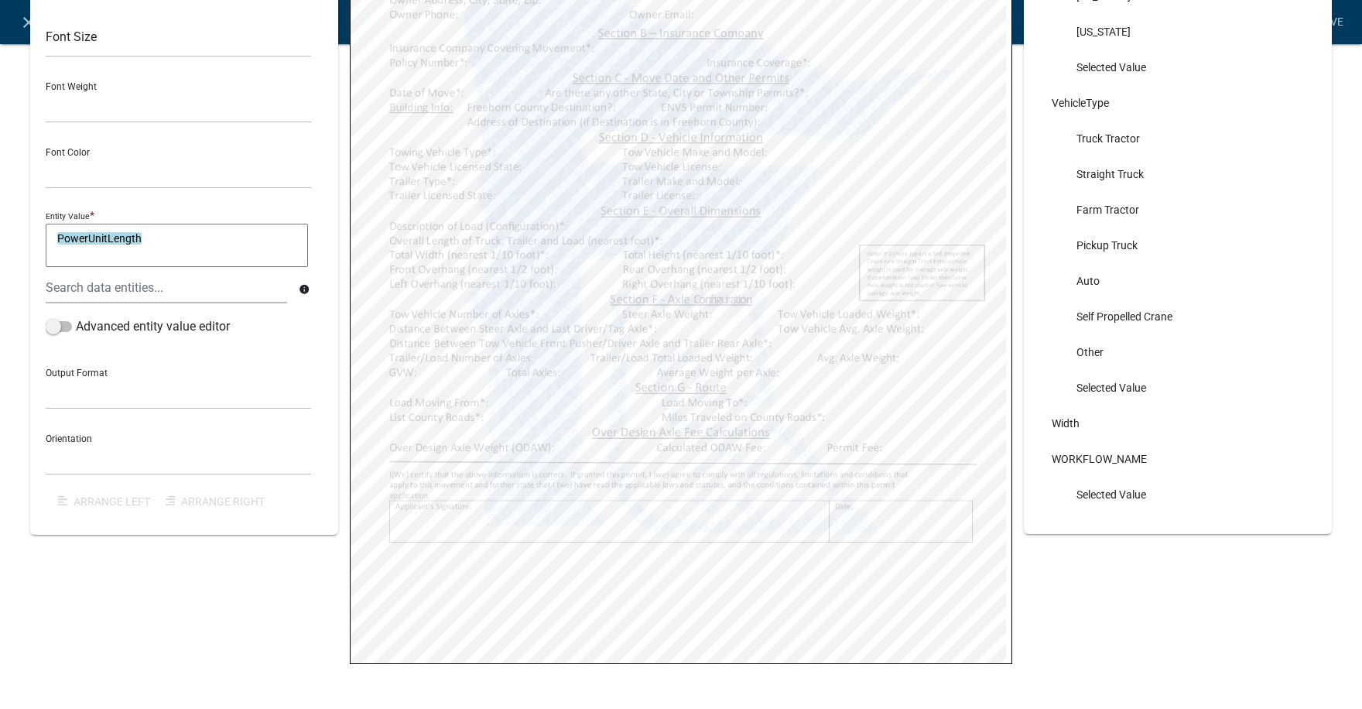
scroll to position [427, 0]
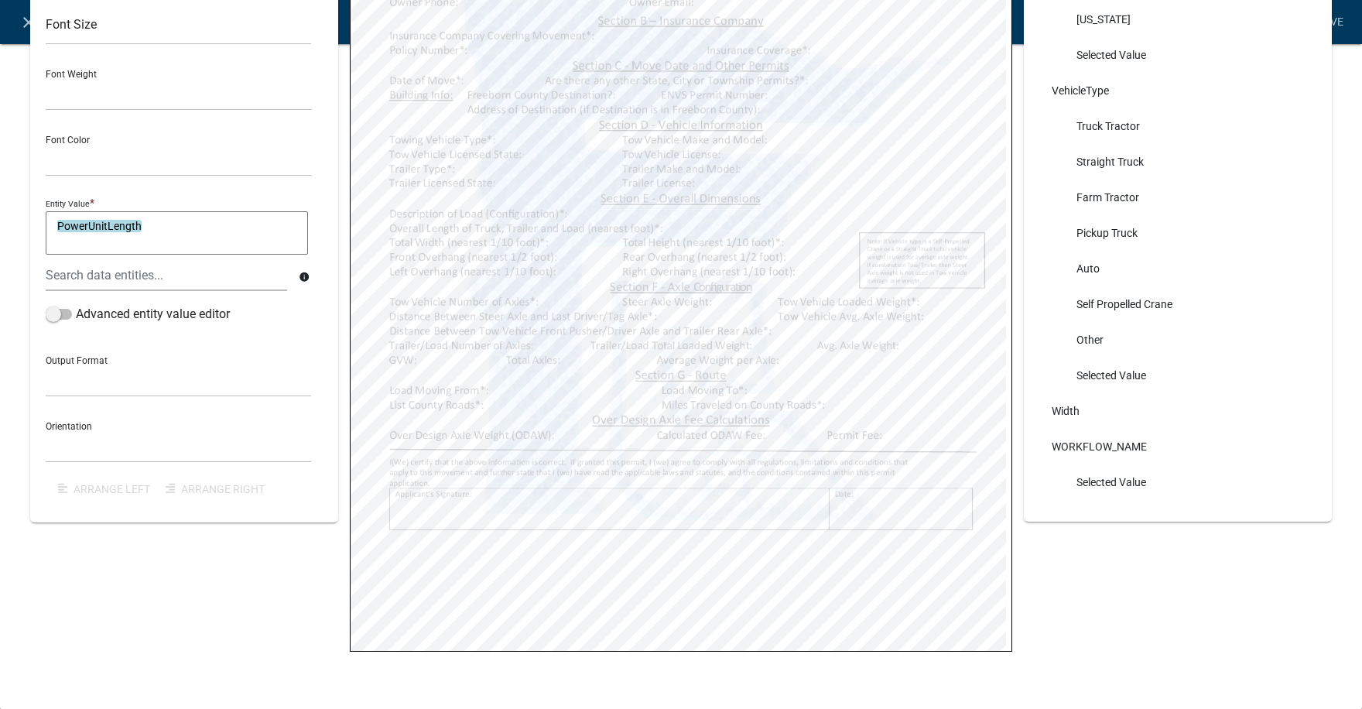
click at [1108, 581] on div "Data Search AcceptTerms Yes Selected Value ALL_FEE_RECIPIENTS Selected Value Al…" at bounding box center [1178, 155] width 331 height 1041
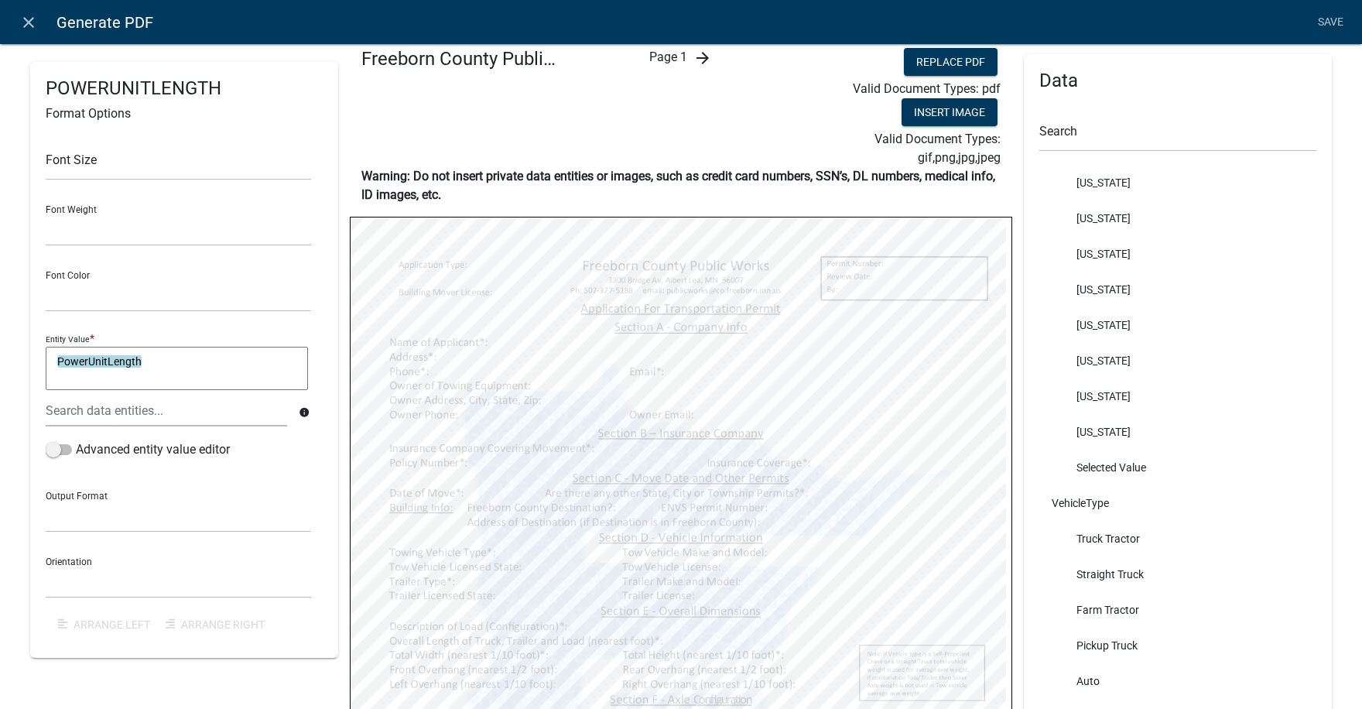
scroll to position [0, 0]
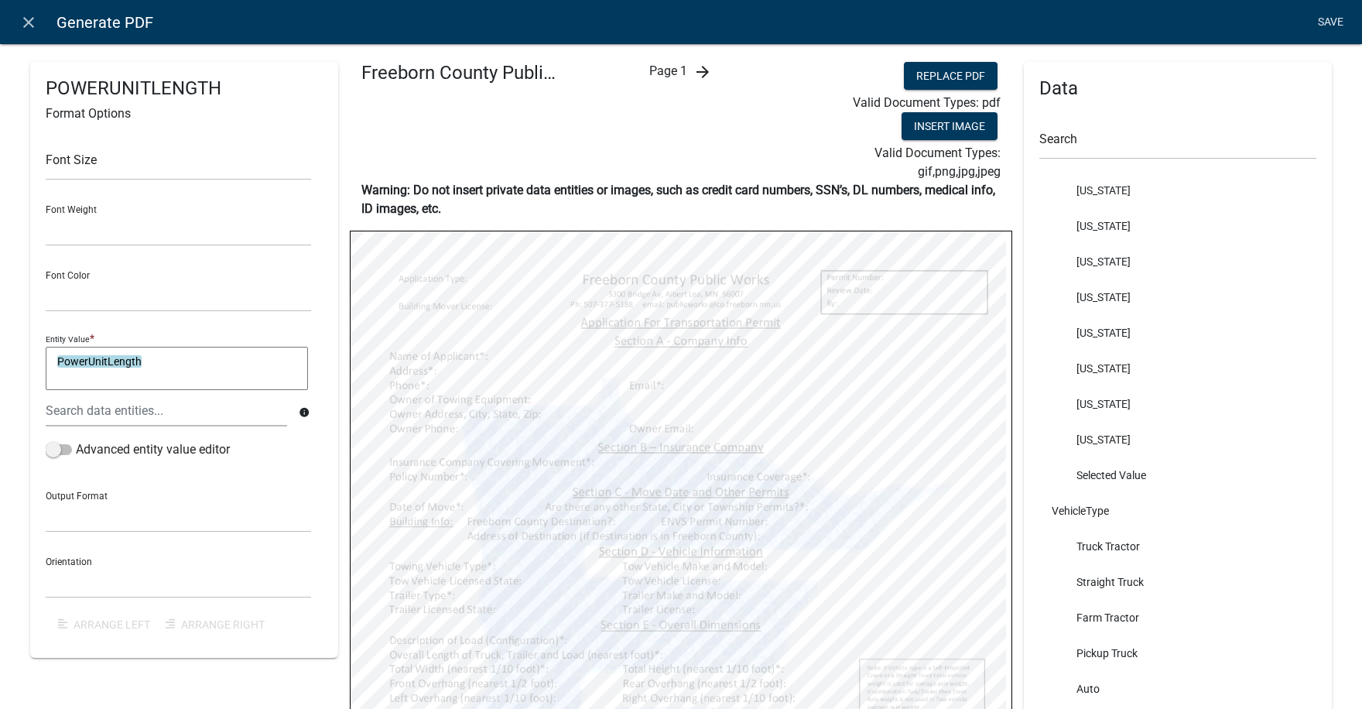
click at [1336, 17] on link "Save" at bounding box center [1330, 22] width 39 height 29
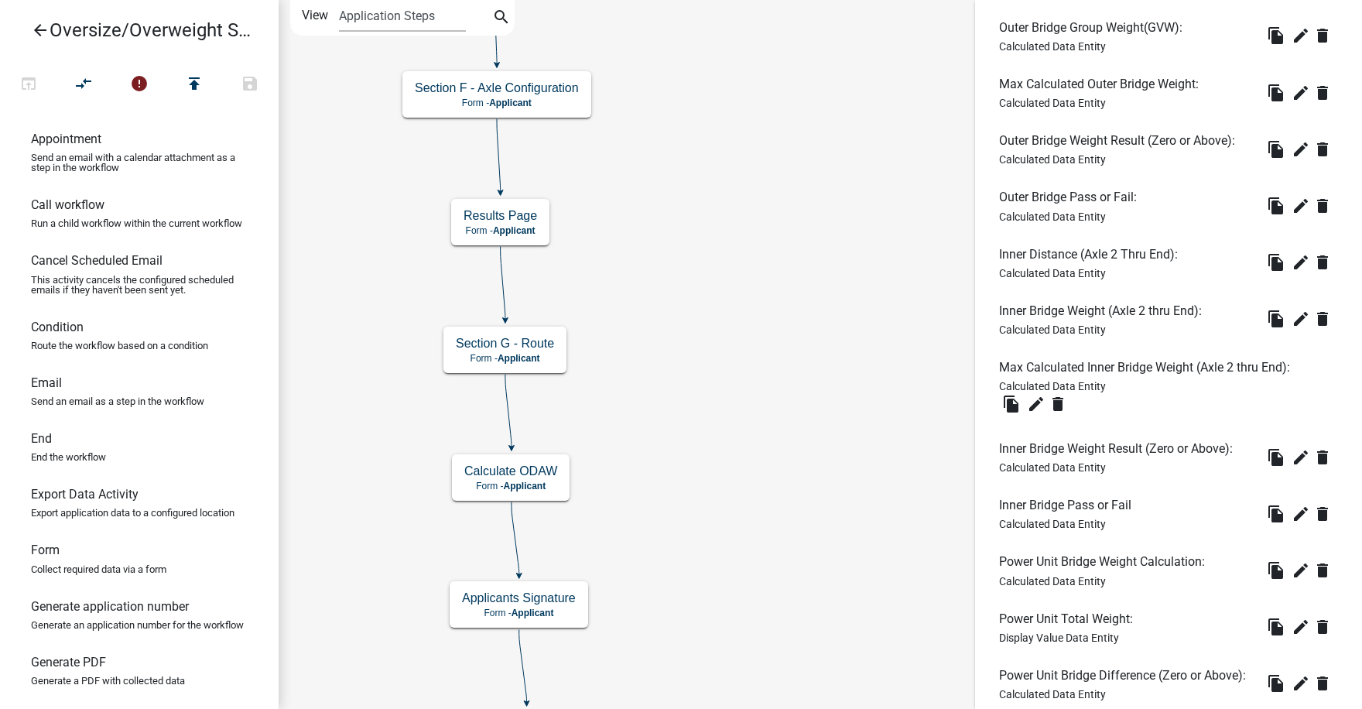
scroll to position [542, 0]
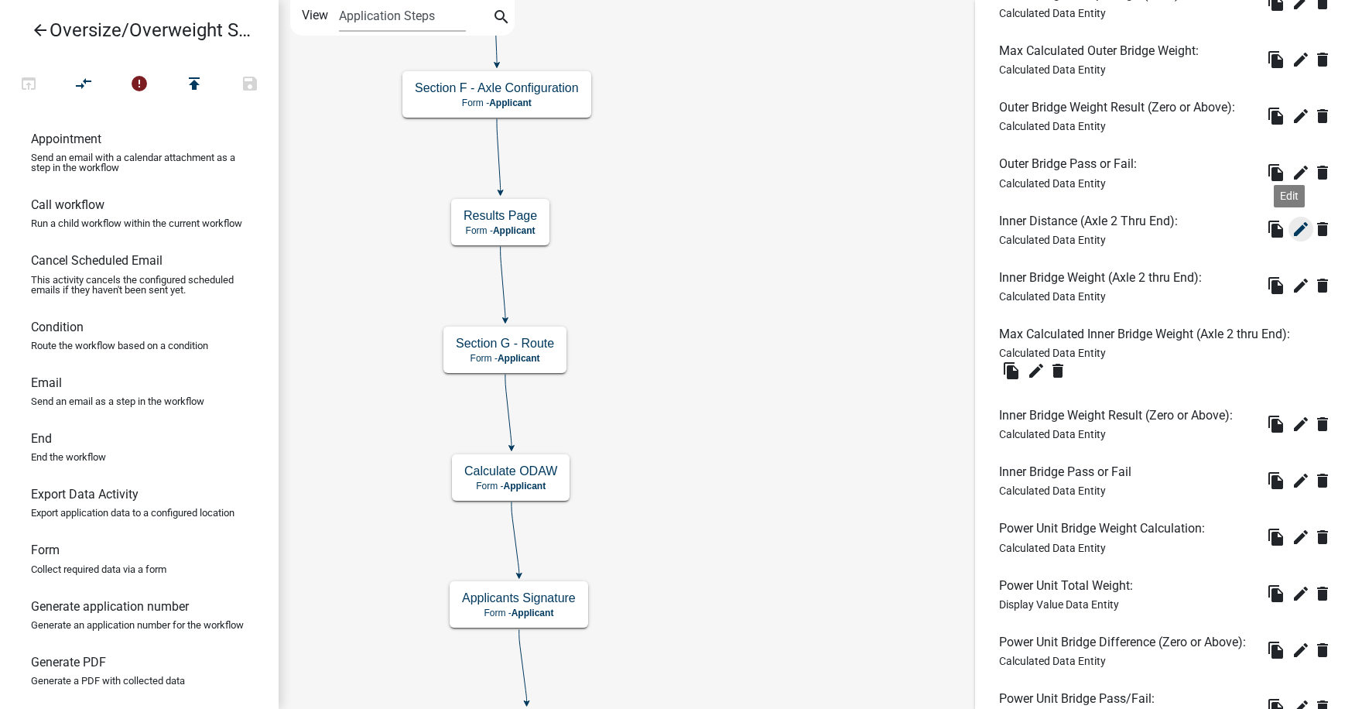
click at [1292, 230] on icon "edit" at bounding box center [1301, 229] width 19 height 19
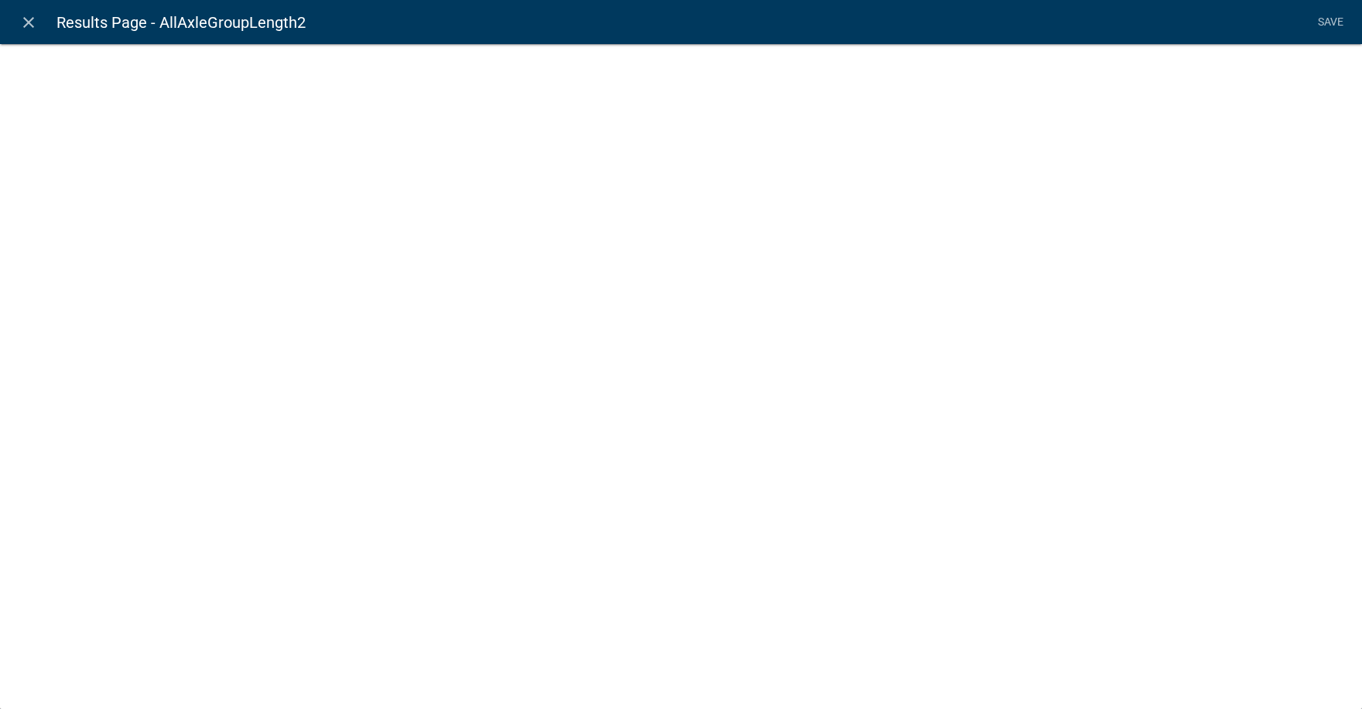
select select "calculated-value"
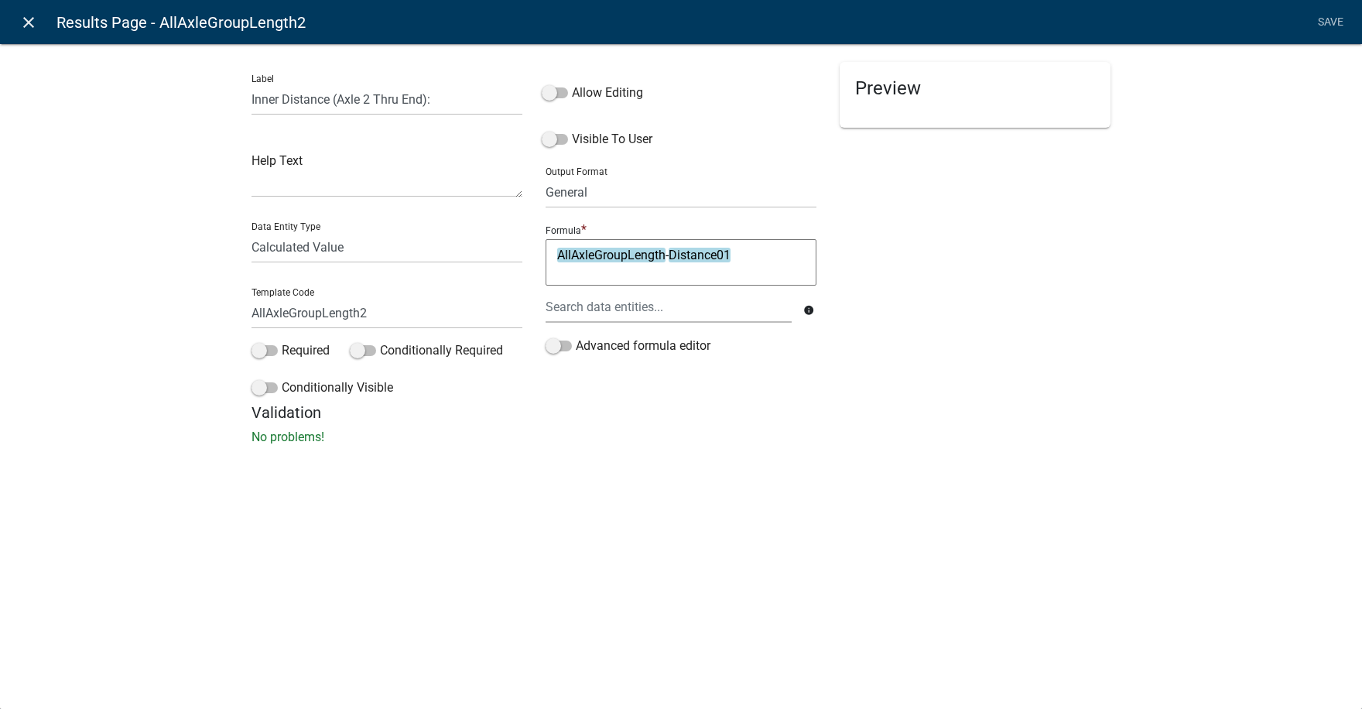
click at [31, 17] on icon "close" at bounding box center [28, 22] width 19 height 19
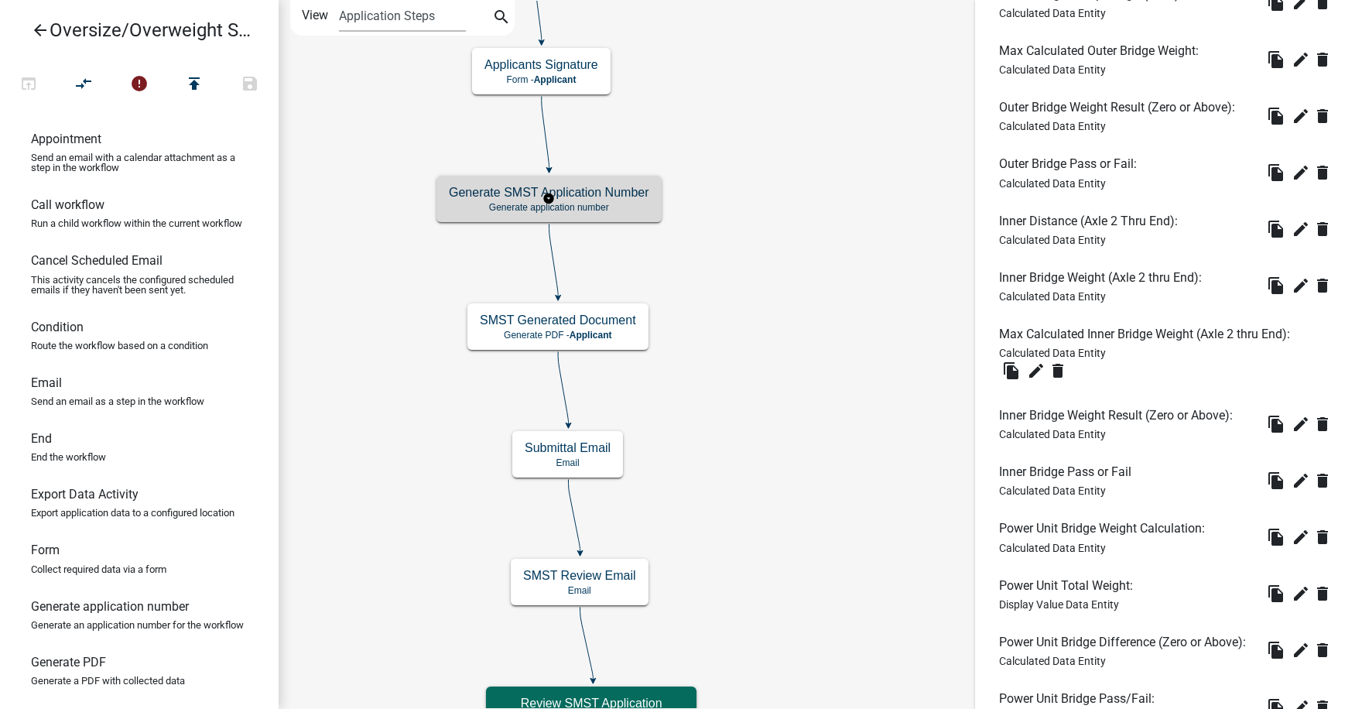
scroll to position [0, 0]
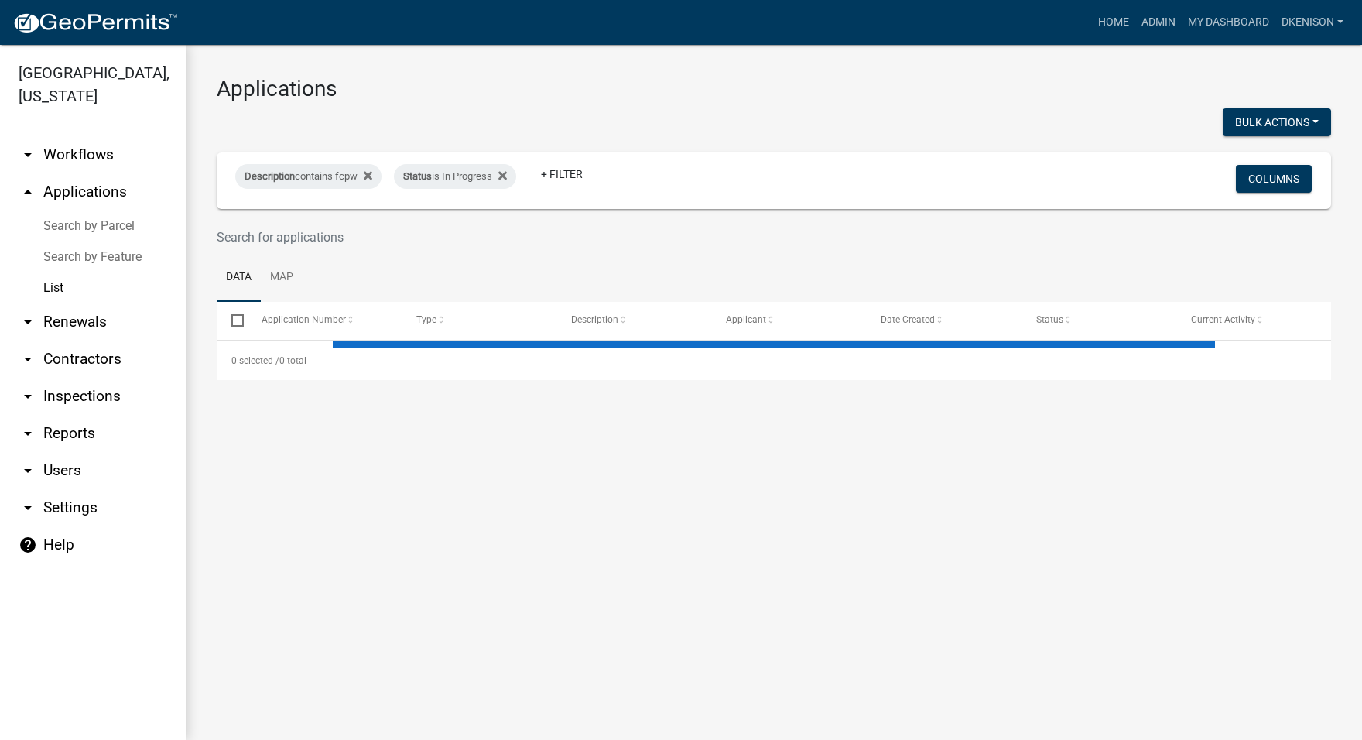
select select "3: 100"
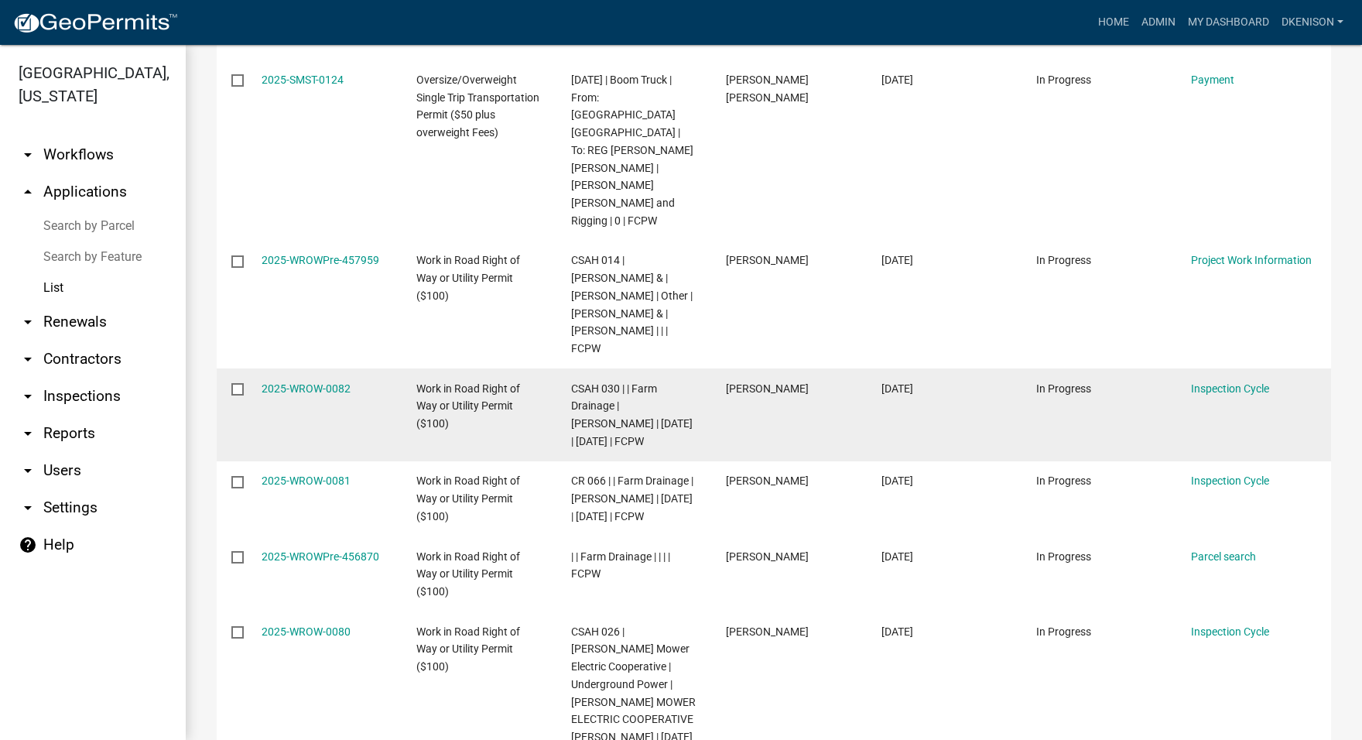
scroll to position [542, 0]
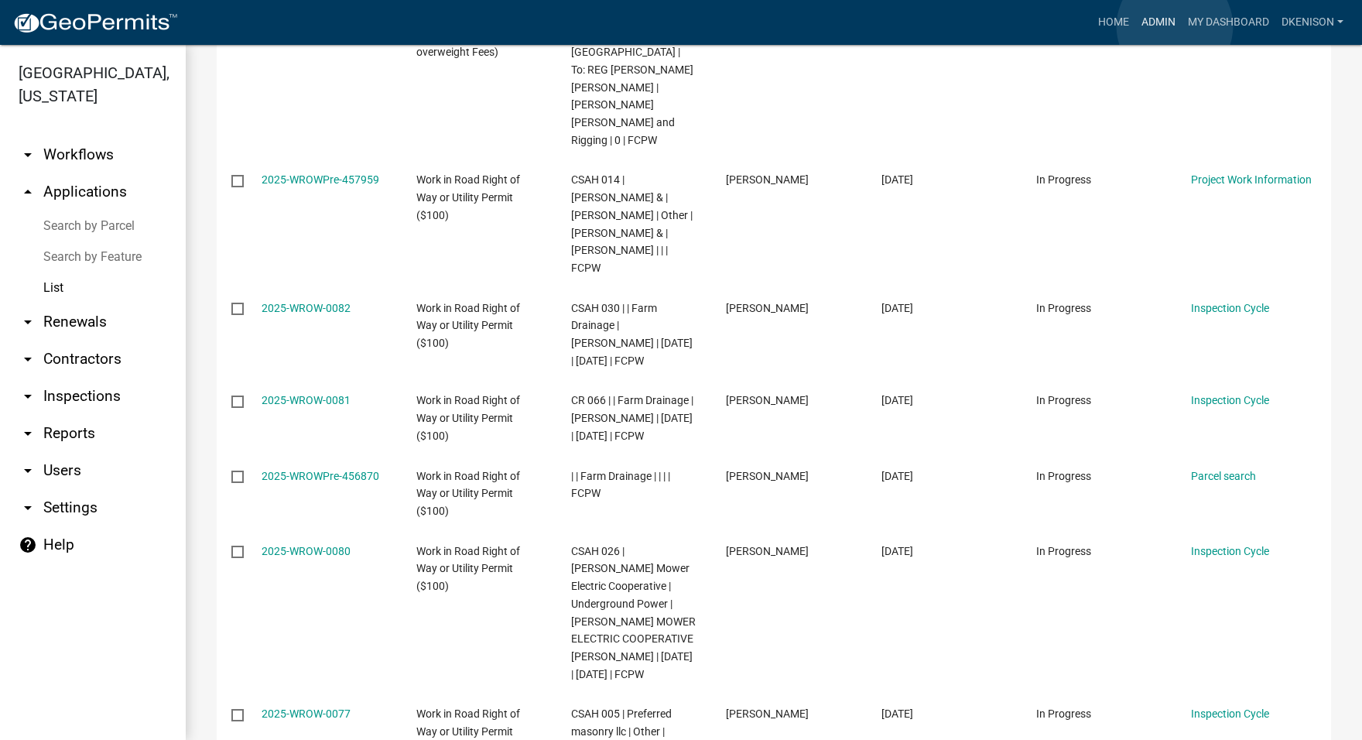
drag, startPoint x: 1175, startPoint y: 26, endPoint x: 1160, endPoint y: 26, distance: 15.5
click at [1174, 26] on link "Admin" at bounding box center [1159, 22] width 46 height 29
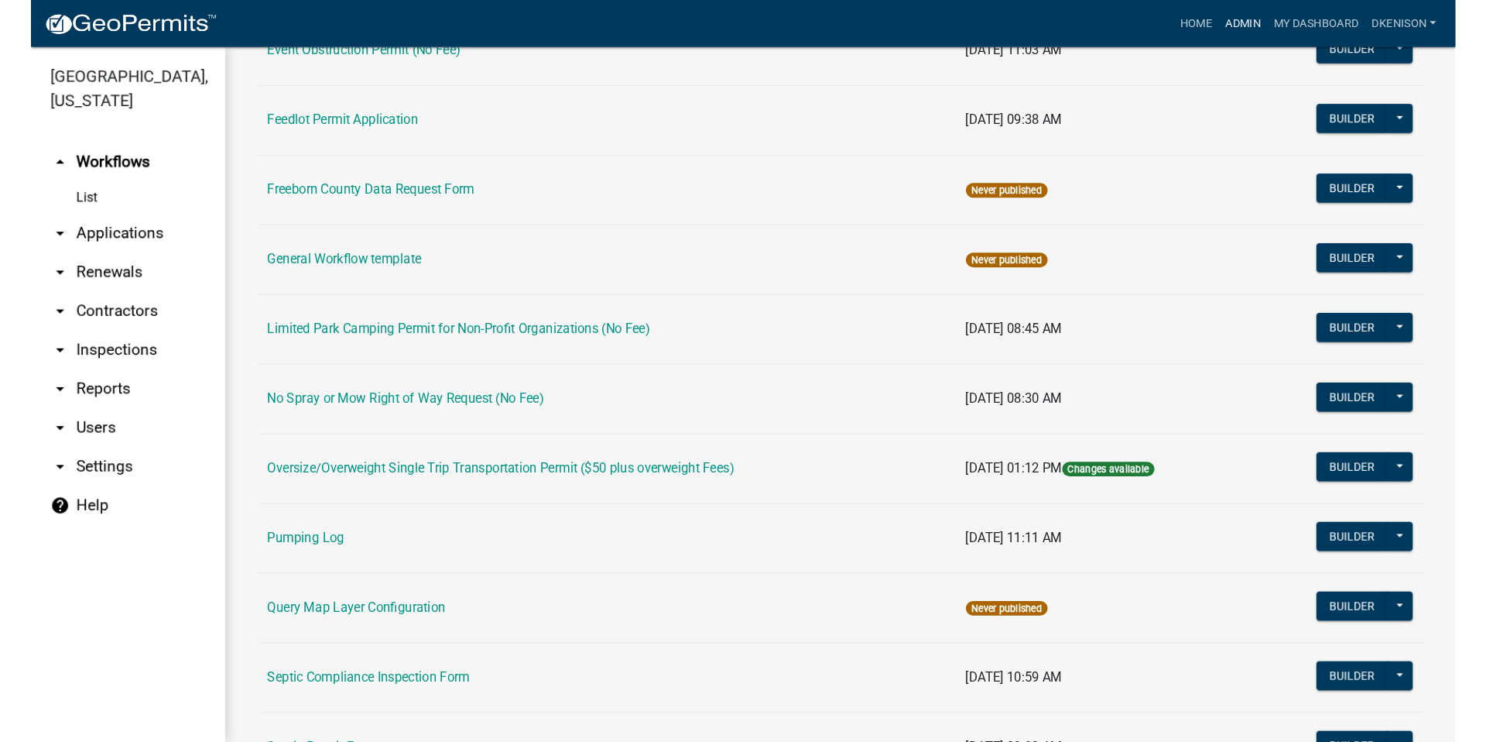
scroll to position [387, 0]
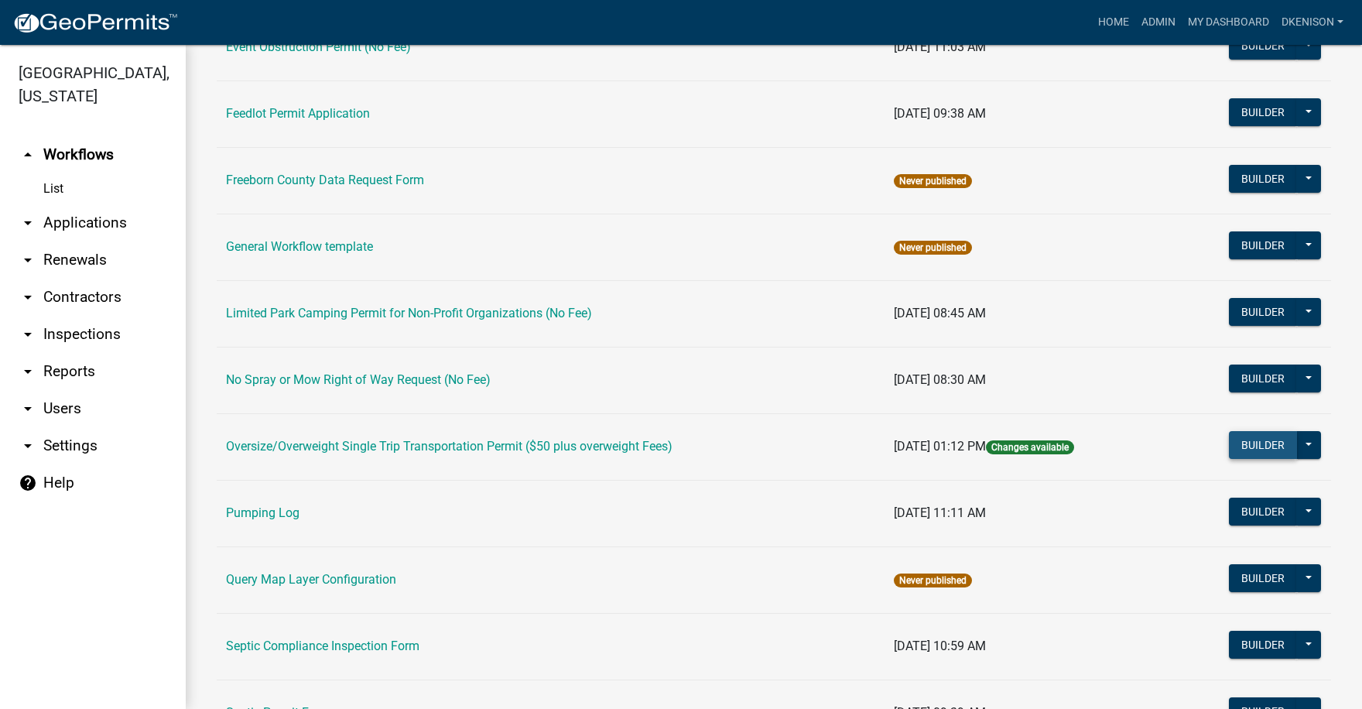
click at [1260, 444] on button "Builder" at bounding box center [1263, 445] width 68 height 28
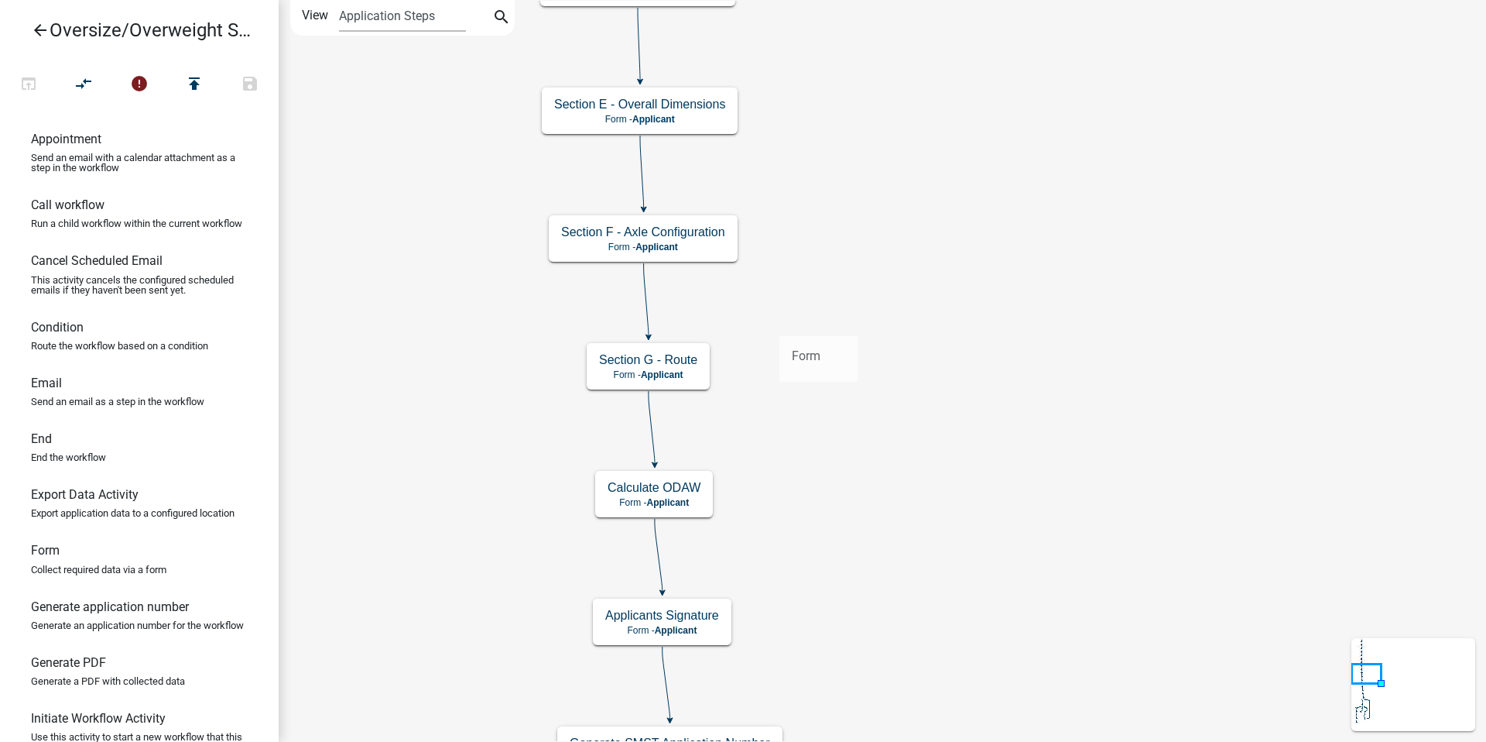
drag, startPoint x: 53, startPoint y: 590, endPoint x: 780, endPoint y: 324, distance: 773.4
click at [780, 324] on div "arrow_back Oversize/Overweight Single Trip Transportation Permit ($50 plus over…" at bounding box center [743, 371] width 1486 height 742
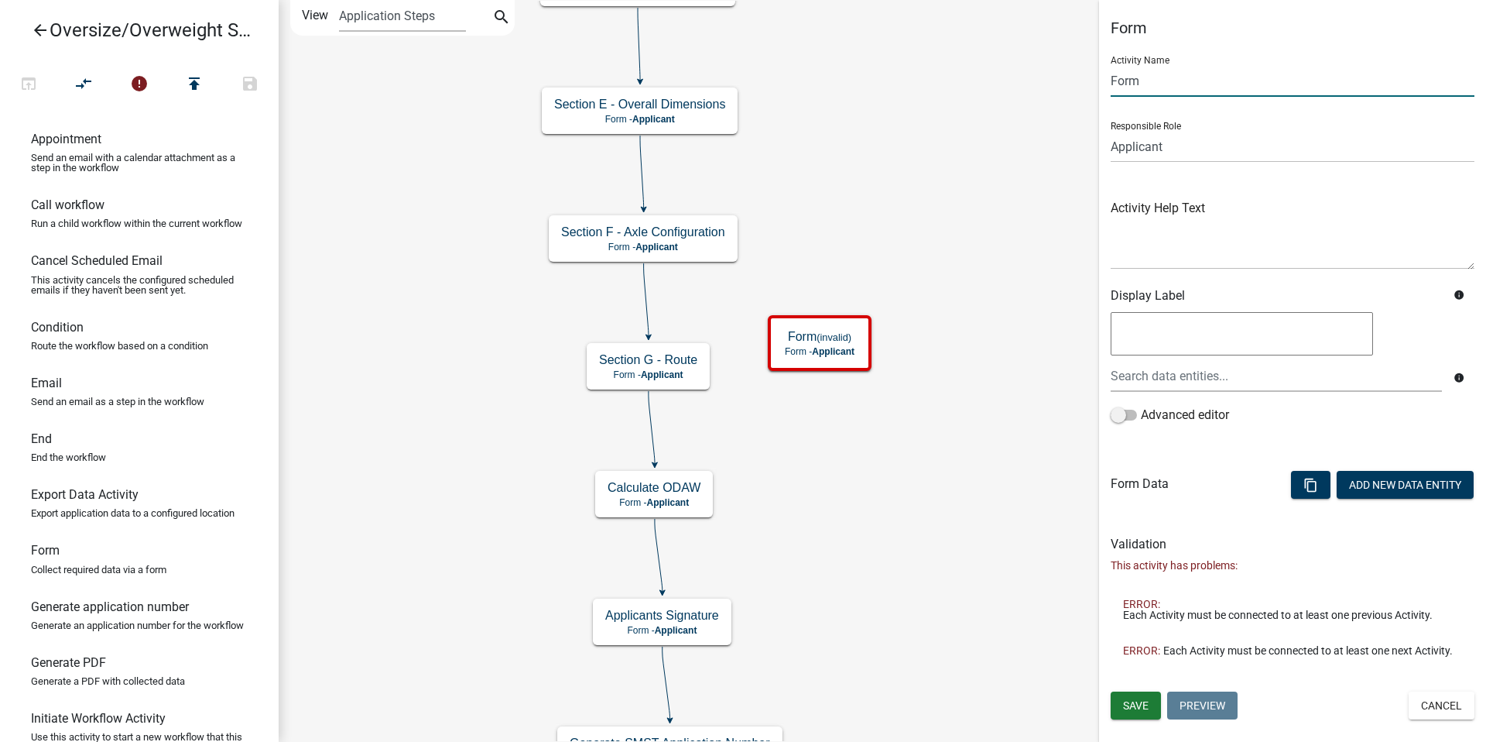
click at [1150, 83] on input "Form" at bounding box center [1293, 81] width 364 height 32
type input "F"
type input "Results Page"
click at [1134, 704] on span "Save" at bounding box center [1136, 705] width 26 height 12
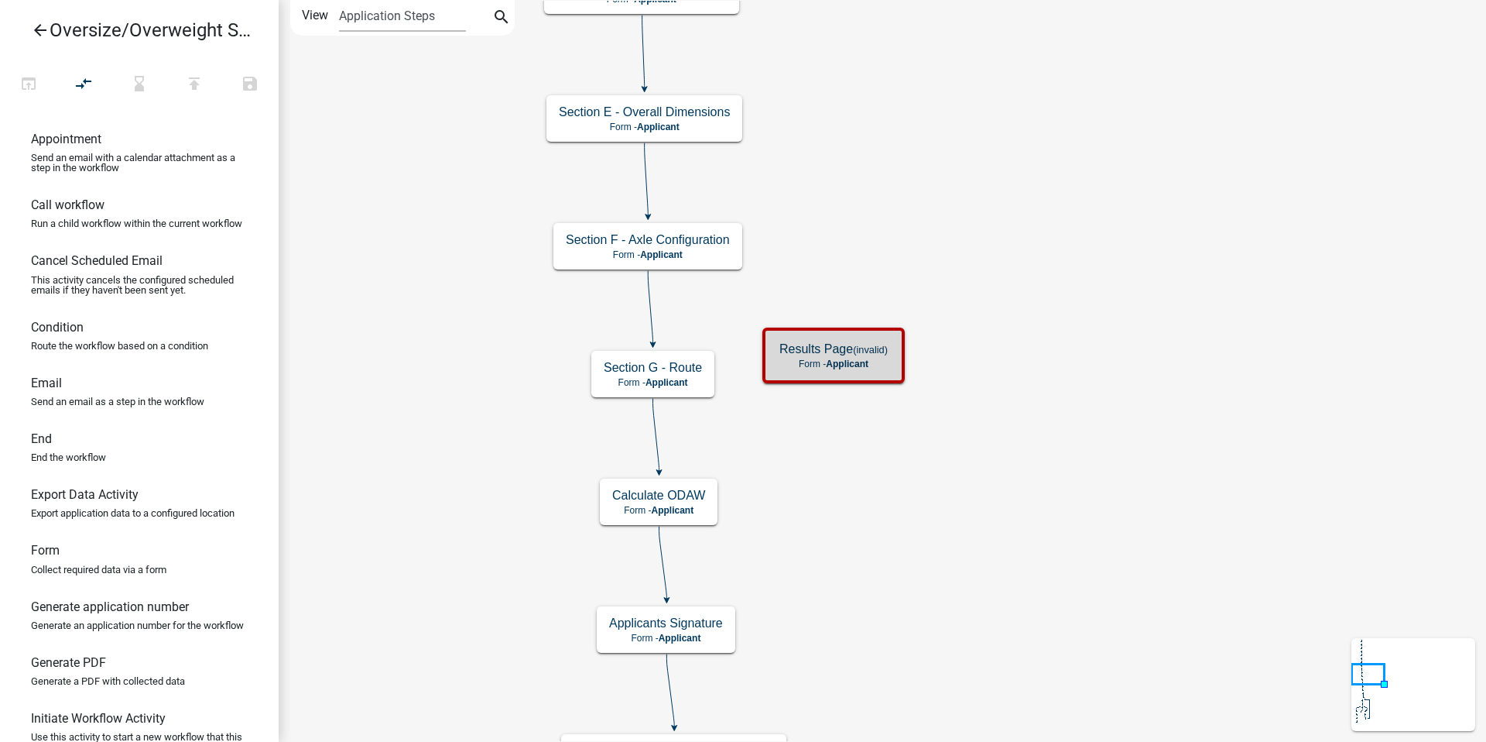
click at [652, 307] on icon at bounding box center [650, 307] width 5 height 73
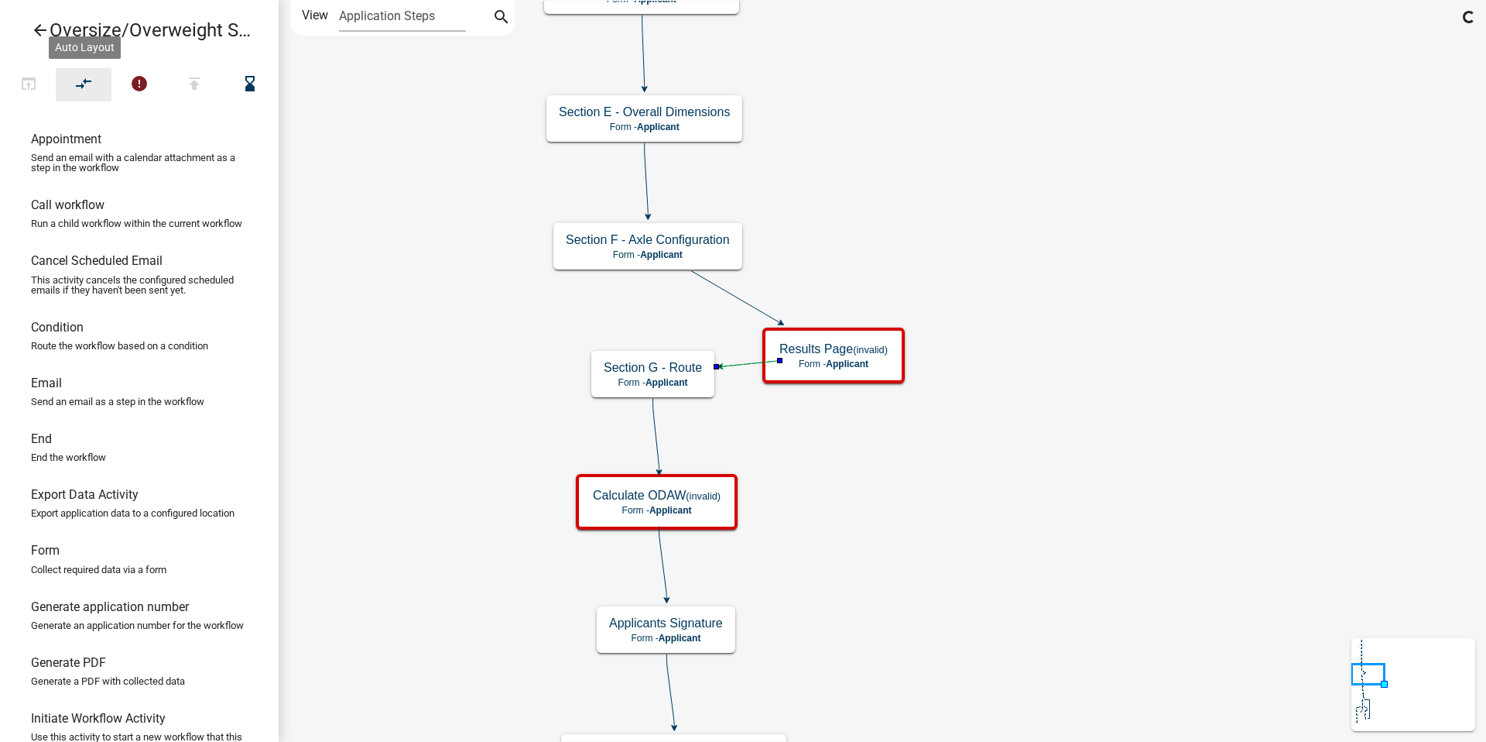
click at [80, 81] on icon "compare_arrows" at bounding box center [84, 85] width 19 height 22
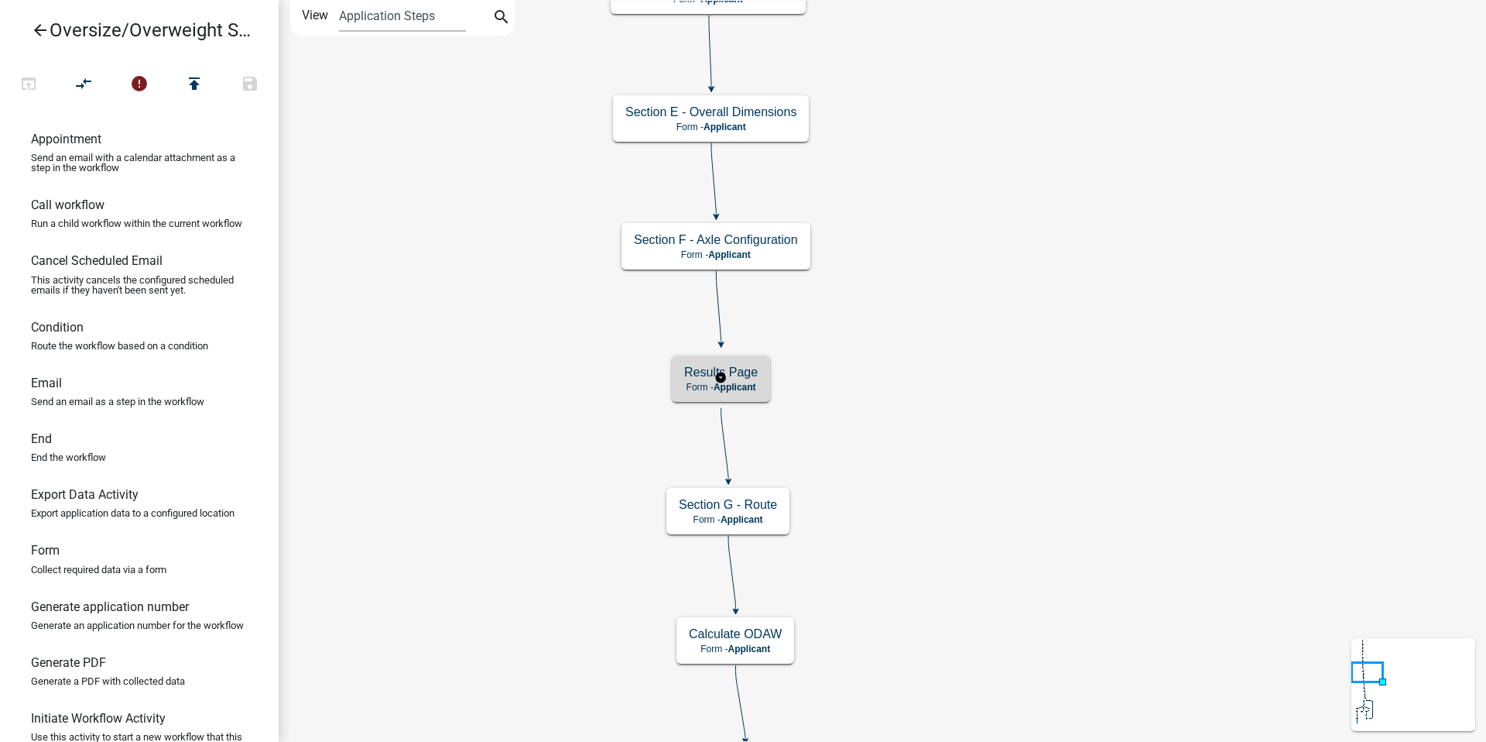
click at [745, 375] on h5 "Results Page" at bounding box center [721, 372] width 74 height 15
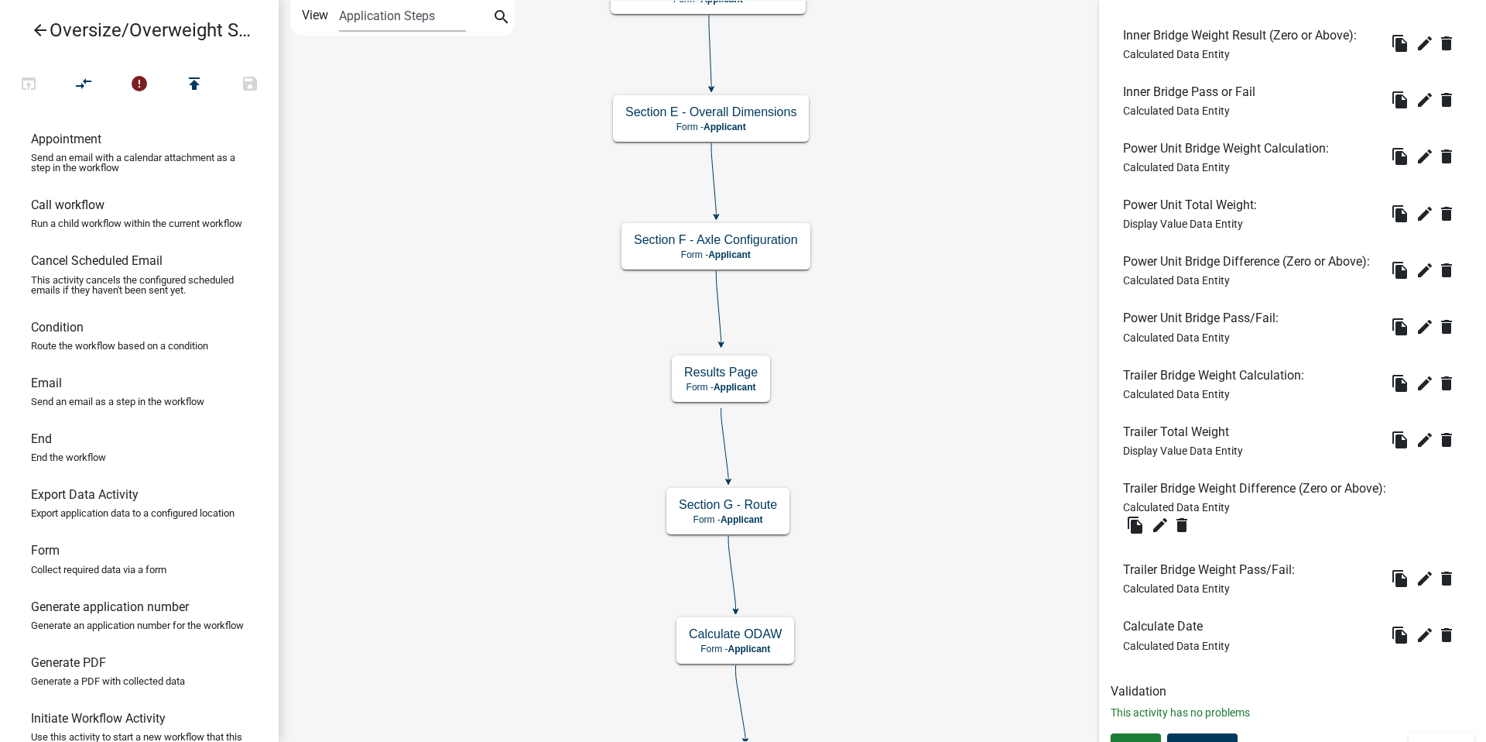
scroll to position [875, 0]
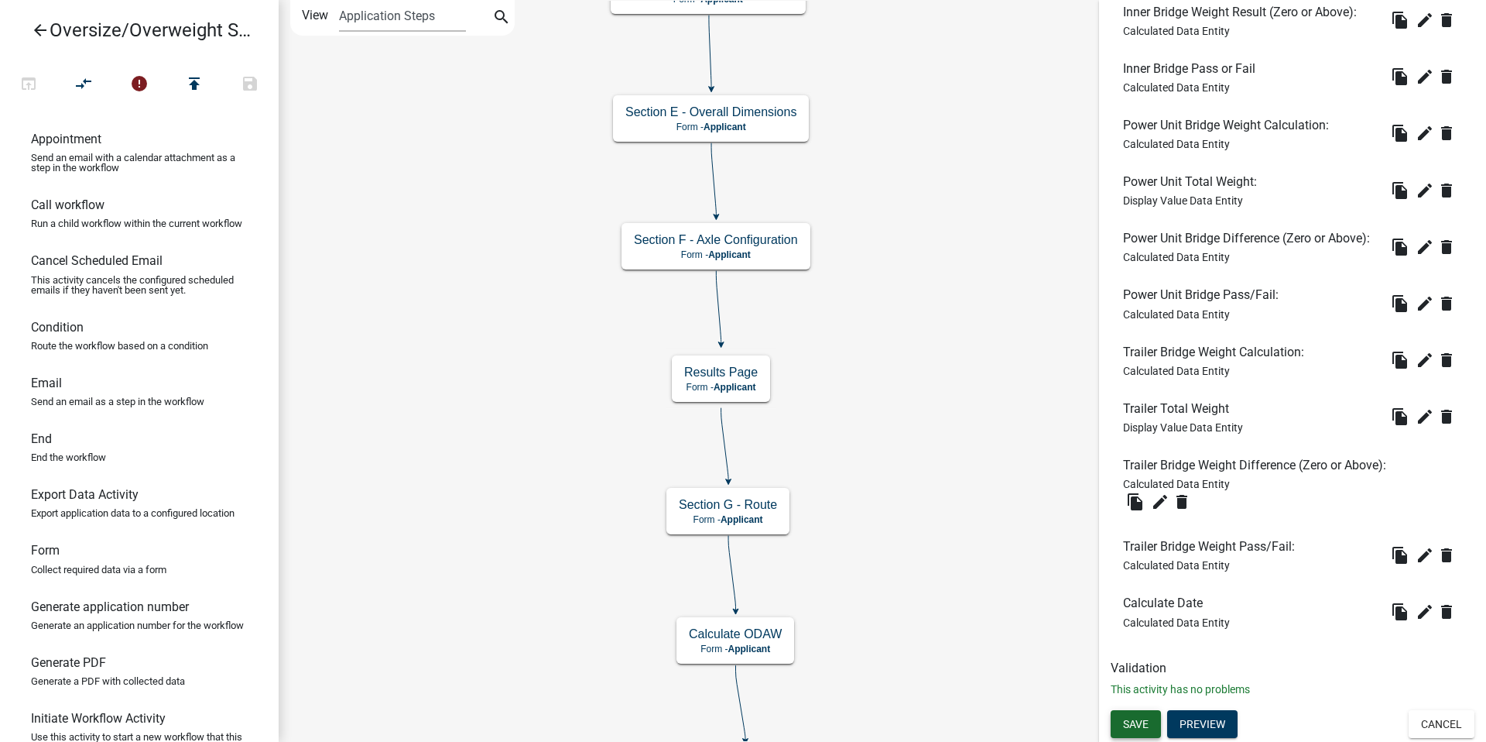
click at [1139, 717] on span "Save" at bounding box center [1136, 723] width 26 height 12
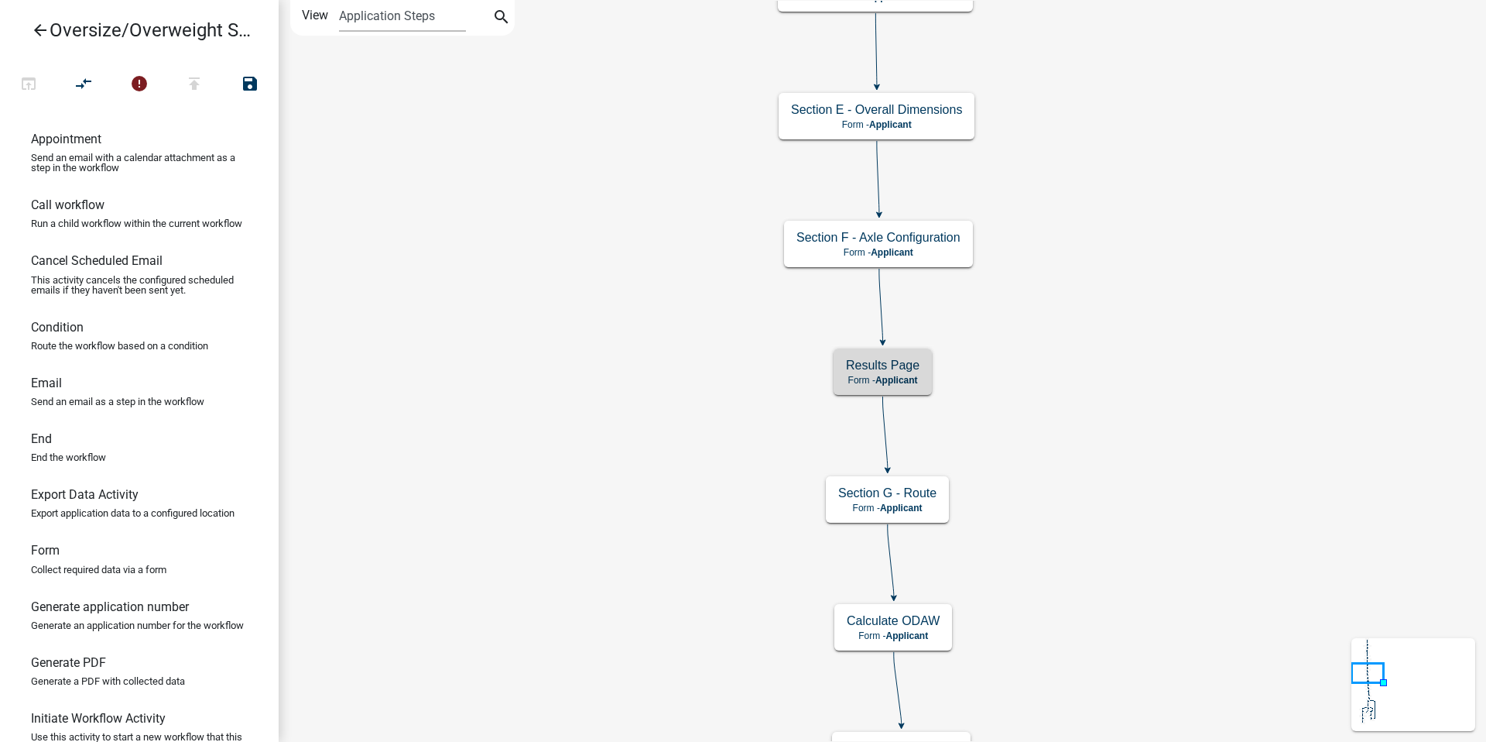
scroll to position [0, 0]
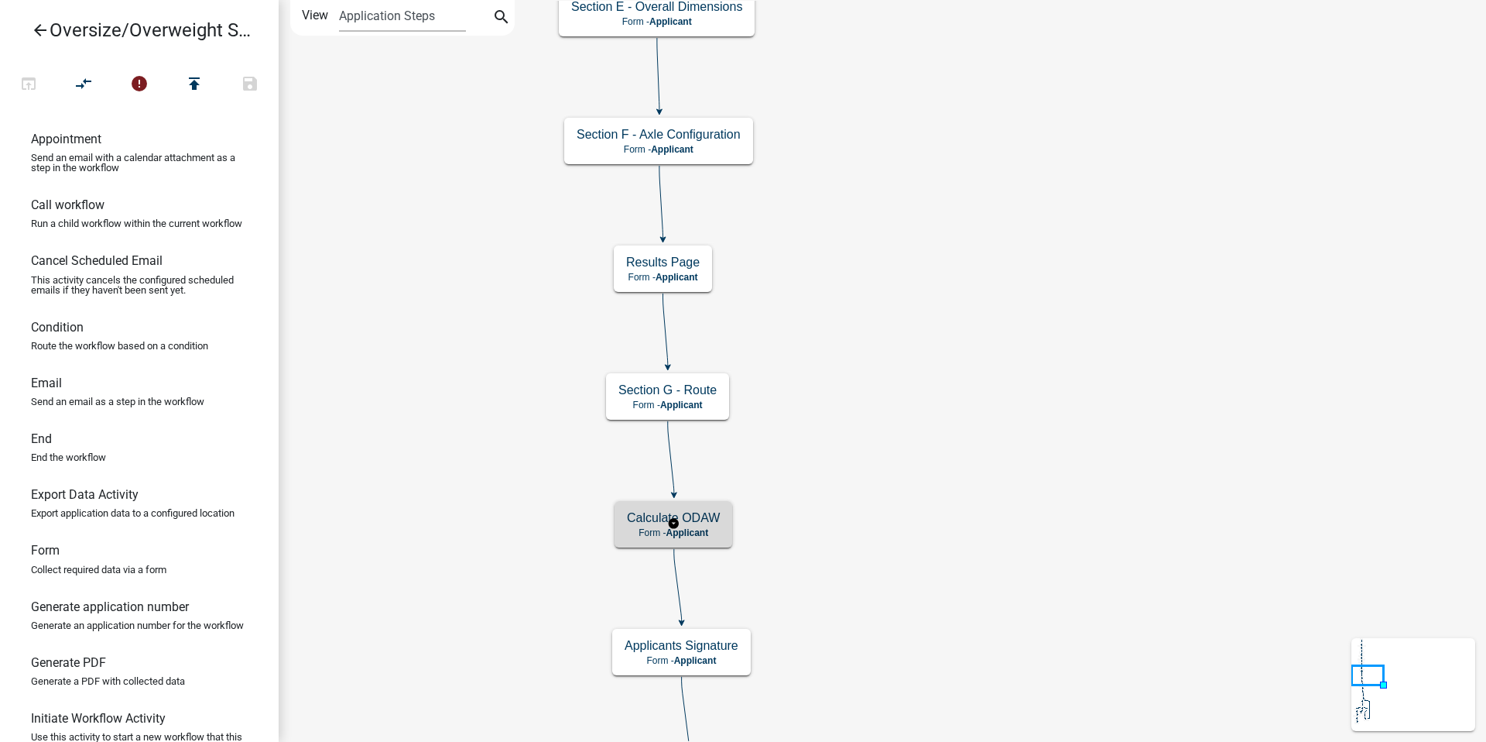
click at [709, 513] on h5 "Calculate ODAW" at bounding box center [673, 517] width 93 height 15
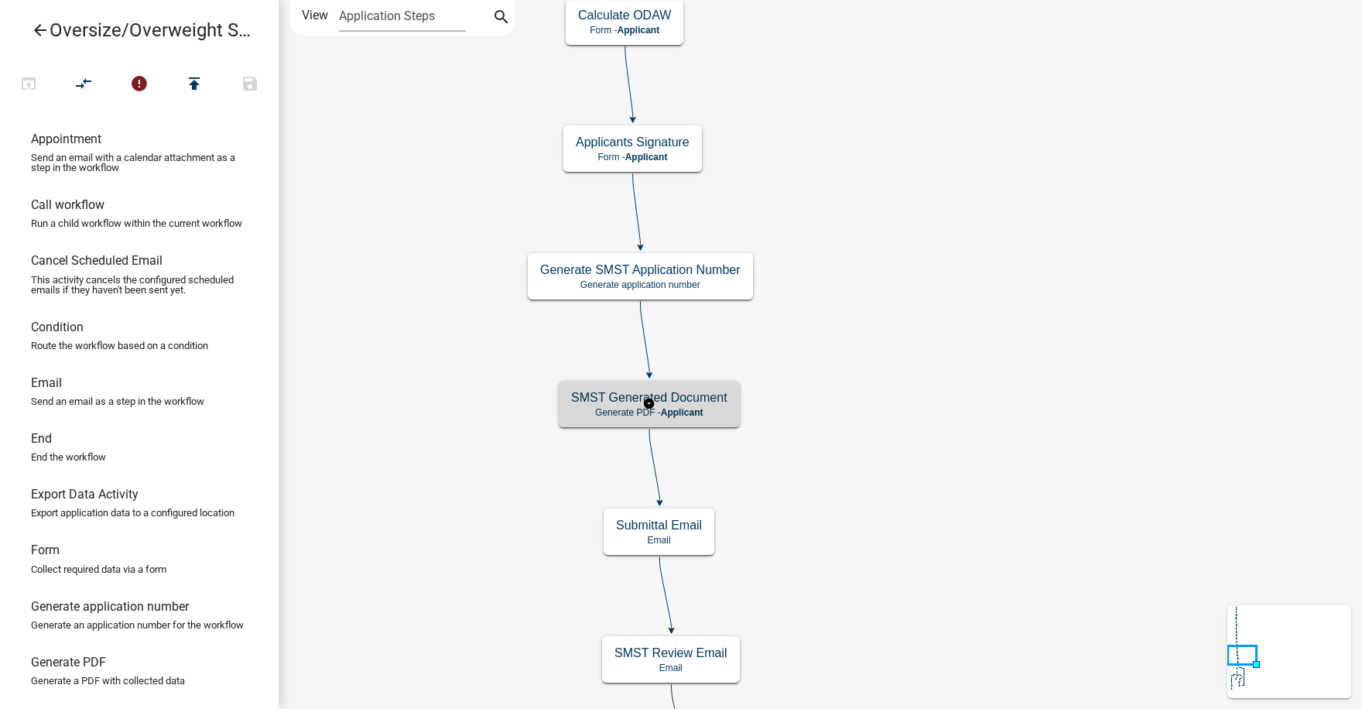
click at [703, 408] on span "Applicant" at bounding box center [682, 412] width 43 height 11
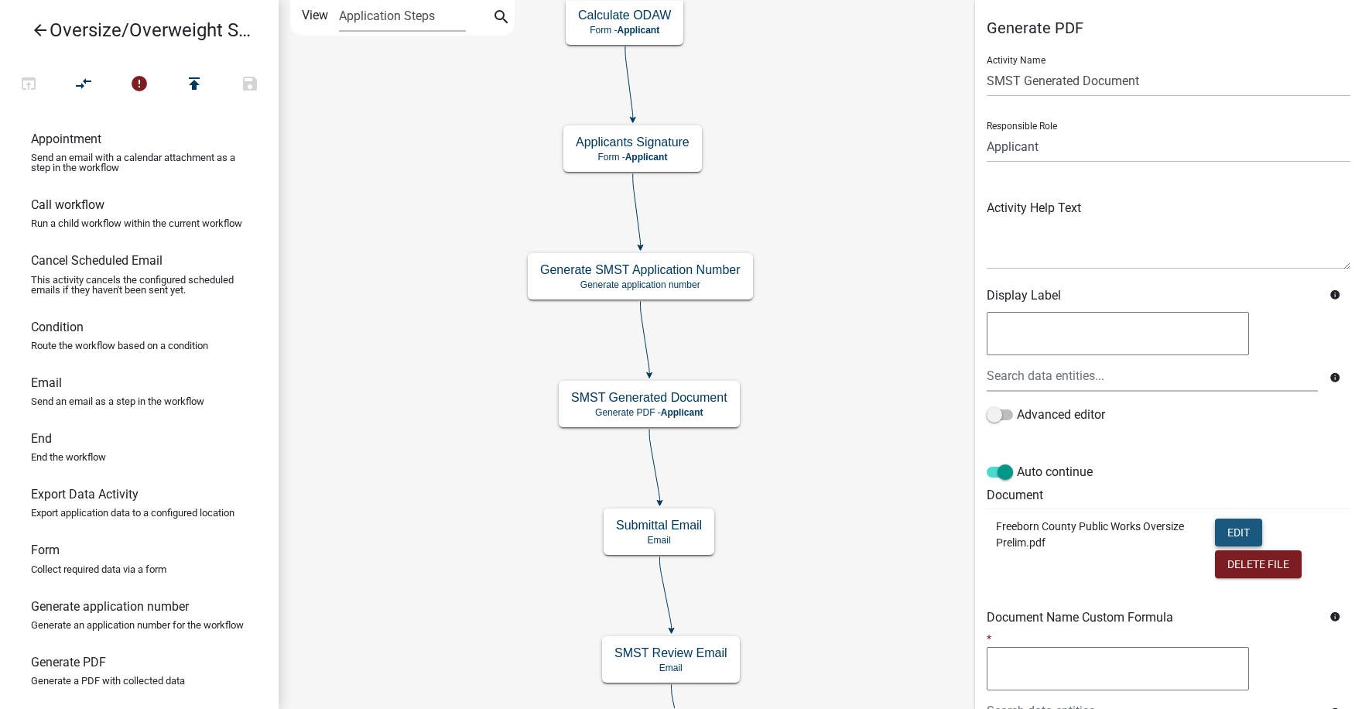
click at [1234, 533] on button "Edit" at bounding box center [1238, 533] width 47 height 28
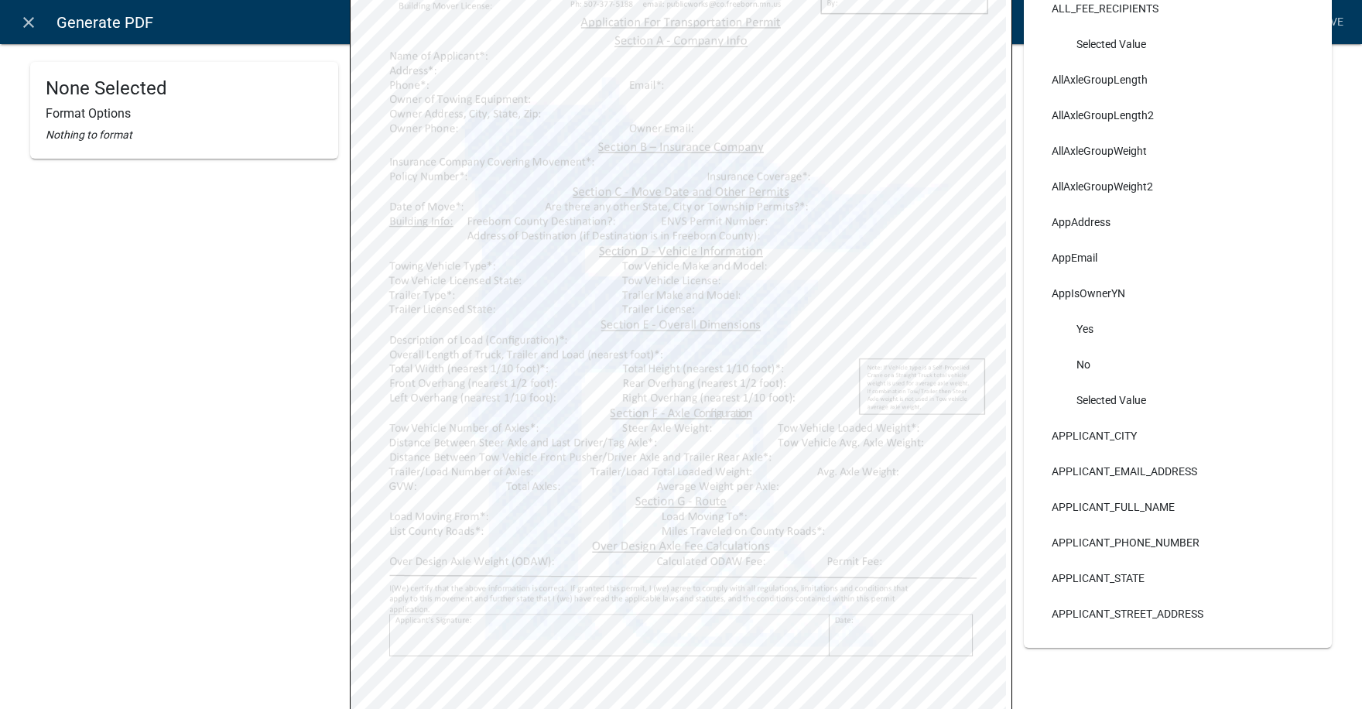
scroll to position [310, 0]
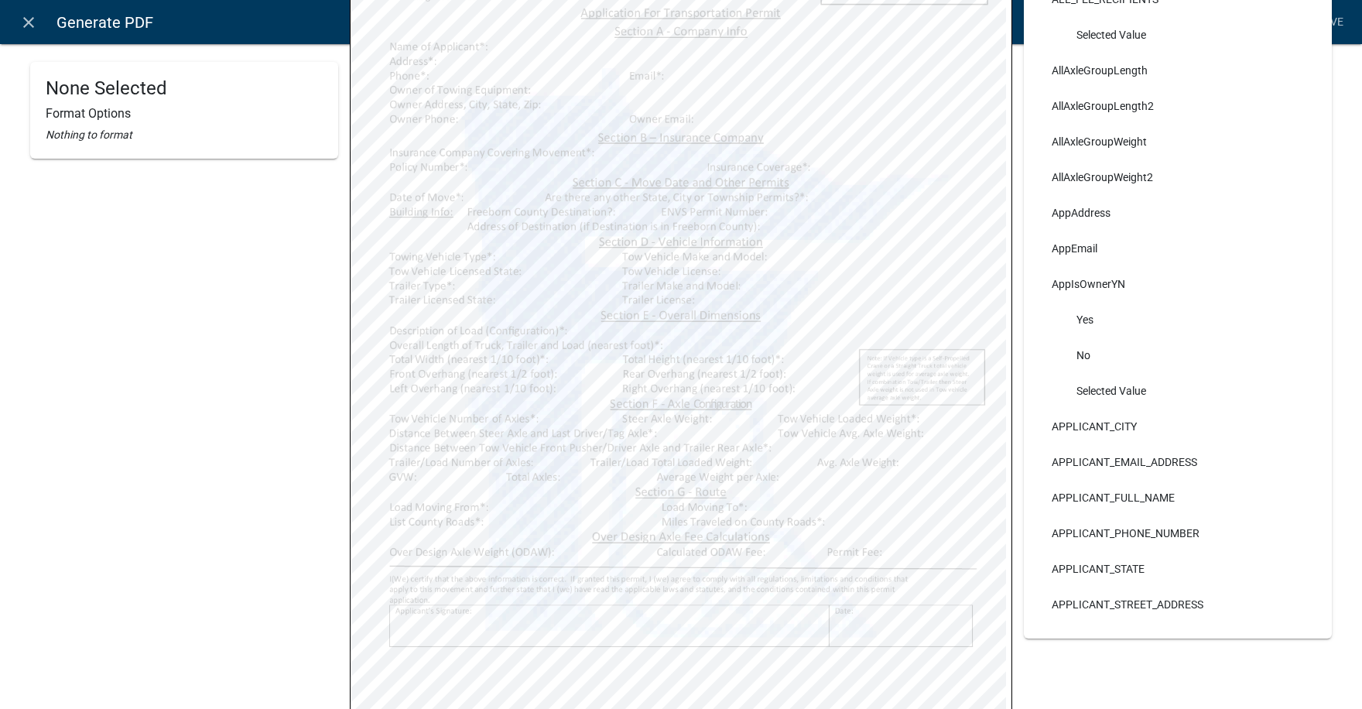
select select
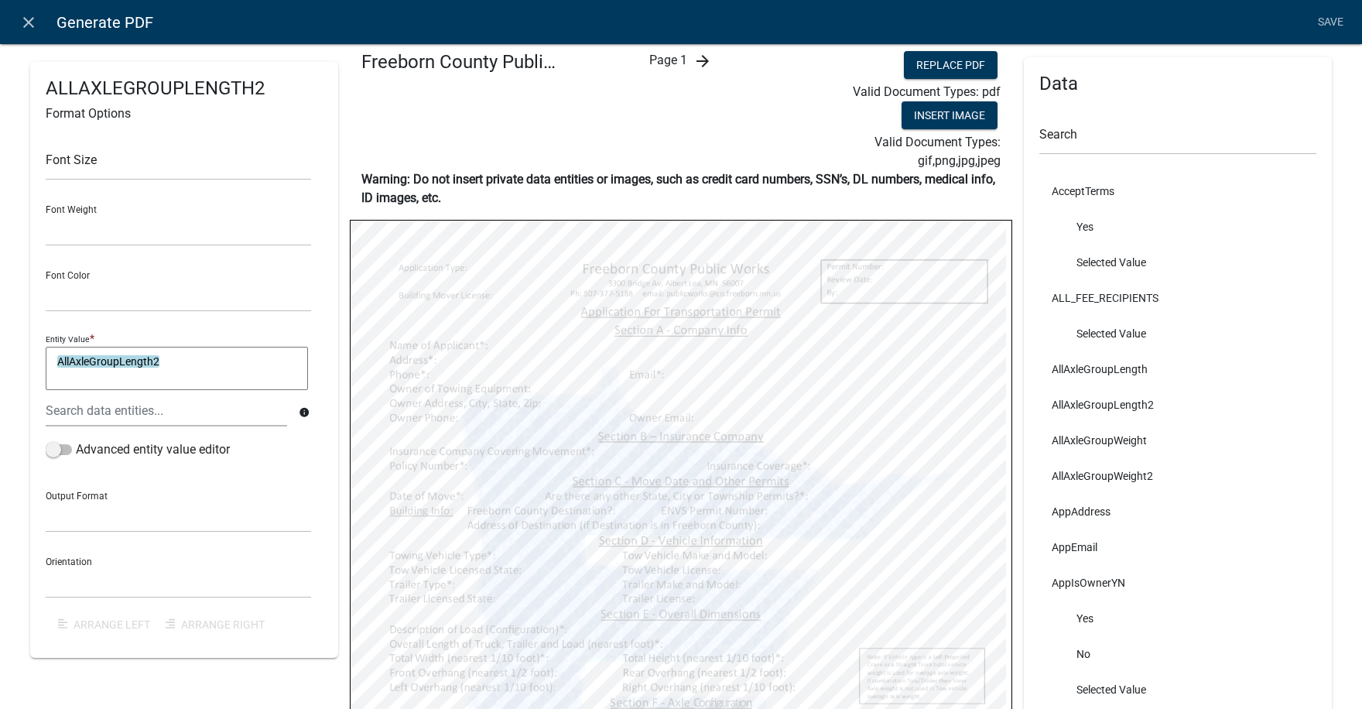
scroll to position [0, 0]
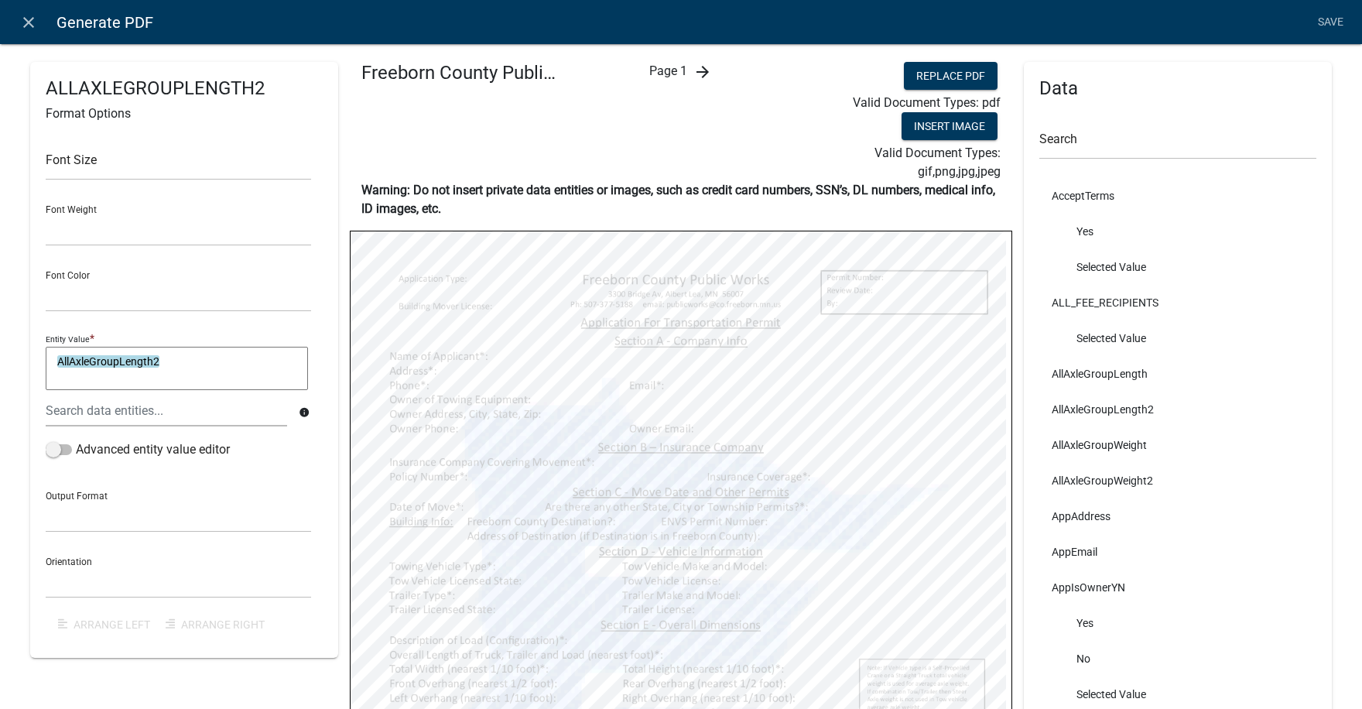
click at [699, 69] on icon "arrow_forward" at bounding box center [703, 72] width 19 height 19
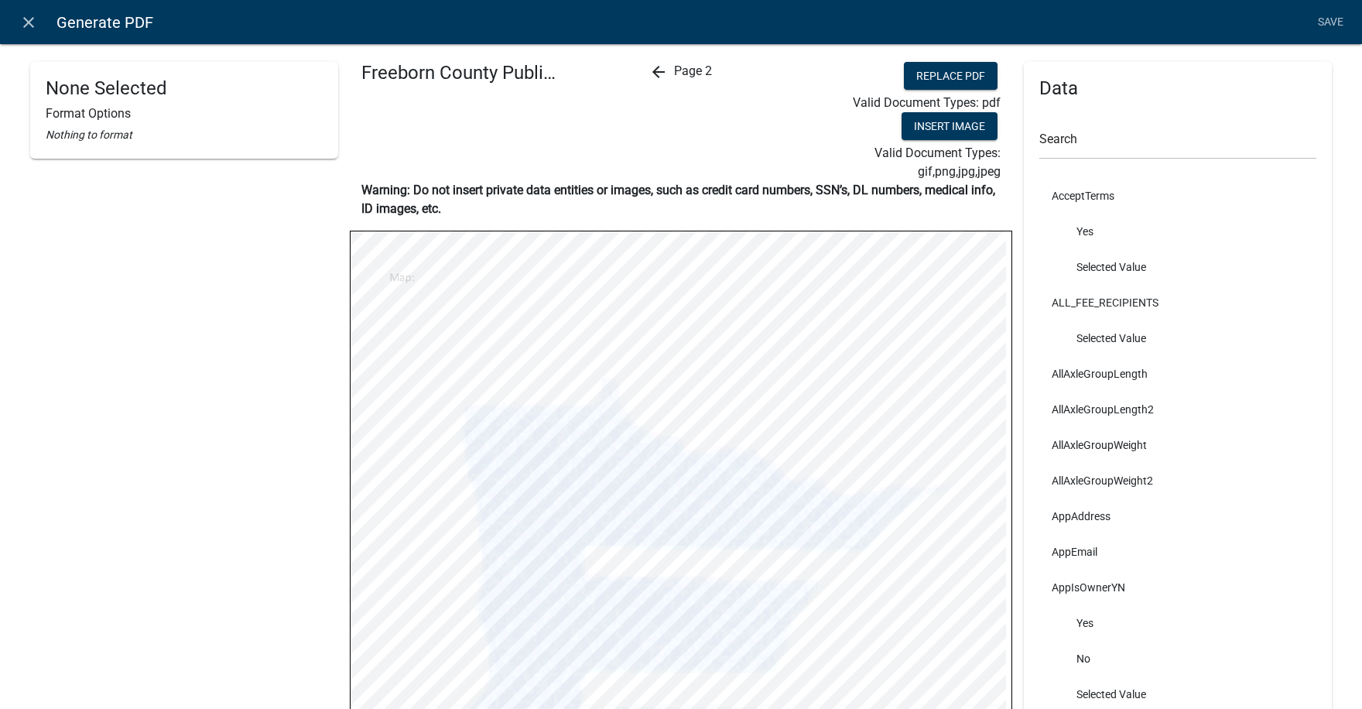
click at [649, 68] on icon "arrow_back" at bounding box center [658, 72] width 19 height 19
click at [694, 71] on icon "arrow_forward" at bounding box center [703, 72] width 19 height 19
click at [651, 70] on icon "arrow_back" at bounding box center [658, 72] width 19 height 19
click at [1331, 21] on link "Save" at bounding box center [1330, 22] width 39 height 29
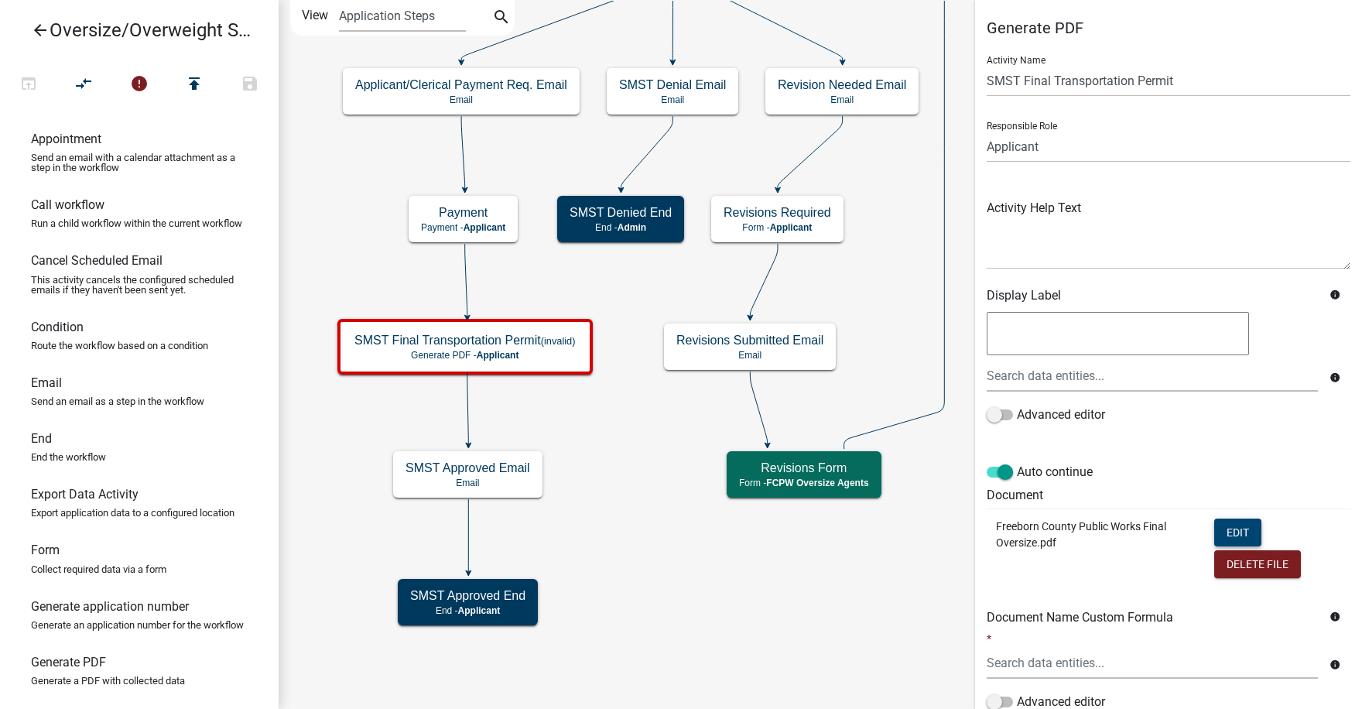
click at [1232, 532] on button "Edit" at bounding box center [1238, 533] width 47 height 28
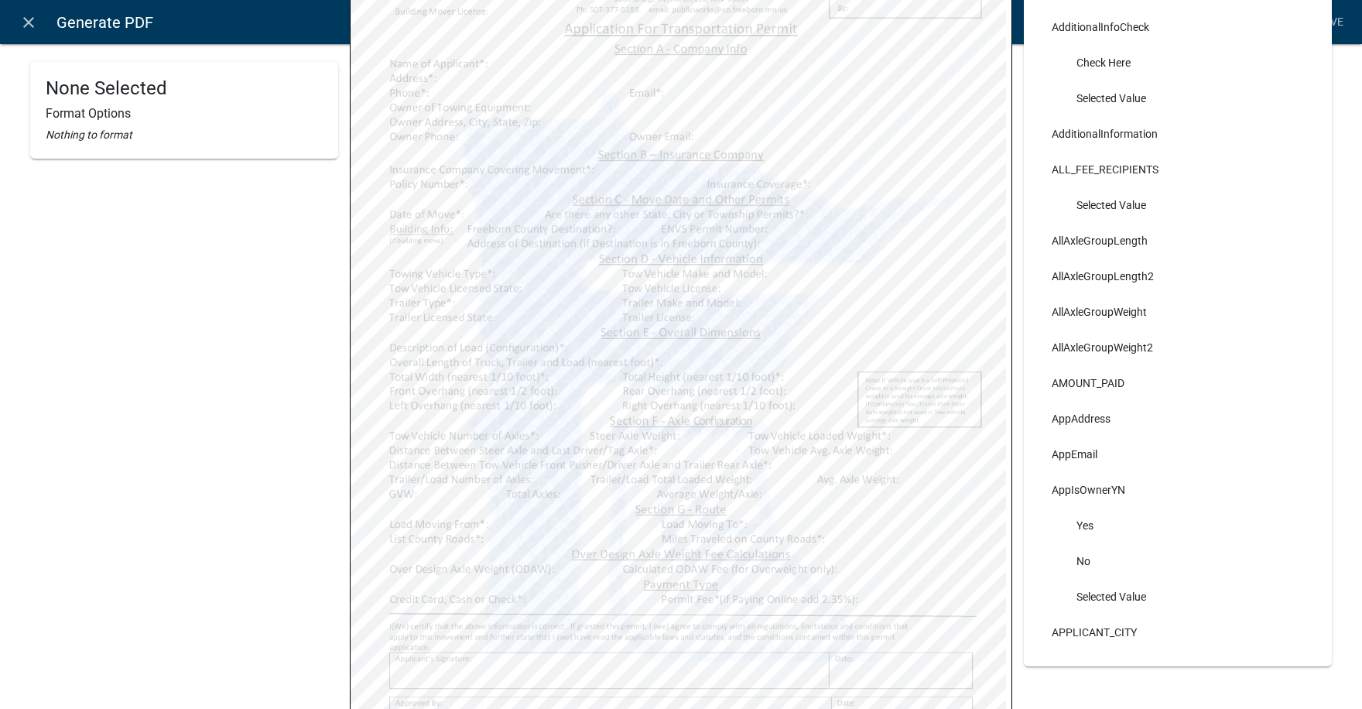
scroll to position [310, 0]
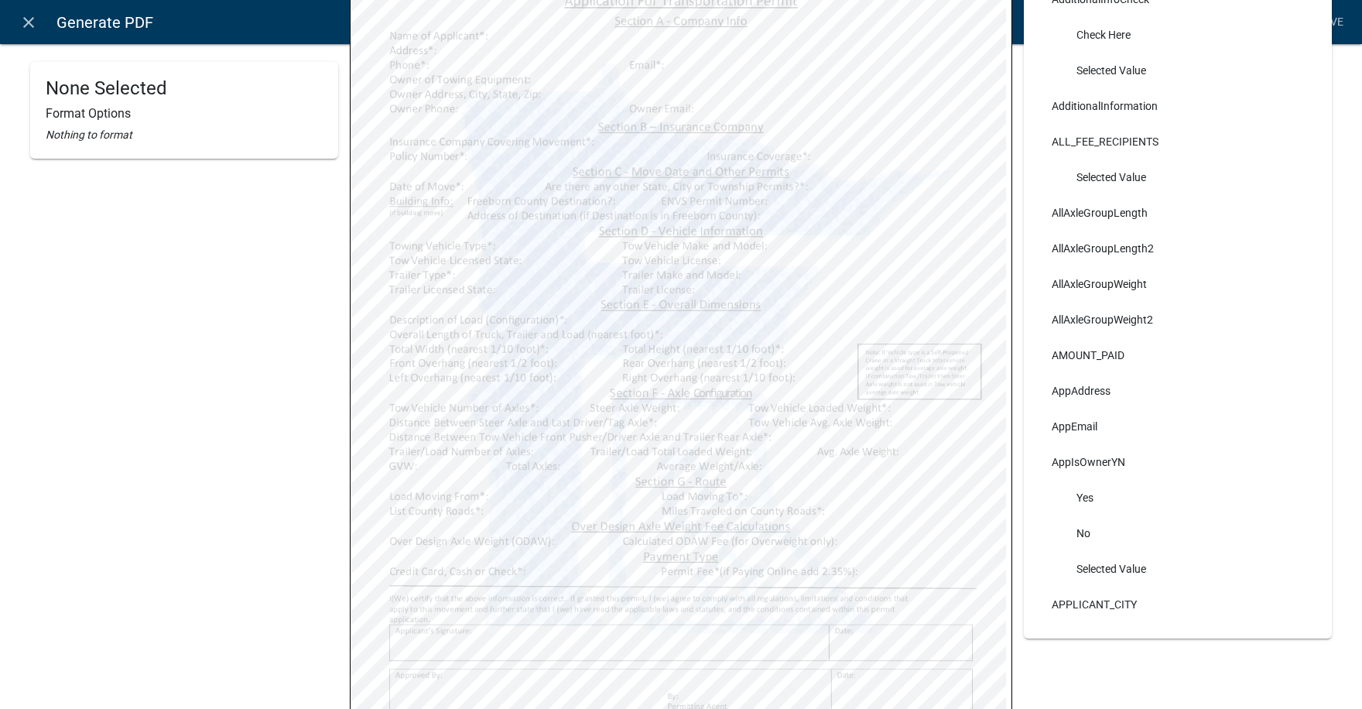
select select
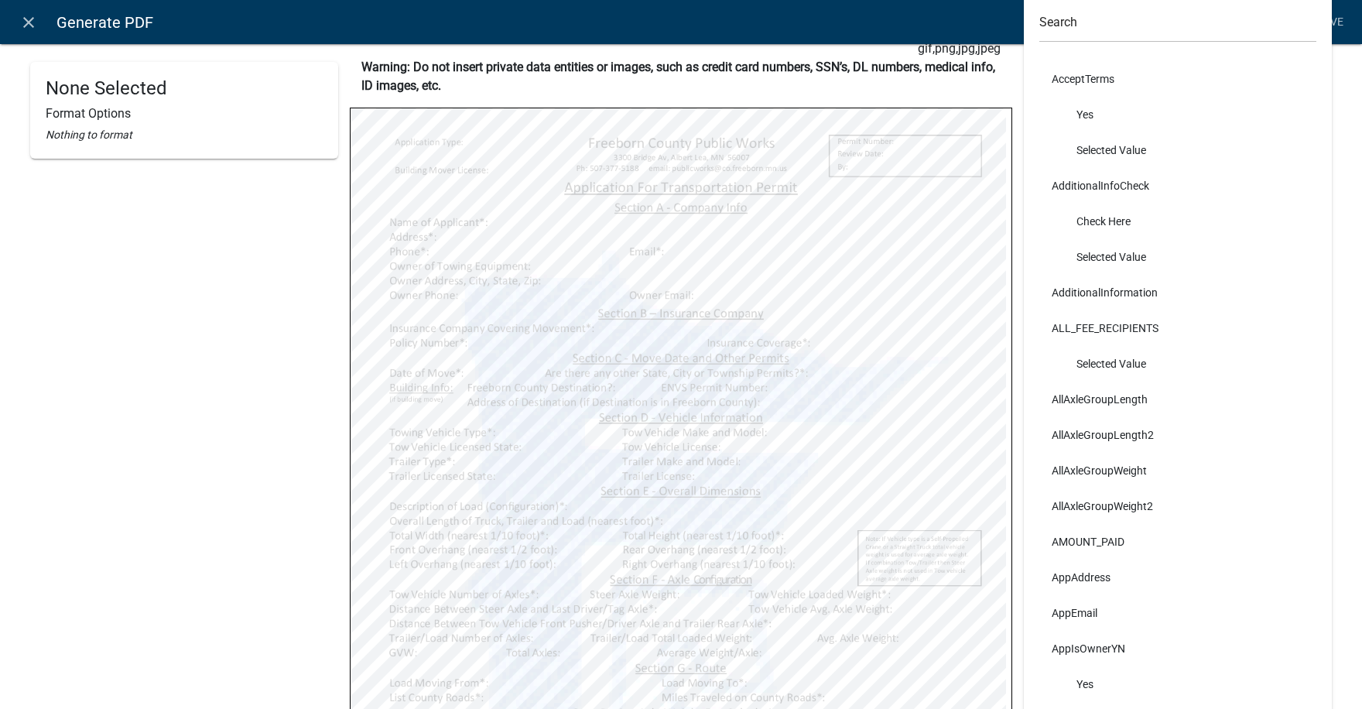
scroll to position [112, 0]
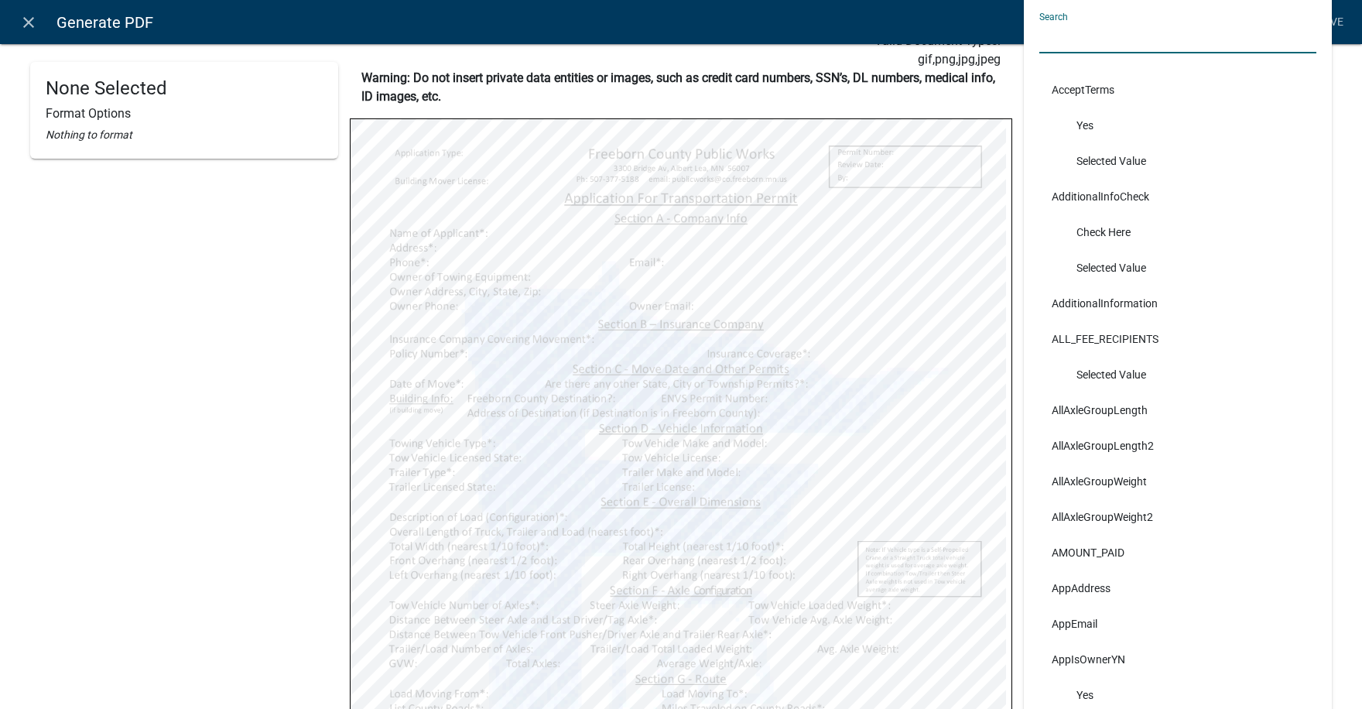
click at [1091, 32] on input "text" at bounding box center [1178, 38] width 277 height 32
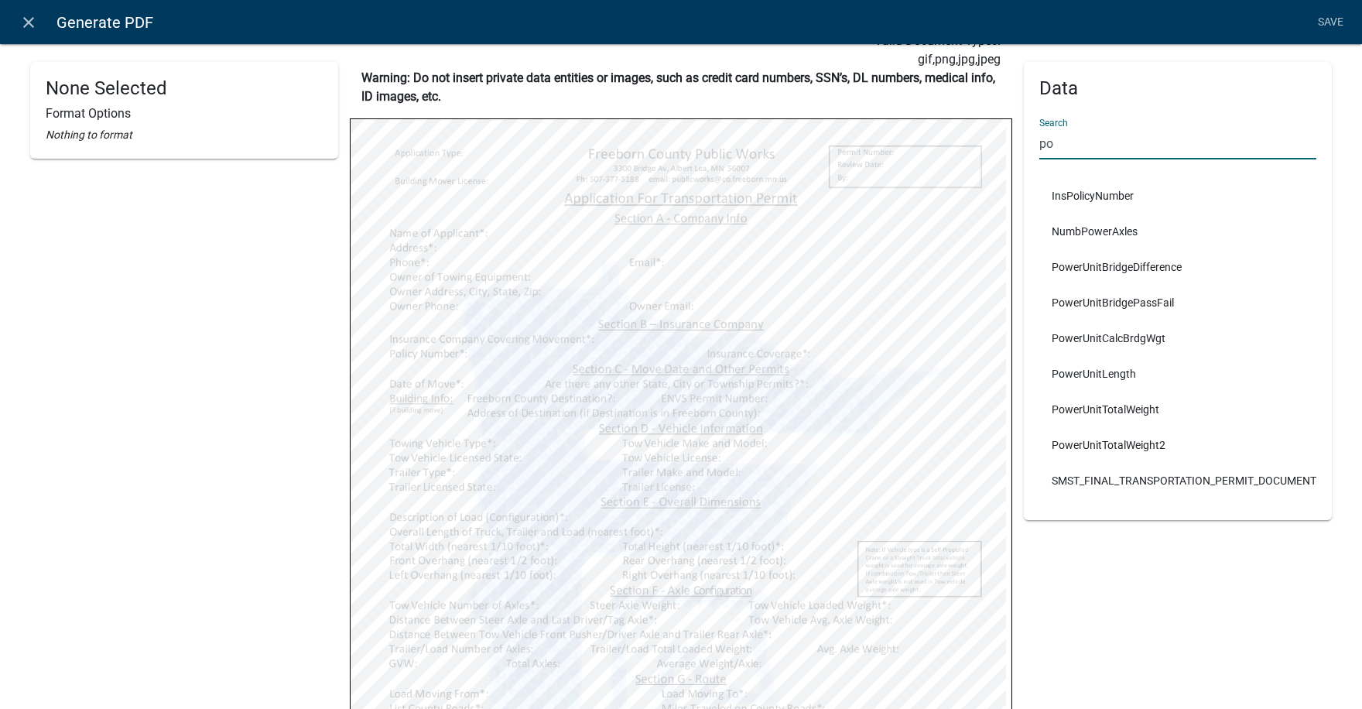
drag, startPoint x: 1049, startPoint y: 139, endPoint x: 1027, endPoint y: 143, distance: 22.0
click at [1027, 143] on div "Data Search po InsPolicyNumber NumbPowerAxles PowerUnitBridgeDifference PowerUn…" at bounding box center [1178, 291] width 308 height 458
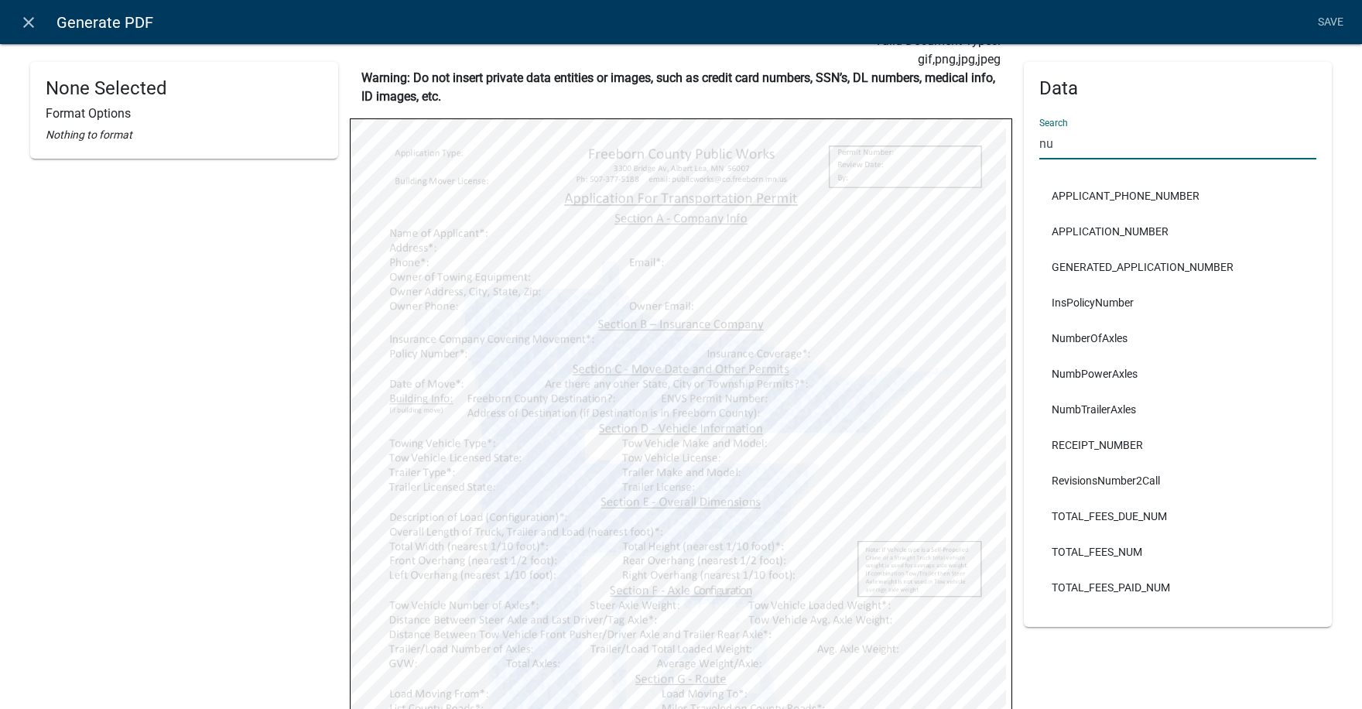
type input "nu"
select select
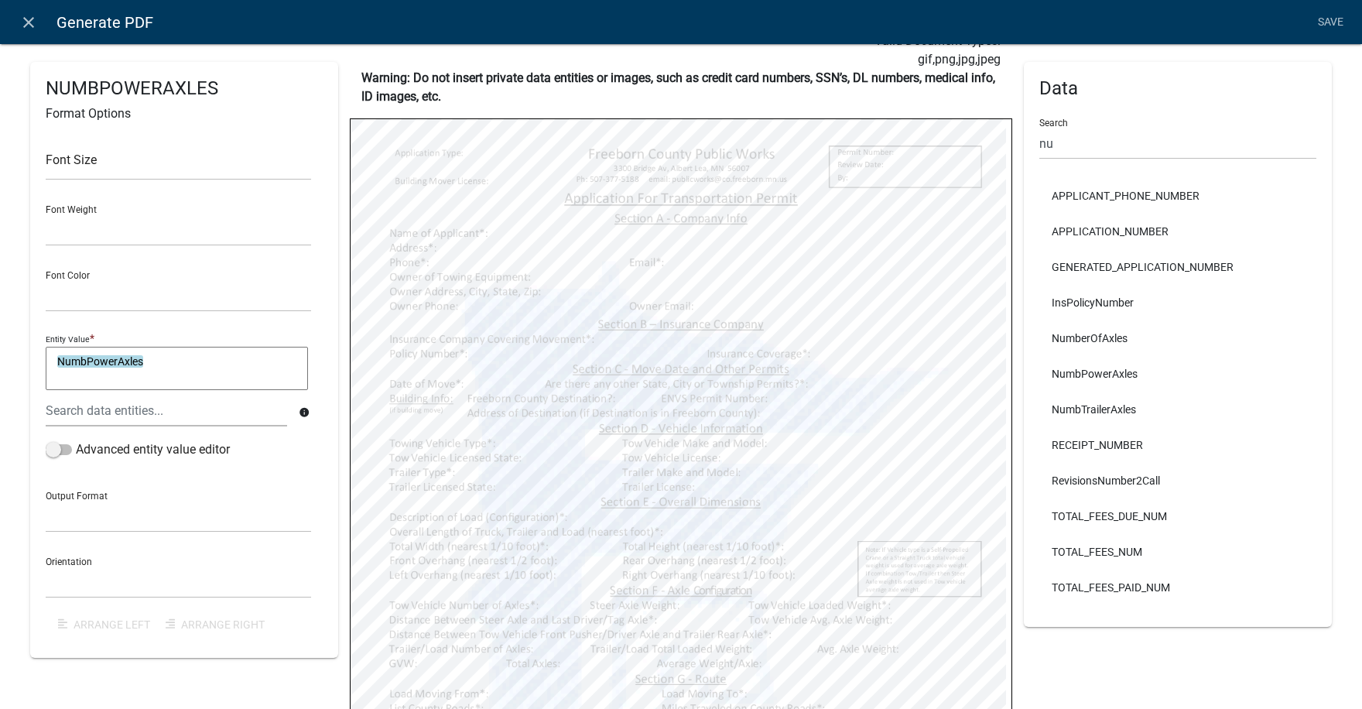
select select
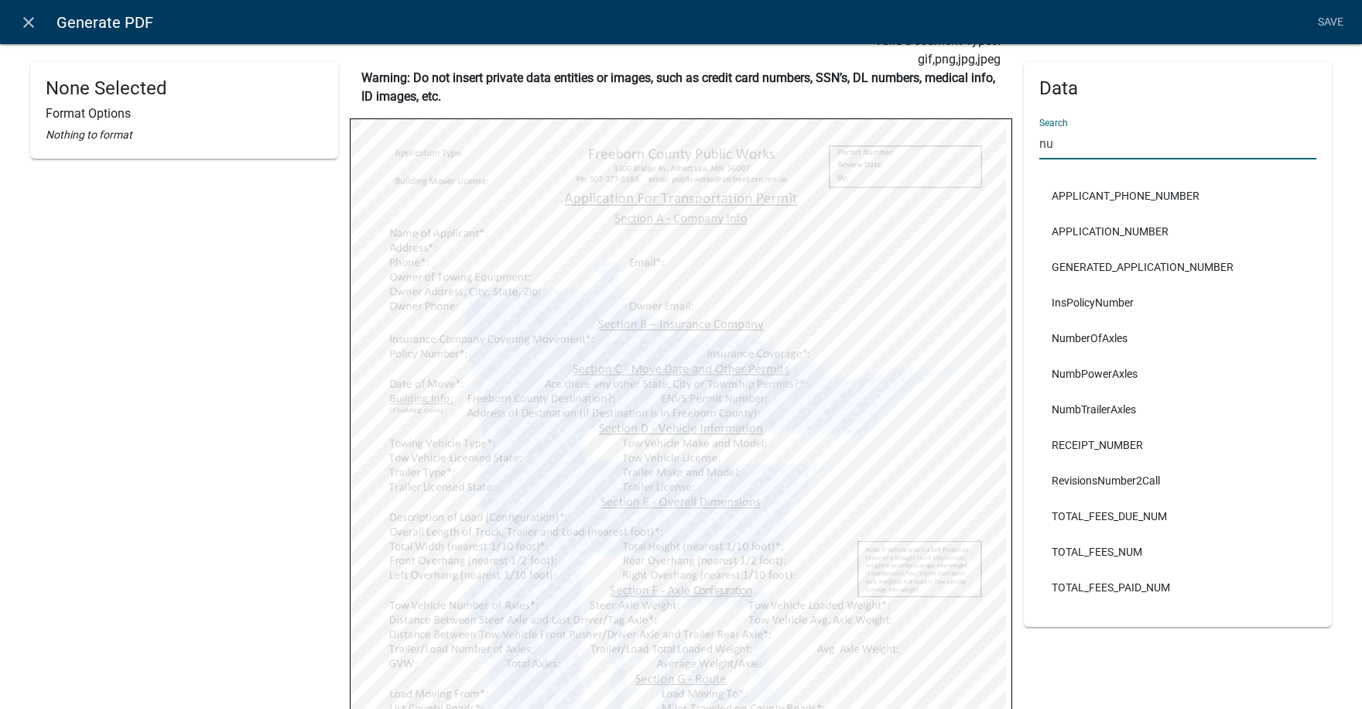
drag, startPoint x: 1046, startPoint y: 140, endPoint x: 1019, endPoint y: 146, distance: 27.6
click at [1024, 146] on div "Data Search nu APPLICANT_PHONE_NUMBER APPLICATION_NUMBER GENERATED_APPLICATION_…" at bounding box center [1178, 344] width 308 height 565
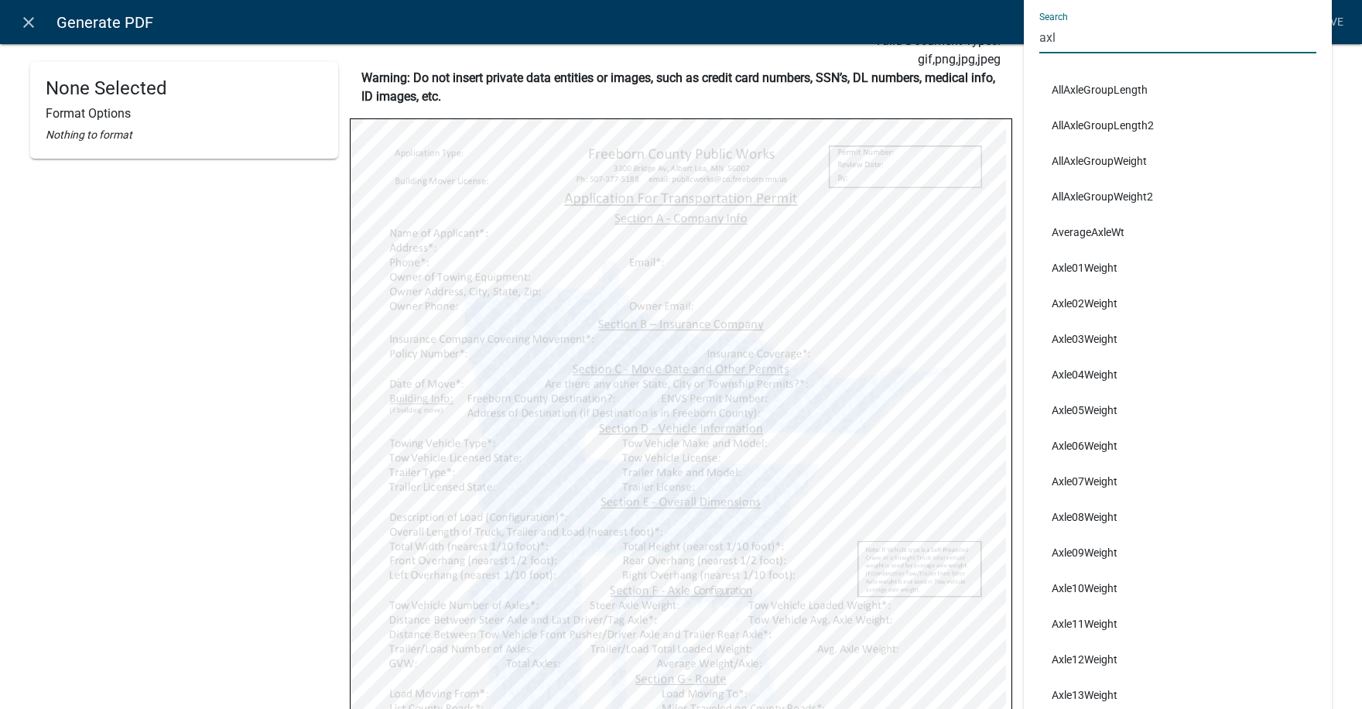
type input "axl"
select select
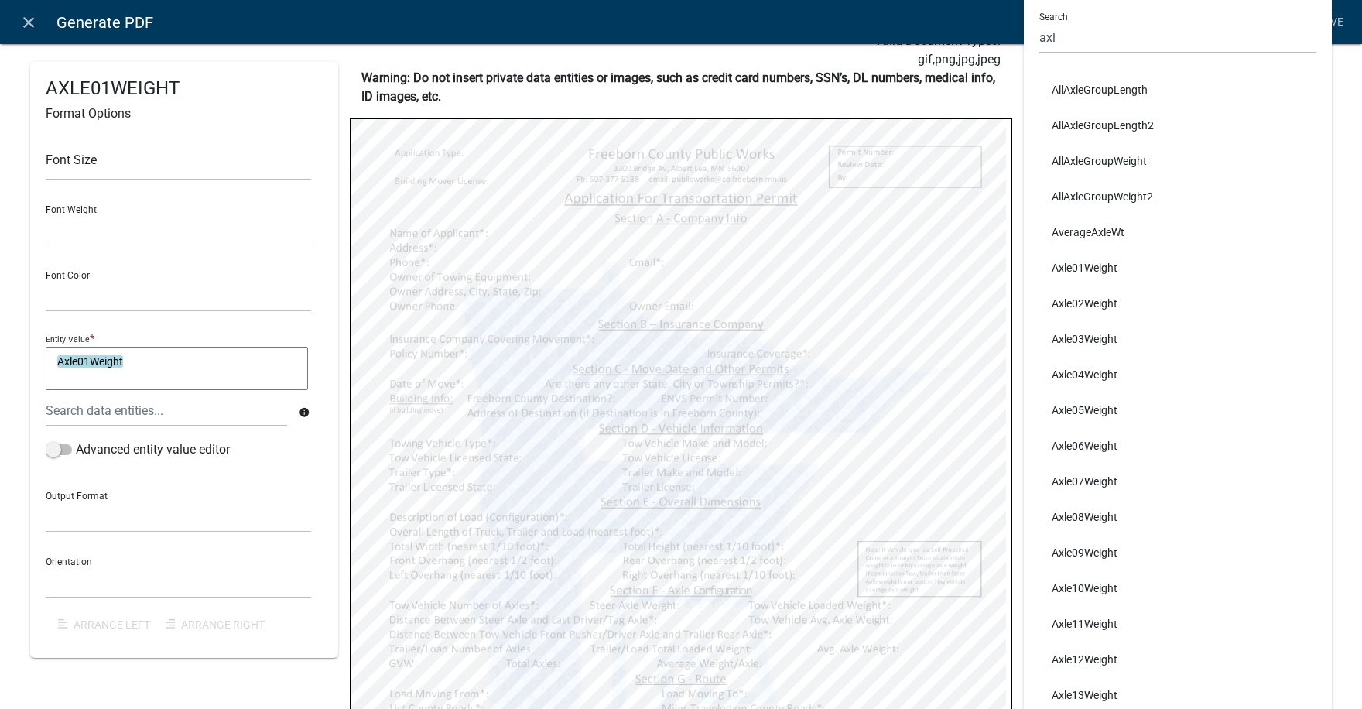
select select
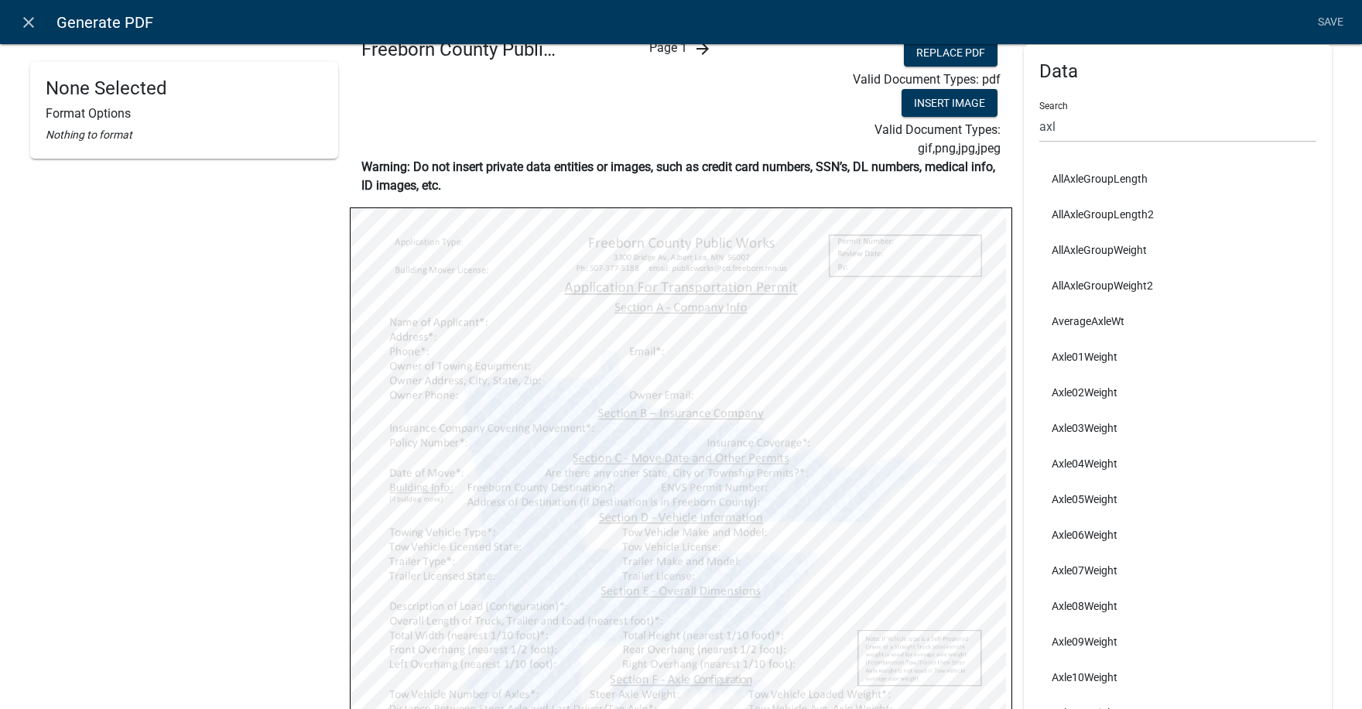
scroll to position [0, 0]
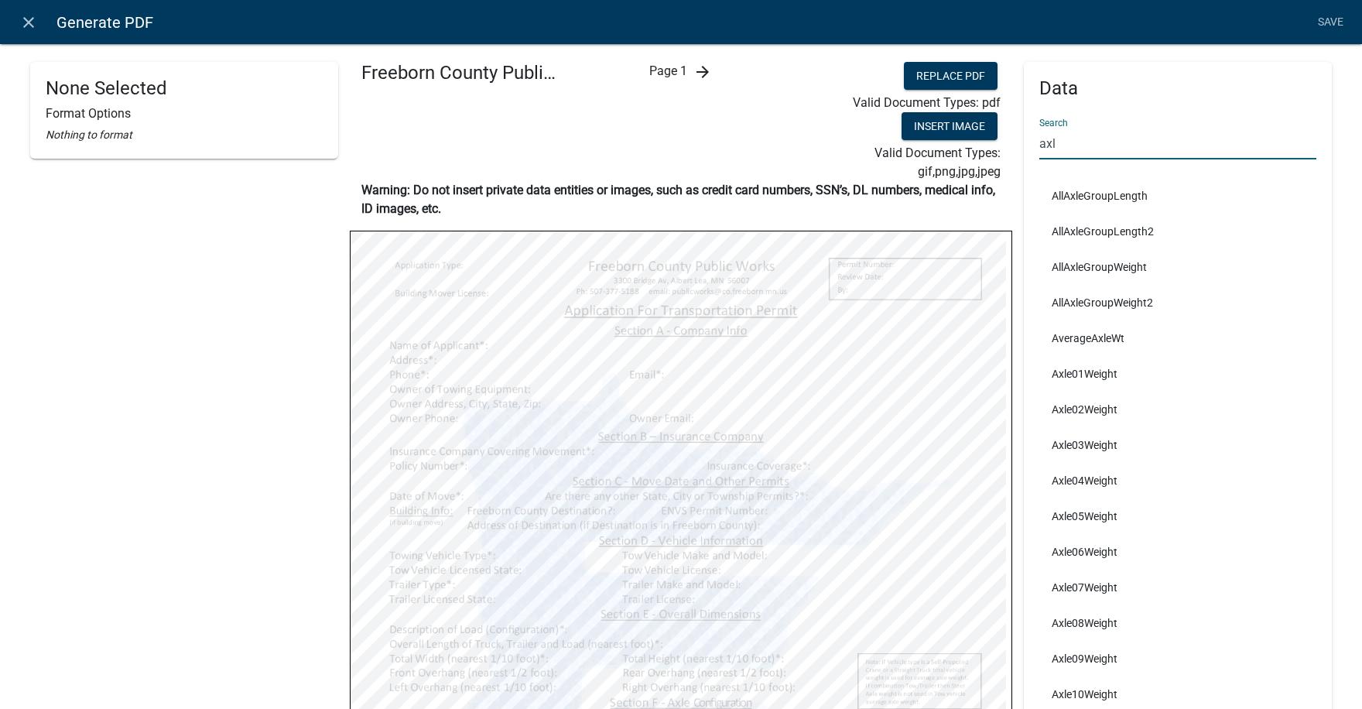
drag, startPoint x: 1070, startPoint y: 142, endPoint x: 1019, endPoint y: 140, distance: 50.4
click at [1024, 140] on div "Data Search axl AllAxleGroupLength AllAxleGroupLength2 AllAxleGroupWeight AllAx…" at bounding box center [1178, 502] width 308 height 880
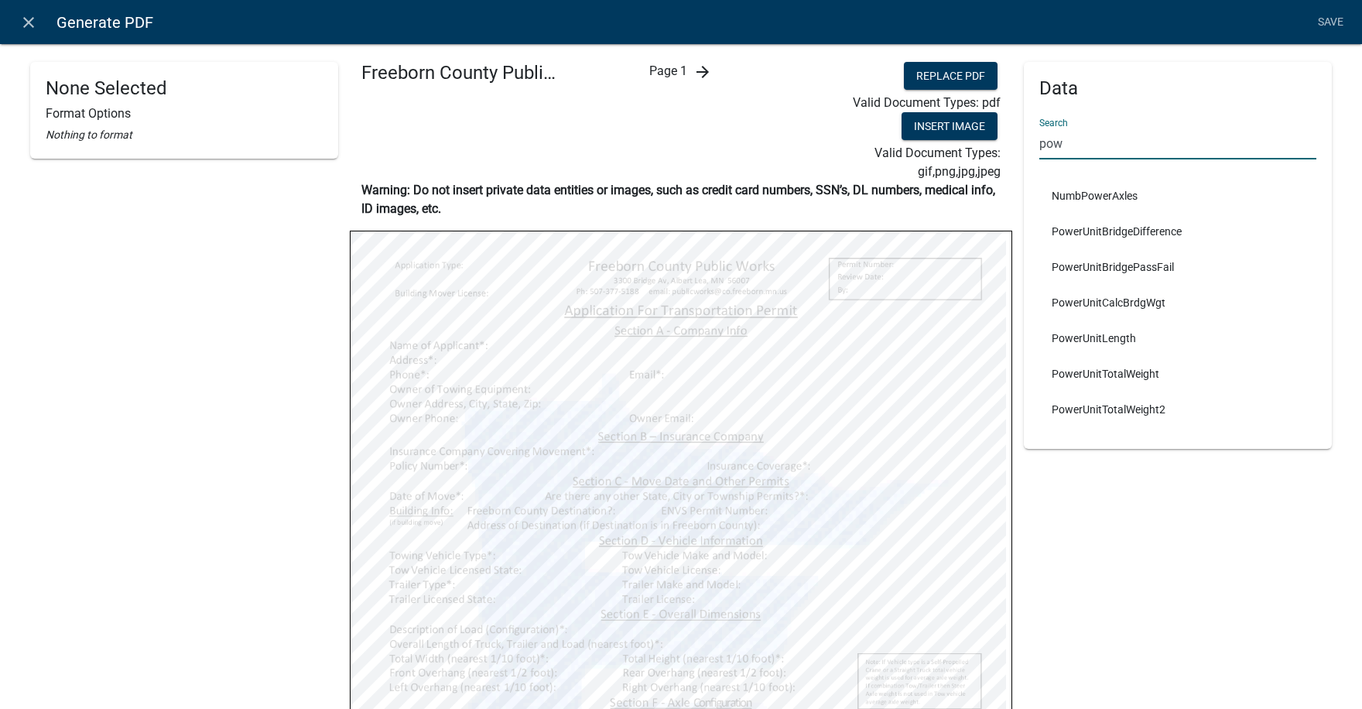
type input "pow"
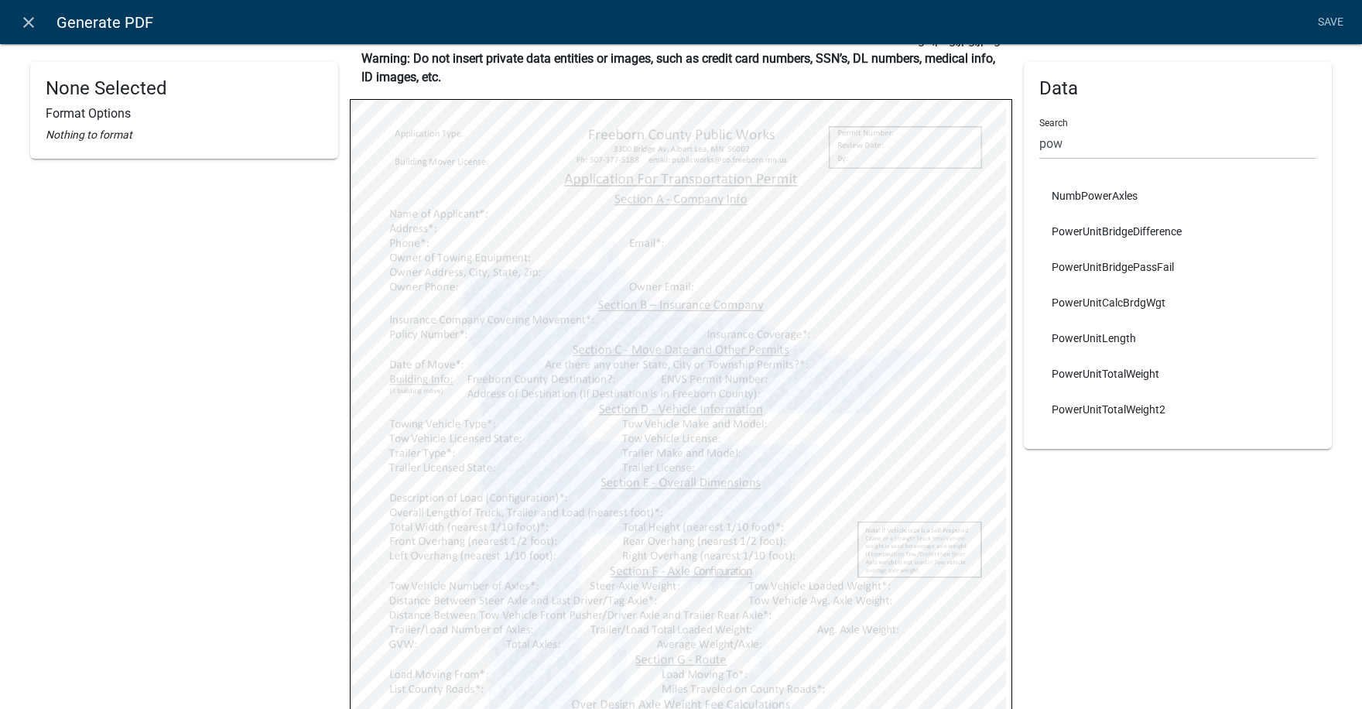
scroll to position [222, 0]
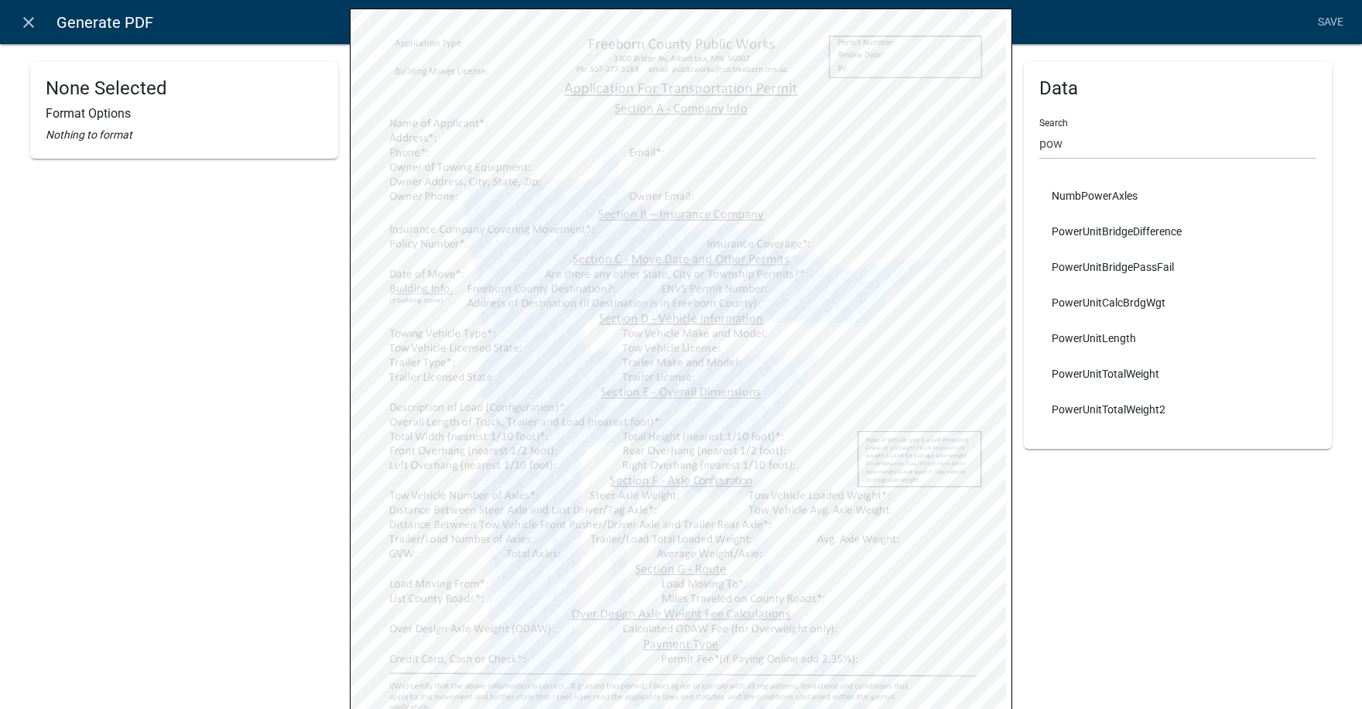
select select
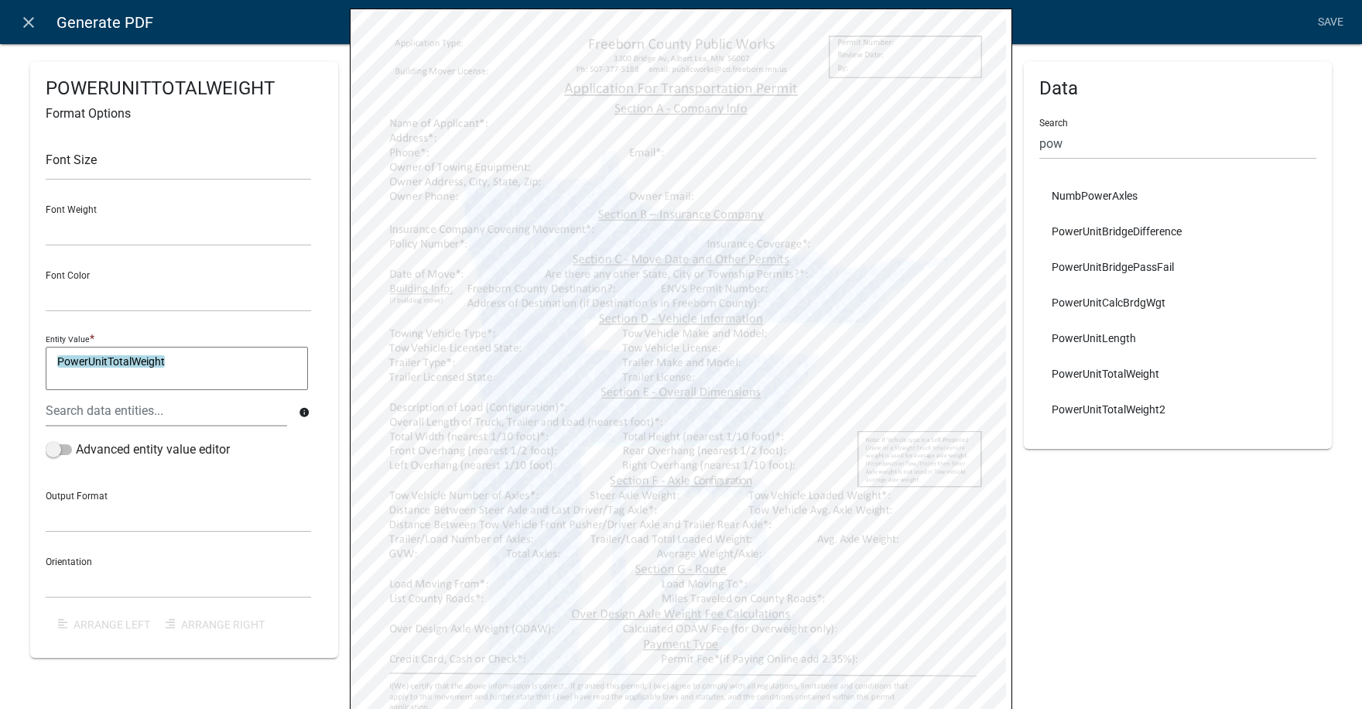
select select
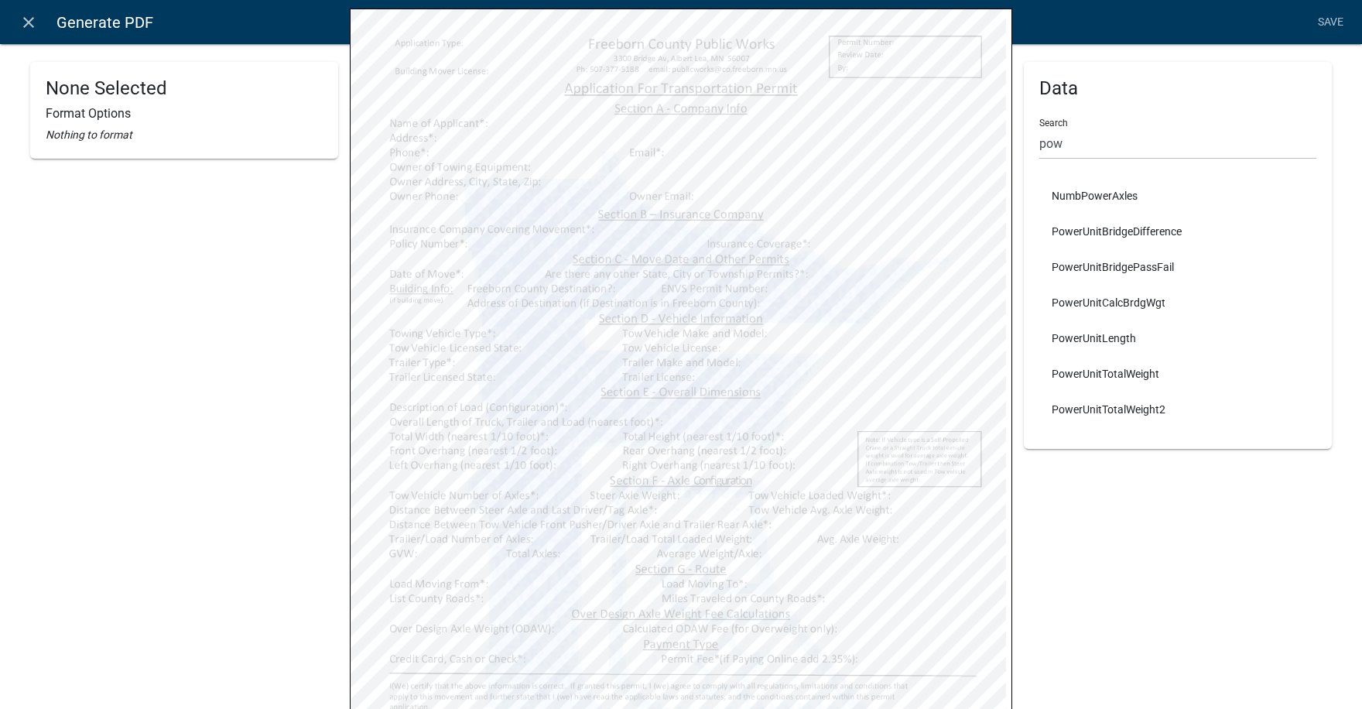
select select
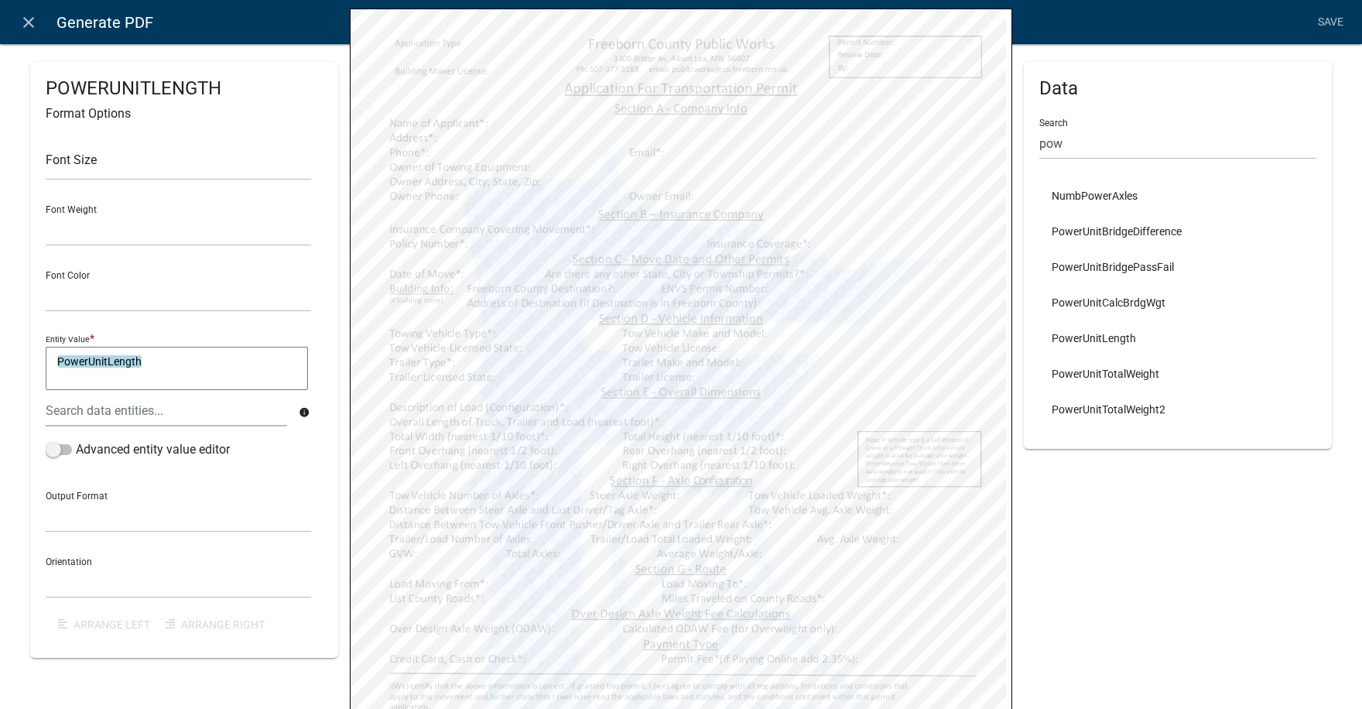
select select
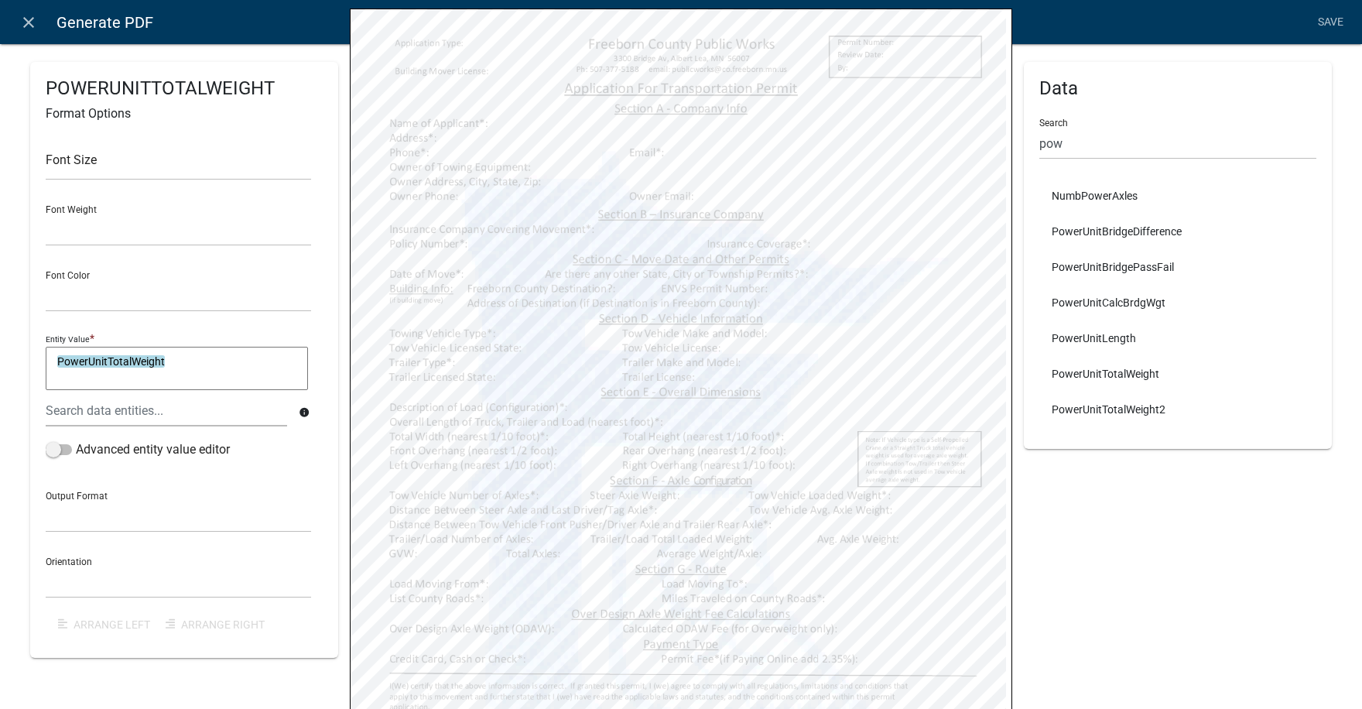
select select
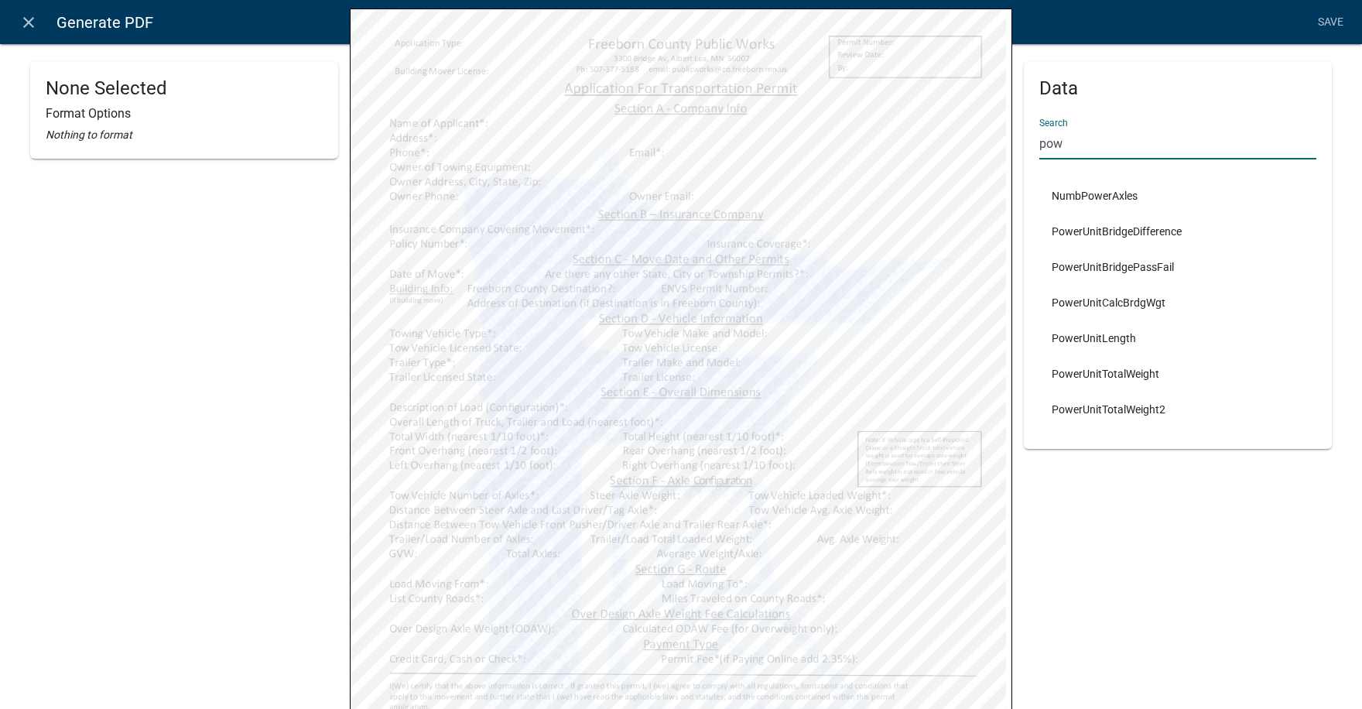
drag, startPoint x: 1057, startPoint y: 140, endPoint x: 1019, endPoint y: 145, distance: 38.2
click at [1024, 145] on div "Data Search pow NumbPowerAxles PowerUnitBridgeDifference PowerUnitBridgePassFai…" at bounding box center [1178, 255] width 308 height 387
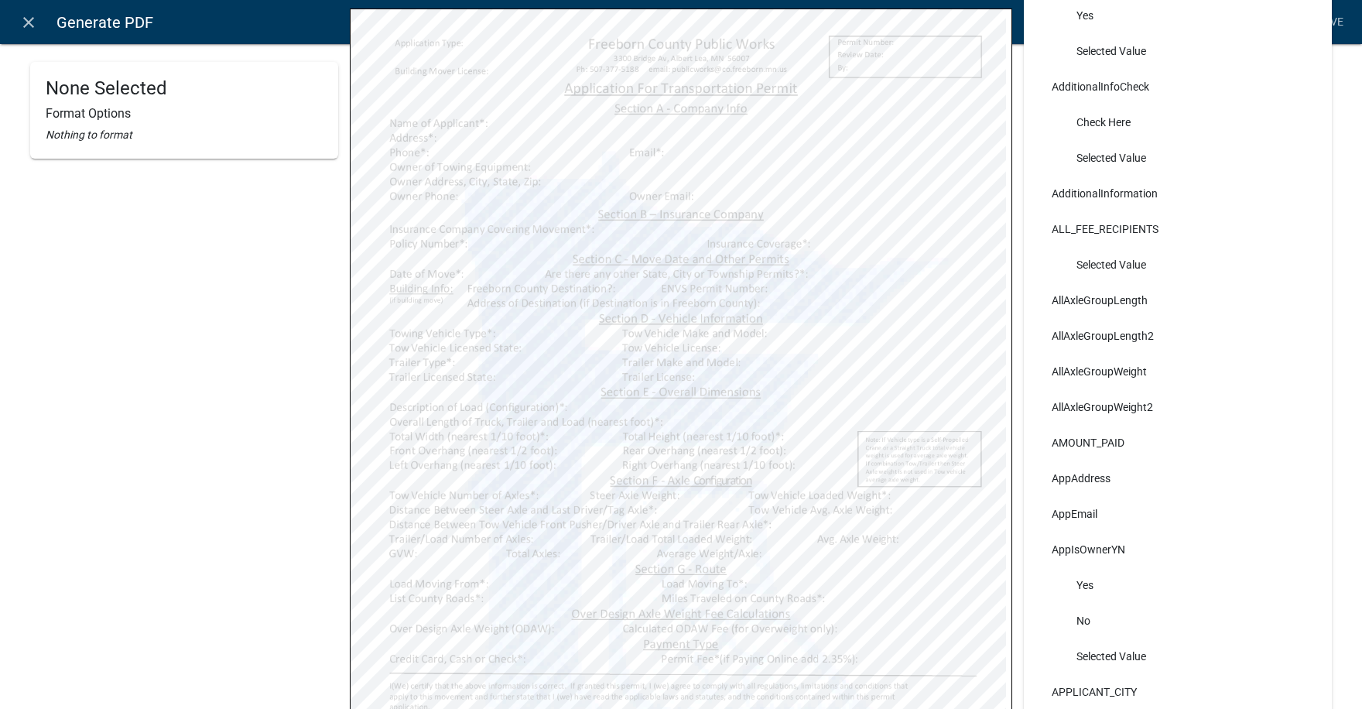
scroll to position [0, 0]
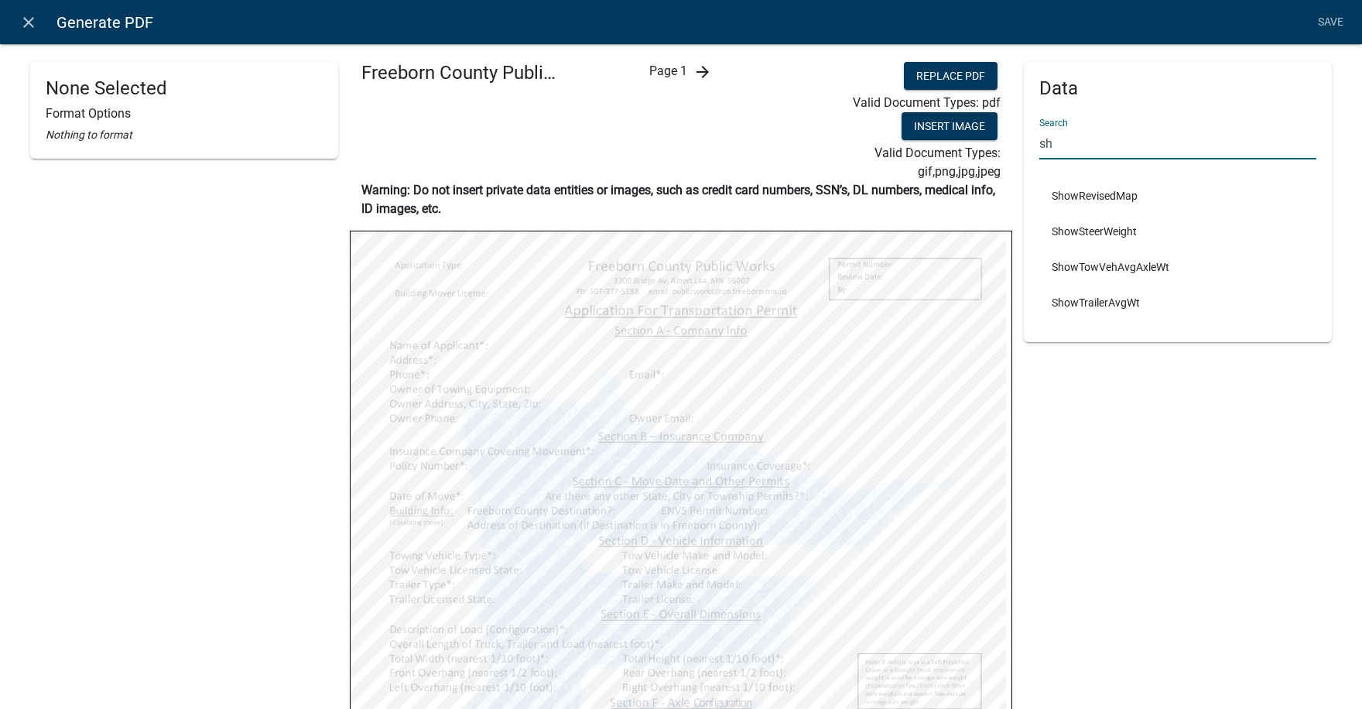
type input "sh"
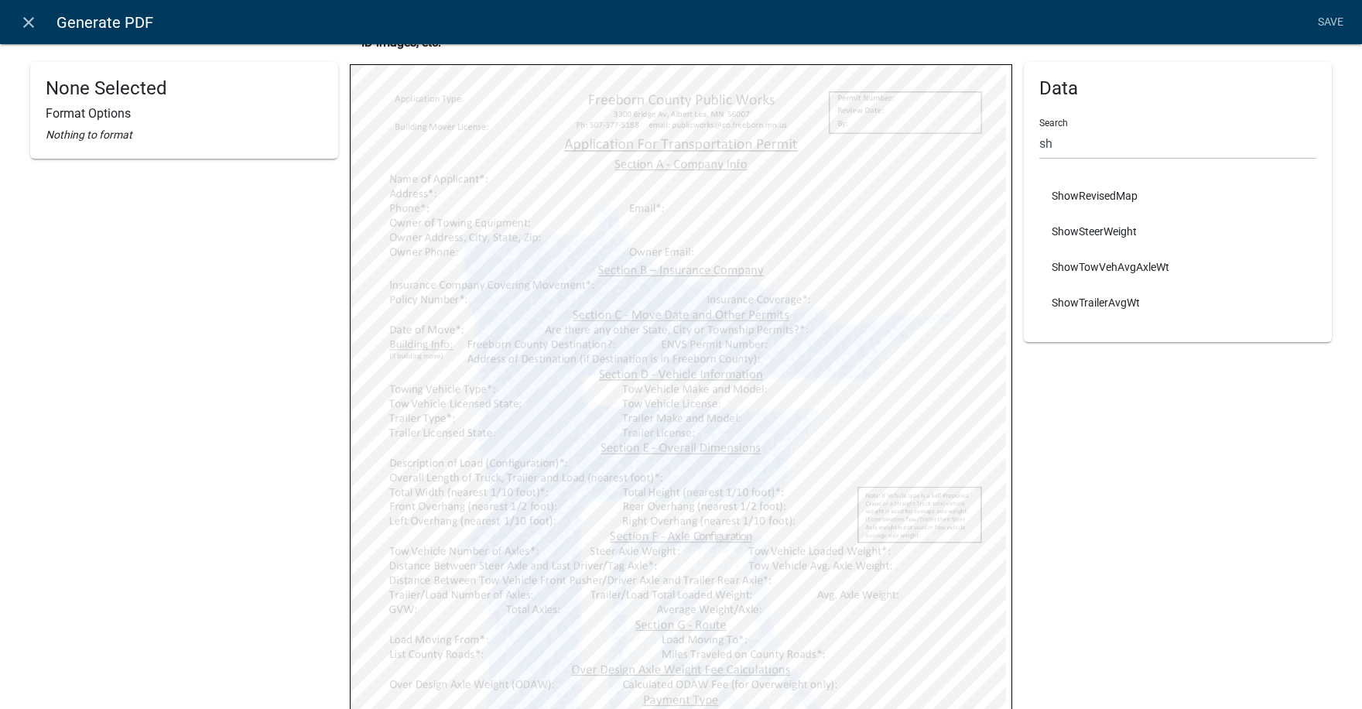
scroll to position [257, 0]
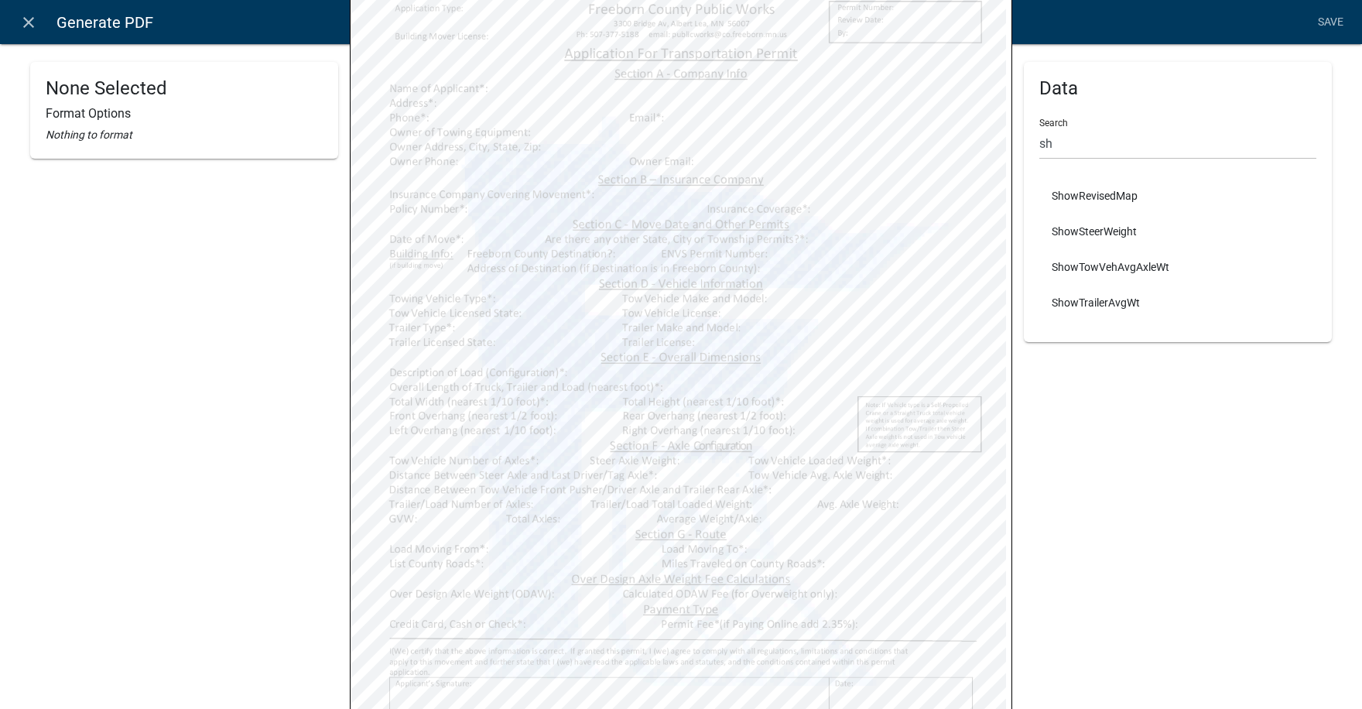
select select
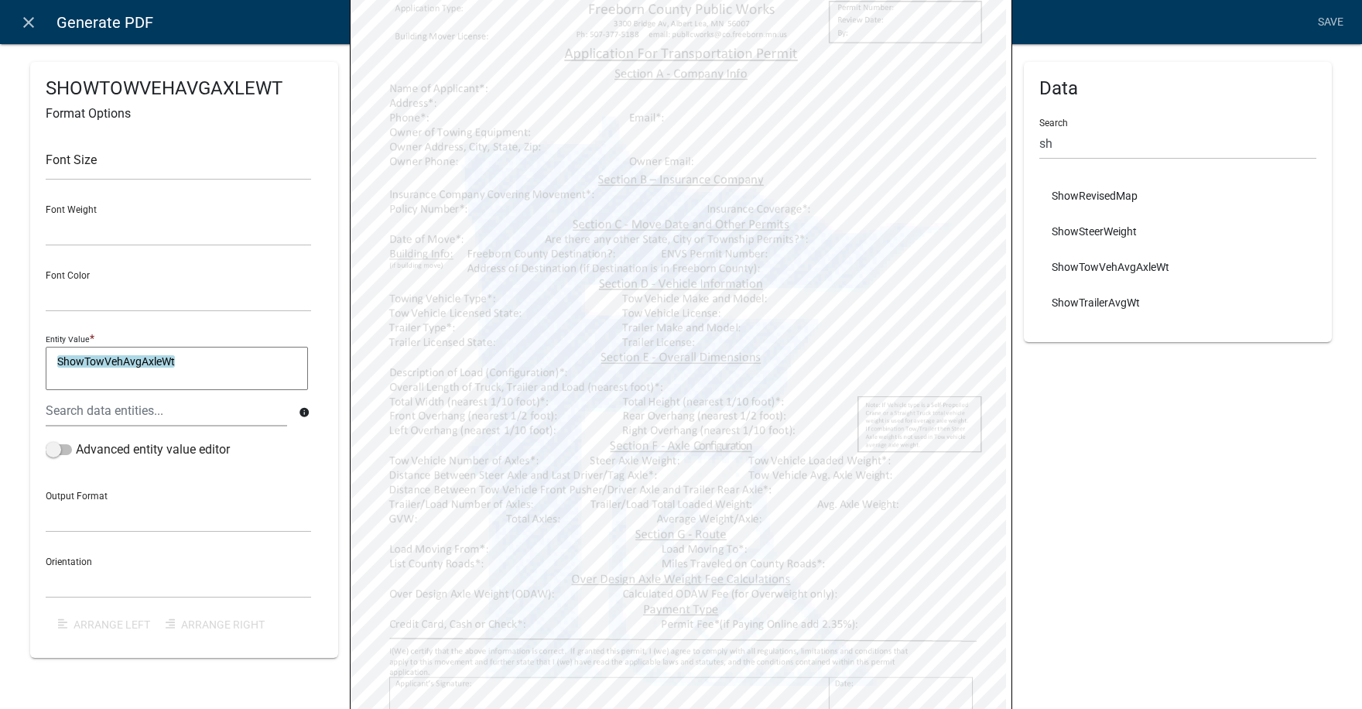
select select
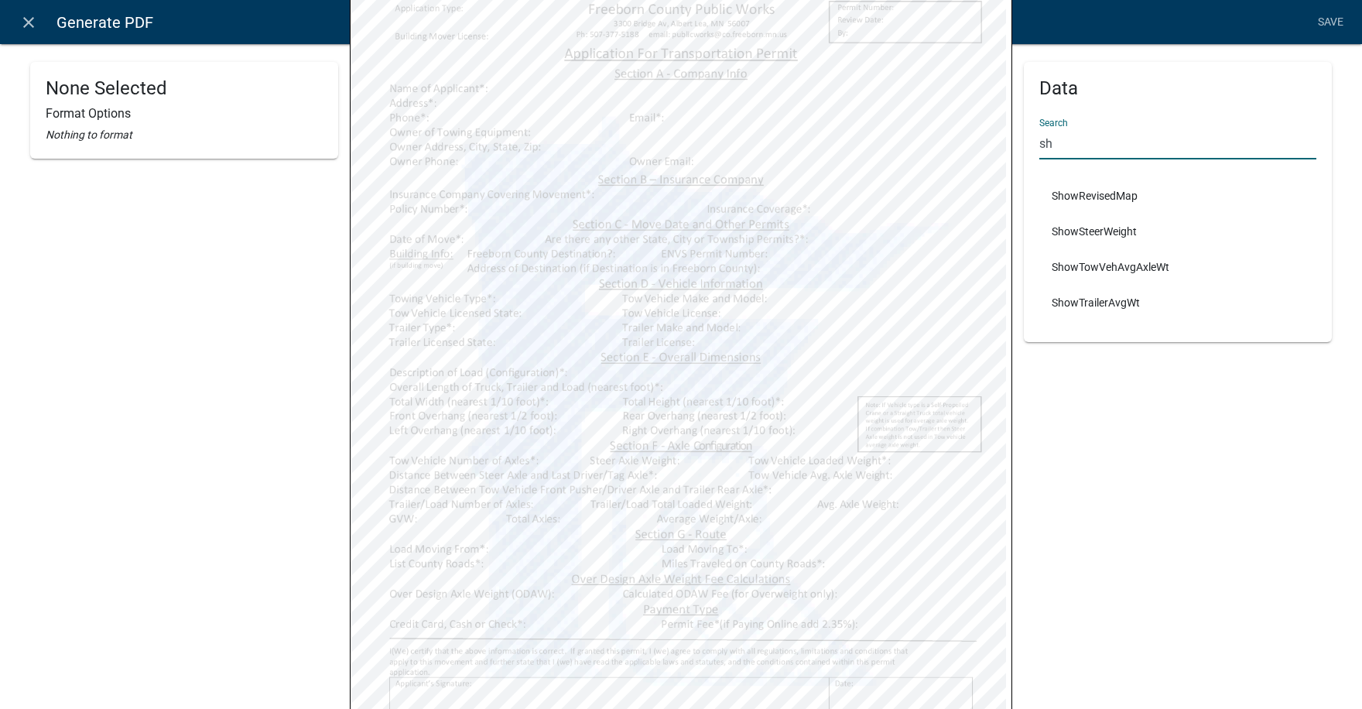
drag, startPoint x: 1050, startPoint y: 139, endPoint x: 1022, endPoint y: 143, distance: 28.9
click at [1024, 143] on div "Data Search sh ShowRevisedMap ShowSteerWeight ShowTowVehAvgAxleWt ShowTrailerAv…" at bounding box center [1178, 202] width 308 height 280
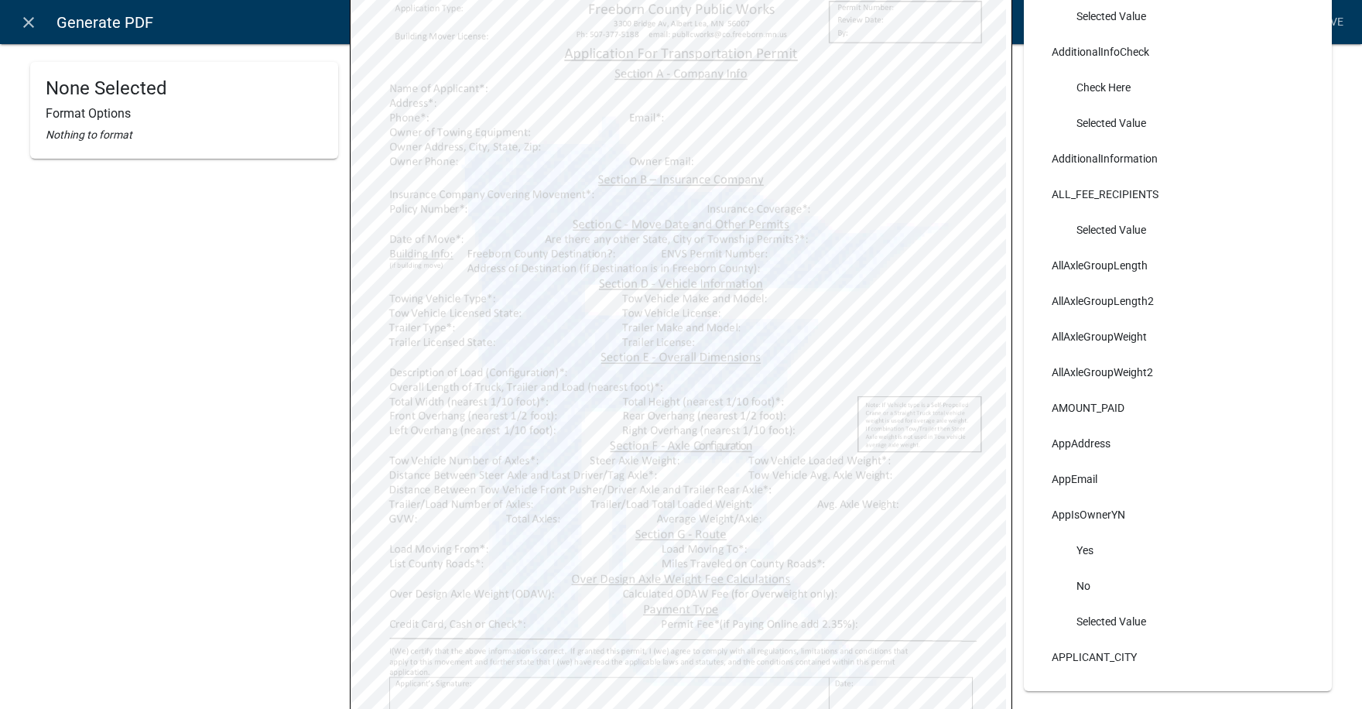
type input "a"
select select
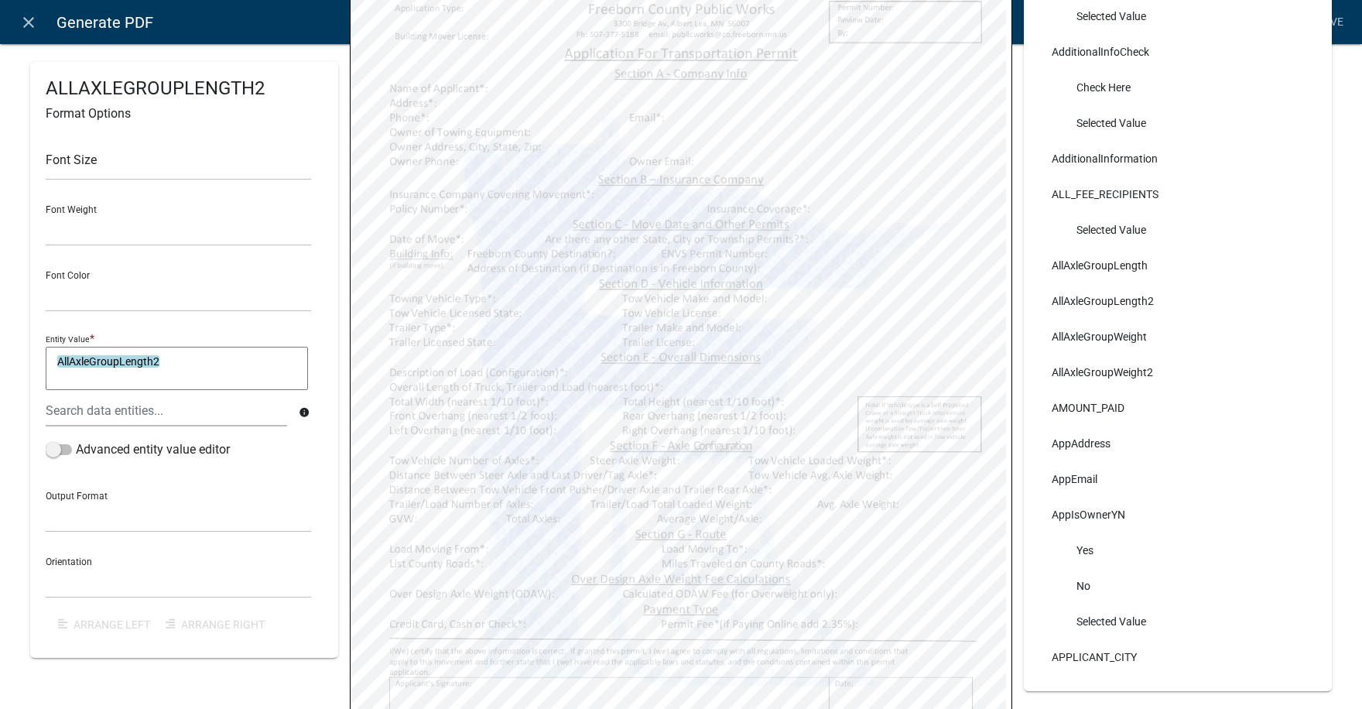
select select
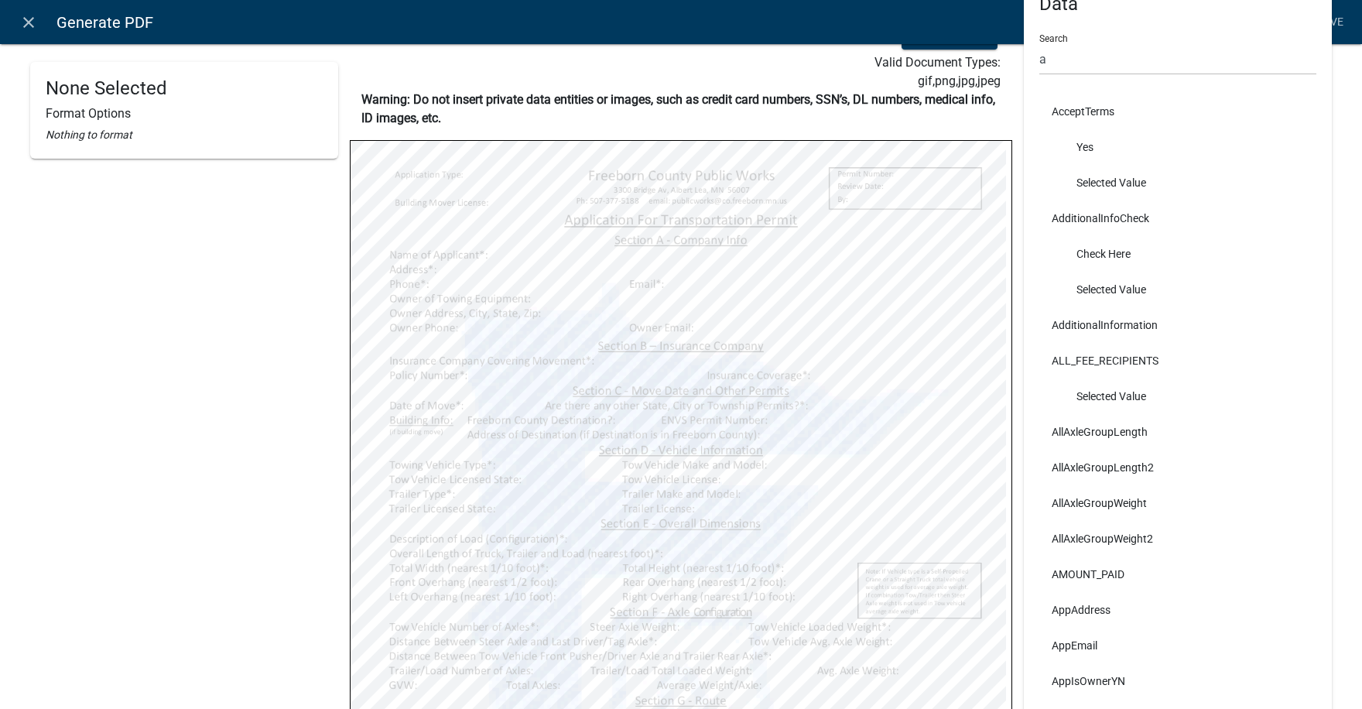
scroll to position [84, 0]
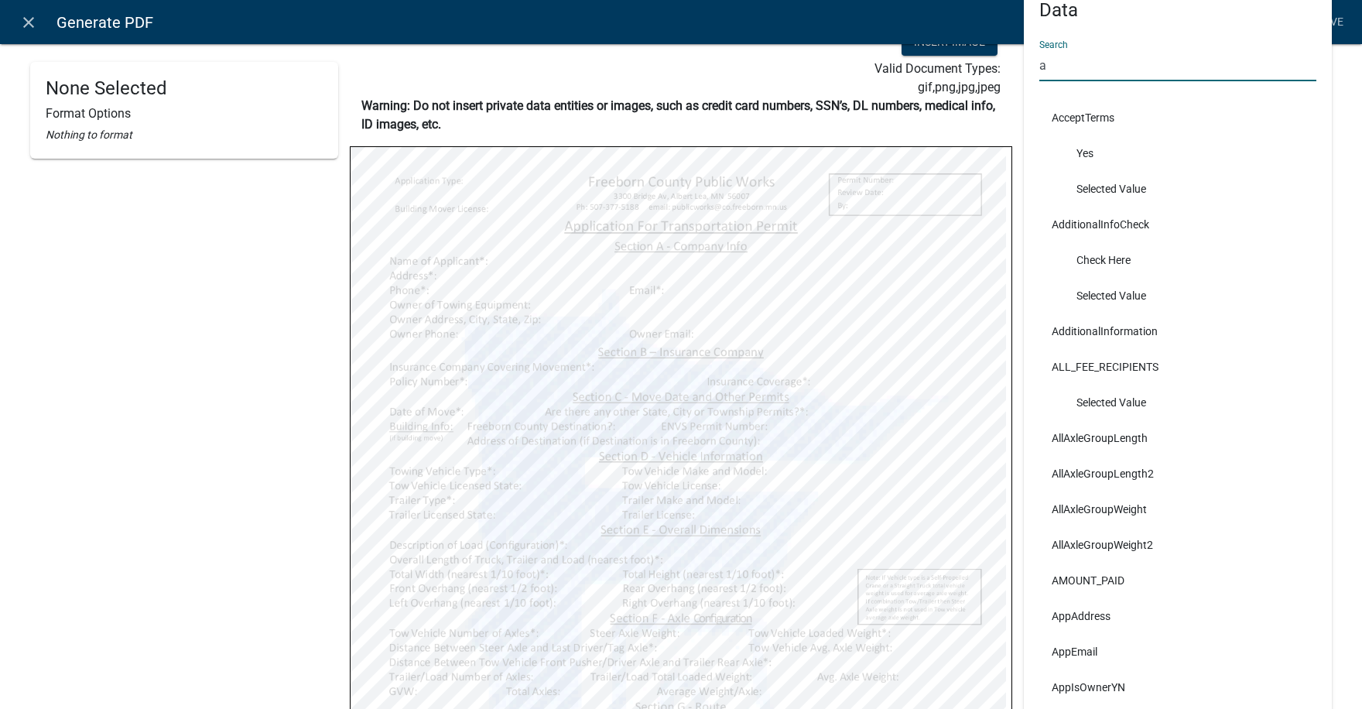
drag, startPoint x: 1045, startPoint y: 60, endPoint x: 999, endPoint y: 90, distance: 55.4
click at [1013, 71] on div "Data Search a AcceptTerms Yes Selected Value AdditionalInfoCheck Check Here Sel…" at bounding box center [1178, 498] width 331 height 1041
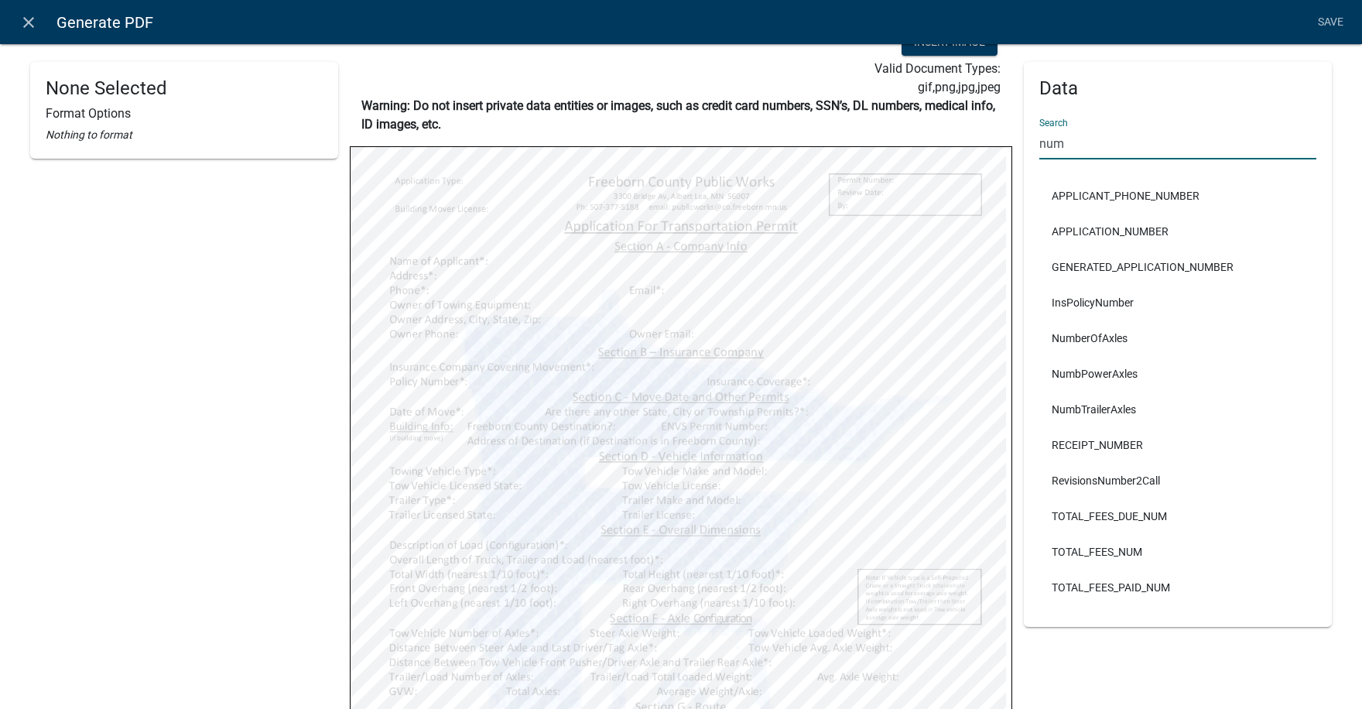
type input "num"
select select
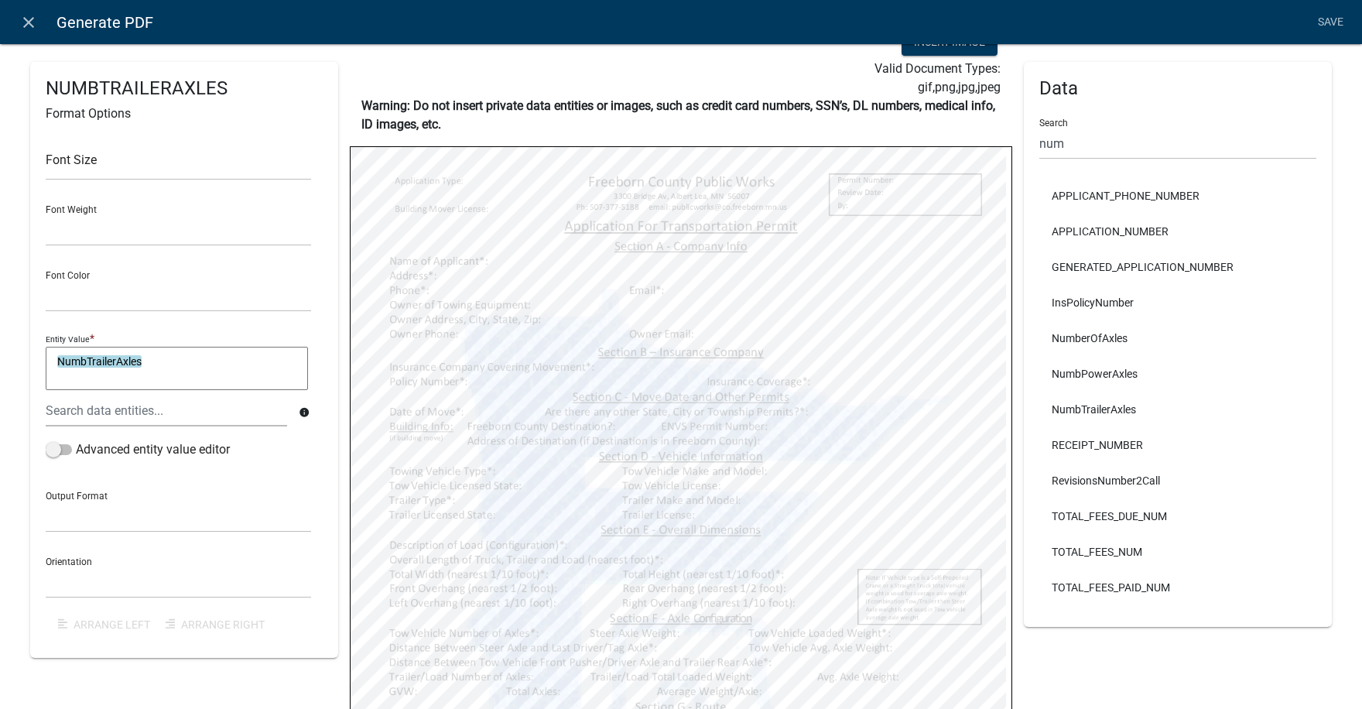
select select
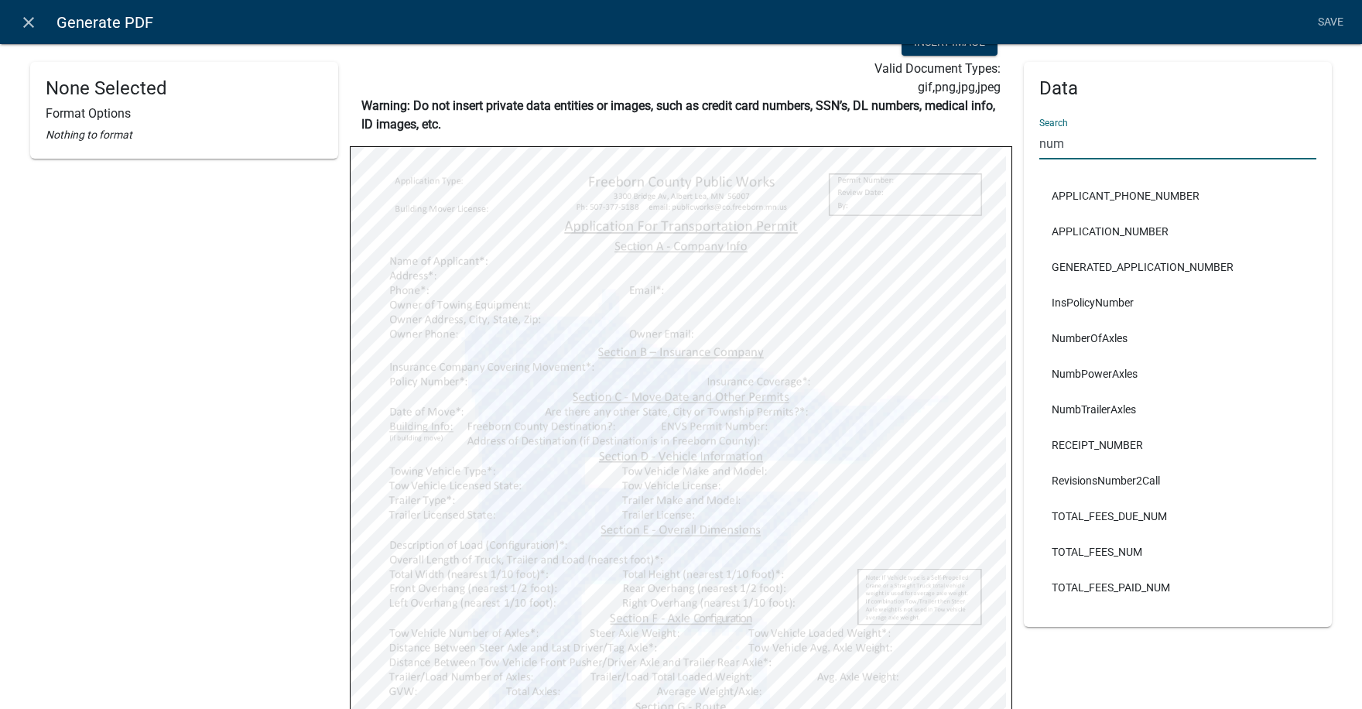
drag, startPoint x: 1051, startPoint y: 143, endPoint x: 1028, endPoint y: 146, distance: 23.3
click at [1028, 146] on div "Data Search num APPLICANT_PHONE_NUMBER APPLICATION_NUMBER GENERATED_APPLICATION…" at bounding box center [1178, 344] width 308 height 565
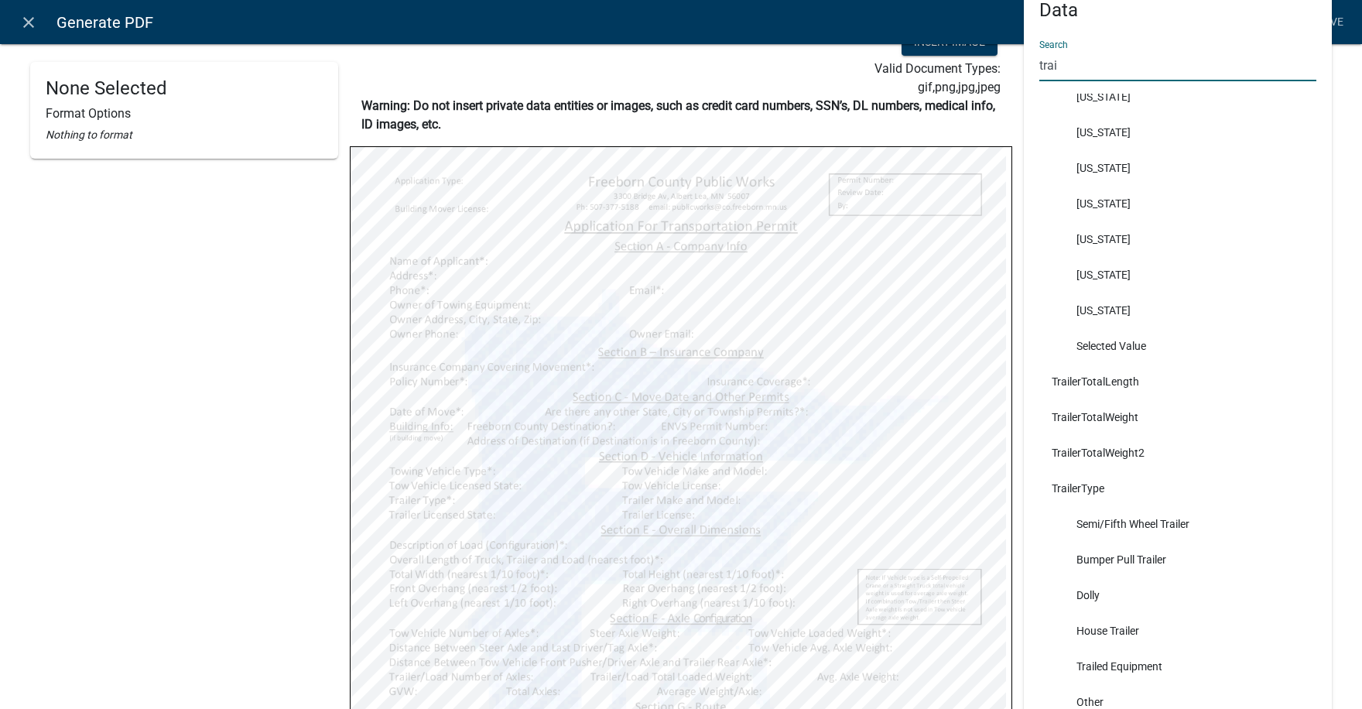
scroll to position [1858, 0]
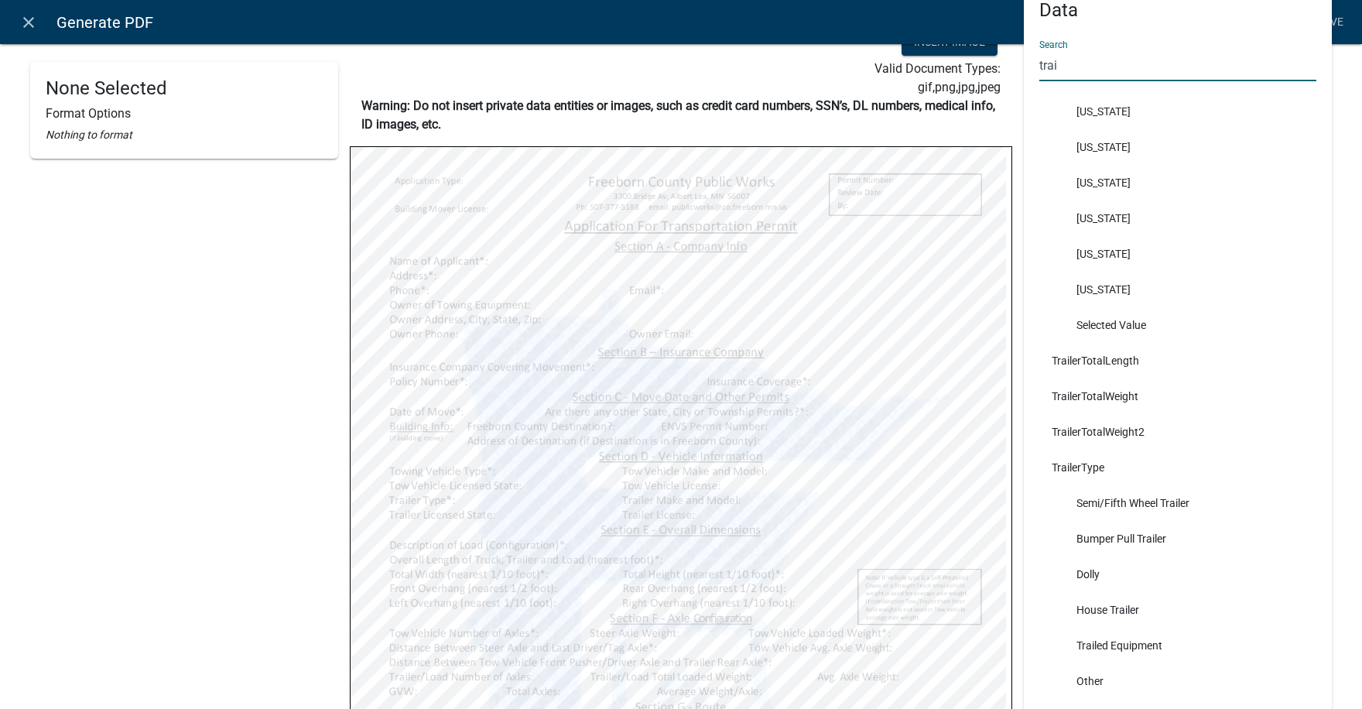
type input "trai"
select select
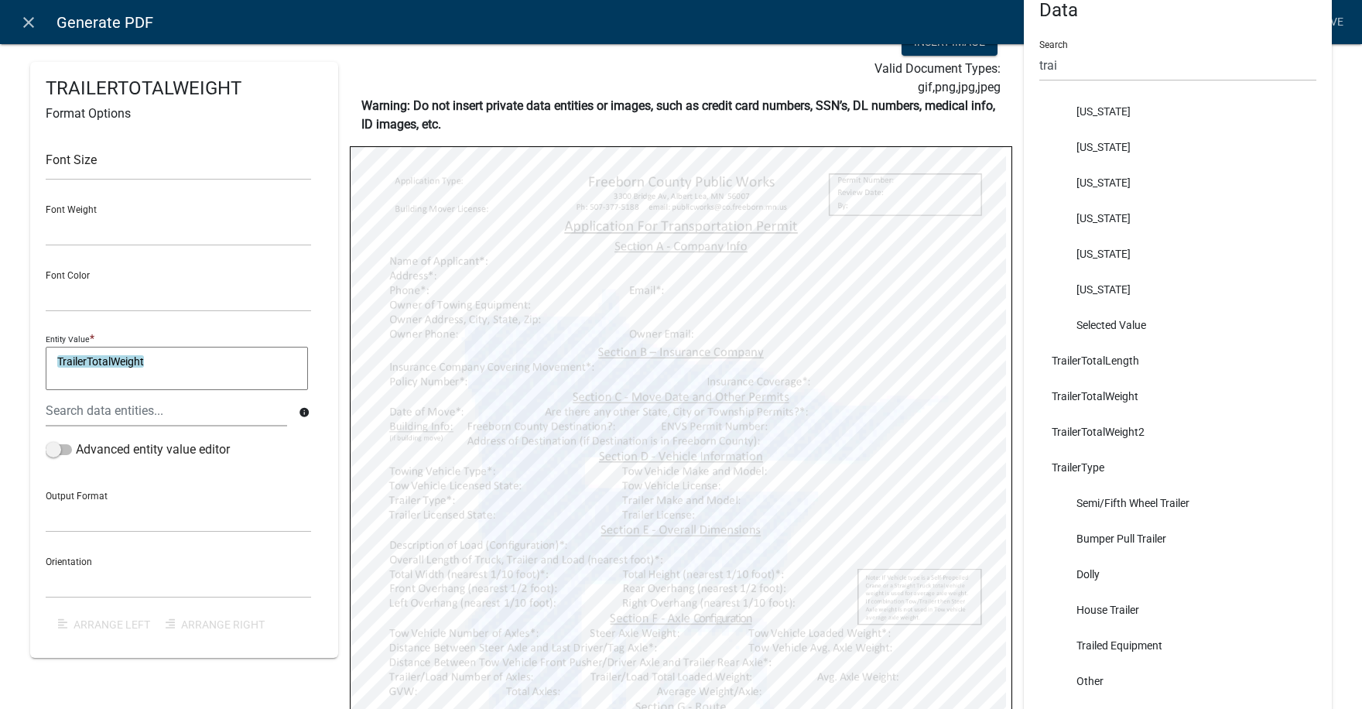
select select
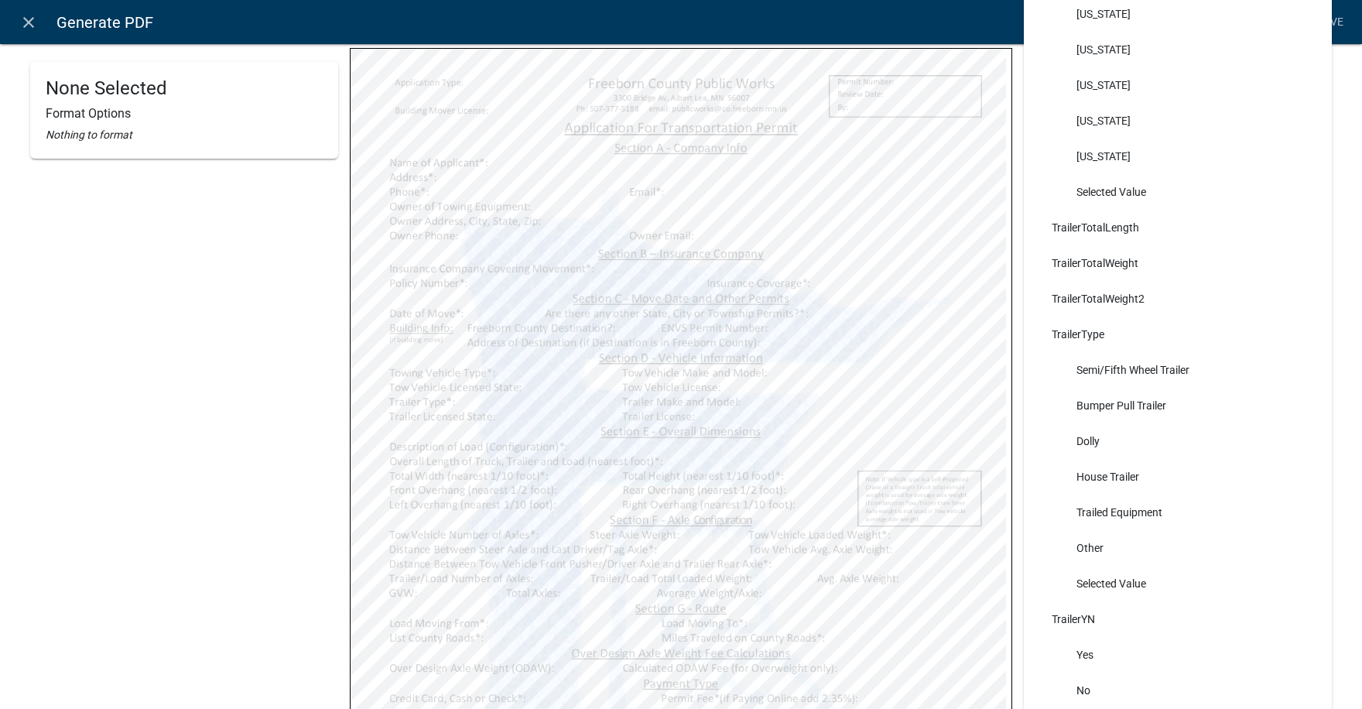
scroll to position [0, 0]
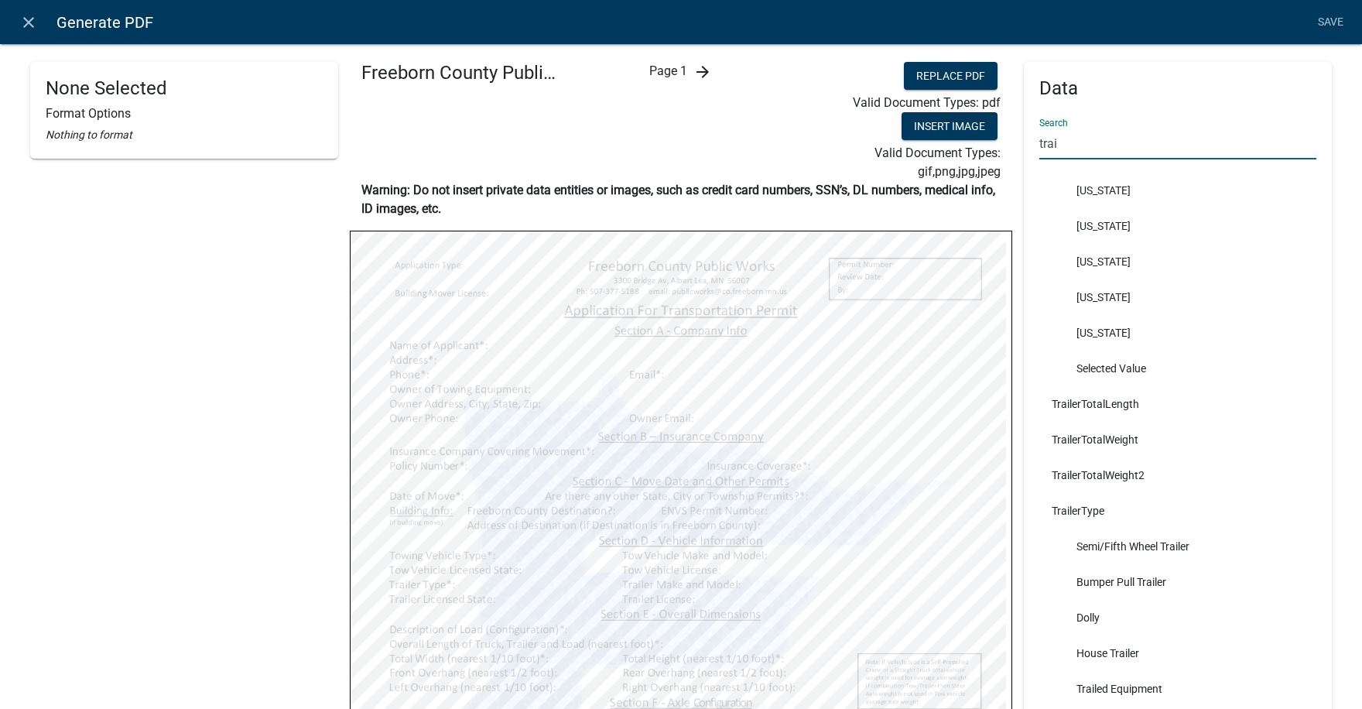
drag, startPoint x: 1055, startPoint y: 141, endPoint x: 1026, endPoint y: 146, distance: 29.1
click at [1026, 146] on div "Data Search trai NumbTrailerAxles ShowTrailerAvgWt TrailerBridgeWeightDifferenc…" at bounding box center [1178, 502] width 308 height 880
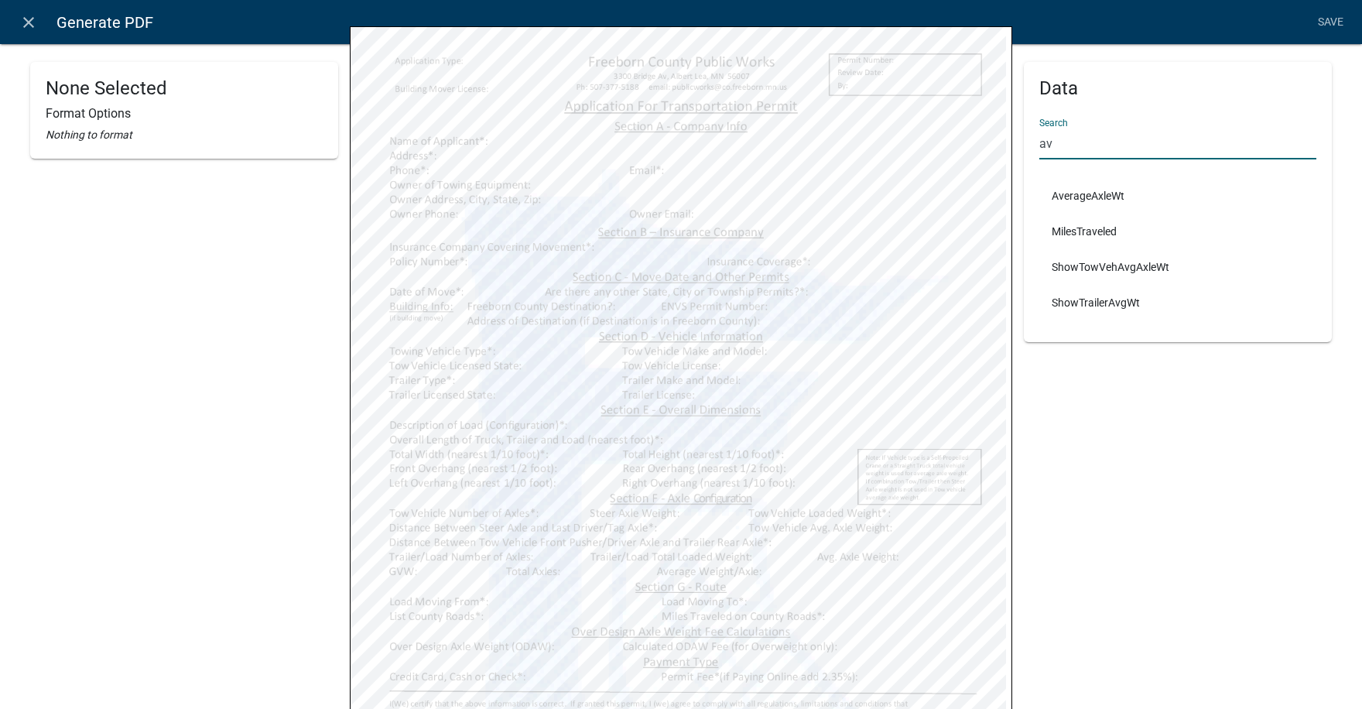
scroll to position [310, 0]
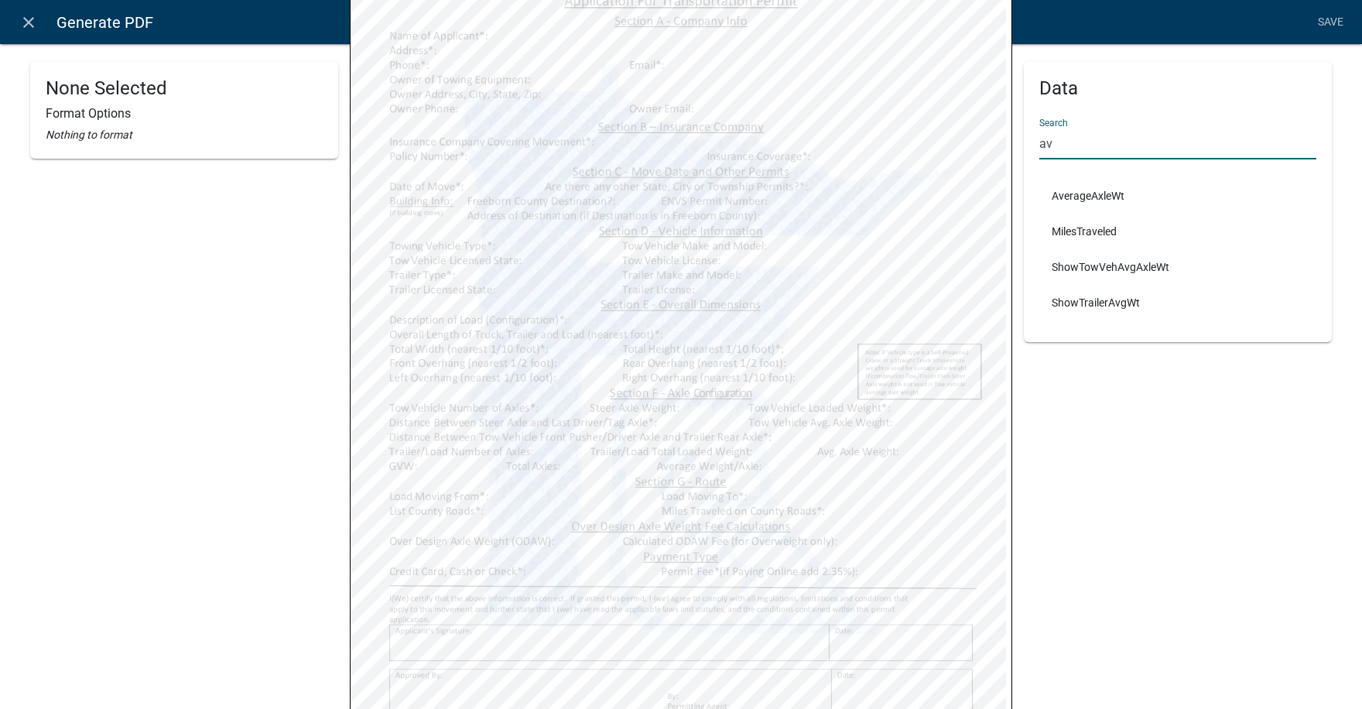
type input "av"
select select
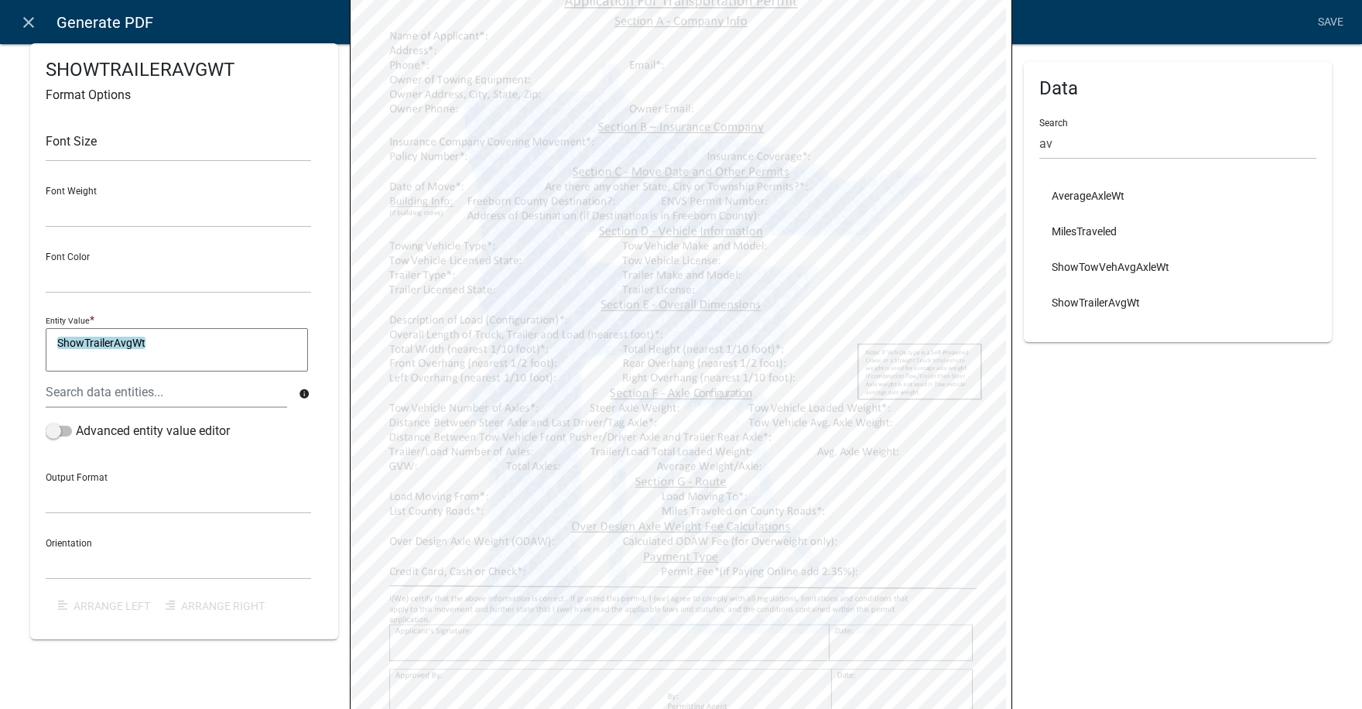
select select
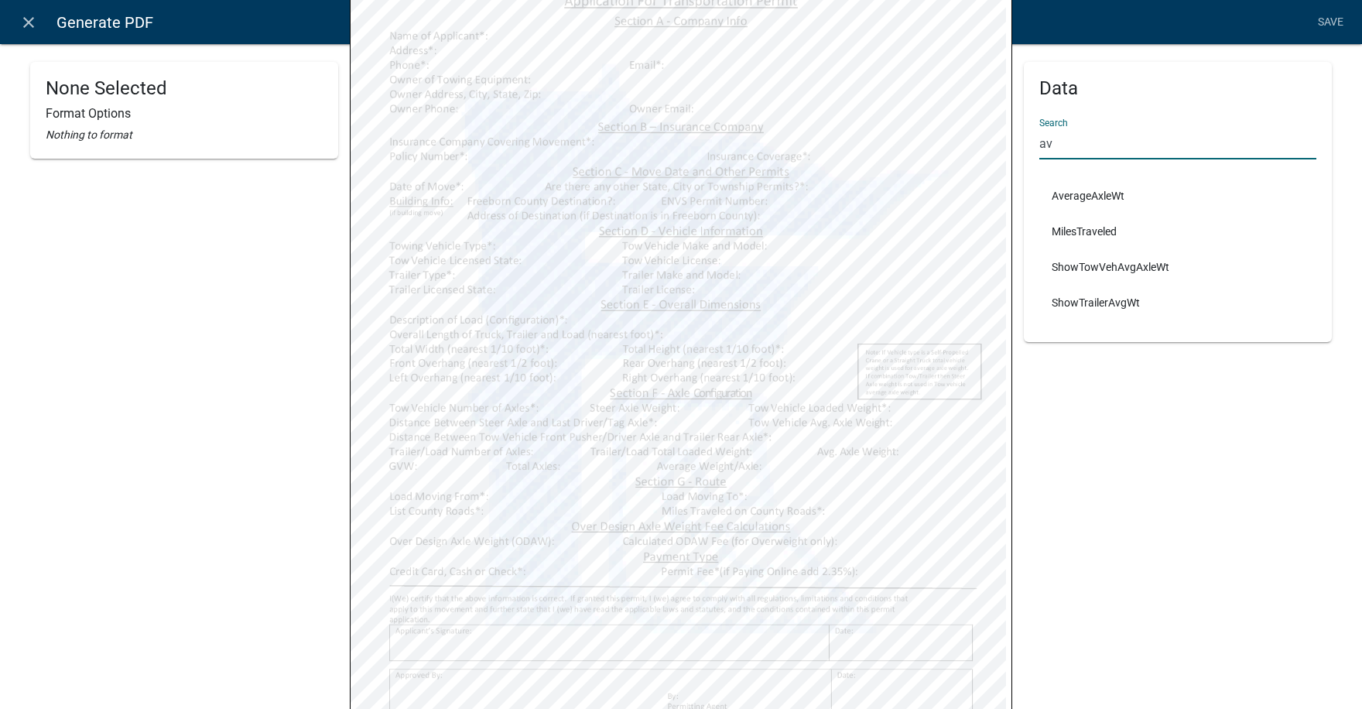
drag, startPoint x: 1026, startPoint y: 138, endPoint x: 1012, endPoint y: 140, distance: 14.9
click at [1013, 140] on div "Data Search av AverageAxleWt MilesTraveled ShowTowVehAvgAxleWt ShowTrailerAvgWt" at bounding box center [1178, 272] width 331 height 1041
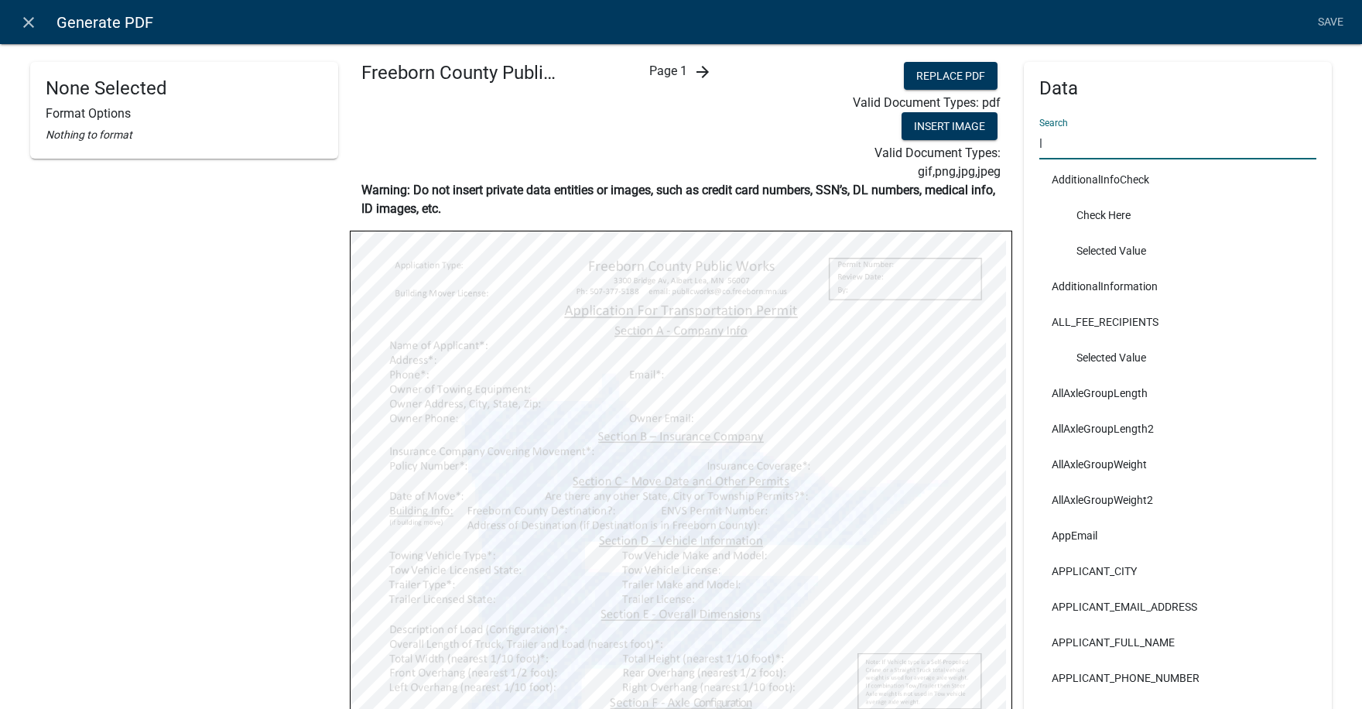
scroll to position [0, 0]
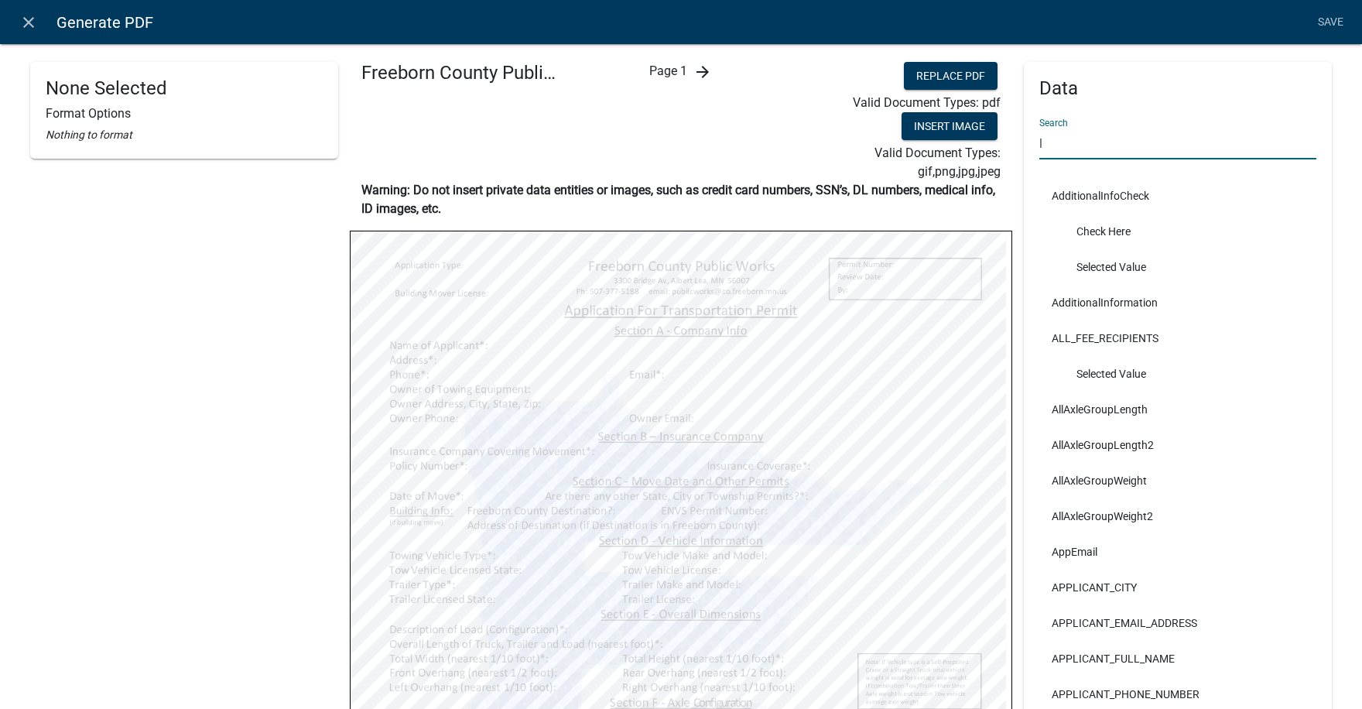
drag, startPoint x: 1047, startPoint y: 138, endPoint x: 1019, endPoint y: 148, distance: 29.6
click at [1024, 146] on div "Data Search l AdditionalInfoCheck Check Here Selected Value AdditionalInformati…" at bounding box center [1178, 502] width 308 height 880
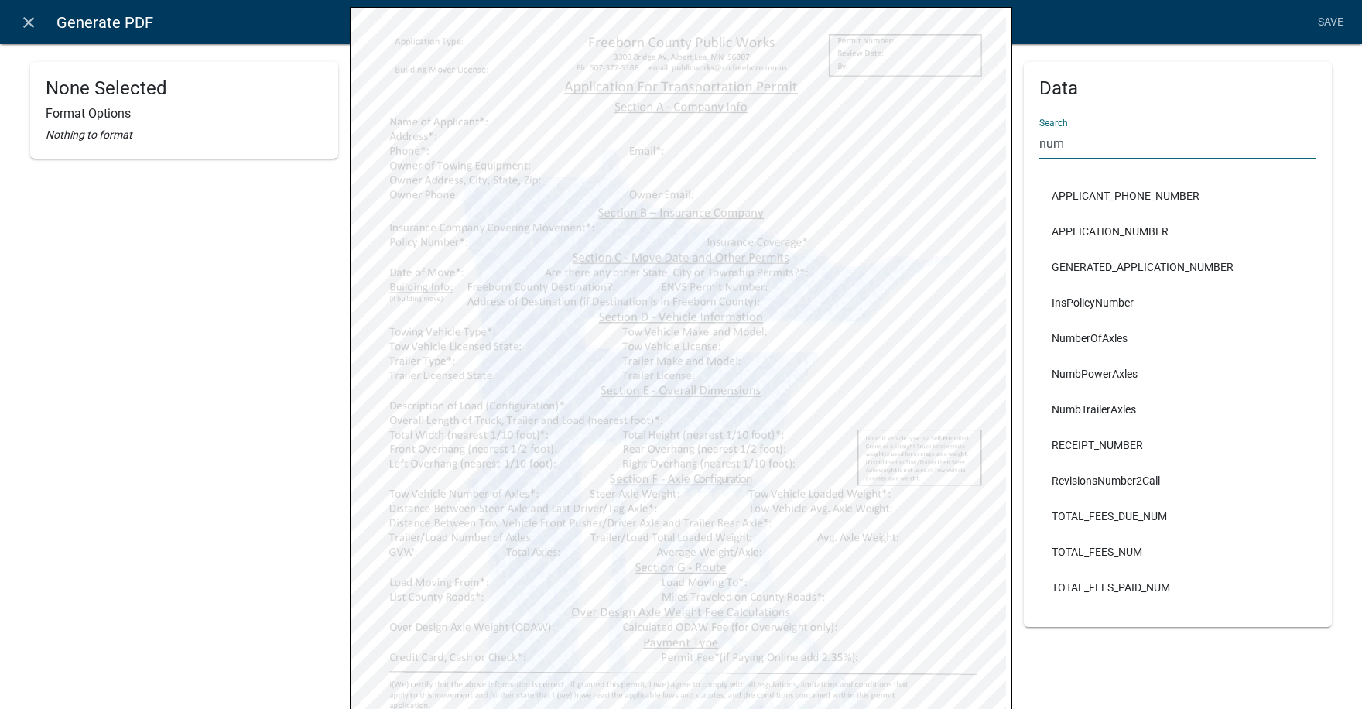
scroll to position [232, 0]
type input "num"
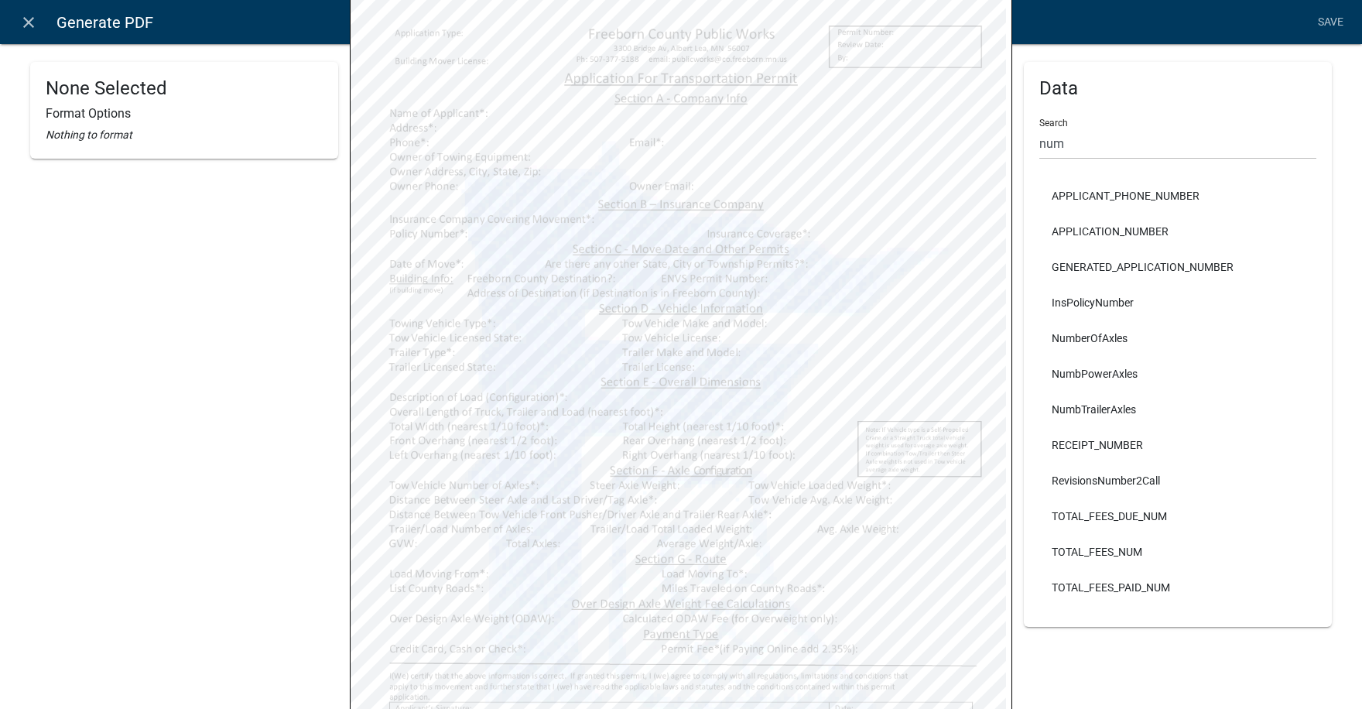
select select
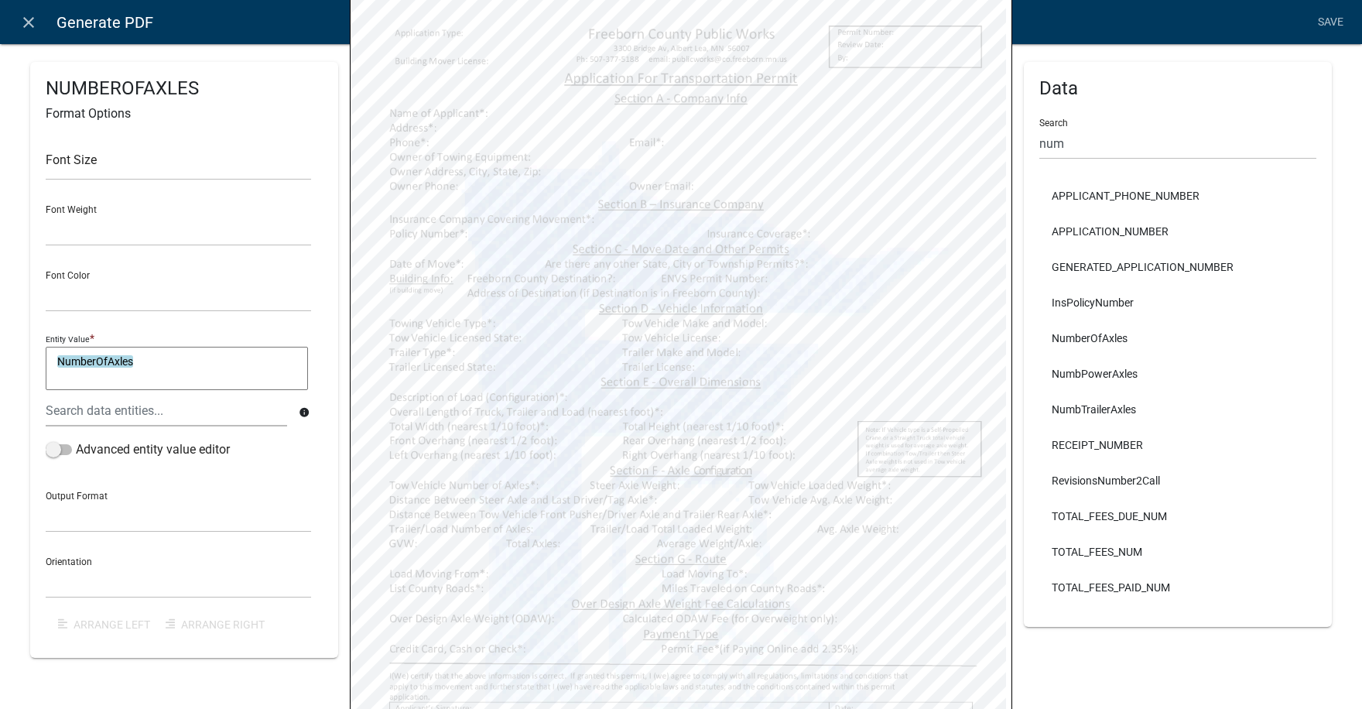
select select
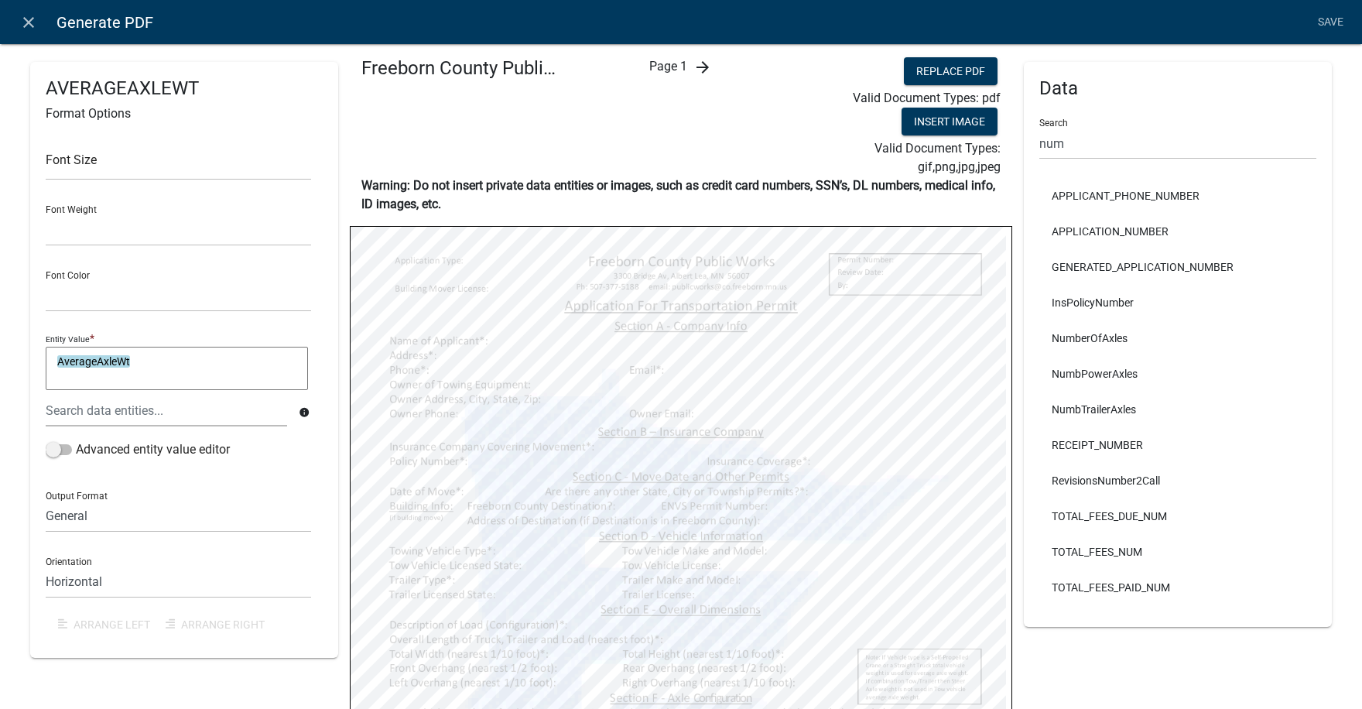
scroll to position [0, 0]
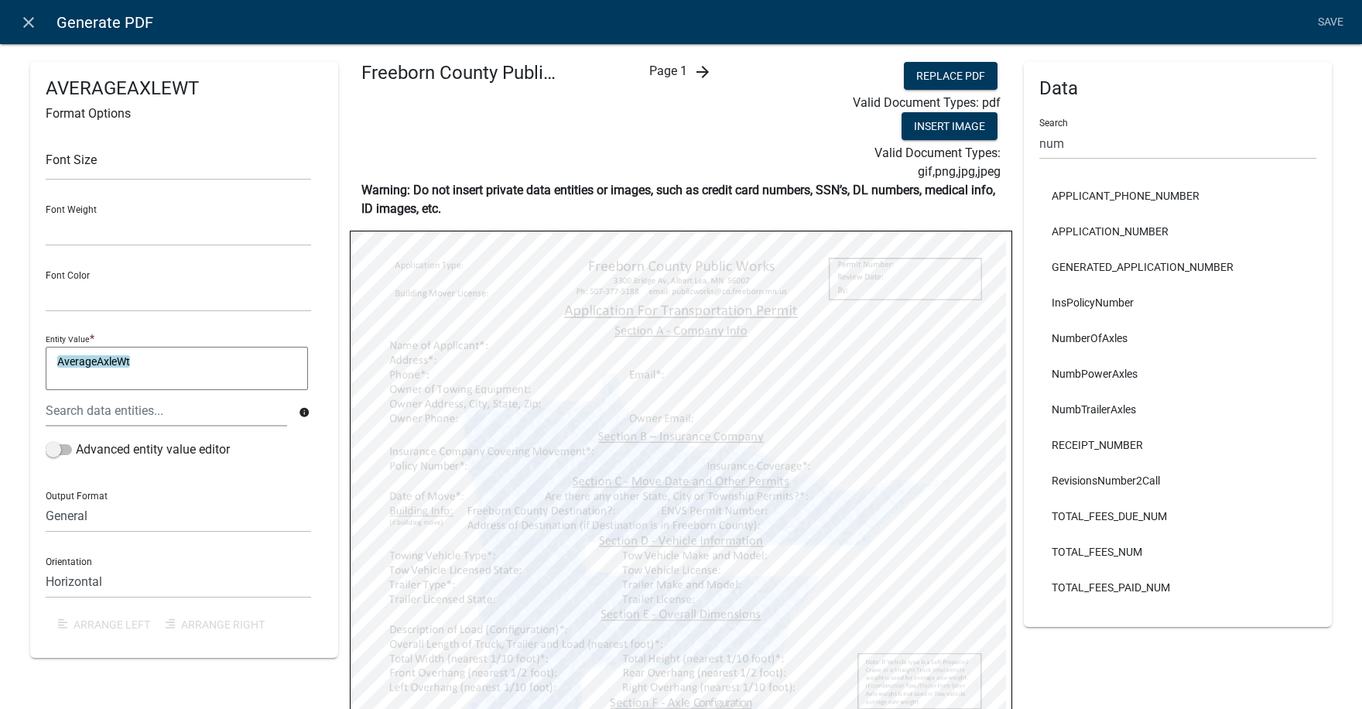
click at [696, 68] on icon "arrow_forward" at bounding box center [703, 72] width 19 height 19
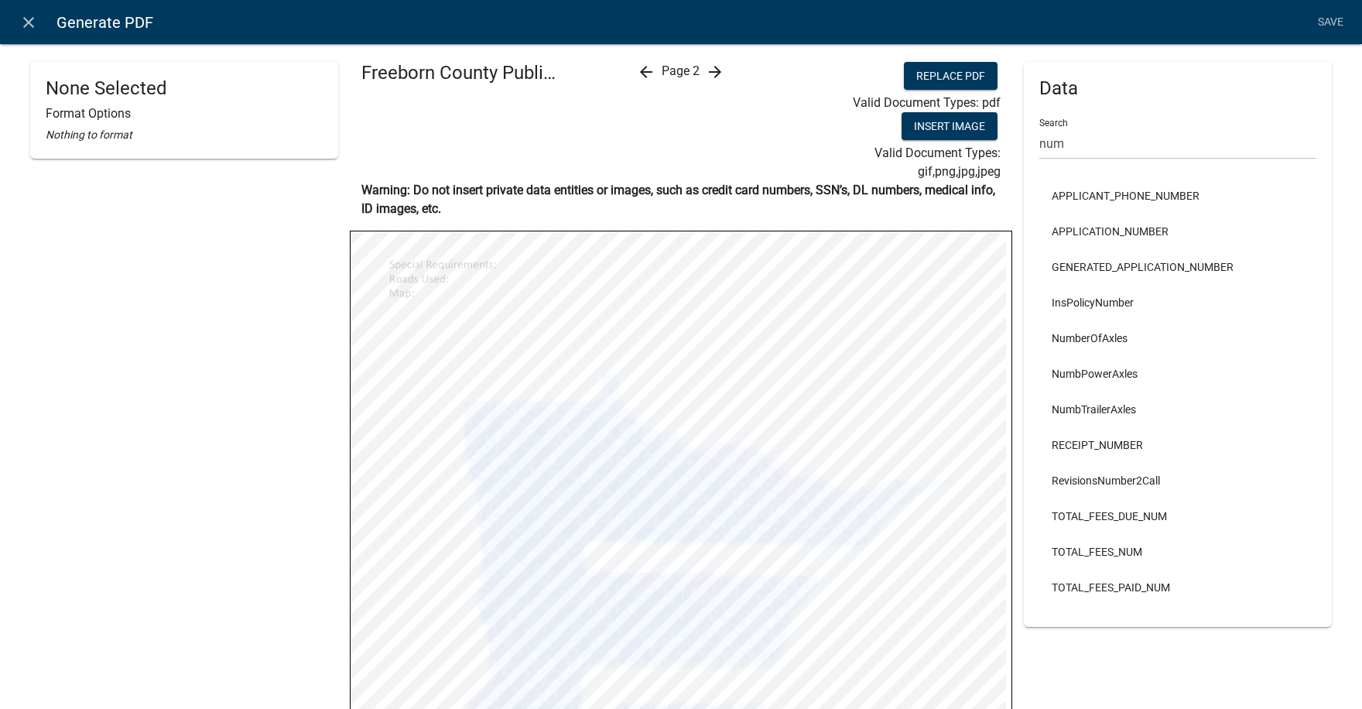
click at [711, 71] on icon "arrow_forward" at bounding box center [715, 72] width 19 height 19
click at [714, 70] on icon "arrow_forward" at bounding box center [715, 72] width 19 height 19
click at [1328, 20] on link "Save" at bounding box center [1330, 22] width 39 height 29
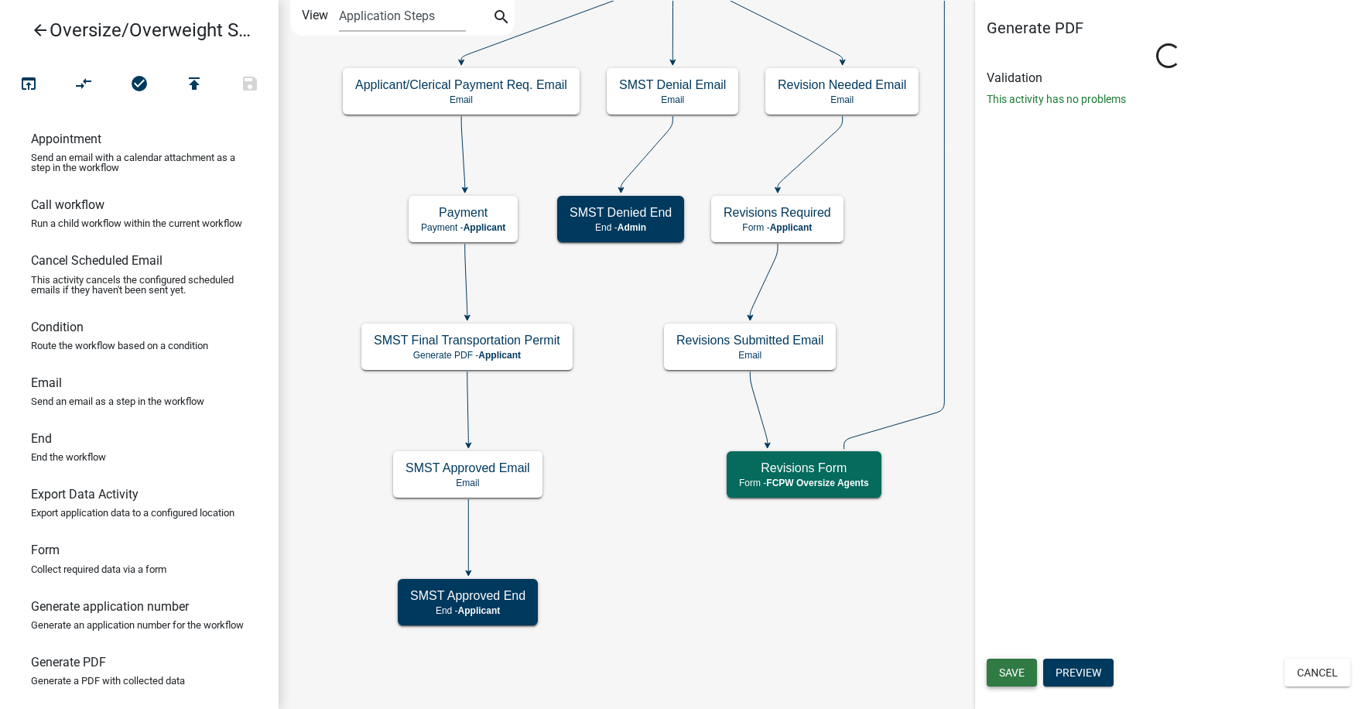
click at [1014, 671] on span "Save" at bounding box center [1012, 672] width 26 height 12
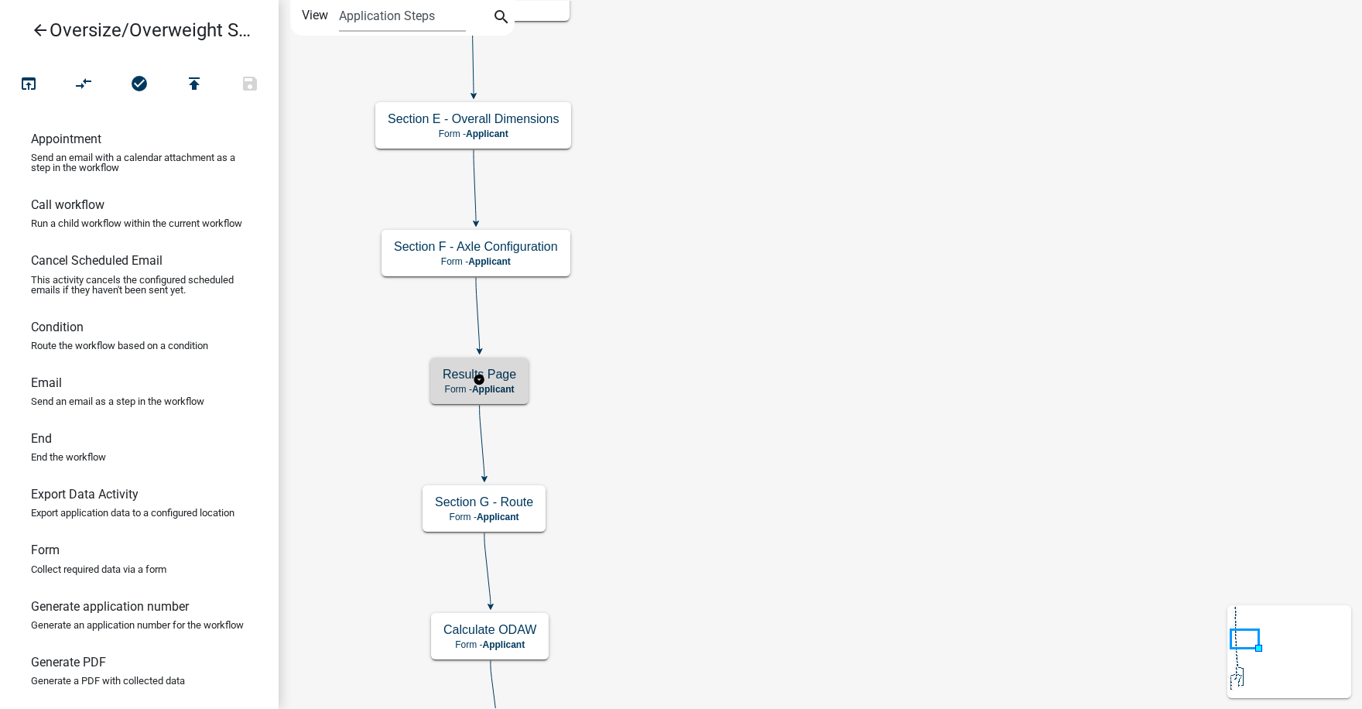
click at [495, 379] on h5 "Results Page" at bounding box center [480, 374] width 74 height 15
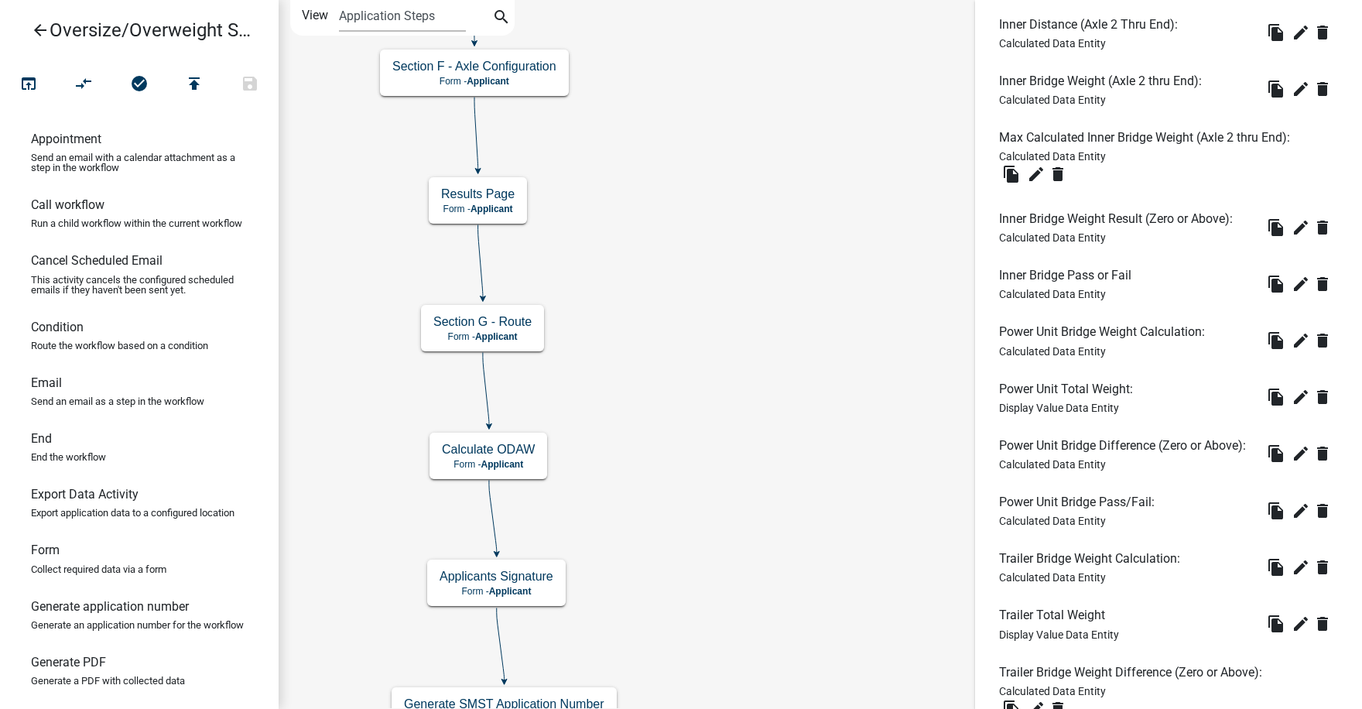
scroll to position [848, 0]
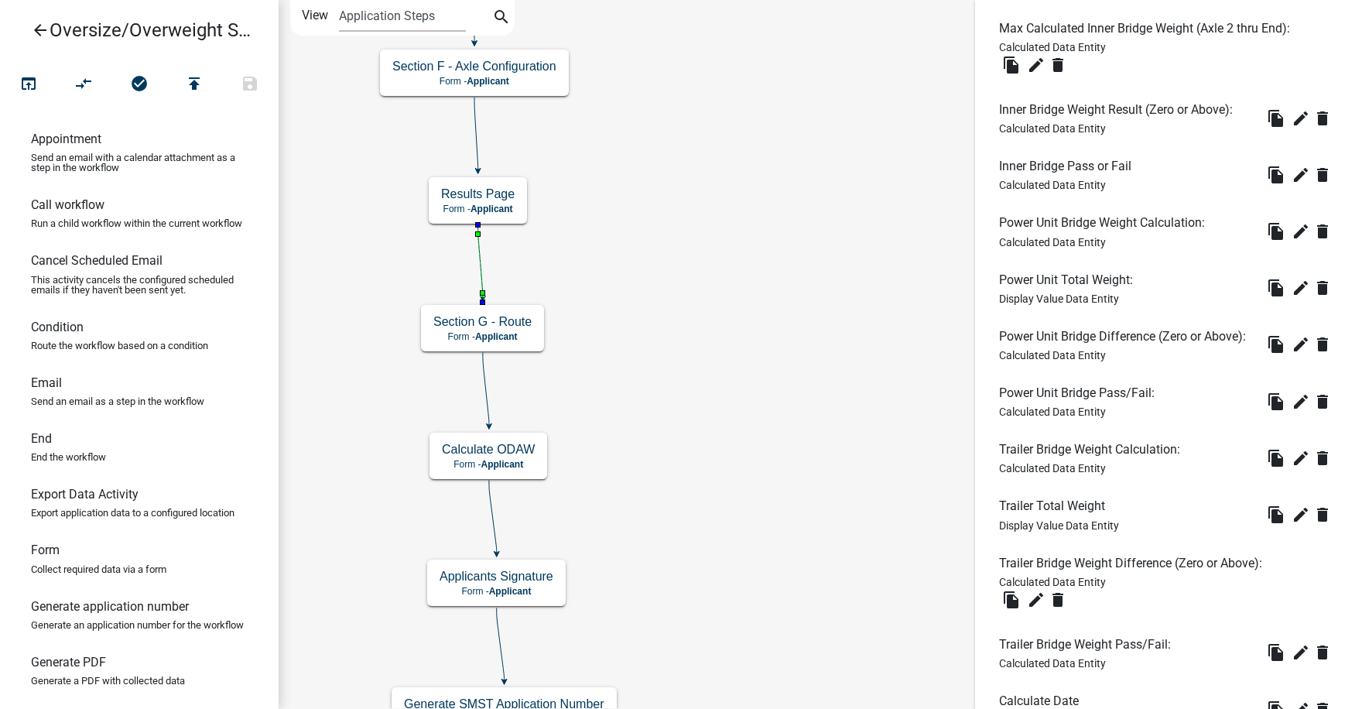
click at [481, 269] on icon at bounding box center [480, 261] width 5 height 73
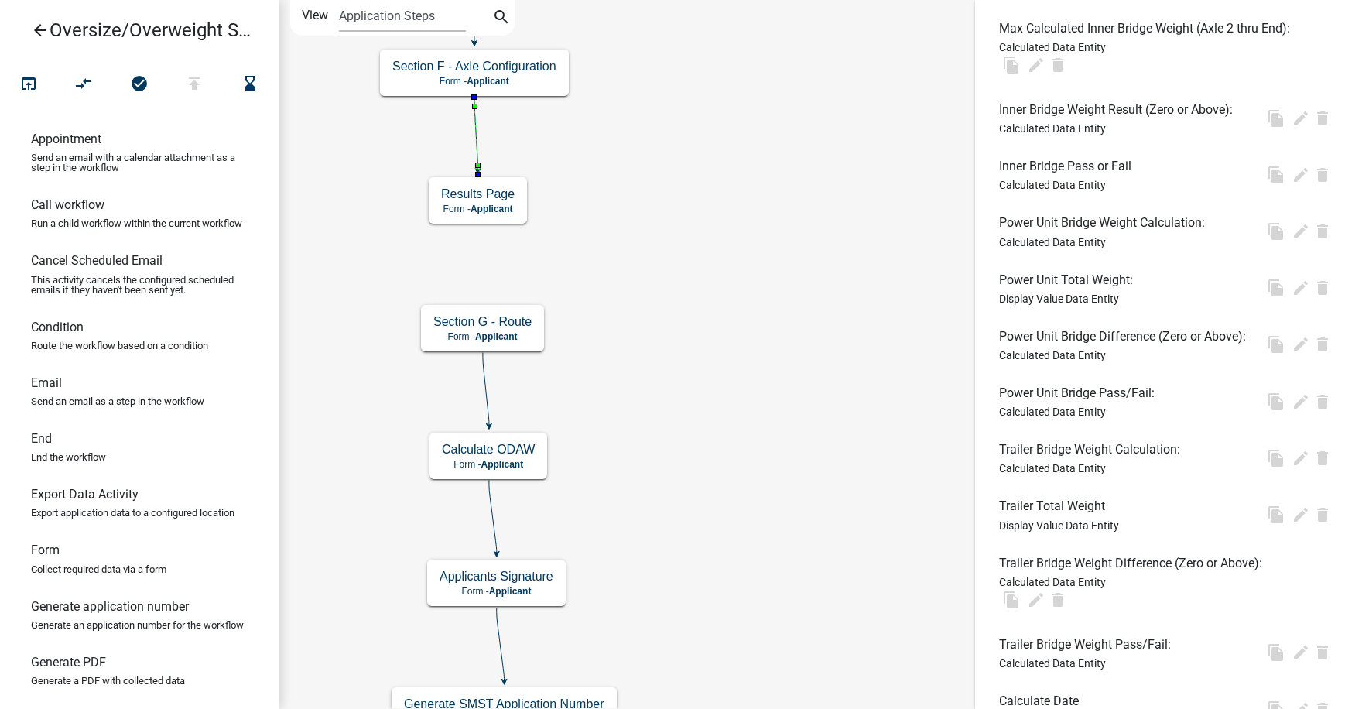
click at [475, 142] on icon at bounding box center [477, 134] width 4 height 73
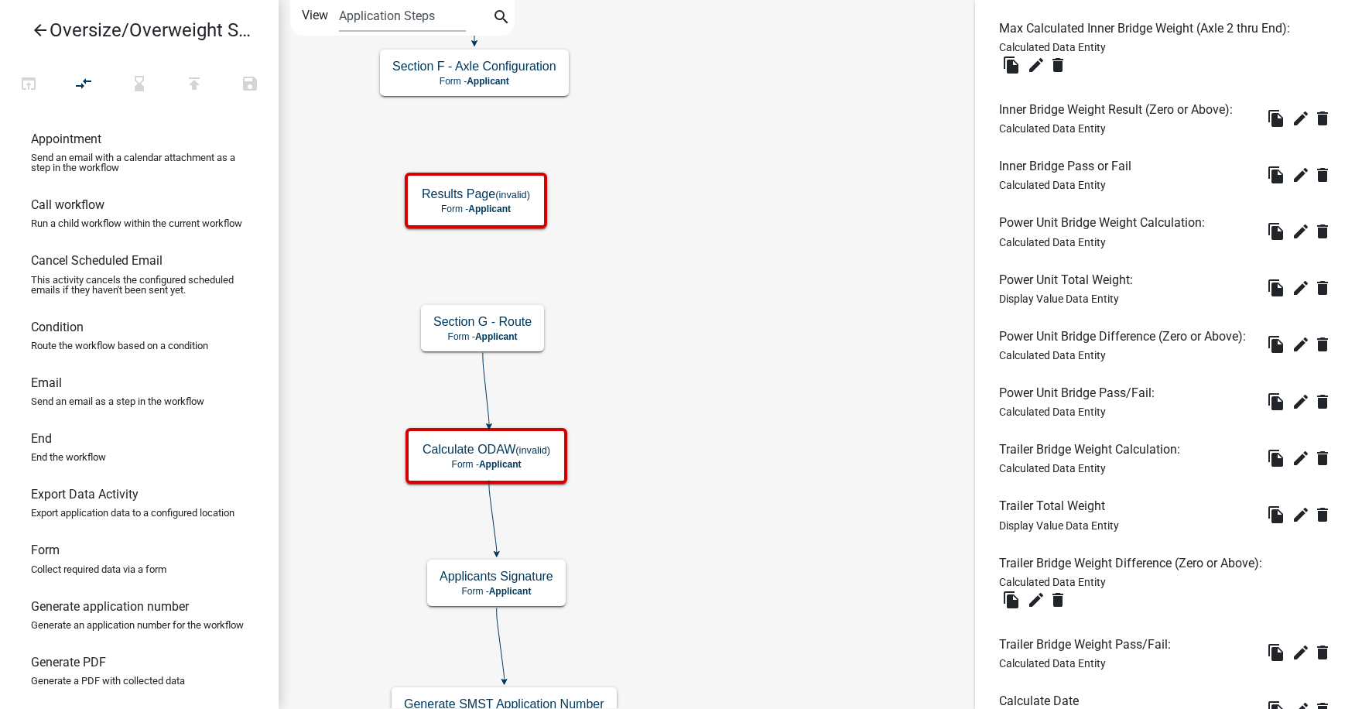
scroll to position [922, 0]
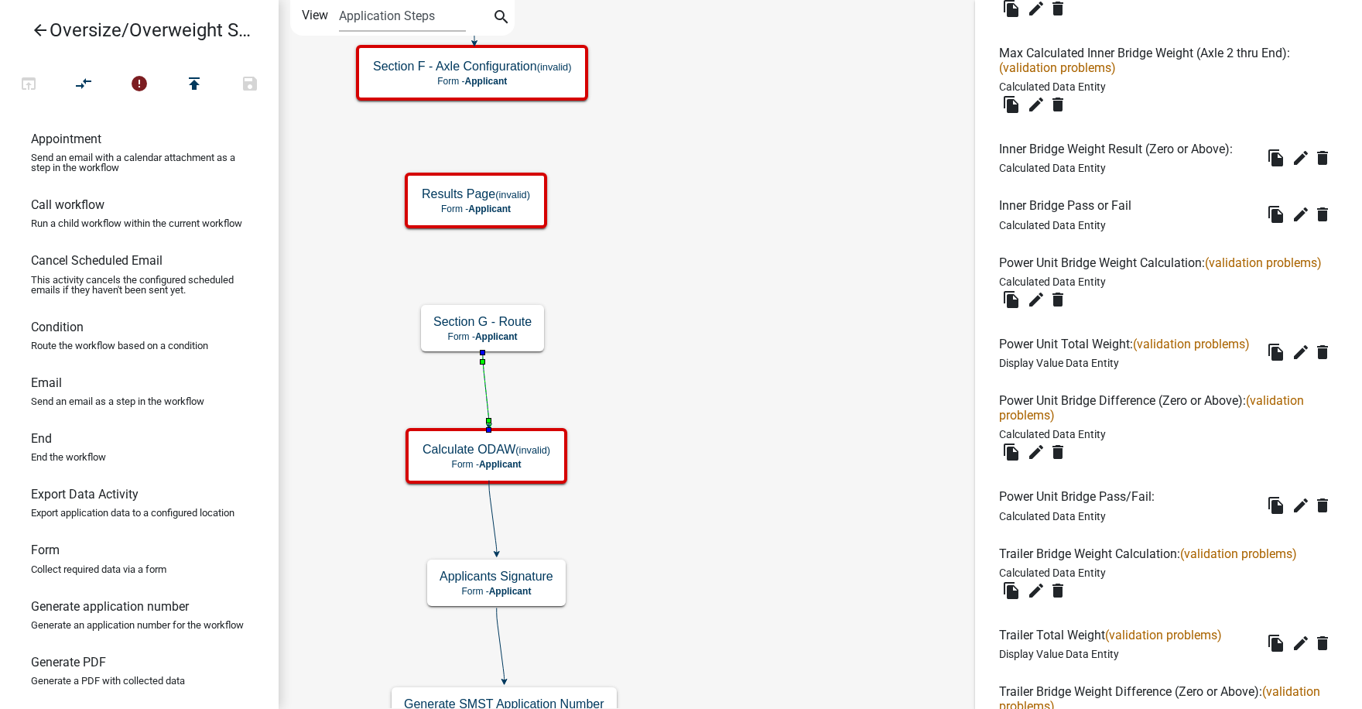
click at [484, 387] on icon at bounding box center [486, 389] width 6 height 73
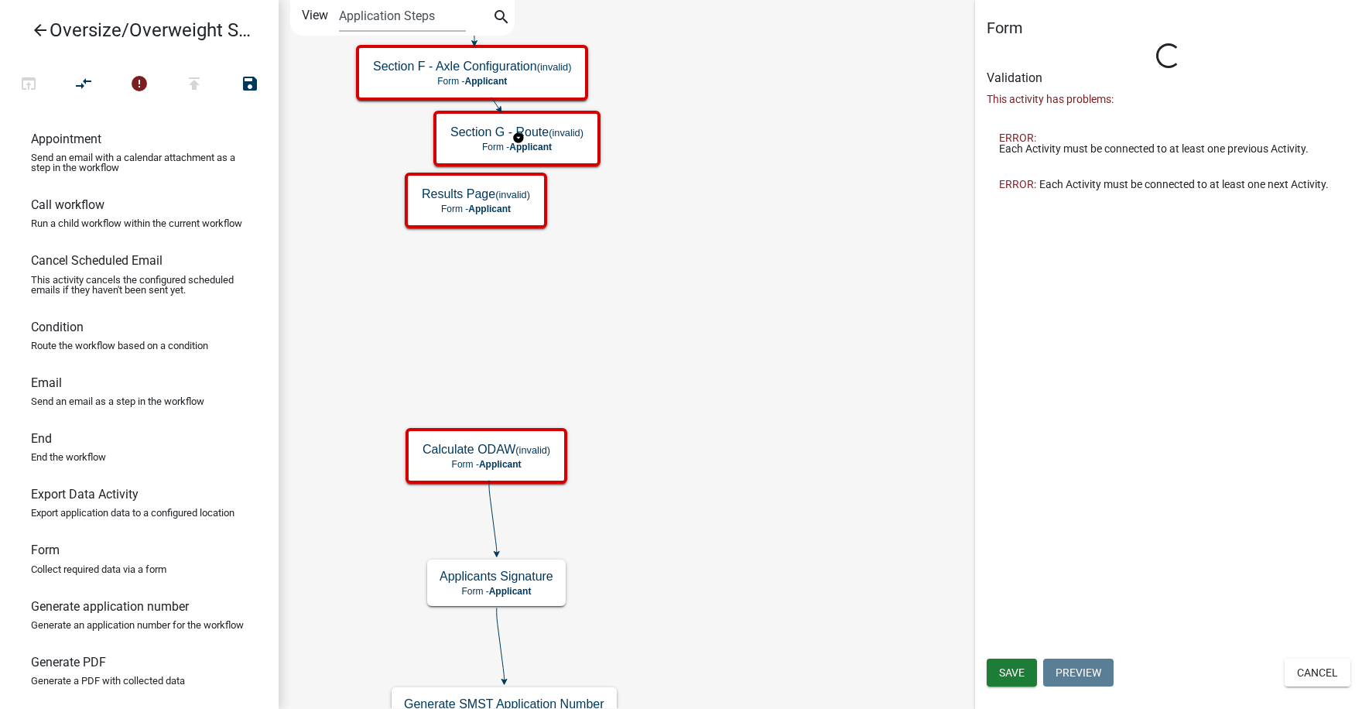
scroll to position [0, 0]
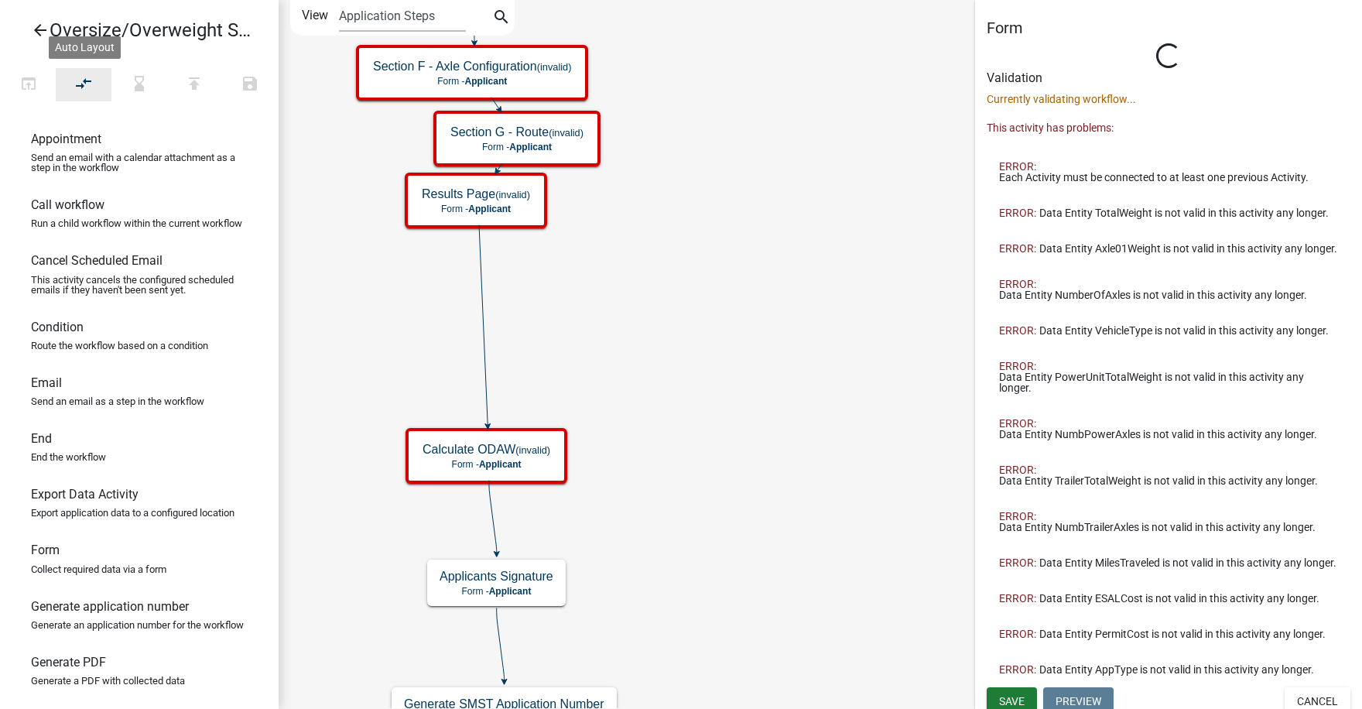
click at [83, 83] on icon "compare_arrows" at bounding box center [84, 85] width 19 height 22
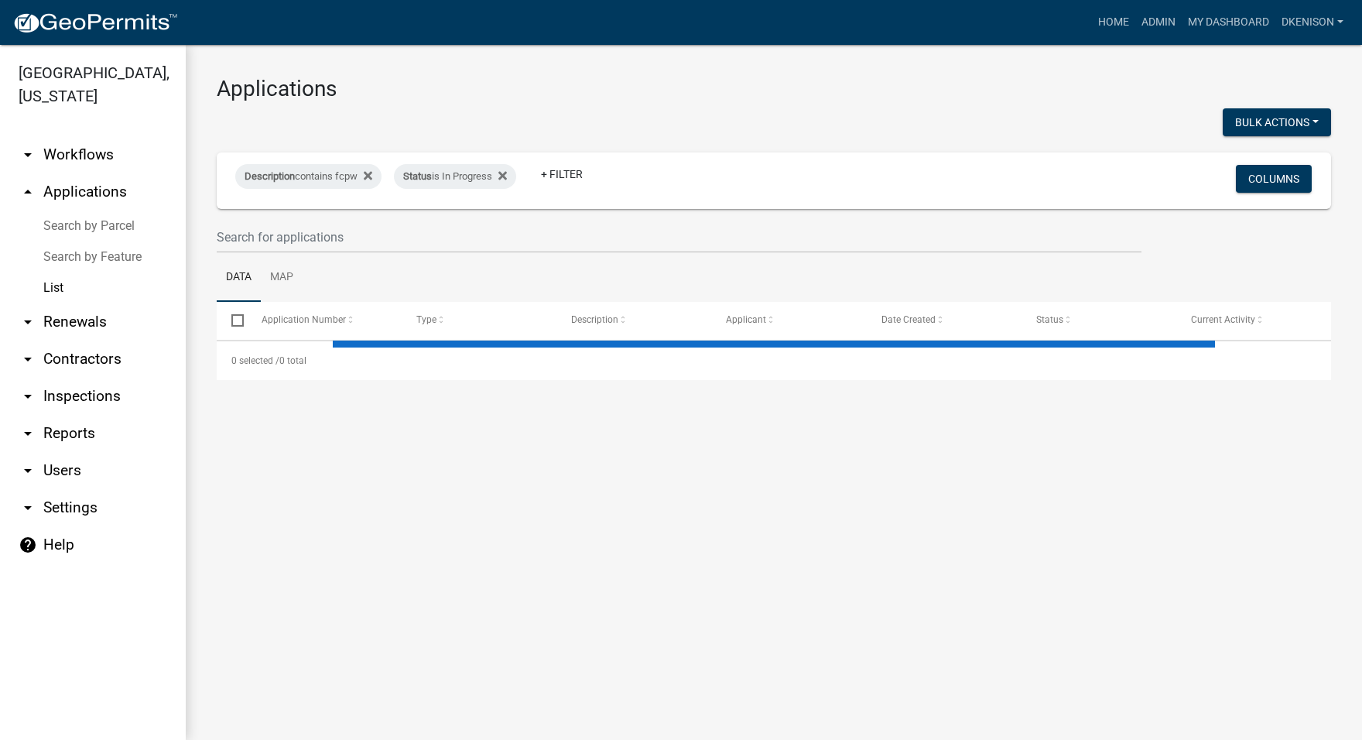
select select "3: 100"
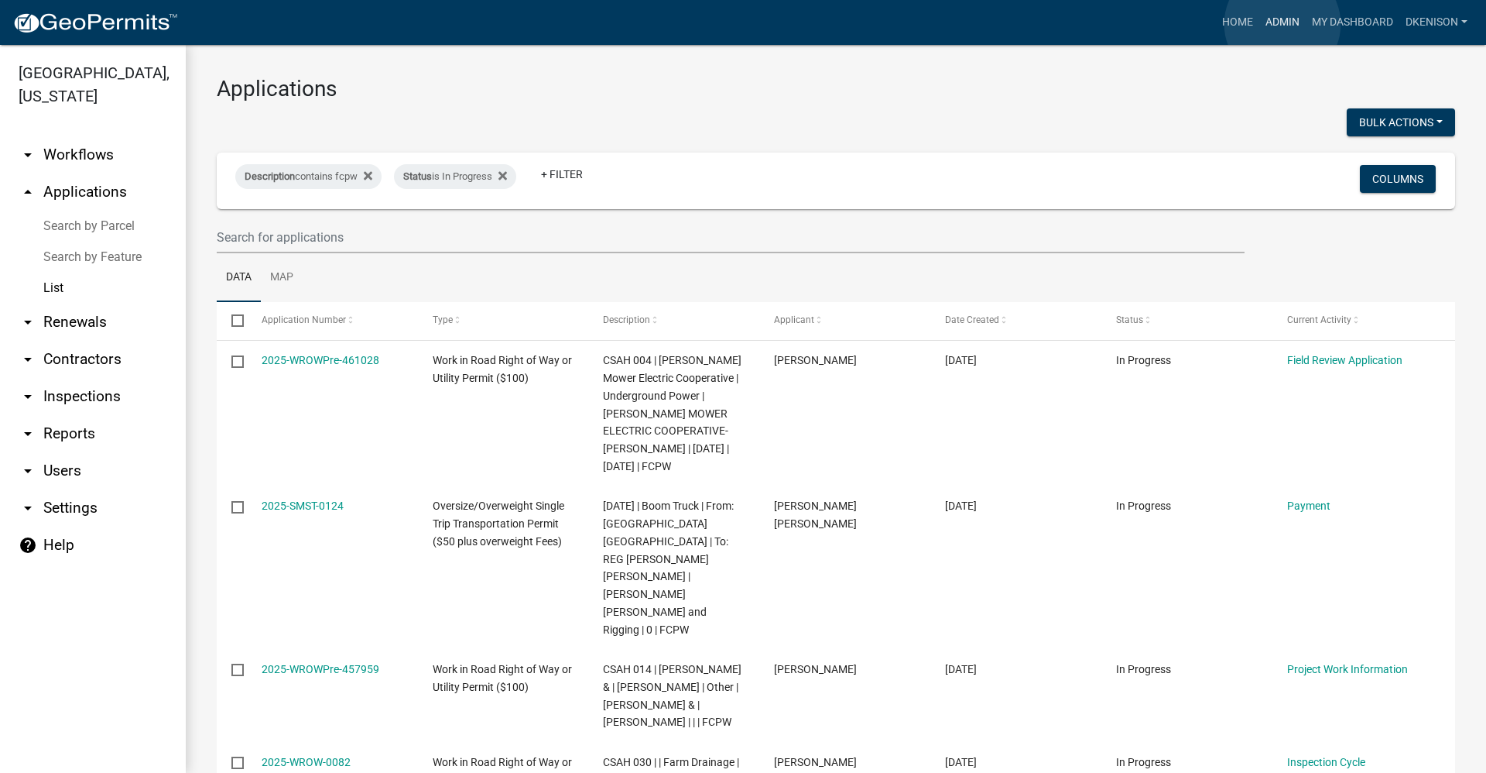
click at [1283, 24] on link "Admin" at bounding box center [1282, 22] width 46 height 29
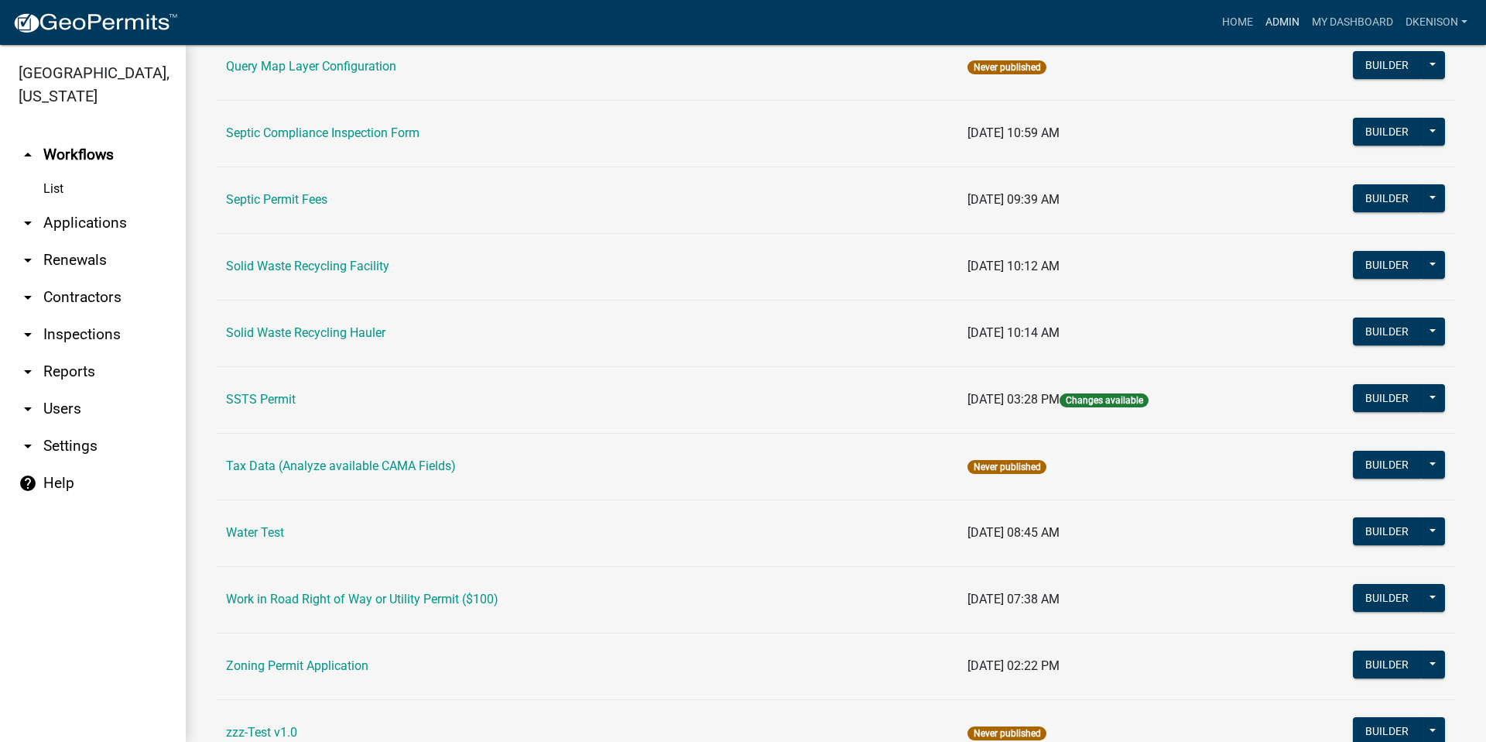
scroll to position [968, 0]
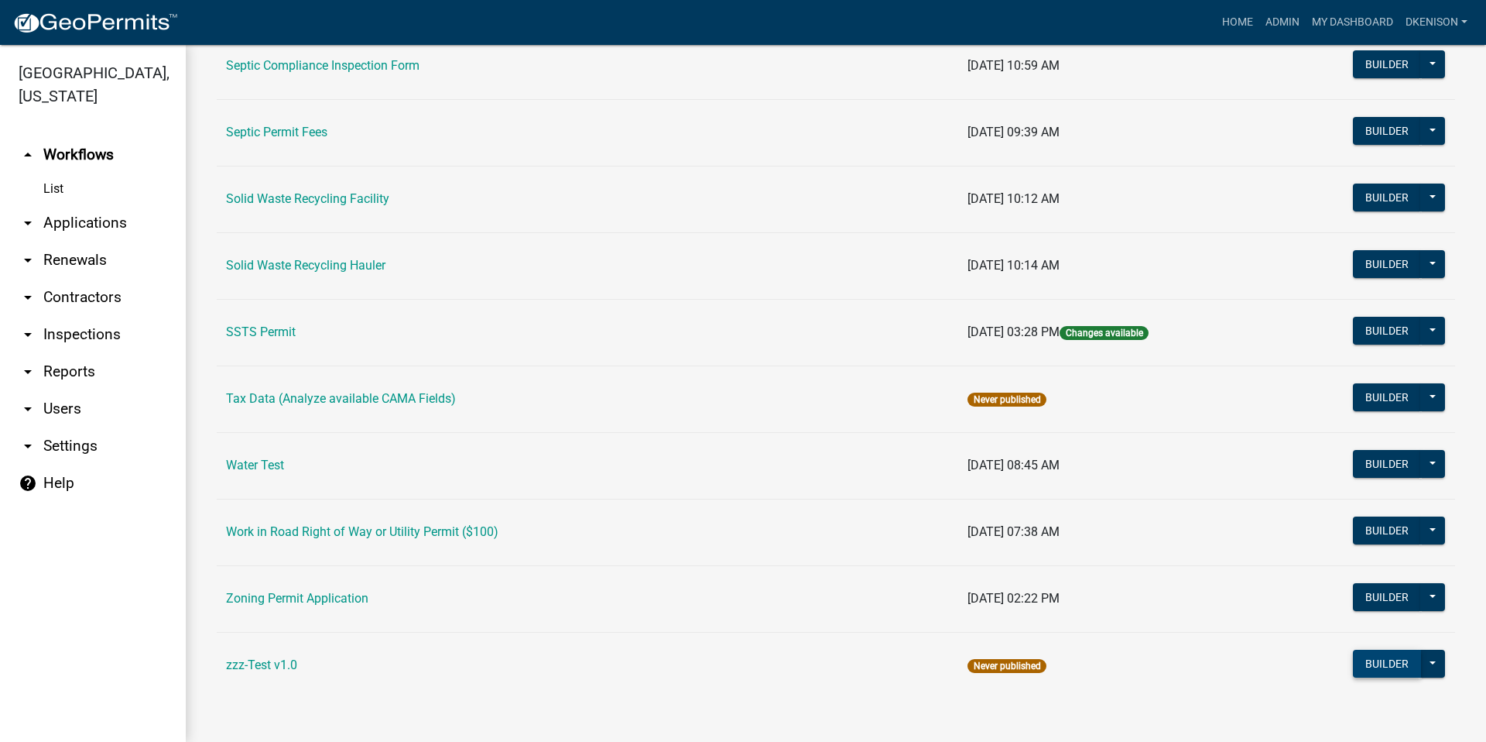
click at [1362, 660] on button "Builder" at bounding box center [1387, 663] width 68 height 28
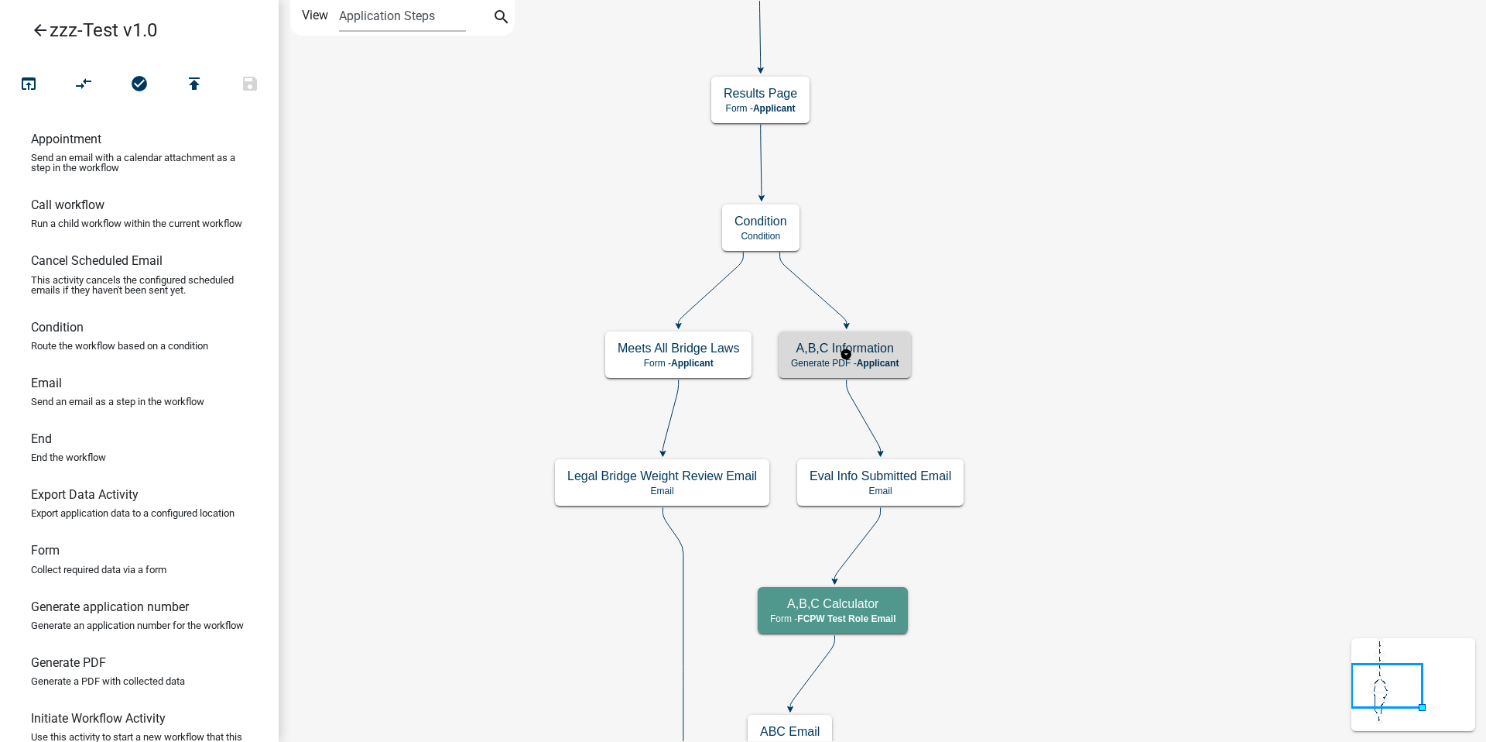
click at [866, 356] on div "A,B,C Information Generate PDF - Applicant" at bounding box center [845, 354] width 132 height 46
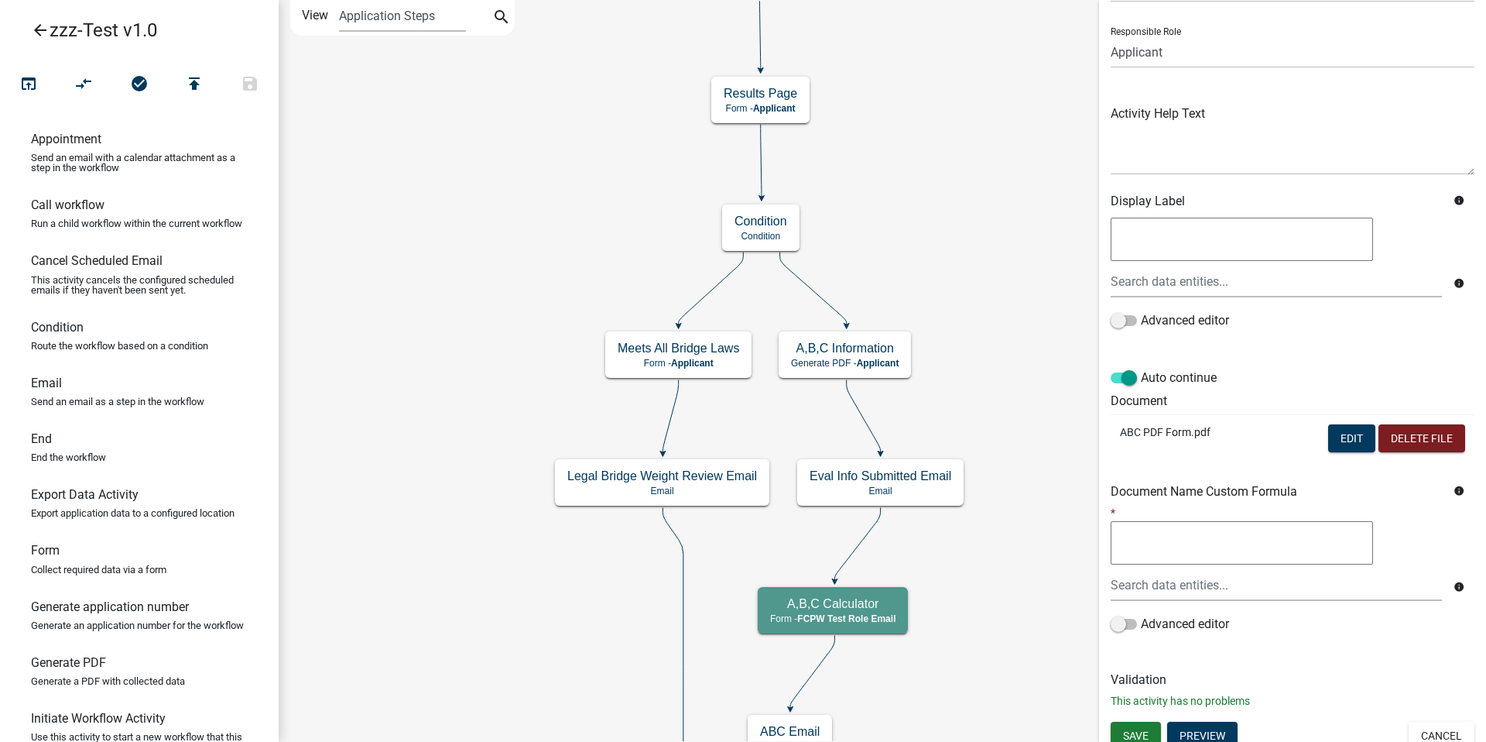
scroll to position [106, 0]
